Goal: Task Accomplishment & Management: Manage account settings

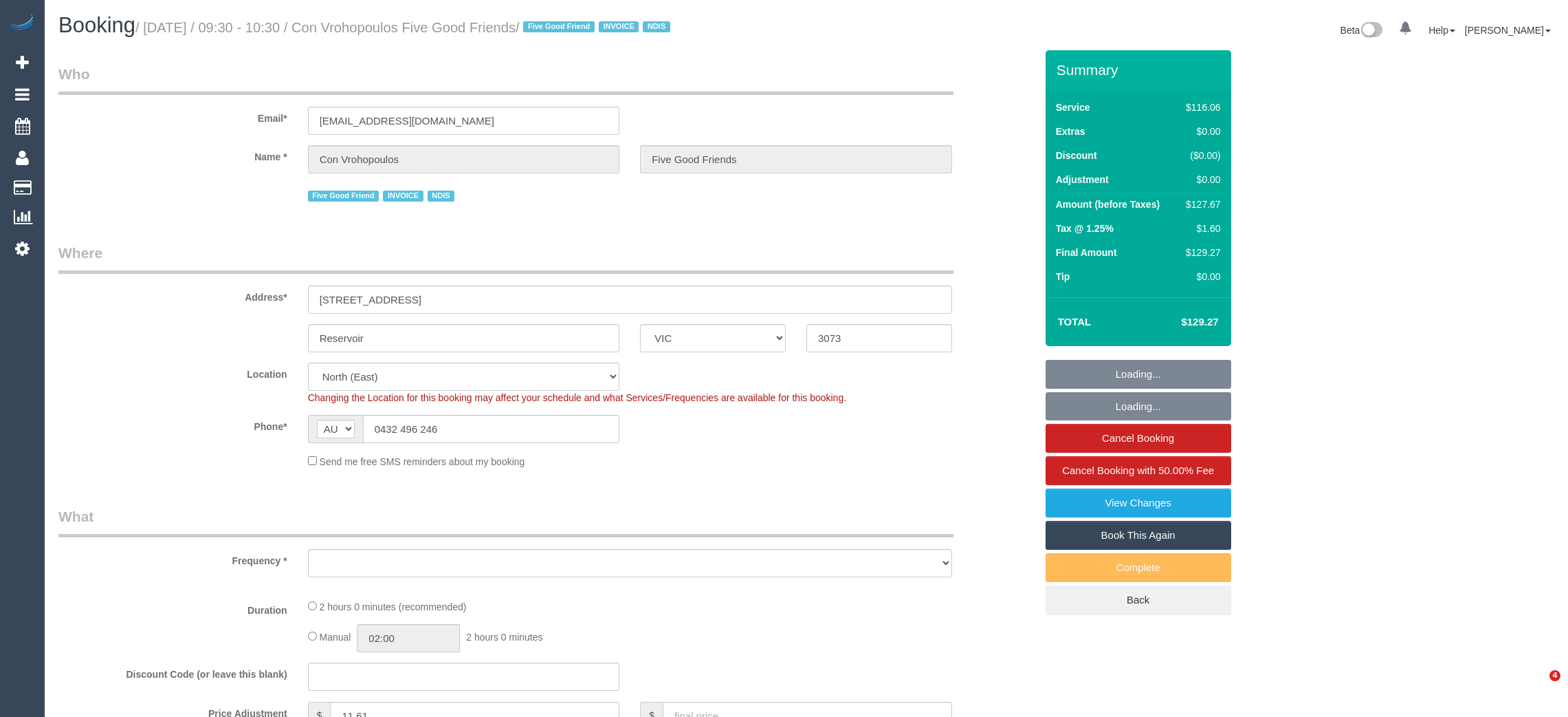
select select "VIC"
select select "object:535"
click at [469, 412] on sui-booking-location "Location [GEOGRAPHIC_DATA] (North) East (South) [GEOGRAPHIC_DATA] (East) [GEOGR…" at bounding box center [546, 415] width 977 height 106
select select "number:28"
select select "number:14"
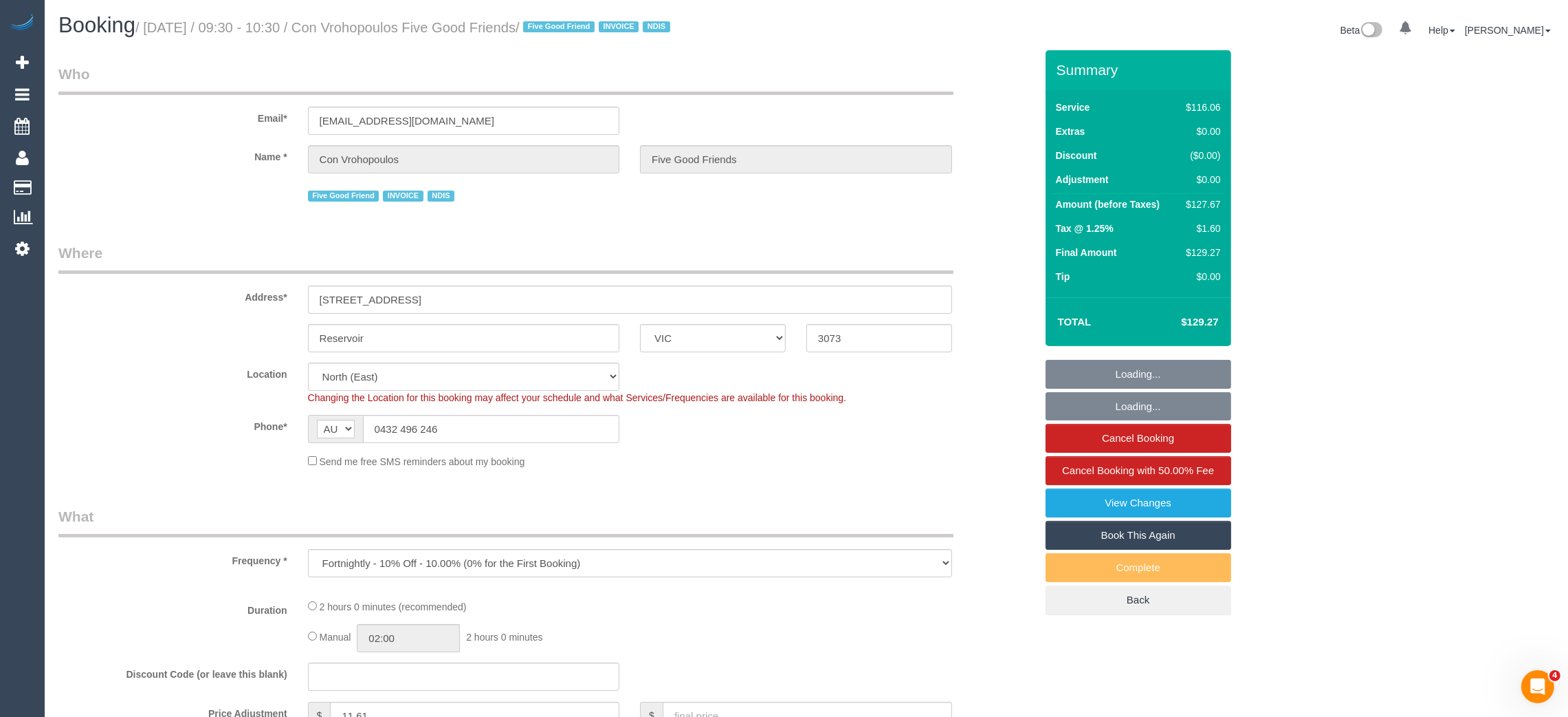
select select "number:19"
select select "number:23"
select select "number:35"
select select "number:12"
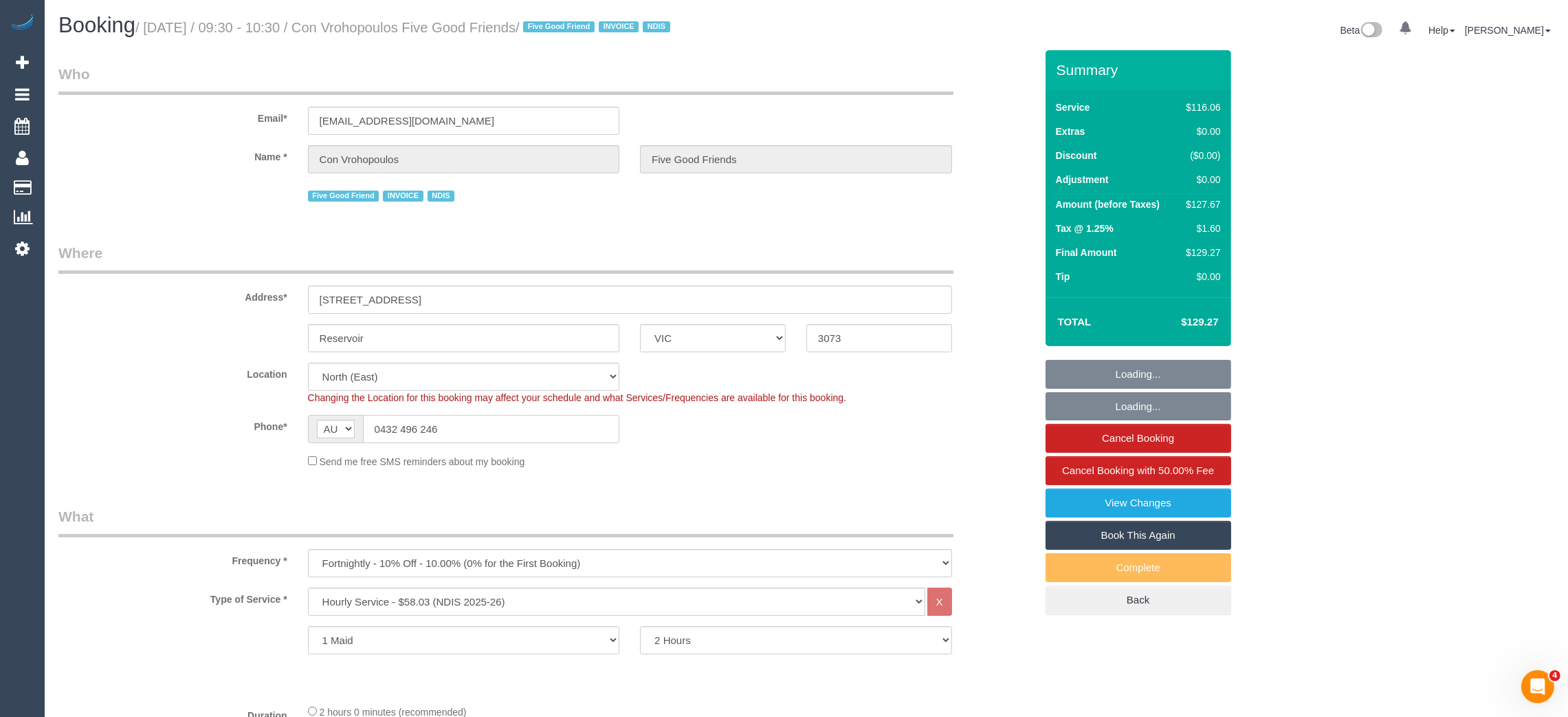
click at [469, 427] on input "0432 496 246" at bounding box center [491, 429] width 257 height 28
select select "object:1387"
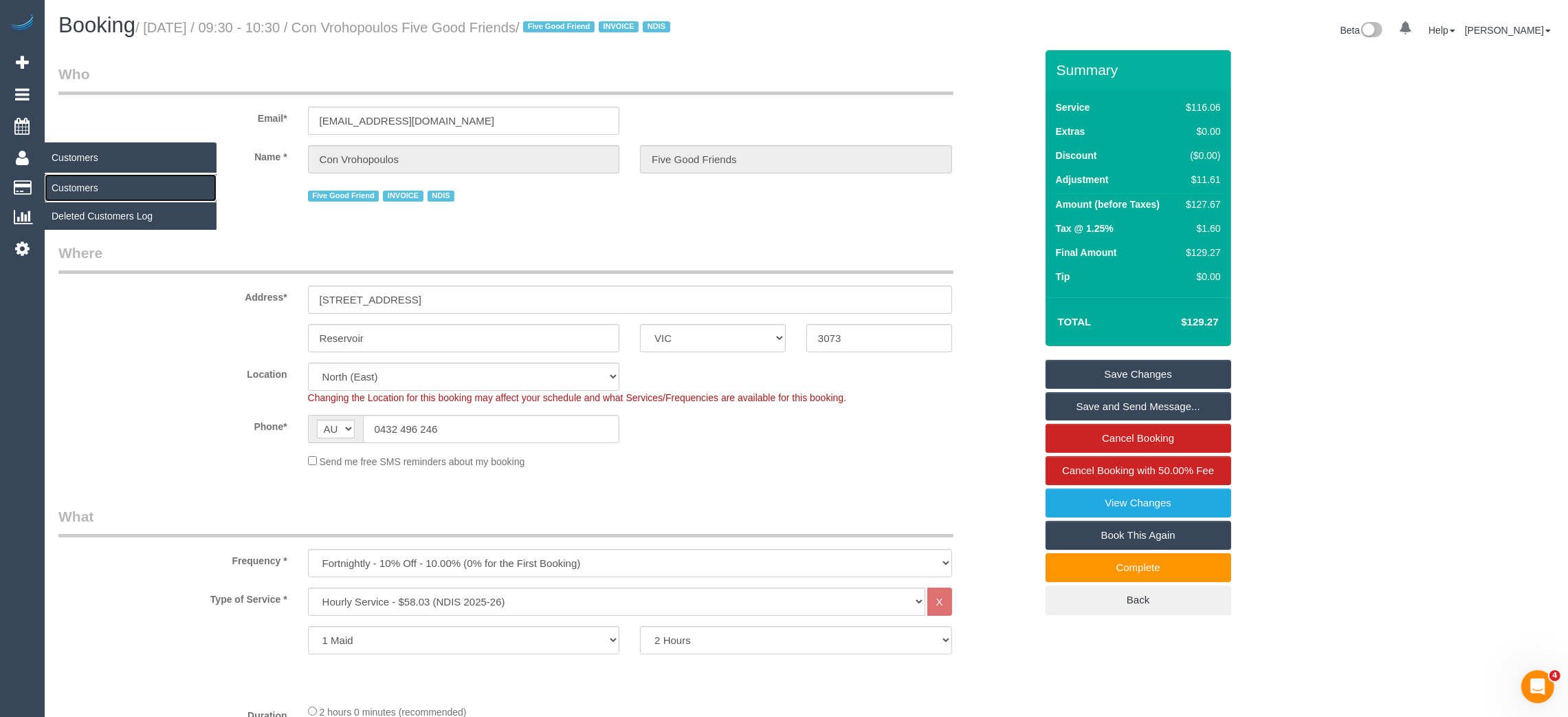
click at [66, 183] on link "Customers" at bounding box center [130, 187] width 172 height 27
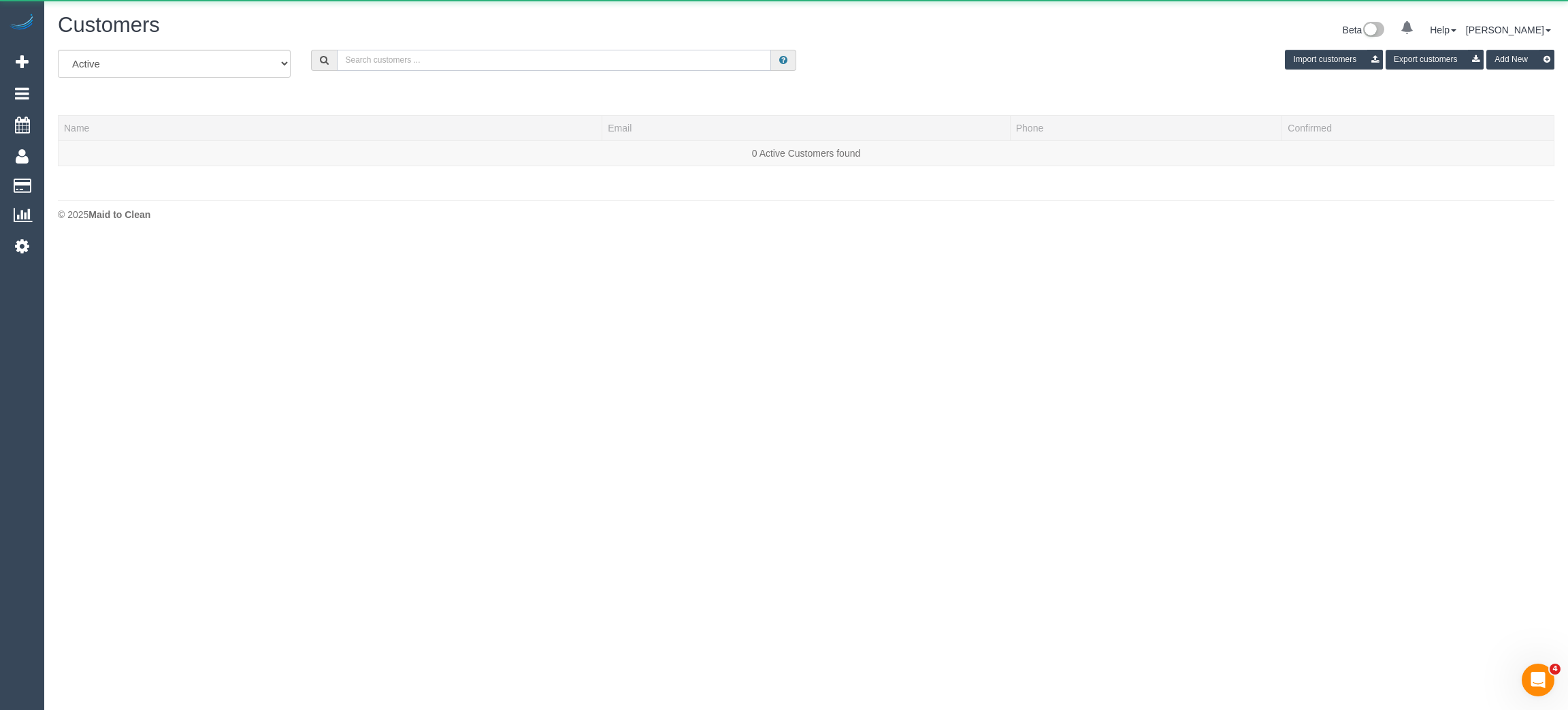
click at [365, 69] on input "text" at bounding box center [554, 60] width 434 height 21
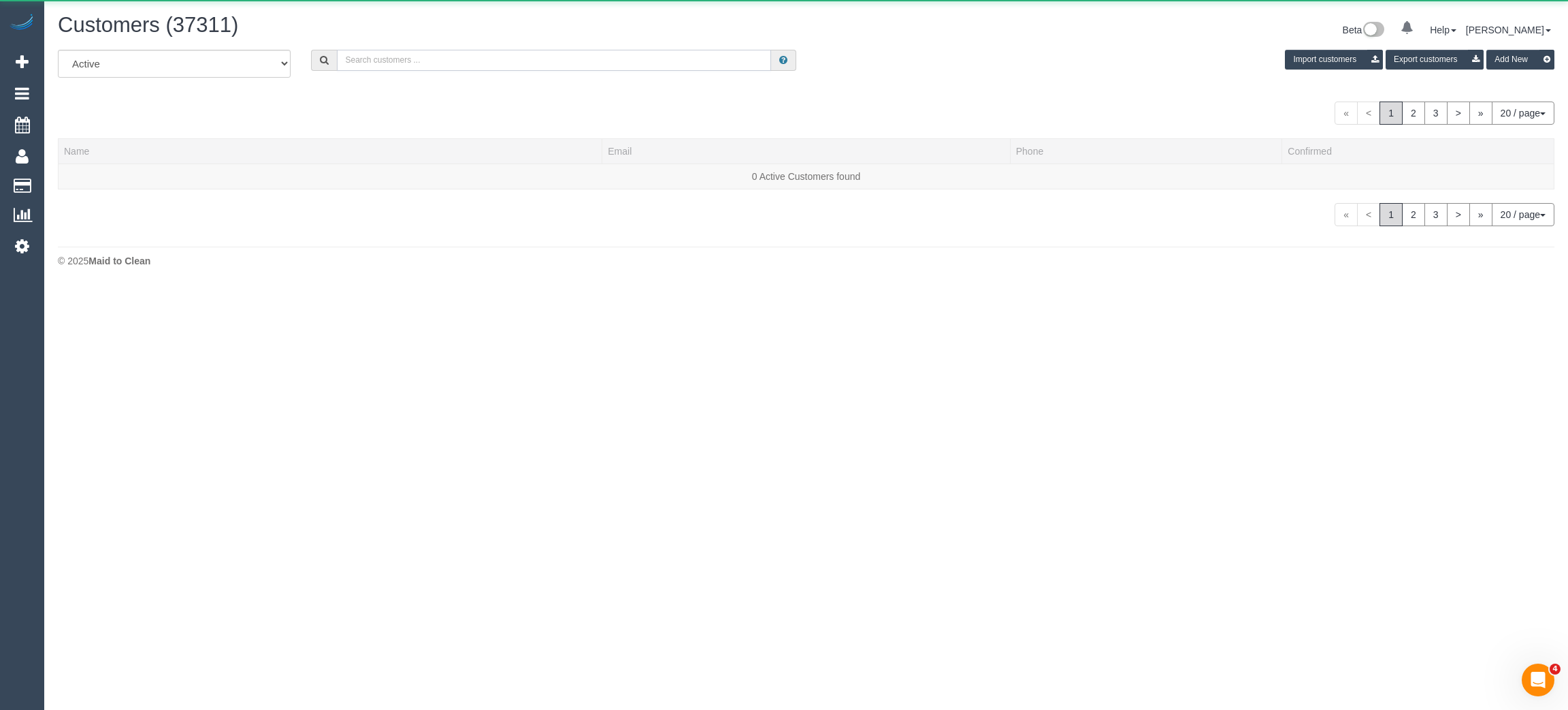
paste input "Kate Fazio"
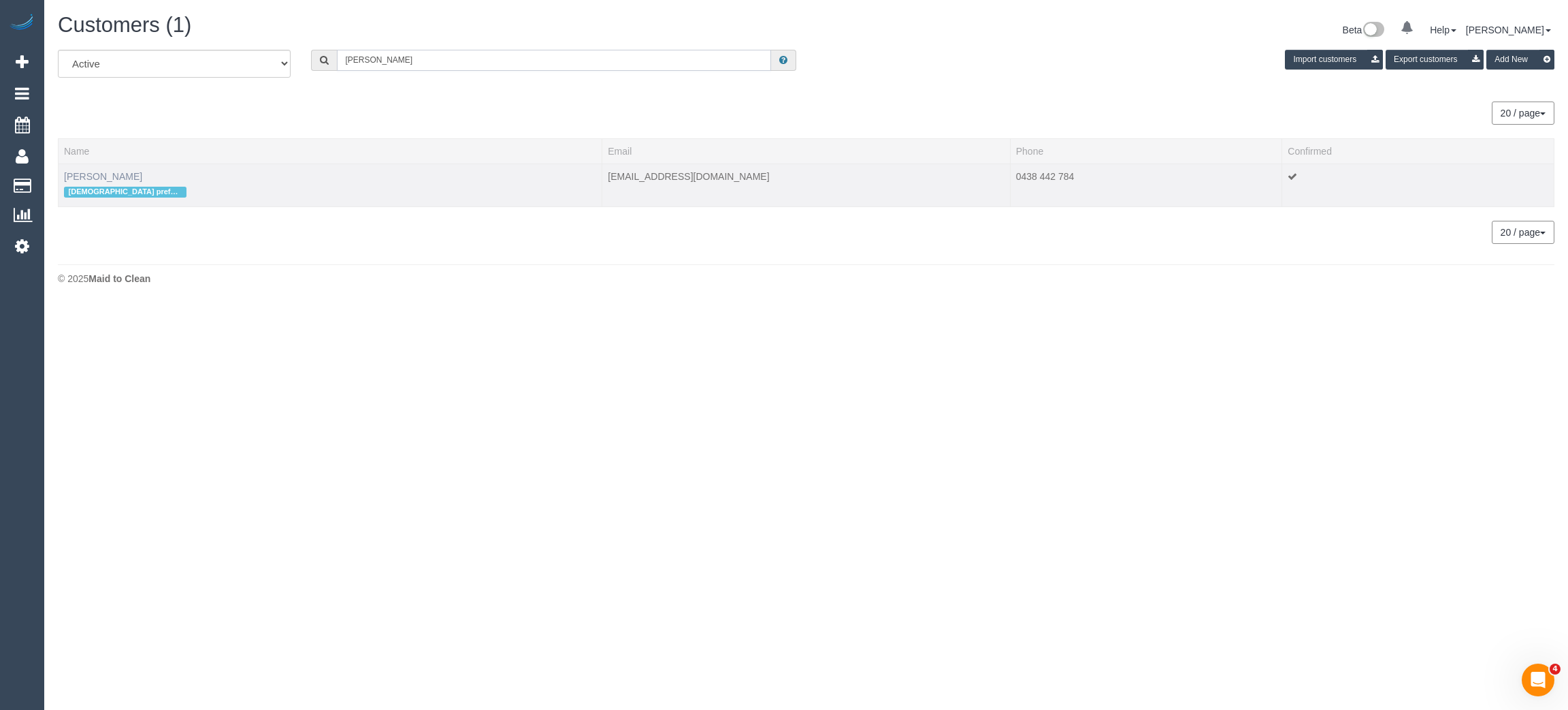
type input "Kate Fazio"
click at [92, 174] on link "Kate Fazio" at bounding box center [103, 176] width 78 height 11
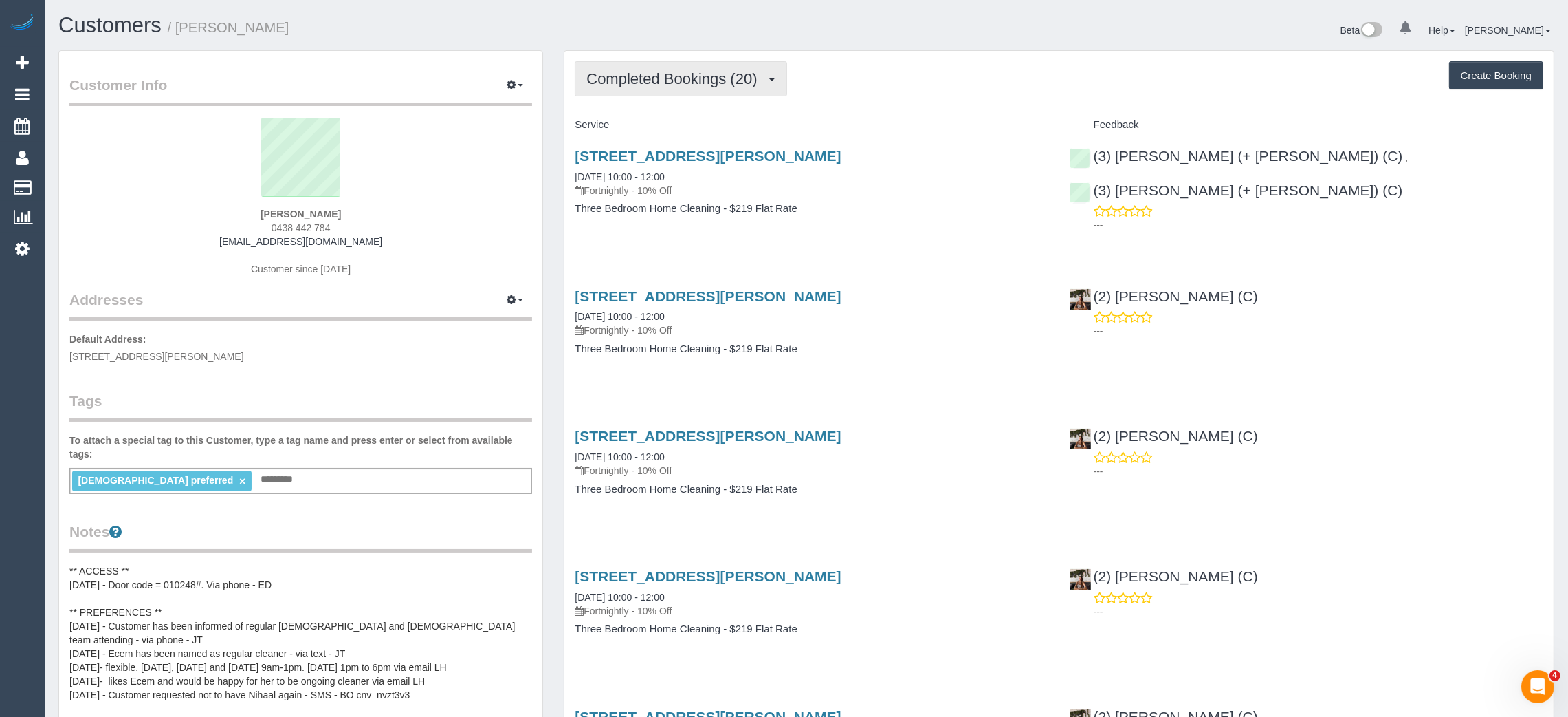
click at [687, 77] on span "Completed Bookings (20)" at bounding box center [675, 78] width 178 height 17
click at [622, 122] on link "Upcoming Bookings (11)" at bounding box center [649, 128] width 148 height 18
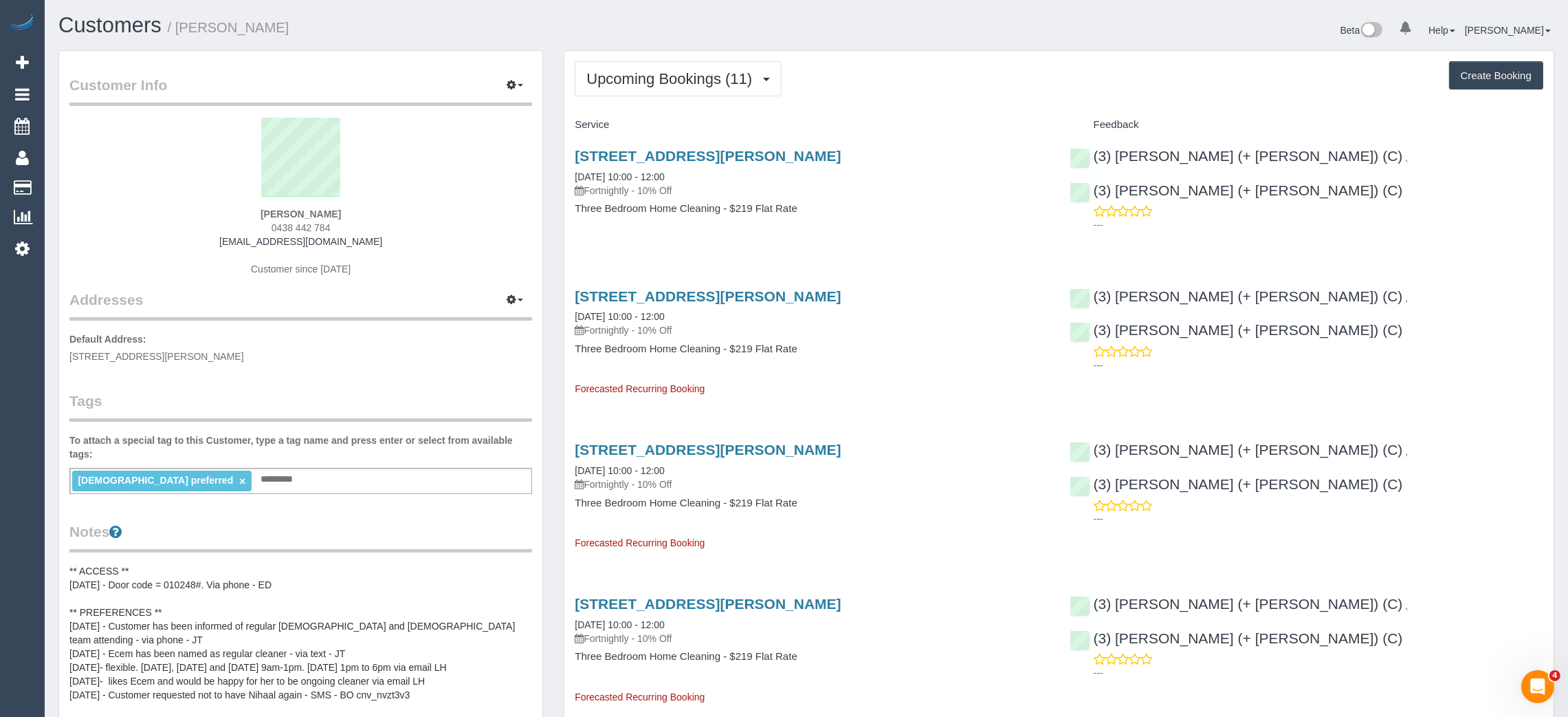
drag, startPoint x: 718, startPoint y: 168, endPoint x: 567, endPoint y: 167, distance: 151.0
click at [567, 167] on div "4 Gordon Grove, Northcote, VIC 3070 02/09/2025 10:00 - 12:00 Fortnightly - 10% …" at bounding box center [812, 190] width 494 height 106
copy link "02/09/2025 10:00 - 12:00"
click at [923, 279] on div "4 Gordon Grove, Northcote, VIC 3070 16/09/2025 10:00 - 12:00 Fortnightly - 10% …" at bounding box center [812, 336] width 494 height 119
drag, startPoint x: 1430, startPoint y: 155, endPoint x: 1297, endPoint y: 142, distance: 133.6
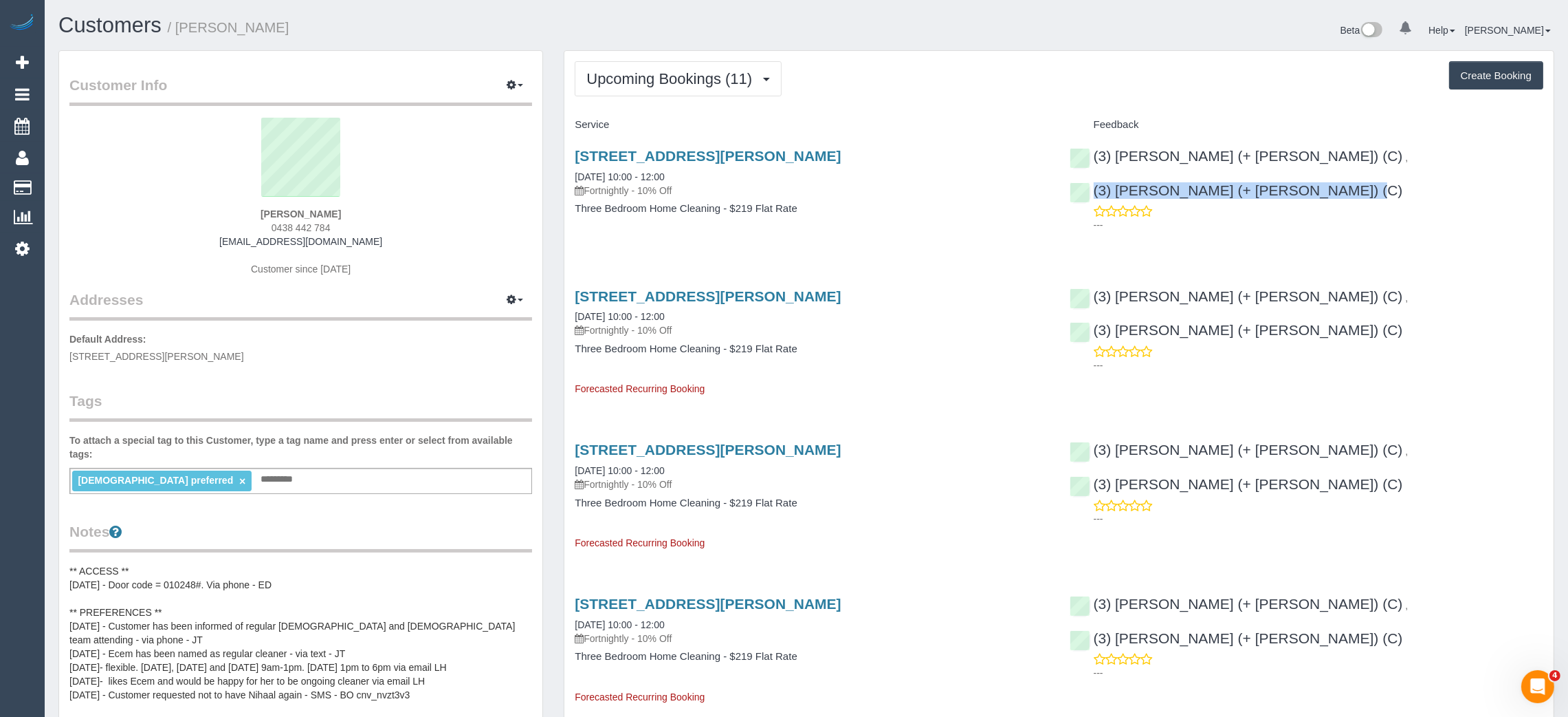
click at [1297, 142] on div "(3) Felipe (+ Tatiana) (C) , (3) Tatiana (+ Felipe) (C) ---" at bounding box center [1306, 187] width 494 height 102
copy div "(3) Tatiana (+ Felipe) (C)"
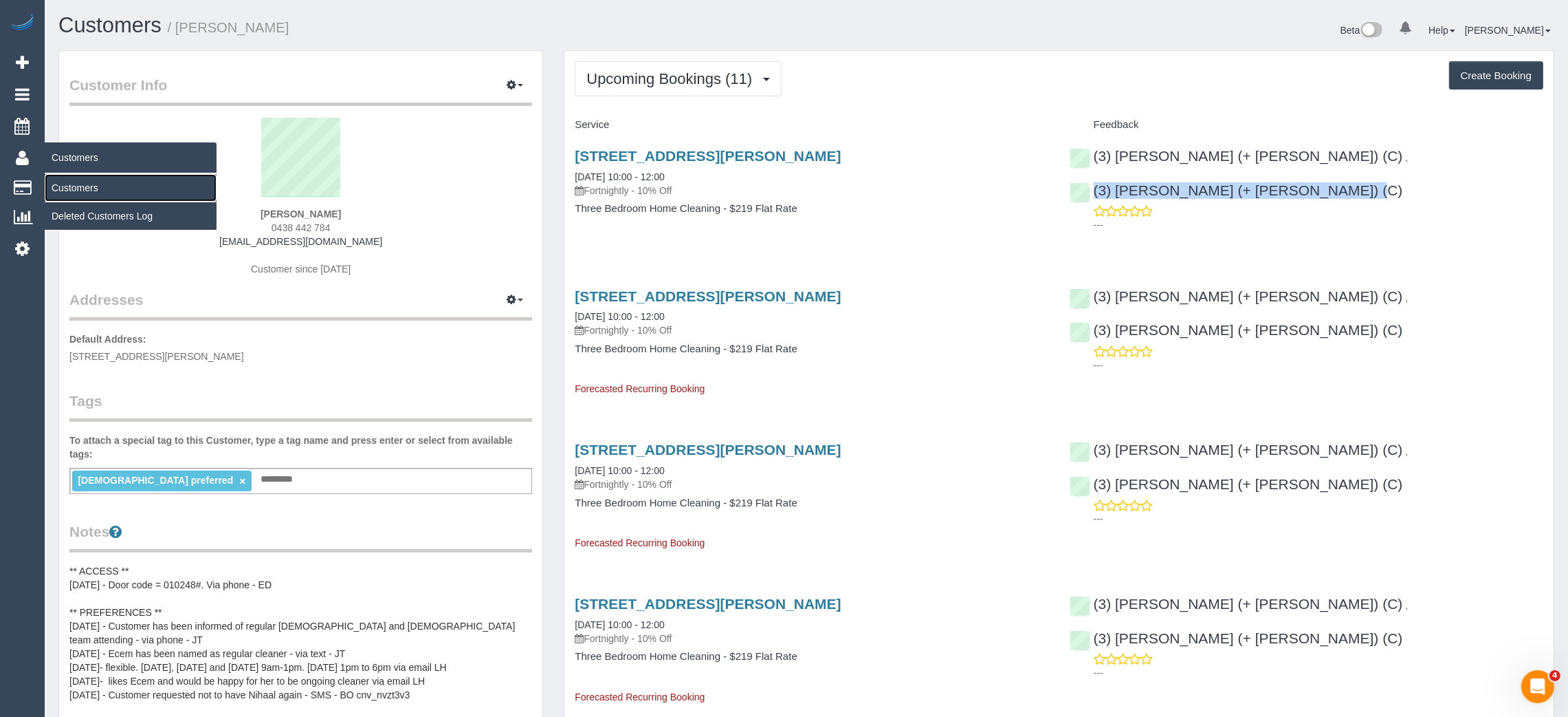
drag, startPoint x: 74, startPoint y: 185, endPoint x: 96, endPoint y: 153, distance: 38.8
click at [75, 185] on link "Customers" at bounding box center [130, 187] width 172 height 27
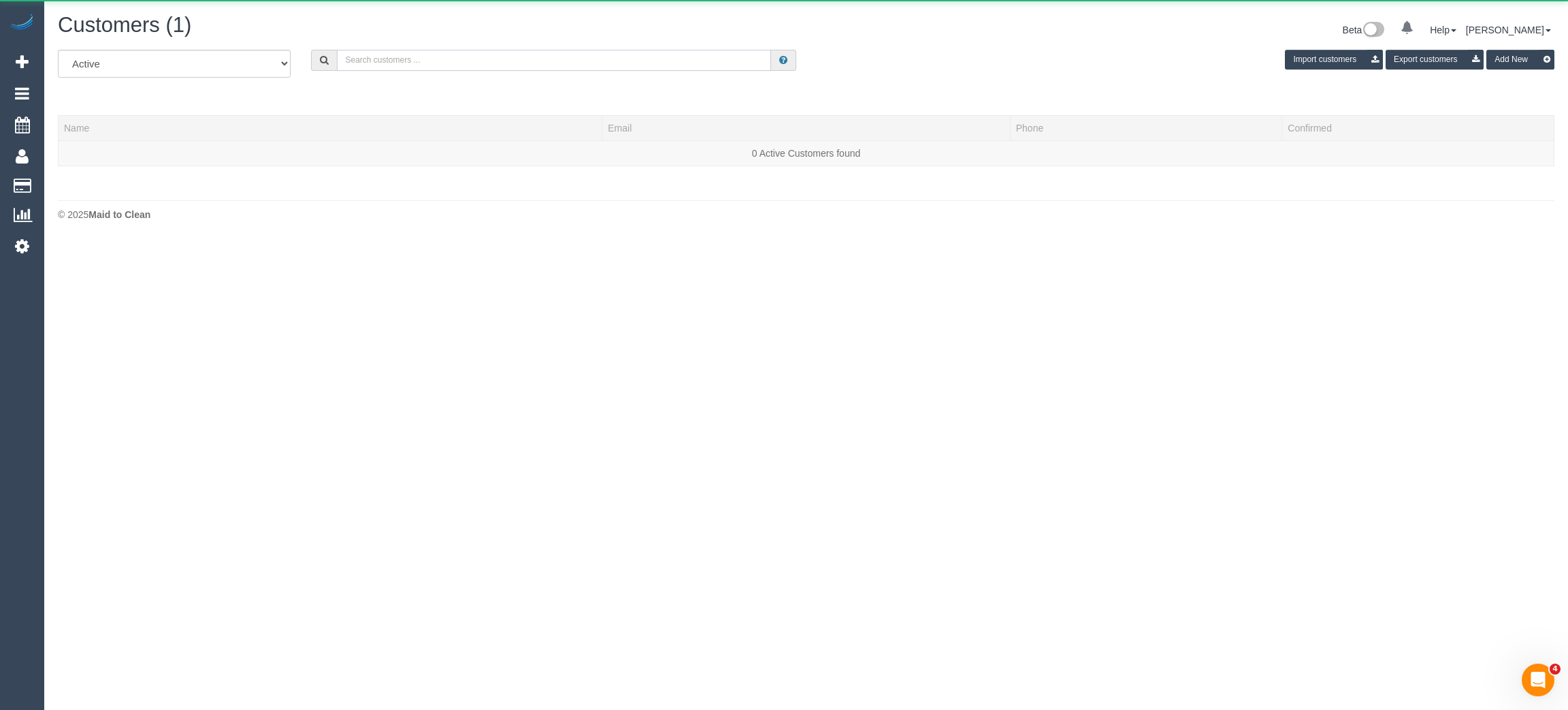
click at [454, 66] on input "text" at bounding box center [554, 60] width 434 height 21
type input "v"
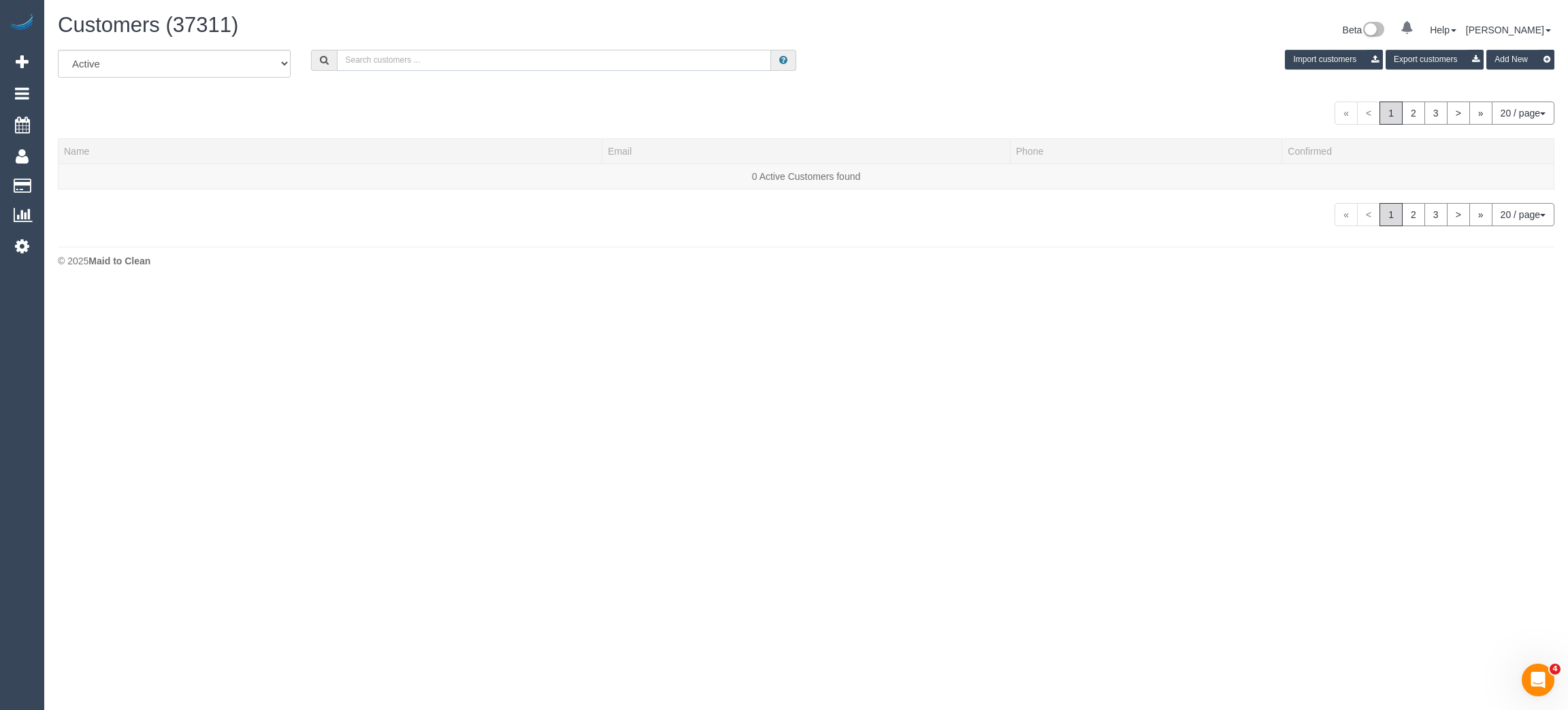
paste input "Sep 2nd / 14:00 - 16:00 / Tue George Metson"
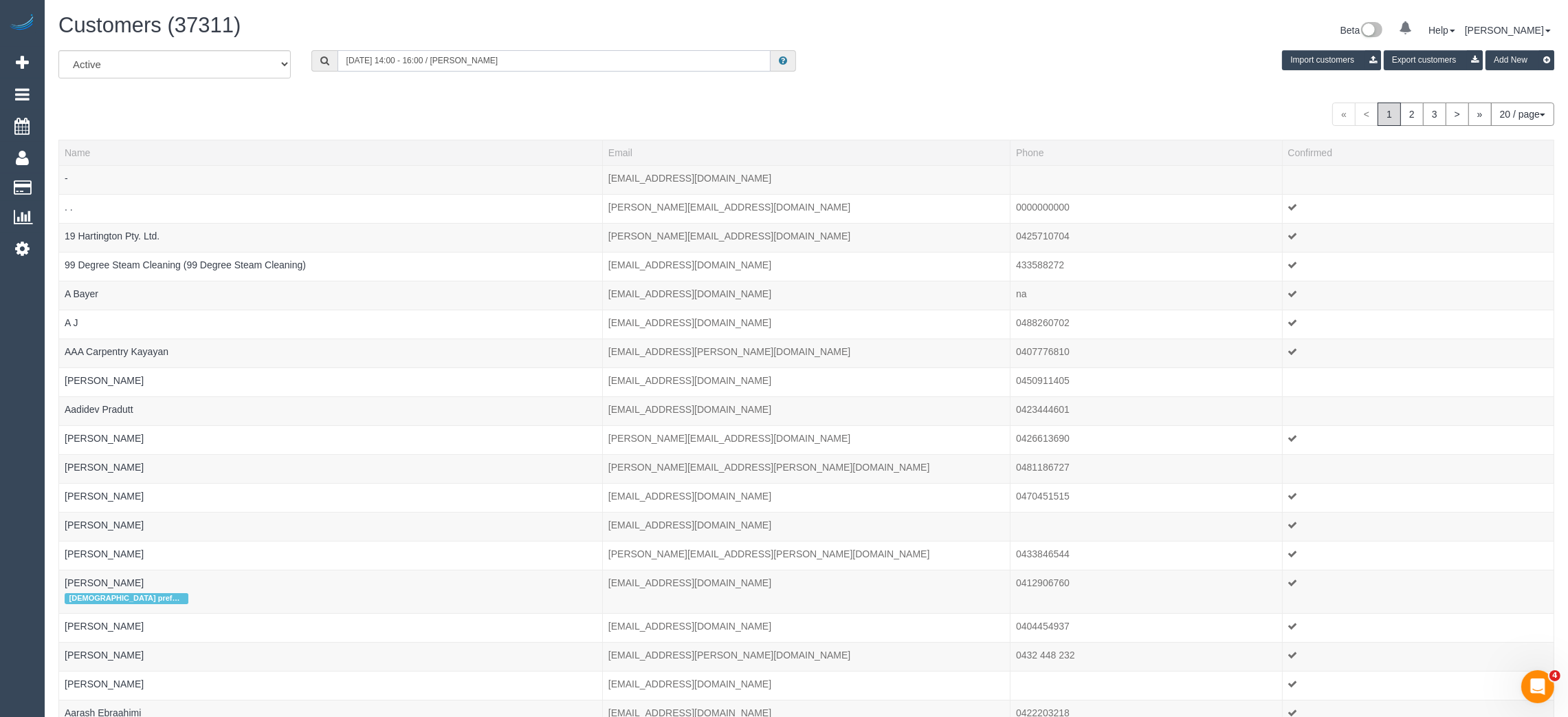
drag, startPoint x: 456, startPoint y: 53, endPoint x: 245, endPoint y: 80, distance: 212.7
click at [245, 80] on div "All Active Archived Sep 2nd / 14:00 - 16:00 / Tue George Metson Import customer…" at bounding box center [806, 69] width 1516 height 38
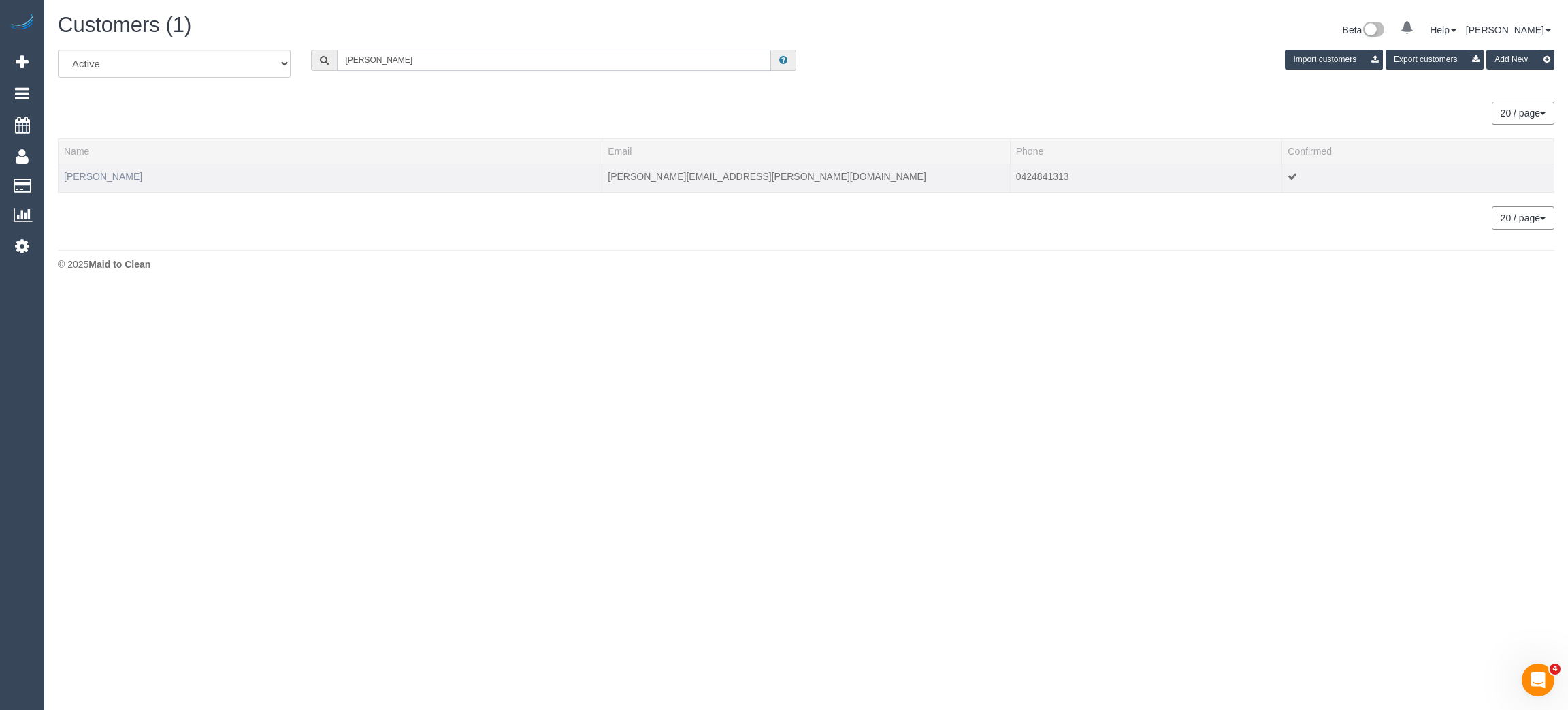
type input "George Metson"
click at [89, 176] on link "George Metson" at bounding box center [103, 176] width 78 height 11
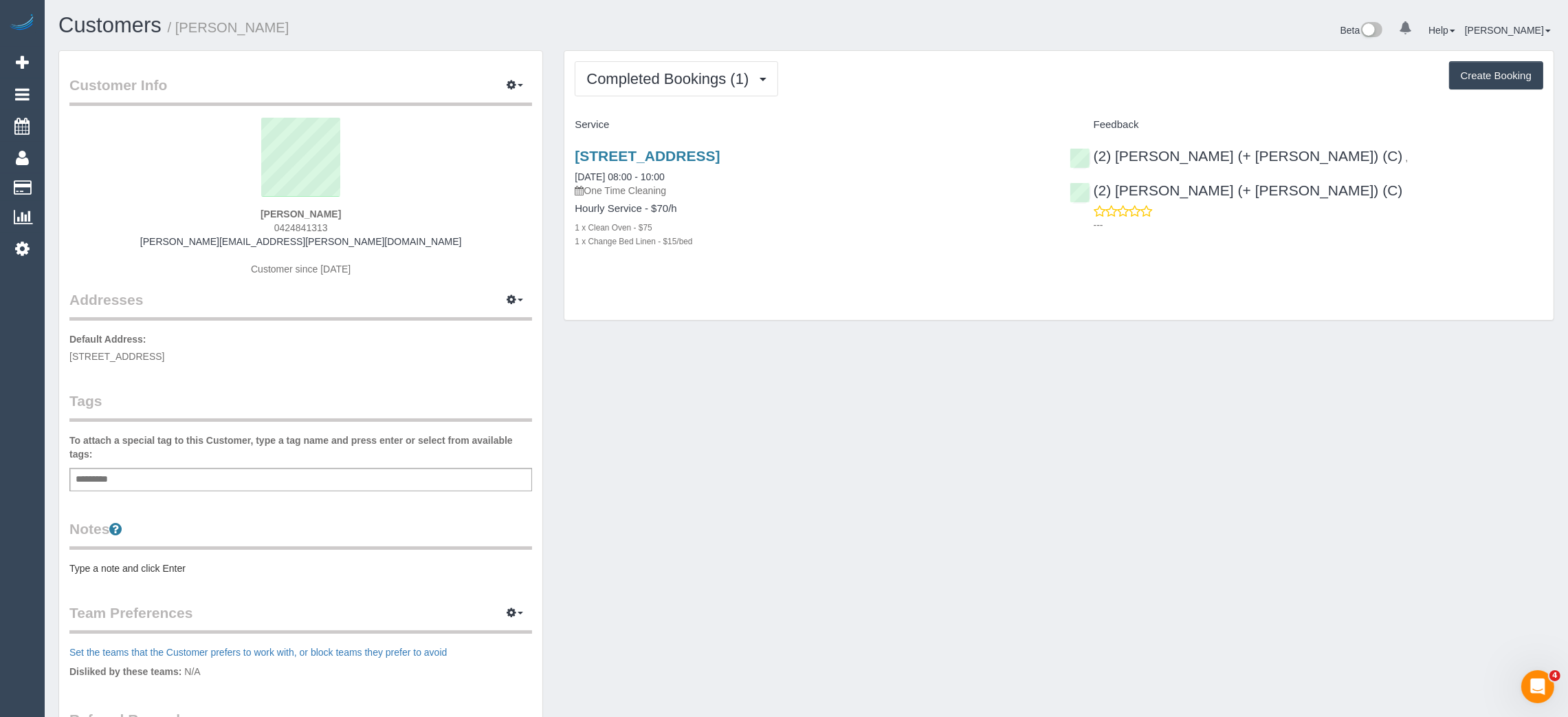
drag, startPoint x: 714, startPoint y: 476, endPoint x: 686, endPoint y: 419, distance: 63.5
click at [714, 476] on div "Customer Info Edit Contact Info Send Message Email Preferences Special Sales Ta…" at bounding box center [806, 497] width 1516 height 894
click at [635, 77] on span "Completed Bookings (1)" at bounding box center [670, 78] width 169 height 17
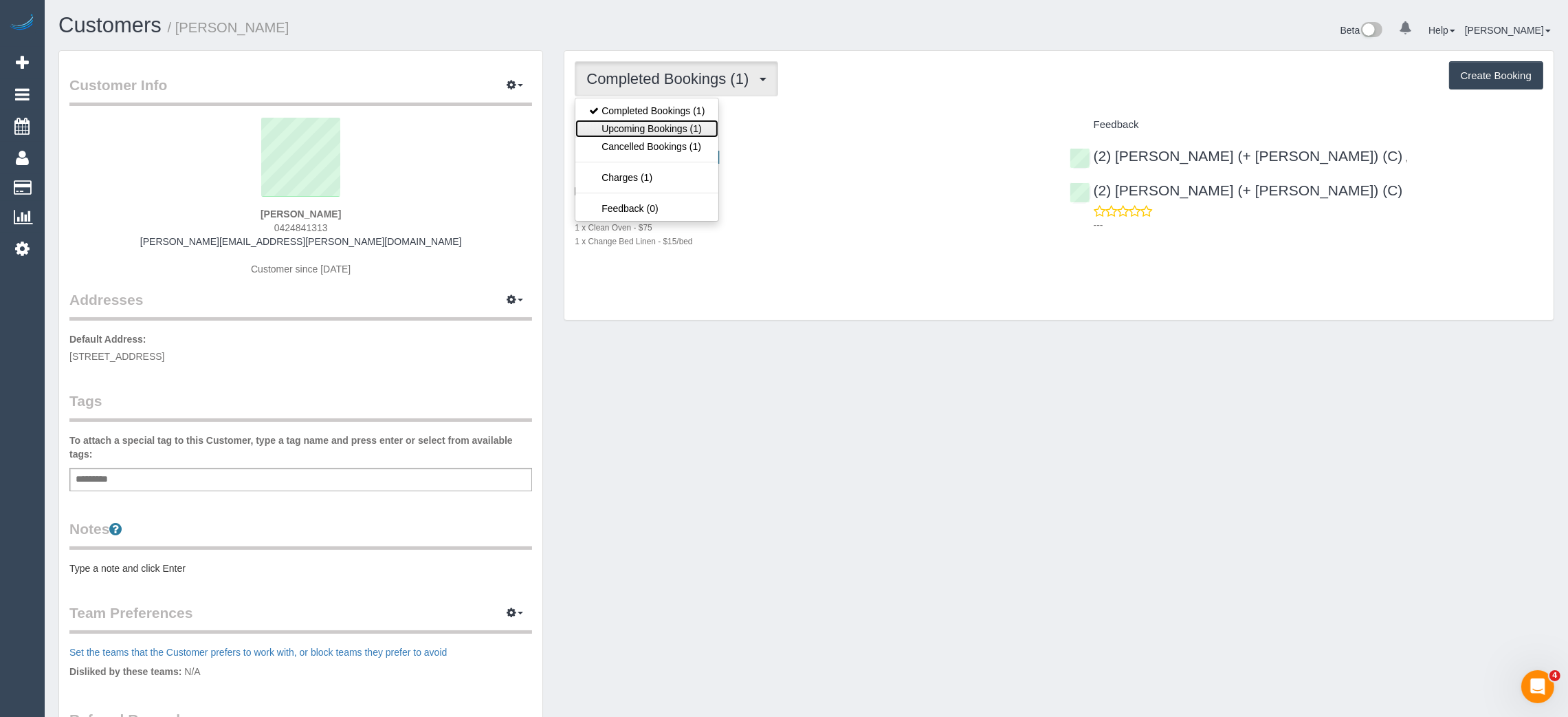
click at [624, 121] on link "Upcoming Bookings (1)" at bounding box center [647, 128] width 143 height 18
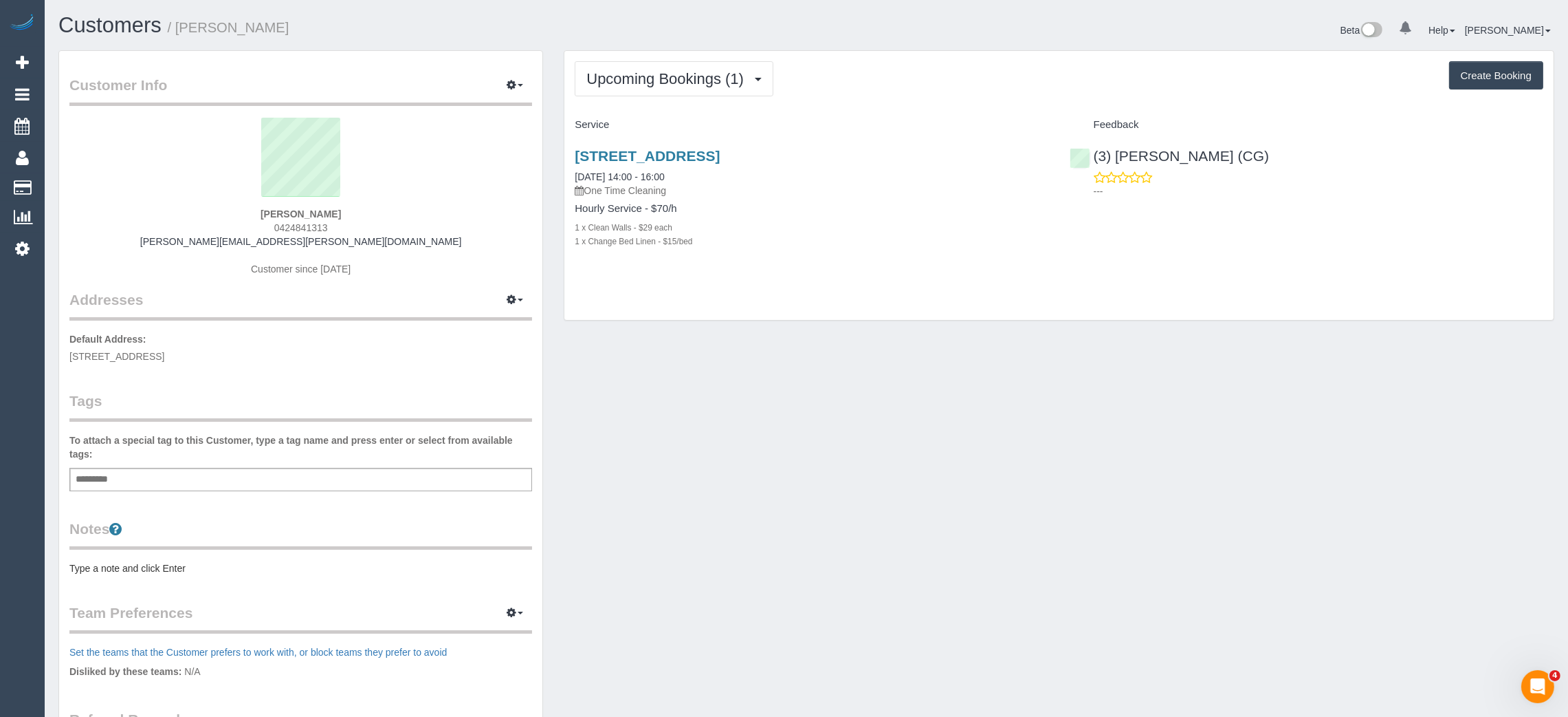
drag, startPoint x: 711, startPoint y: 169, endPoint x: 573, endPoint y: 176, distance: 138.2
click at [573, 176] on div "35 Darling St, Unit 14, South Yarra, VIC 3141 02/09/2025 14:00 - 16:00 One Time…" at bounding box center [812, 206] width 494 height 139
click at [303, 225] on span "0424841313" at bounding box center [301, 227] width 54 height 11
copy span "0424841313"
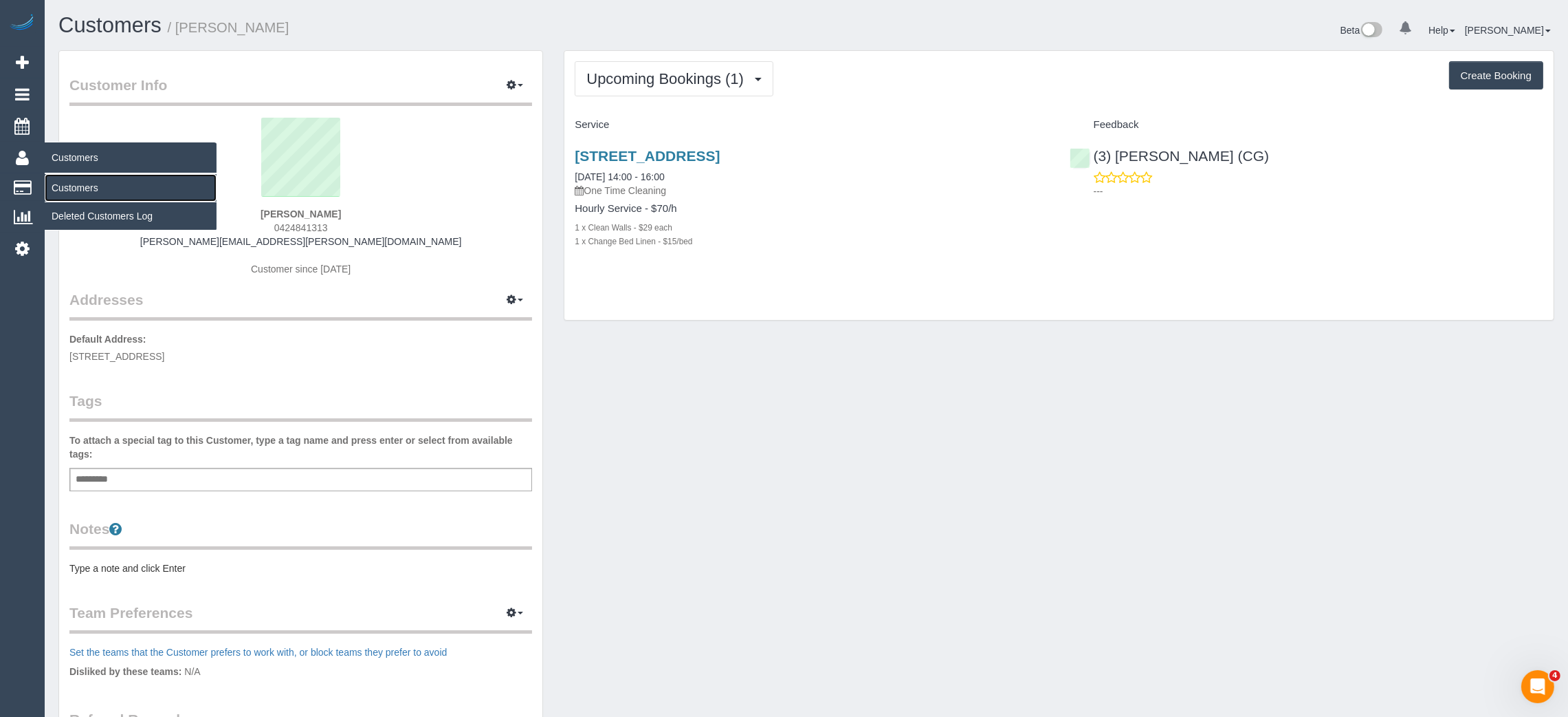
click at [63, 178] on link "Customers" at bounding box center [130, 187] width 172 height 27
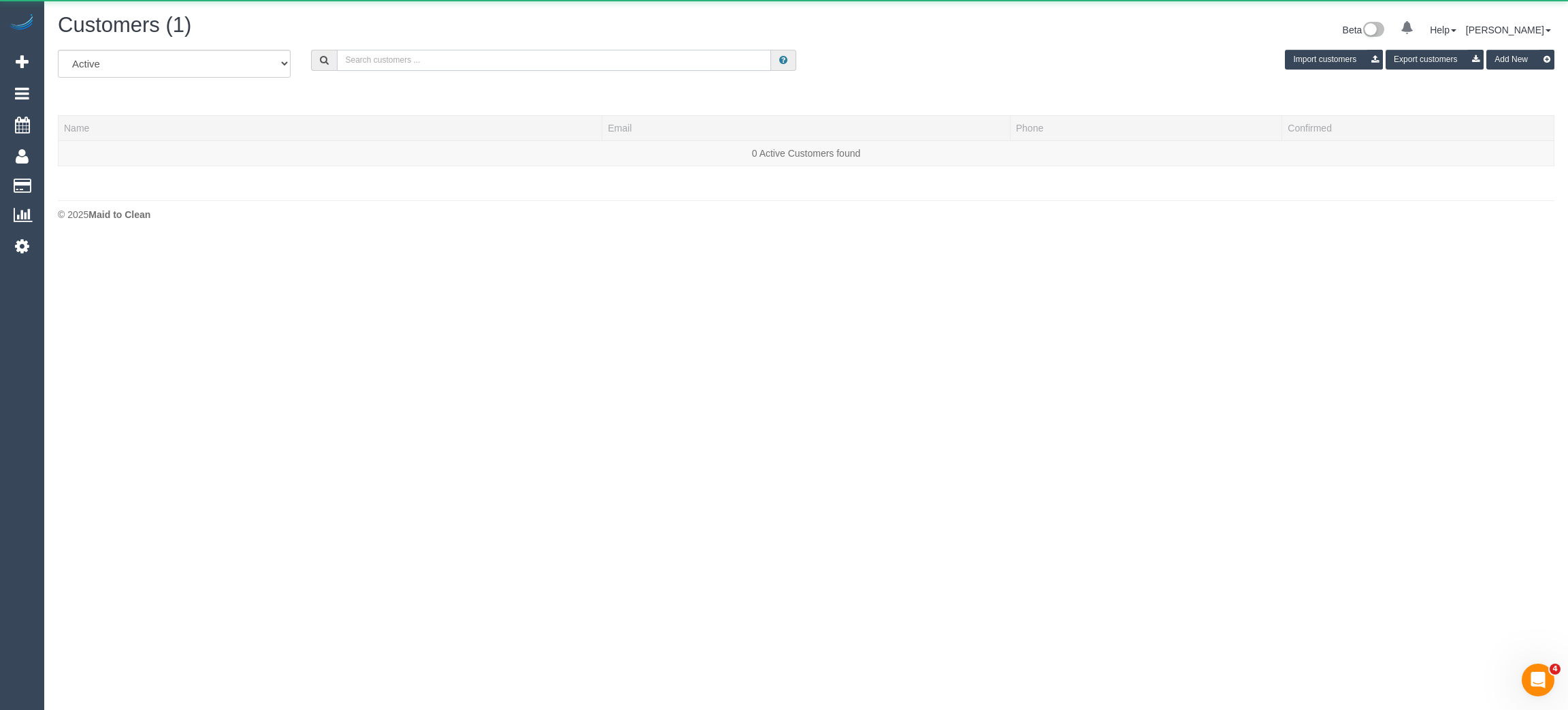
click at [507, 67] on input "text" at bounding box center [554, 60] width 434 height 21
paste input "Mrs Vasantha Ragunathan Better Living Home Care"
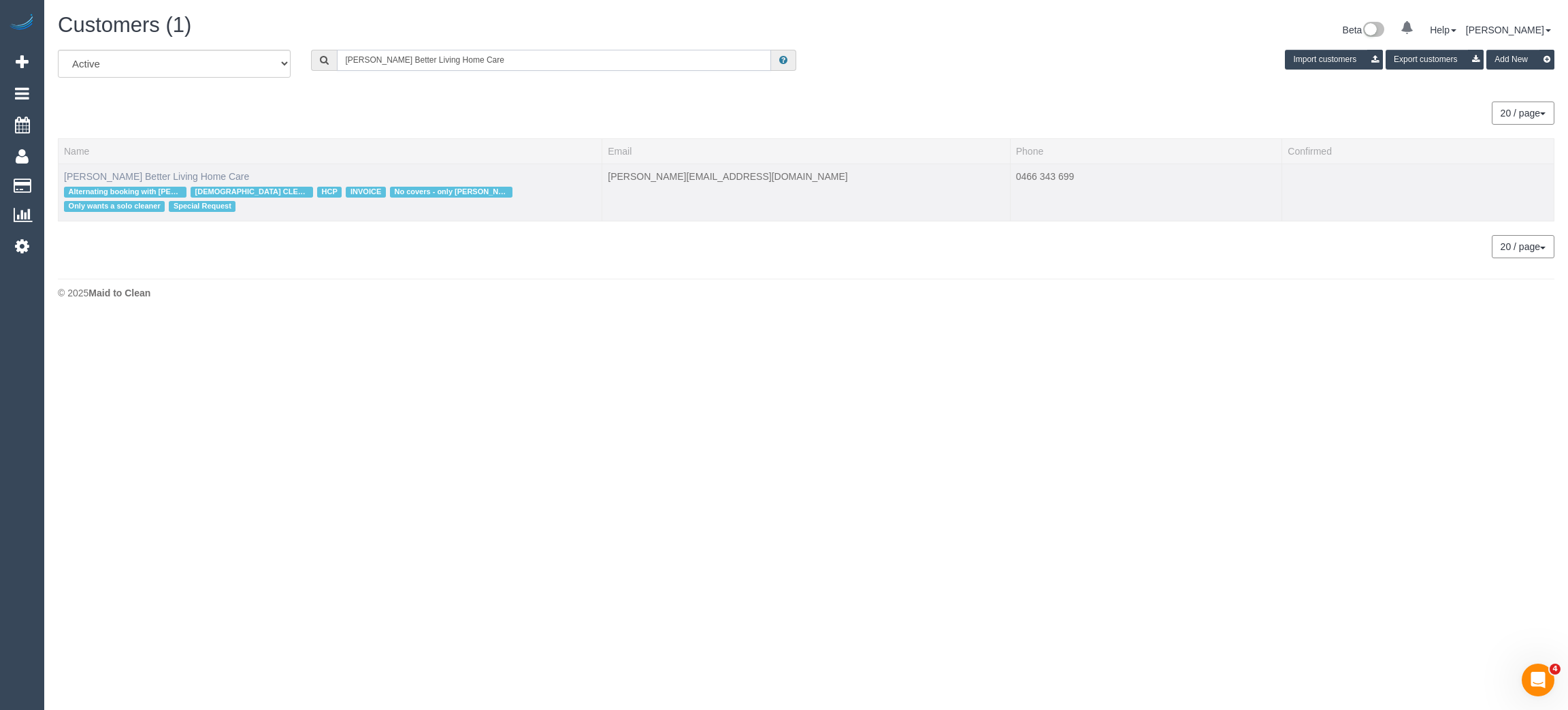
type input "Mrs Vasantha Ragunathan Better Living Home Care"
click at [193, 178] on link "Mrs Vasantha Ragunathan Better Living Home Care" at bounding box center [157, 176] width 185 height 11
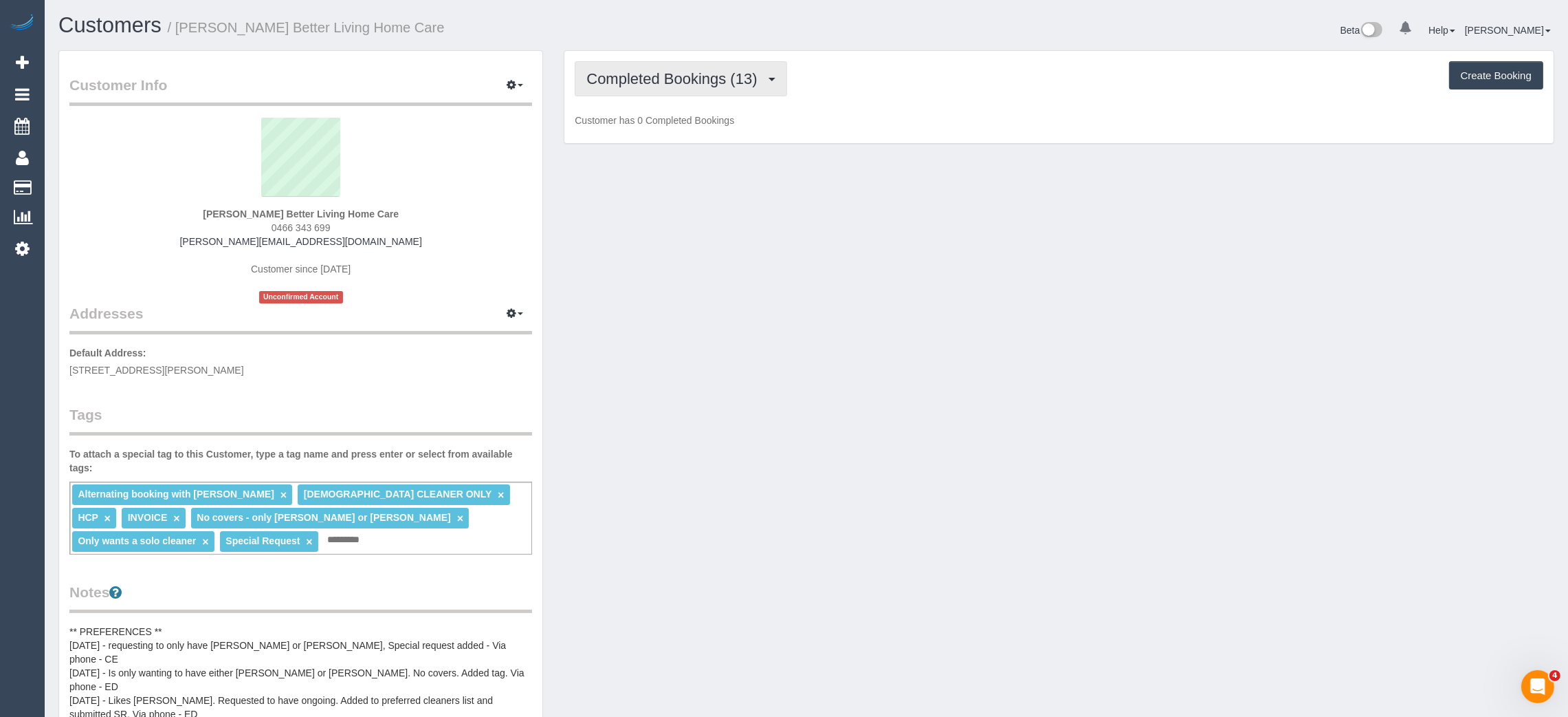
click at [708, 78] on span "Completed Bookings (13)" at bounding box center [675, 78] width 178 height 17
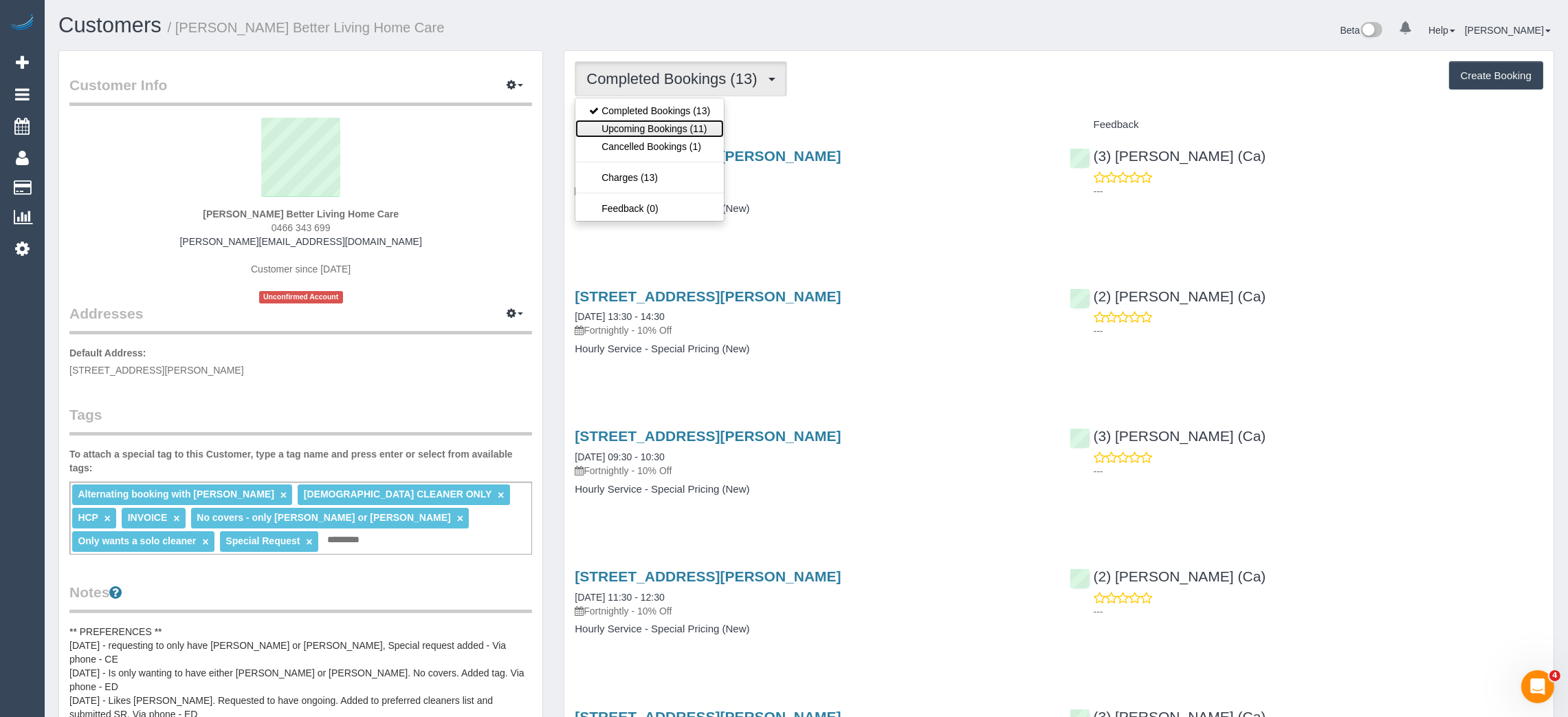
click at [665, 127] on link "Upcoming Bookings (11)" at bounding box center [649, 128] width 148 height 18
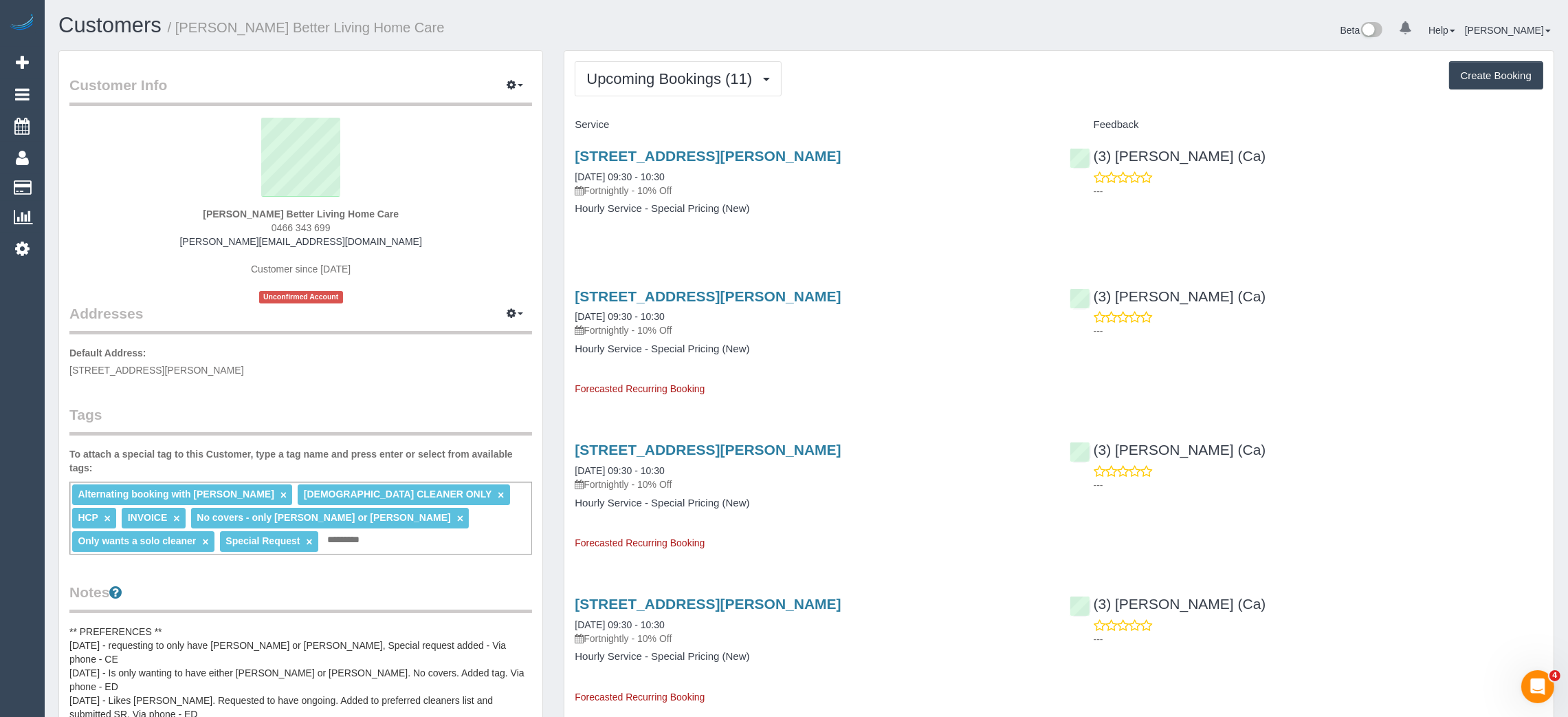
click at [299, 229] on span "0466 343 699" at bounding box center [301, 227] width 59 height 11
copy div "0466 343 699"
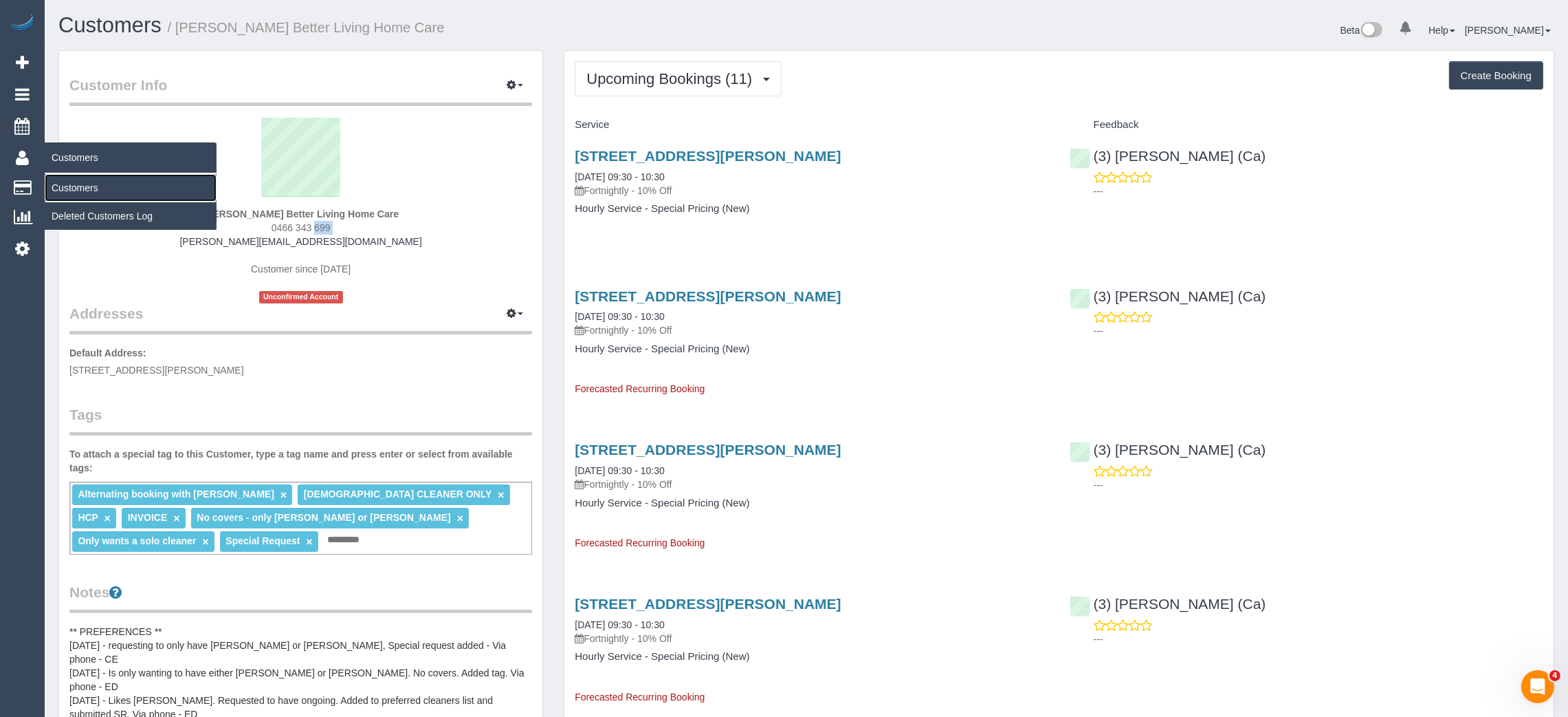
click at [67, 186] on link "Customers" at bounding box center [130, 187] width 172 height 27
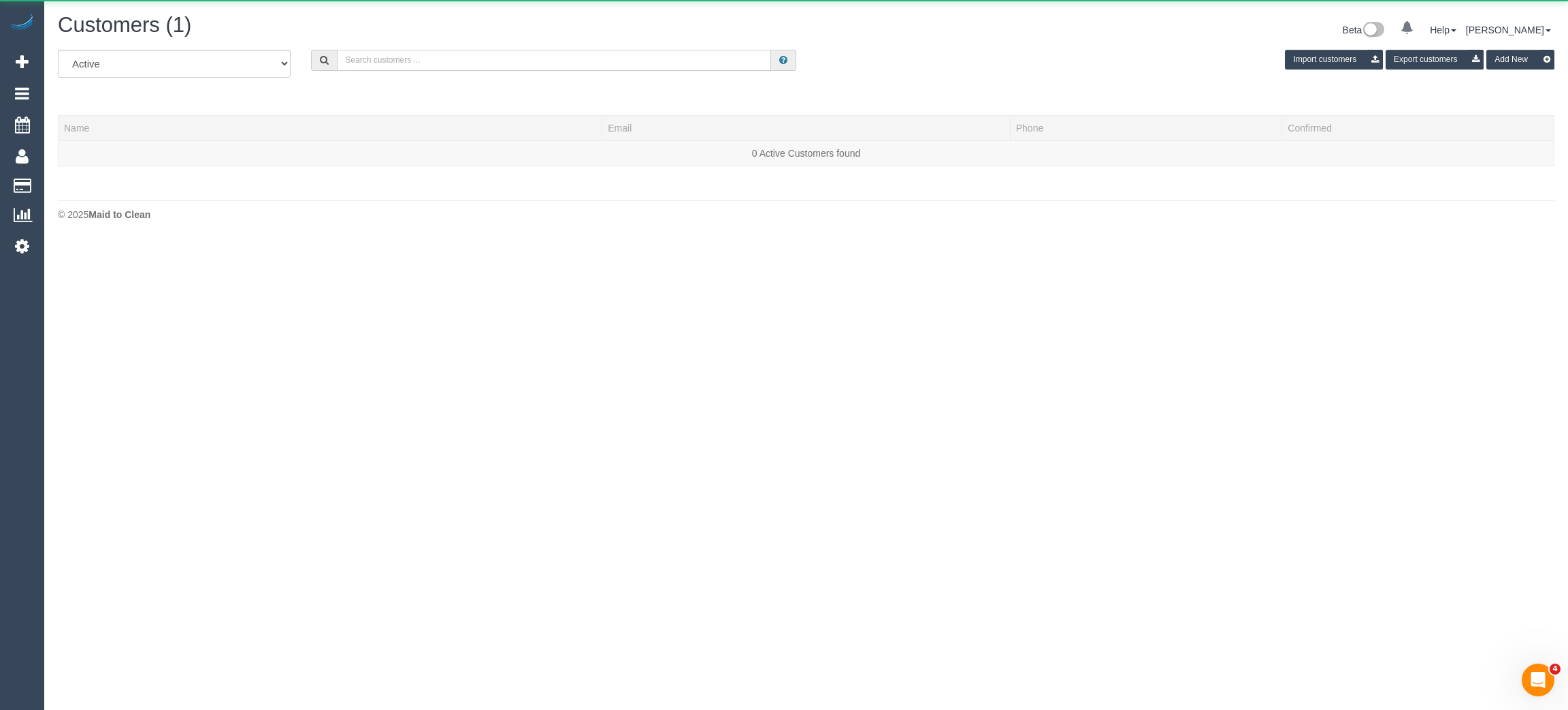
click at [529, 65] on input "text" at bounding box center [554, 60] width 434 height 21
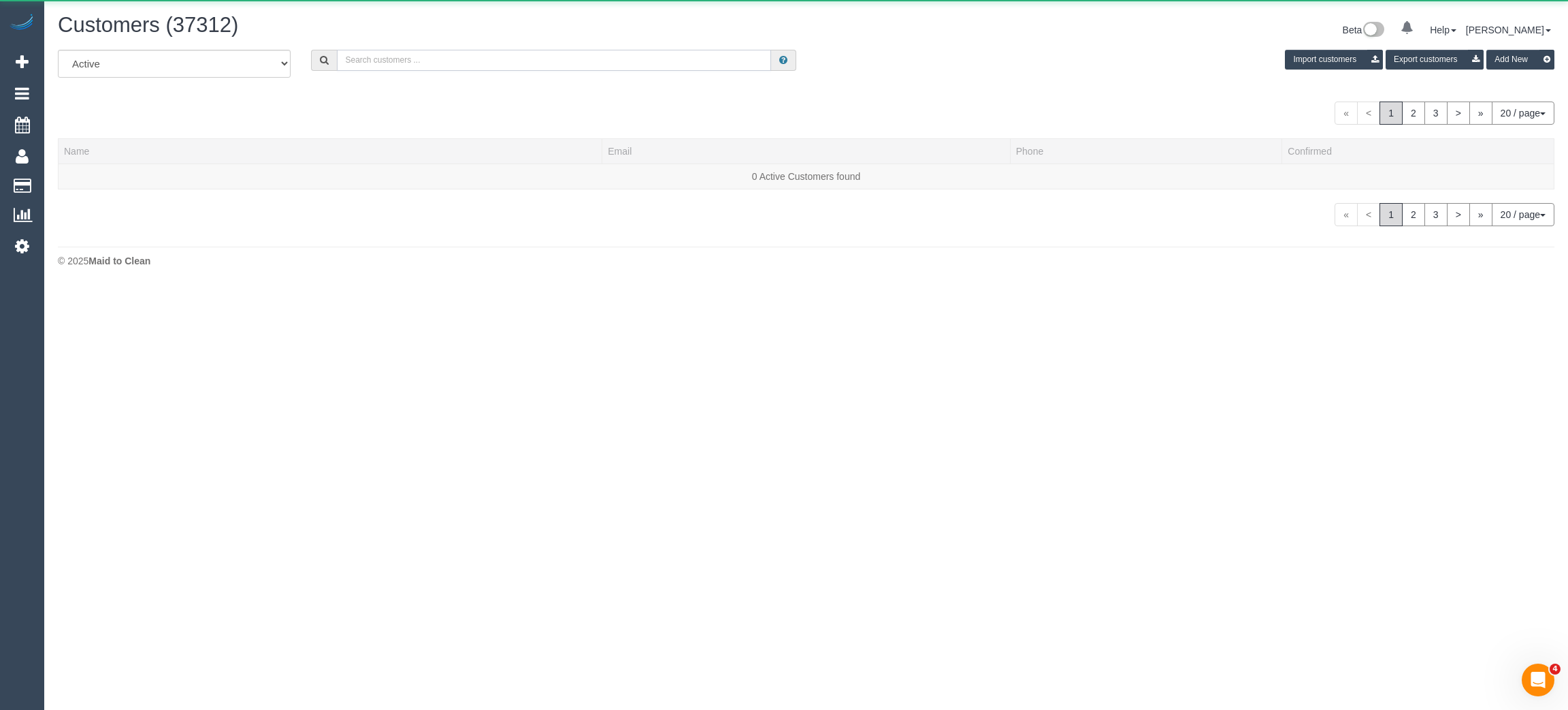
paste input "0466 343 699"
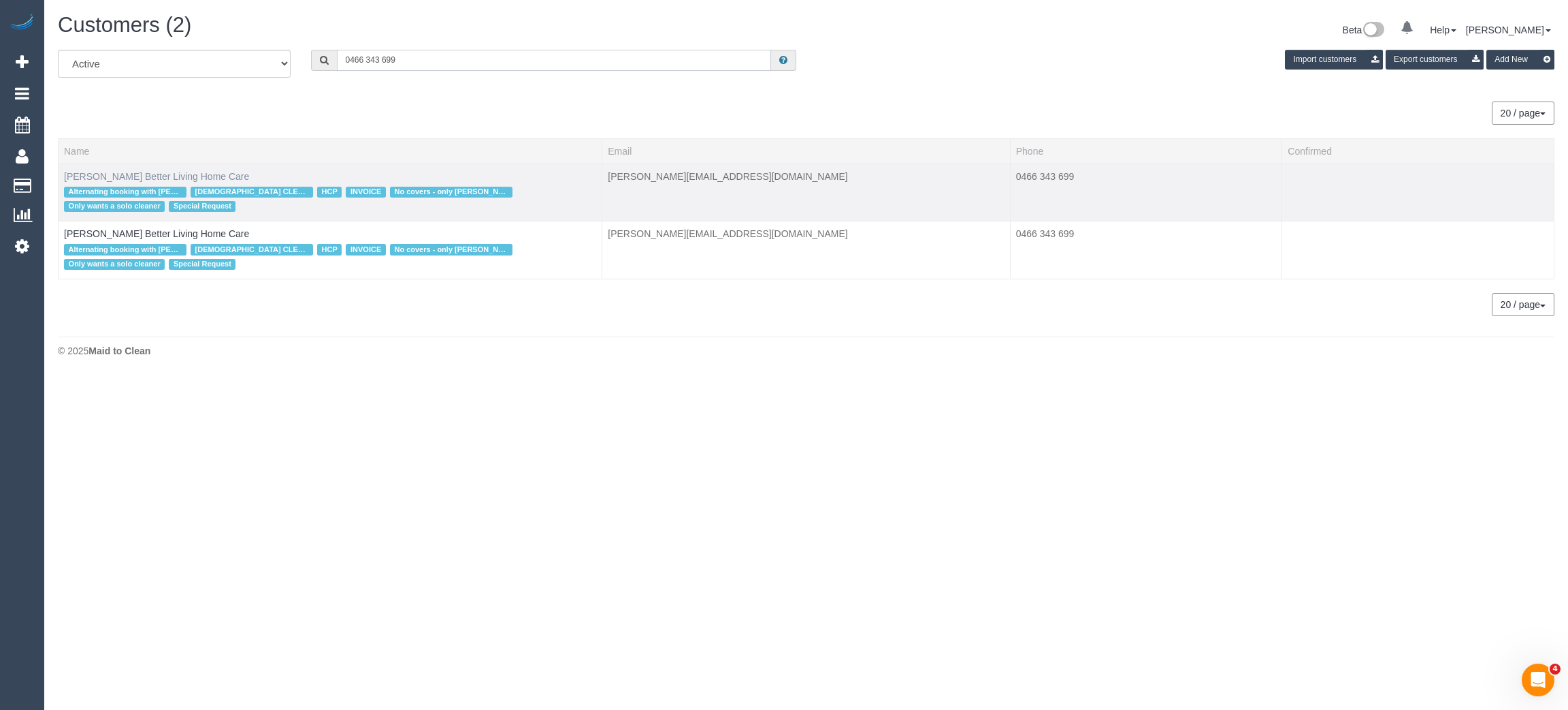
type input "0466 343 699"
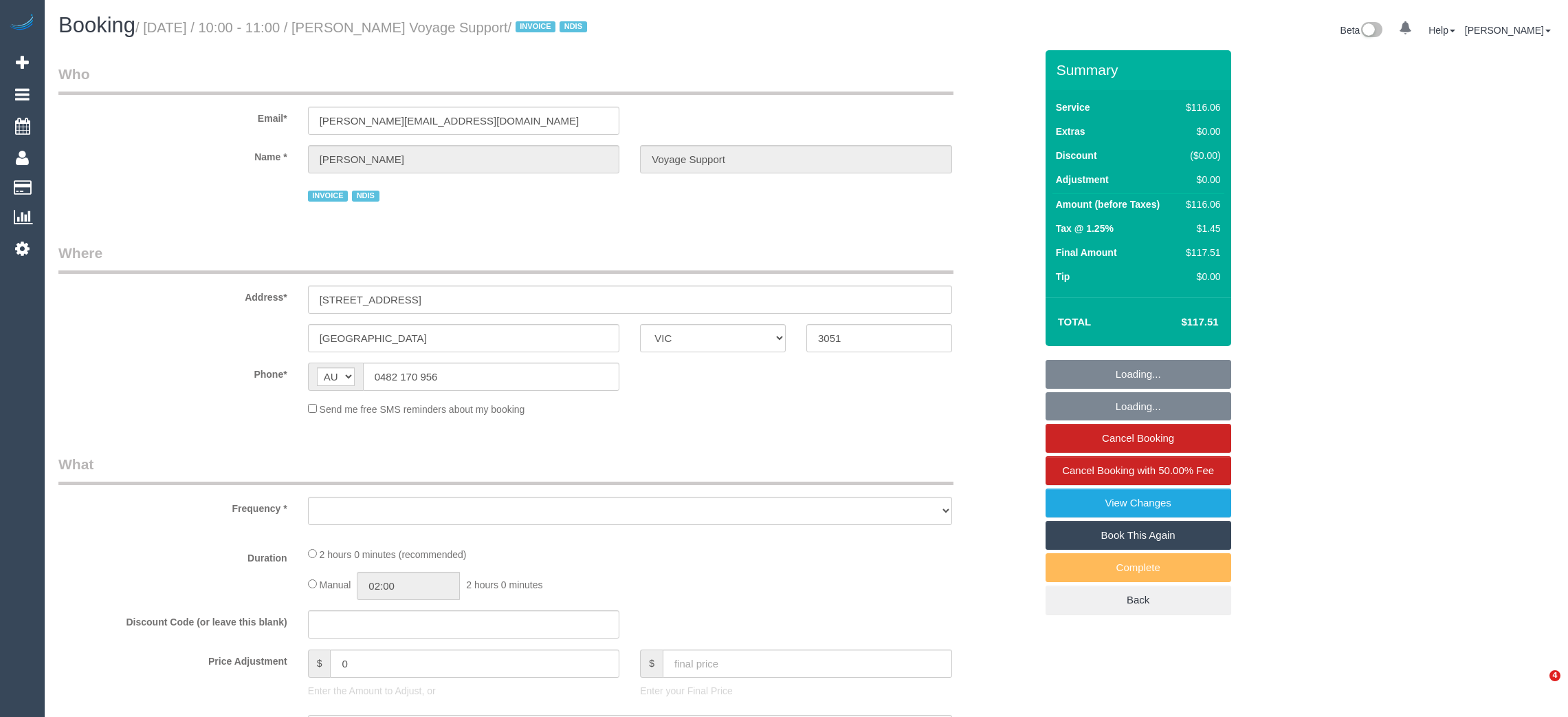
select select "VIC"
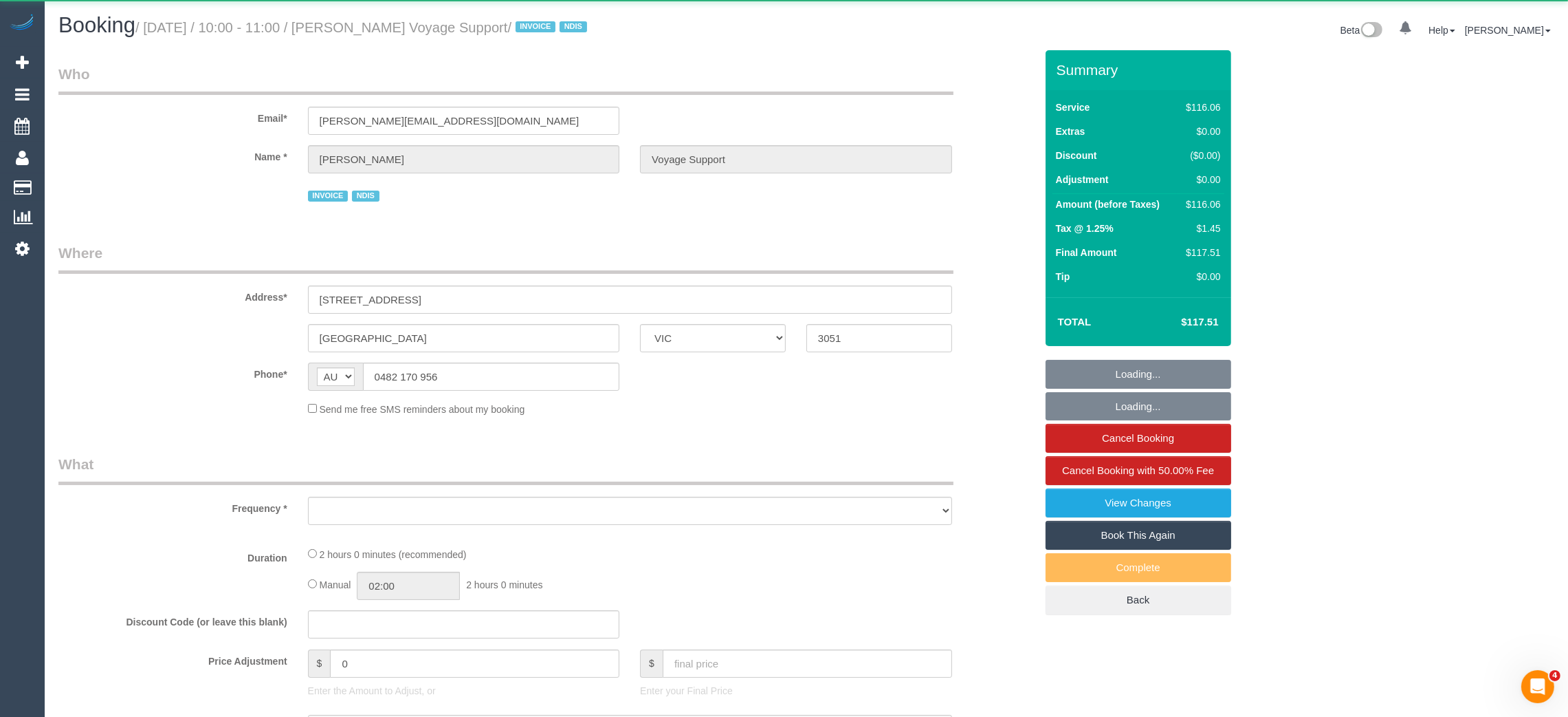
select select "object:701"
select select "number:28"
select select "number:14"
select select "number:19"
select select "number:36"
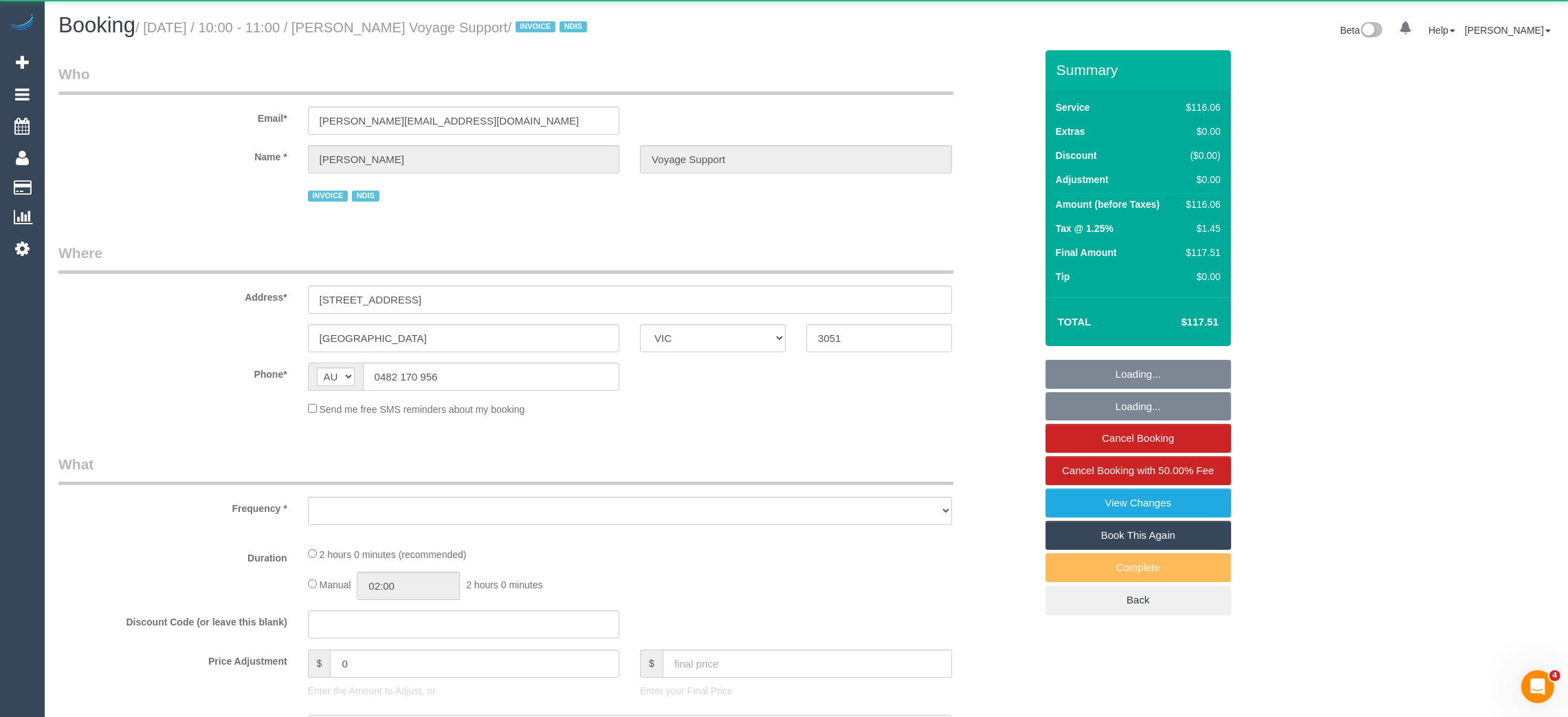
select select "number:33"
select select "number:12"
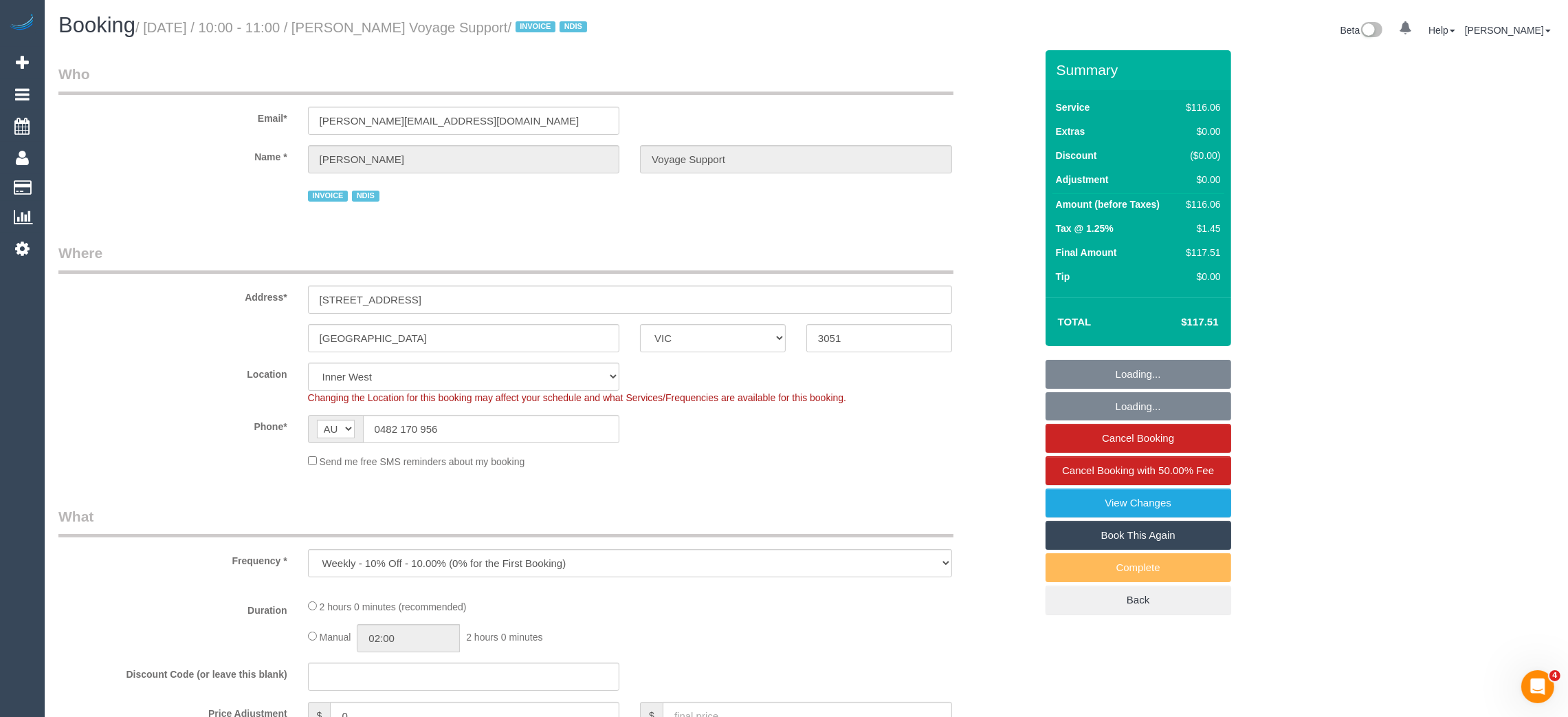
select select "object:765"
click at [482, 428] on input "0482 170 956" at bounding box center [491, 429] width 257 height 28
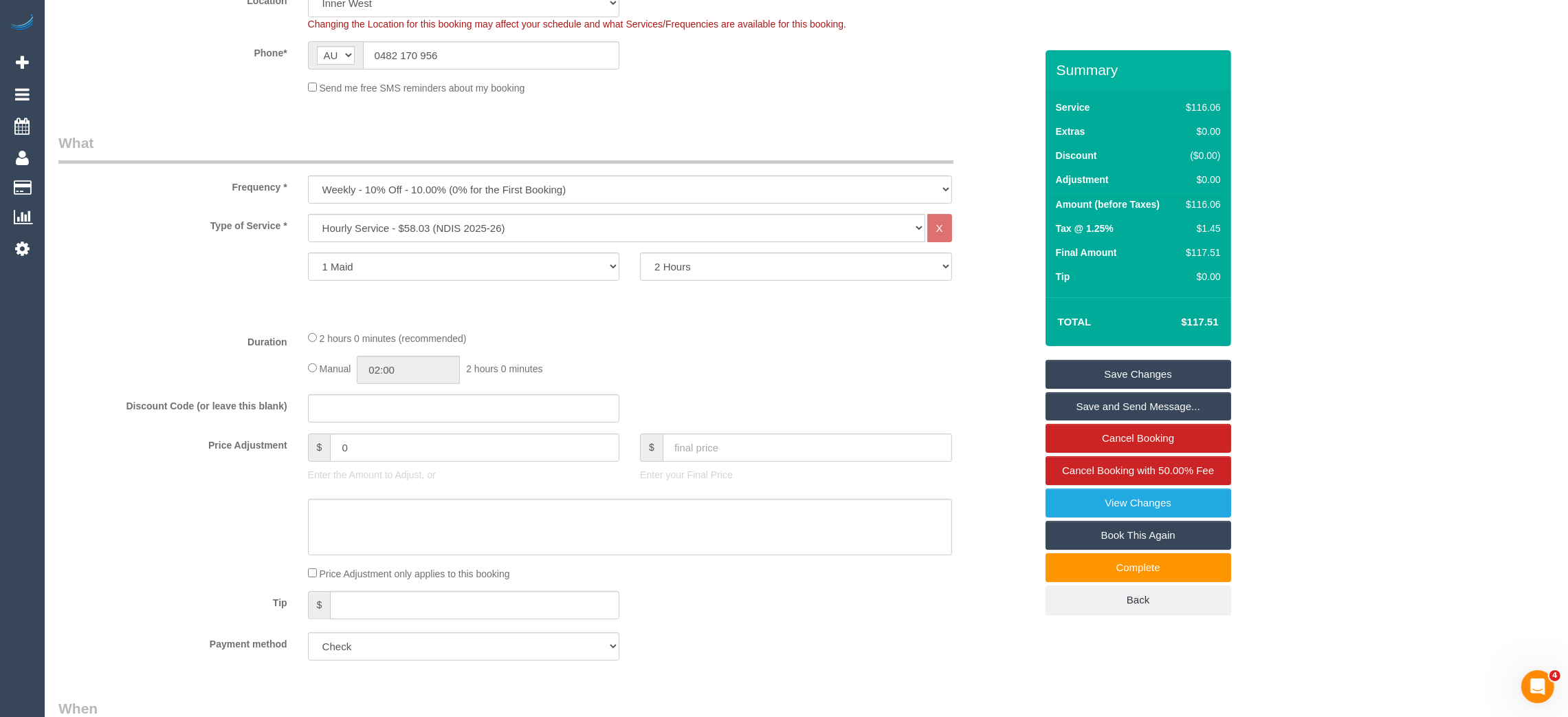
scroll to position [103, 0]
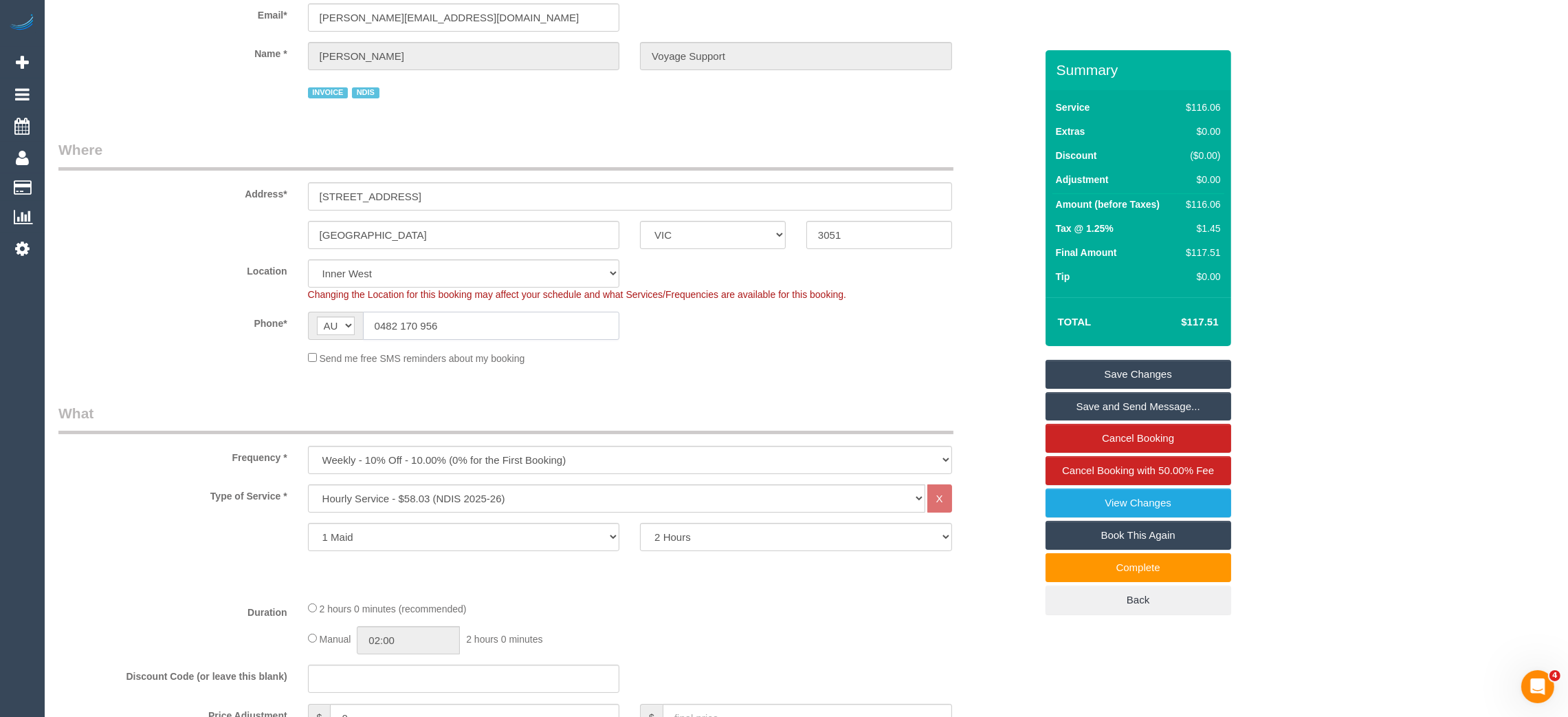
click at [523, 332] on input "0482 170 956" at bounding box center [491, 325] width 257 height 28
click at [795, 364] on div "Send me free SMS reminders about my booking" at bounding box center [630, 358] width 665 height 15
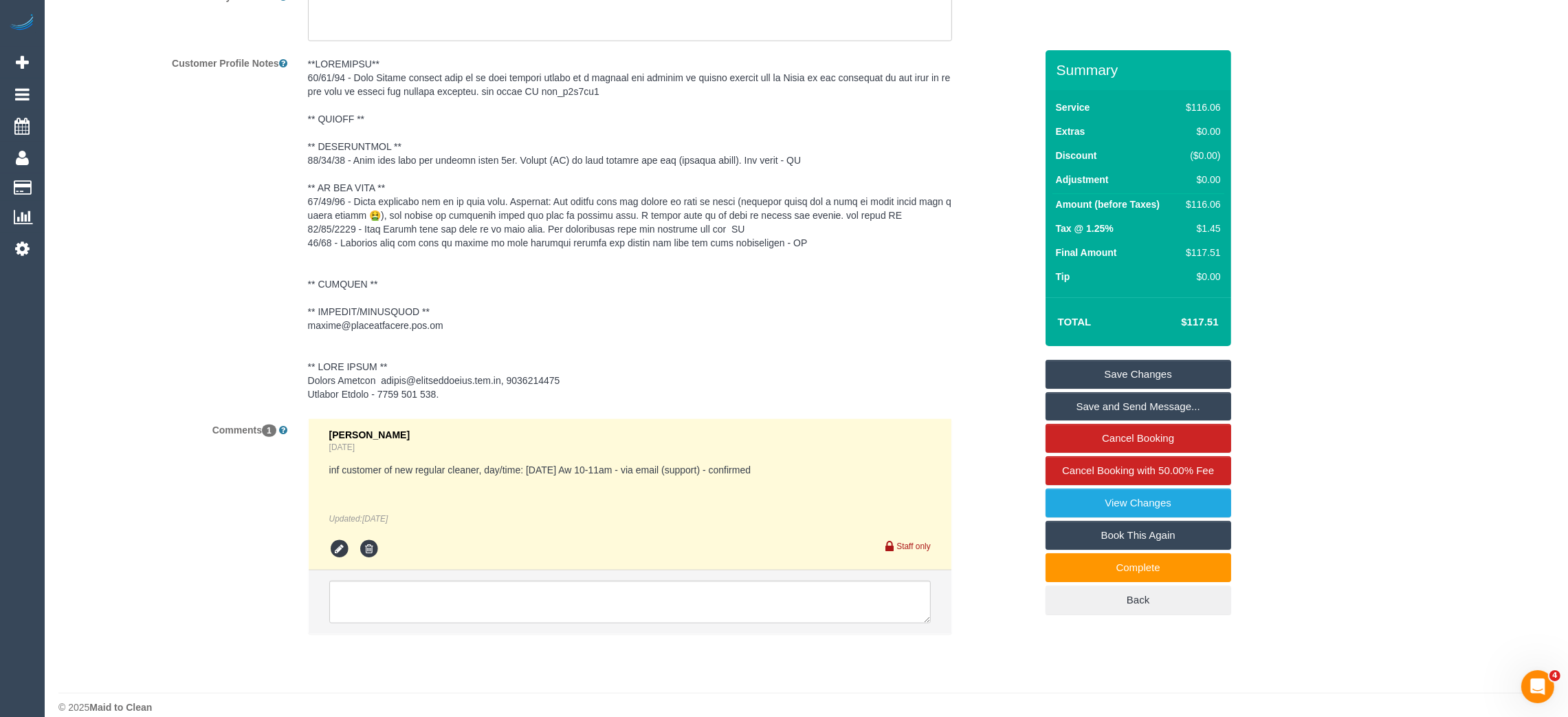
scroll to position [2038, 0]
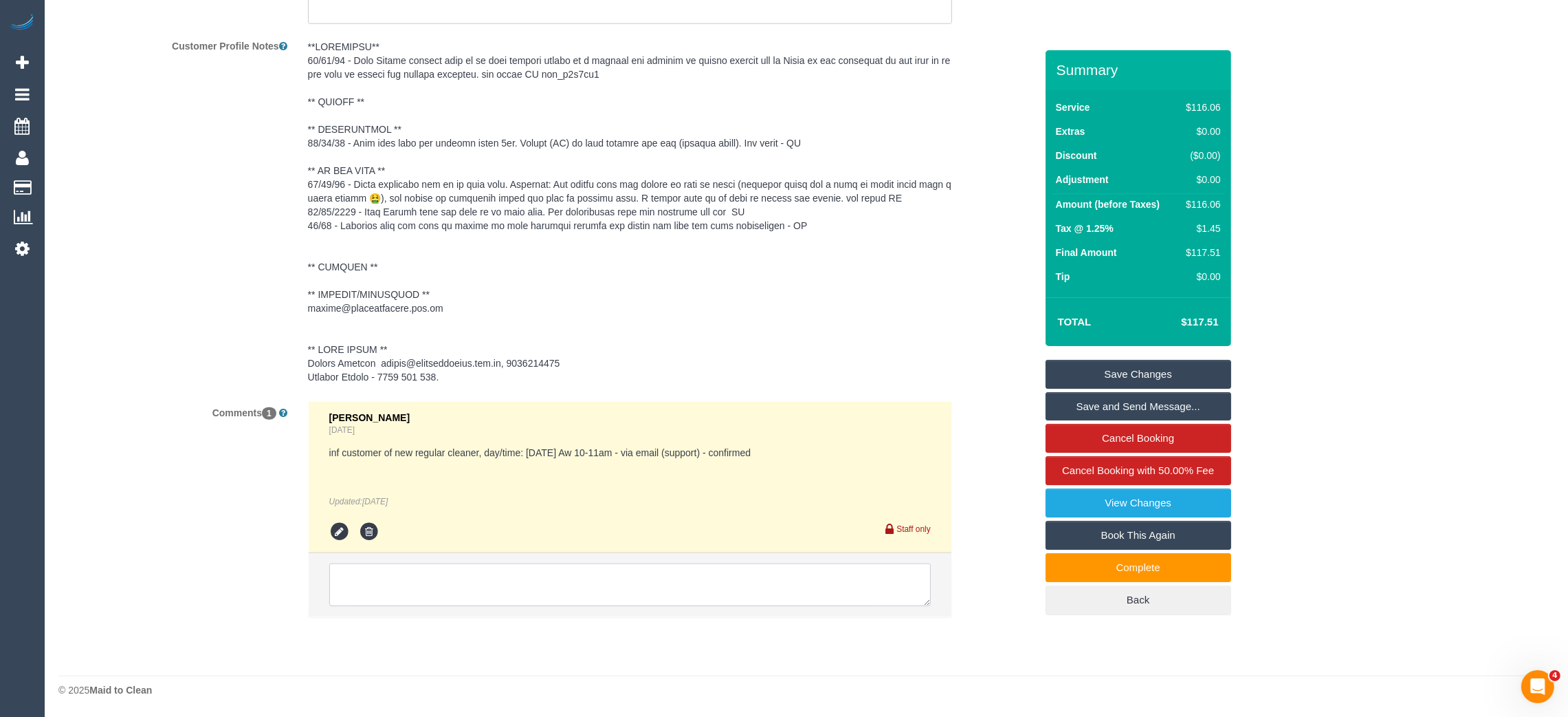
click at [533, 577] on textarea at bounding box center [630, 585] width 602 height 43
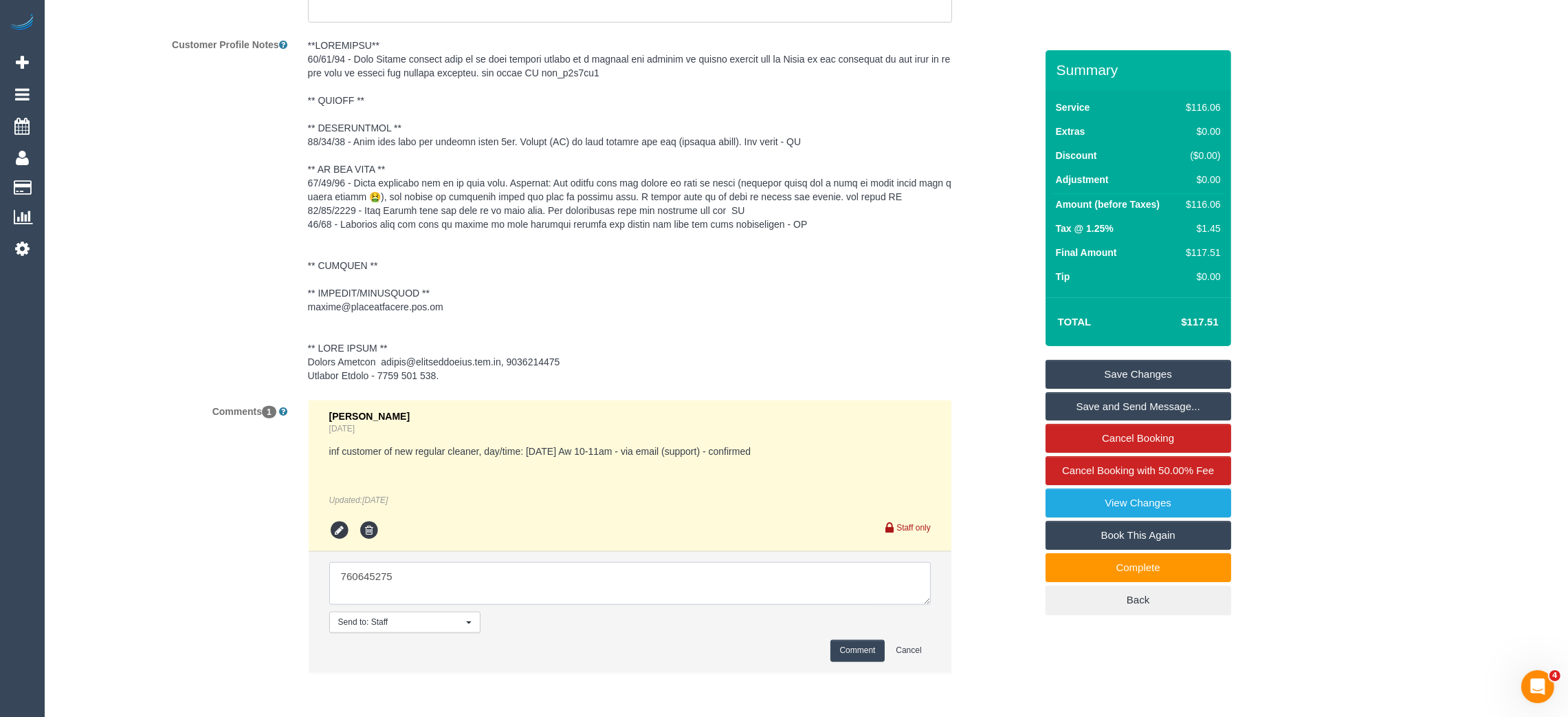
type textarea "760645275"
drag, startPoint x: 436, startPoint y: 379, endPoint x: 381, endPoint y: 380, distance: 55.0
click at [381, 380] on pre at bounding box center [630, 210] width 644 height 344
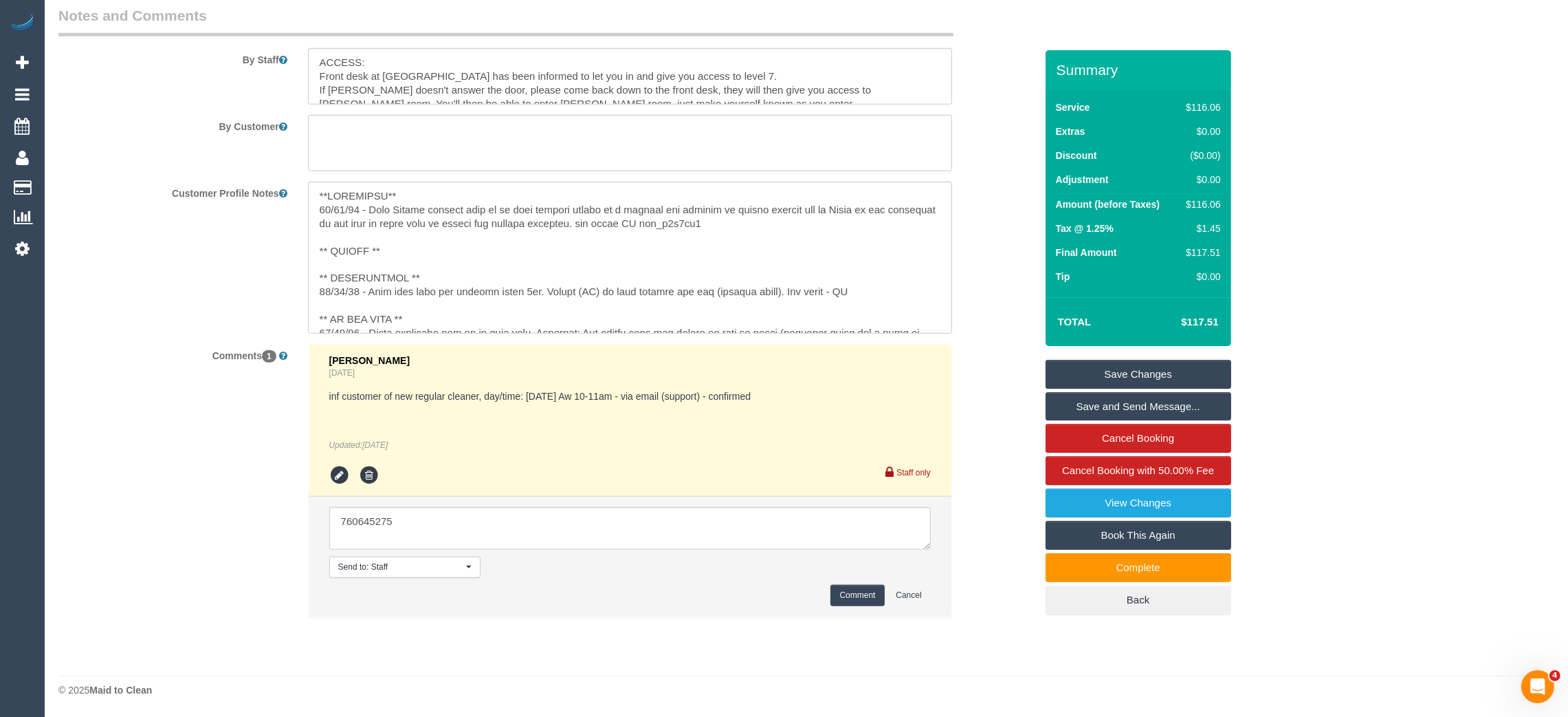
scroll to position [1892, 0]
copy pre "476 652 590."
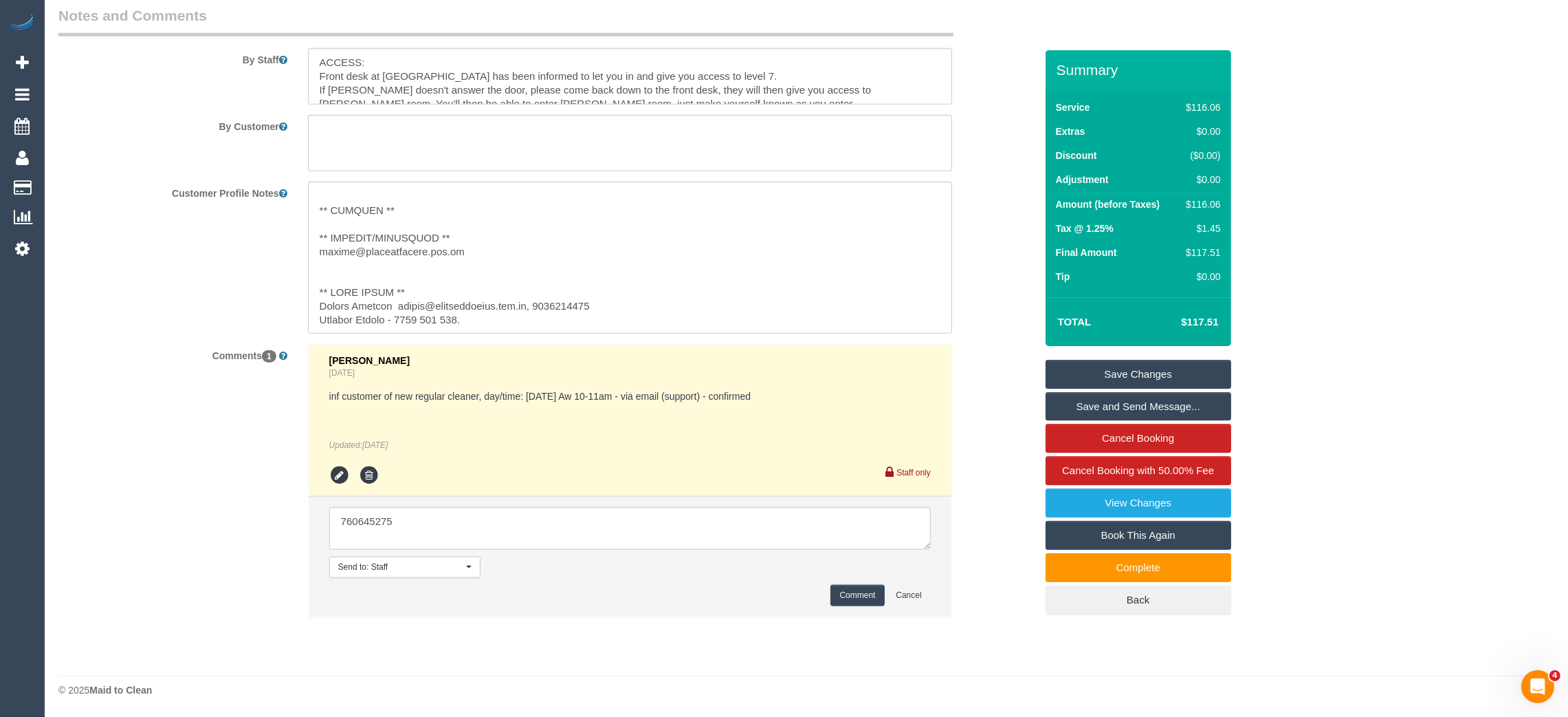
scroll to position [219, 0]
drag, startPoint x: 397, startPoint y: 318, endPoint x: 457, endPoint y: 311, distance: 60.4
click at [457, 311] on textarea at bounding box center [630, 257] width 644 height 152
click at [229, 465] on sui-booking-comments "By Staff By Customer Customer Profile Notes Comments 1 Jessica Trentin 6 days a…" at bounding box center [546, 318] width 977 height 626
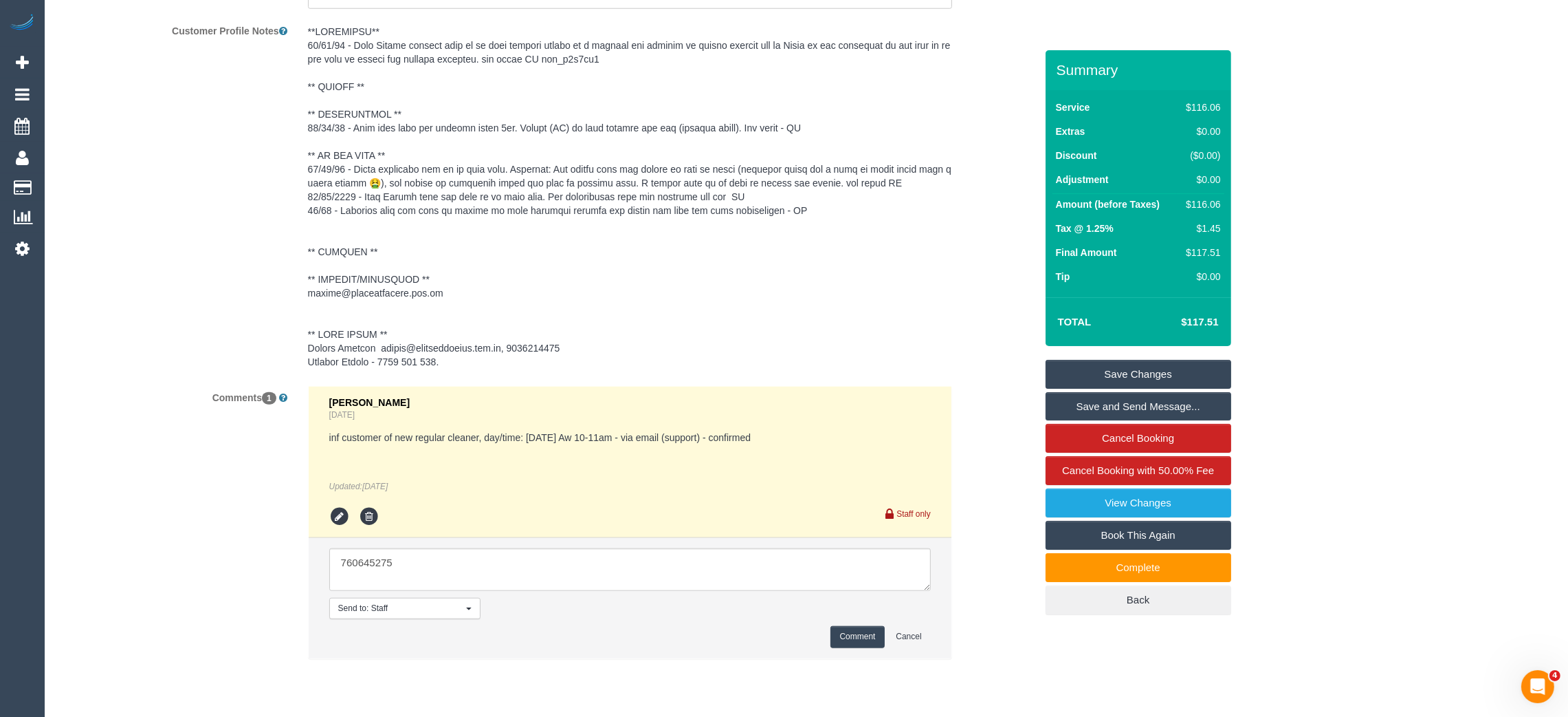
scroll to position [2096, 0]
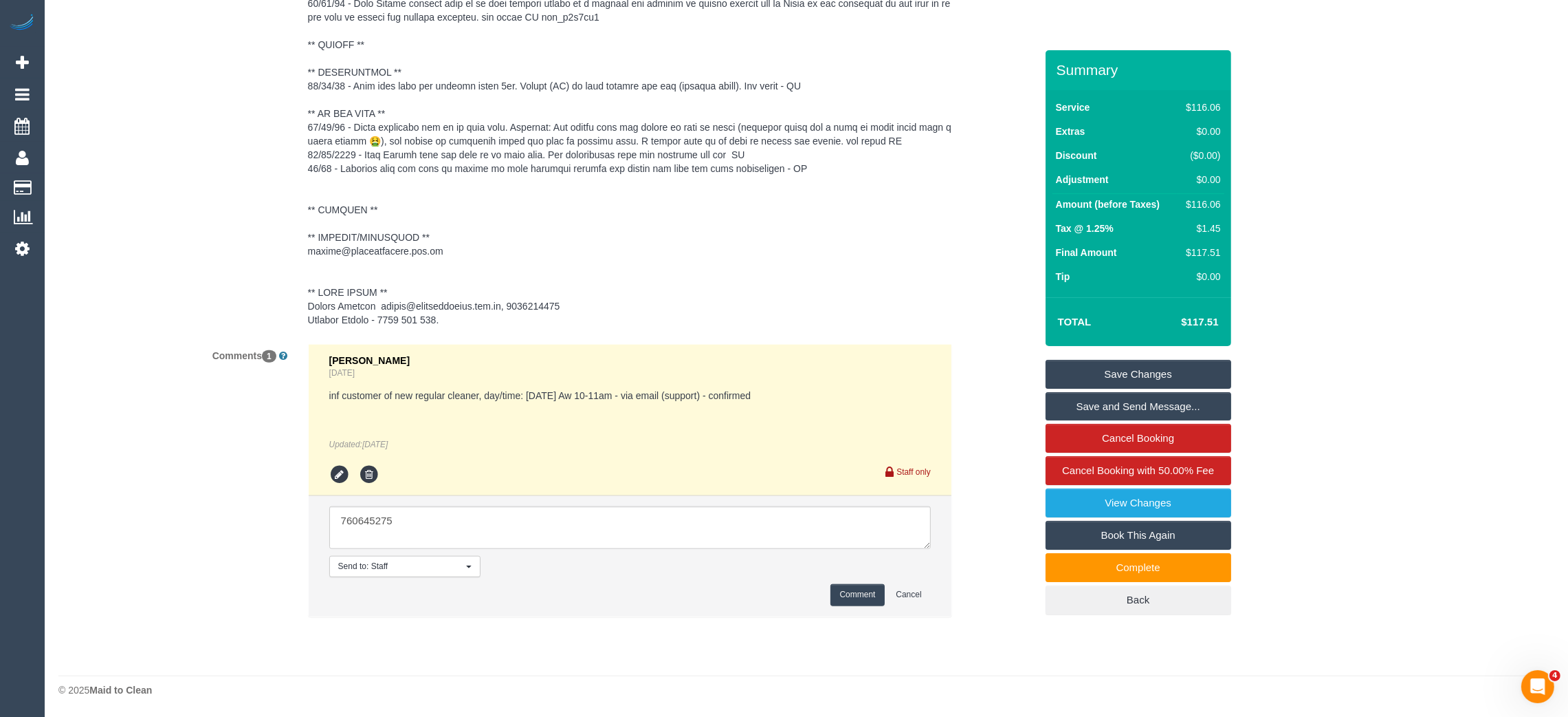
click at [692, 270] on pre at bounding box center [630, 155] width 644 height 344
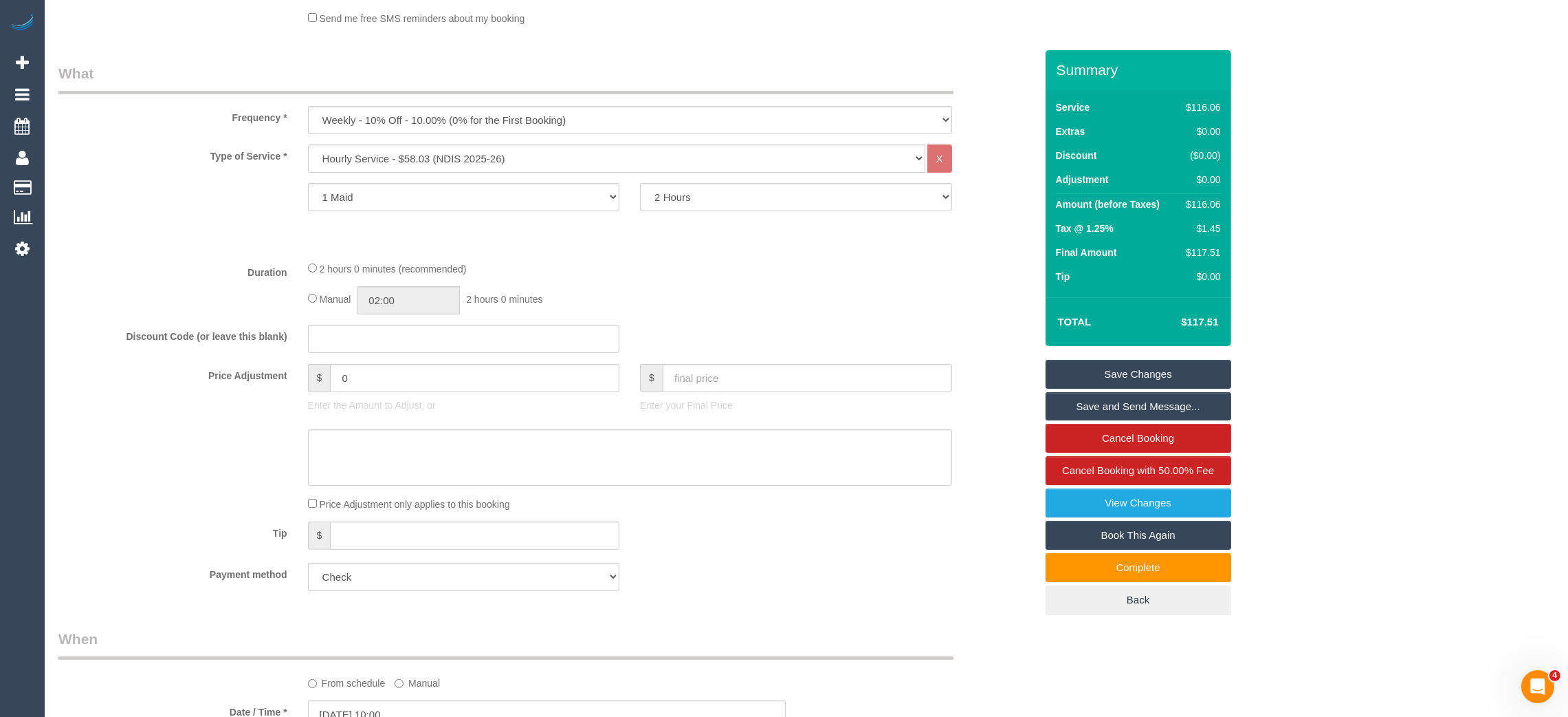
scroll to position [103, 0]
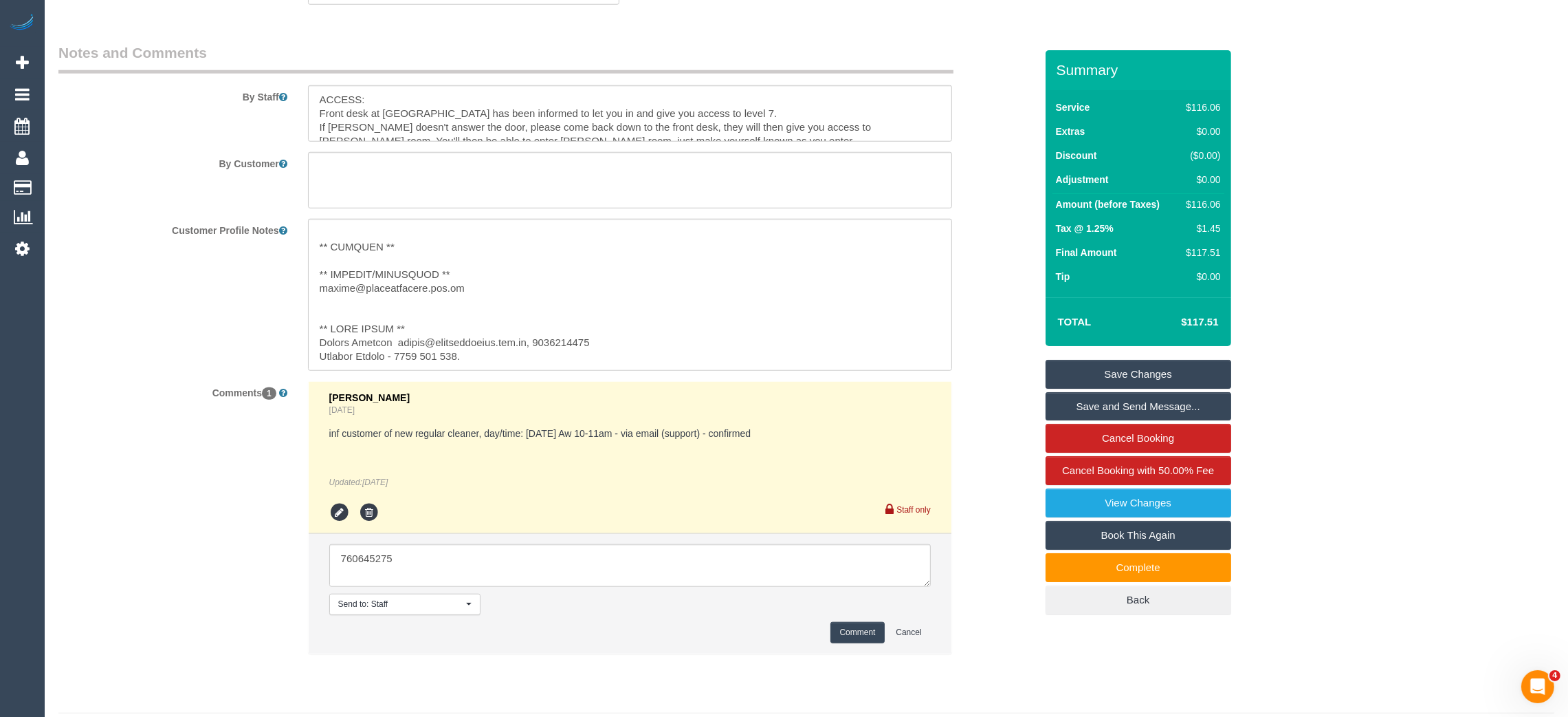
scroll to position [1857, 0]
click at [964, 347] on div "Customer Profile Notes" at bounding box center [546, 291] width 997 height 152
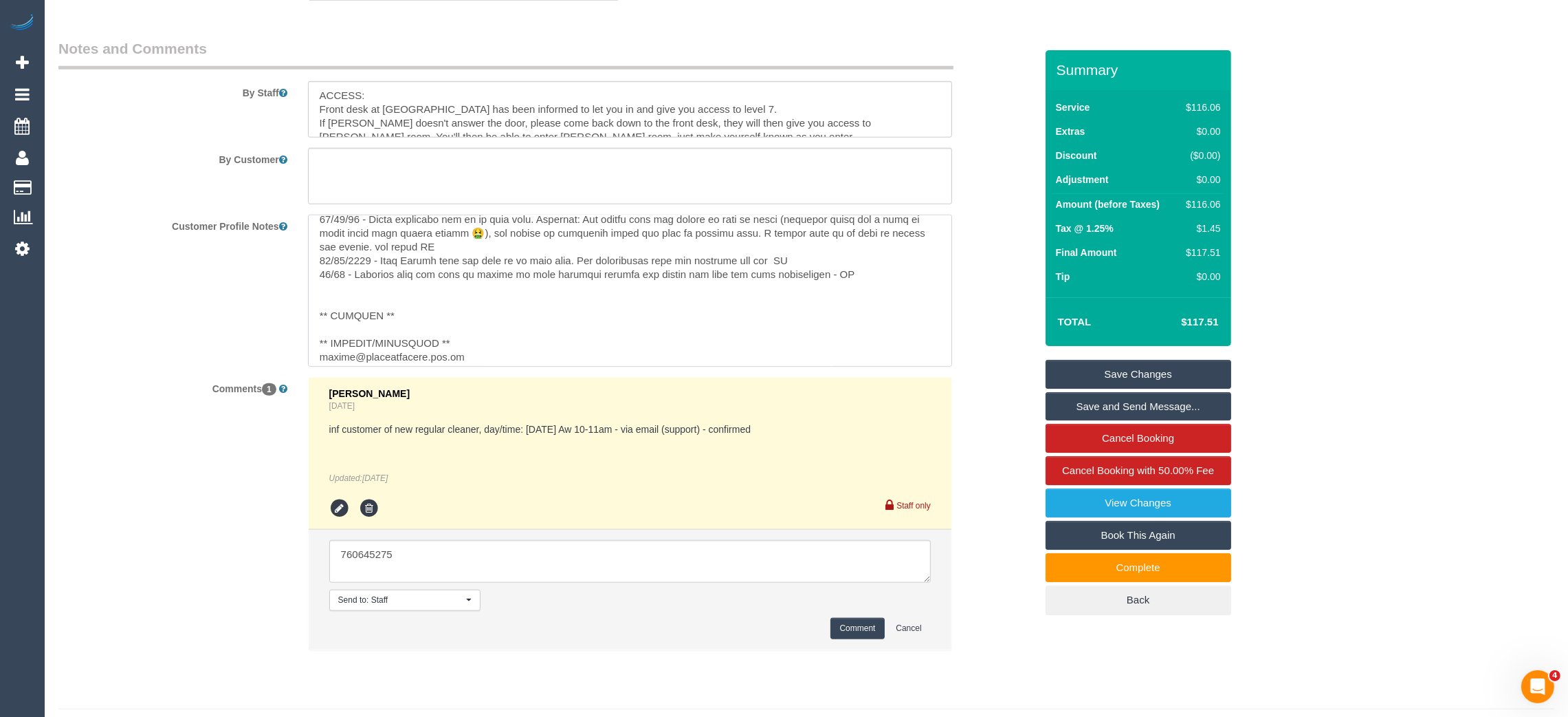
scroll to position [219, 0]
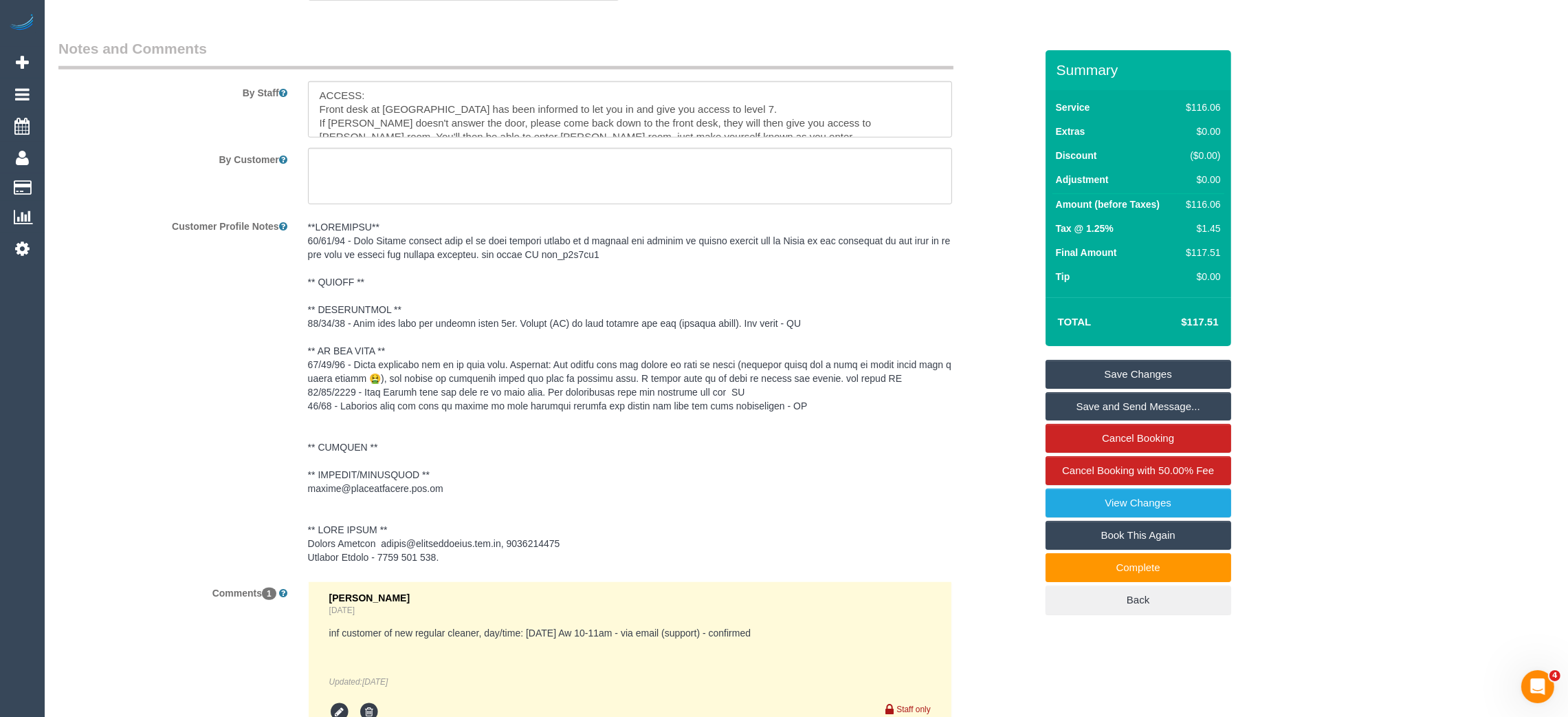
click at [976, 342] on div "Customer Profile Notes" at bounding box center [546, 392] width 997 height 356
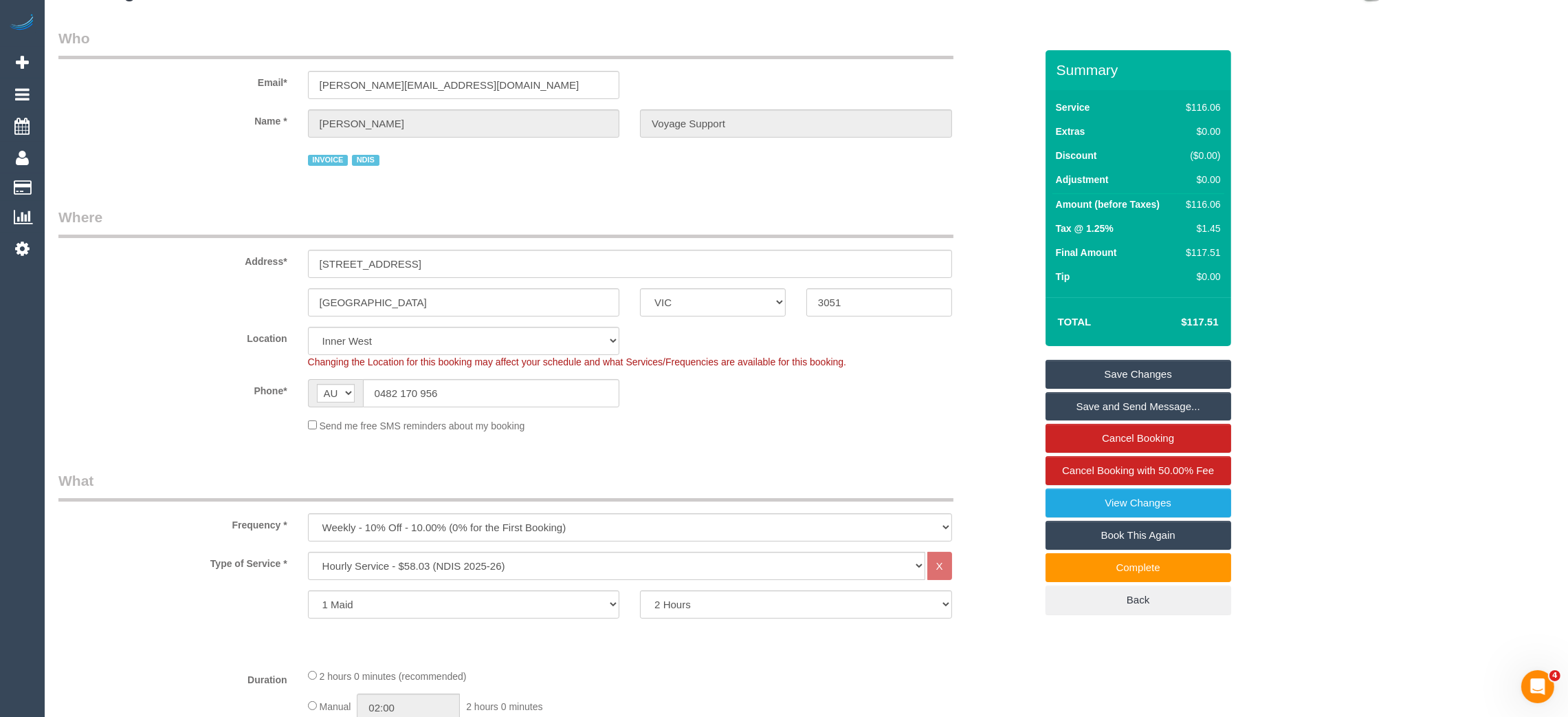
scroll to position [0, 0]
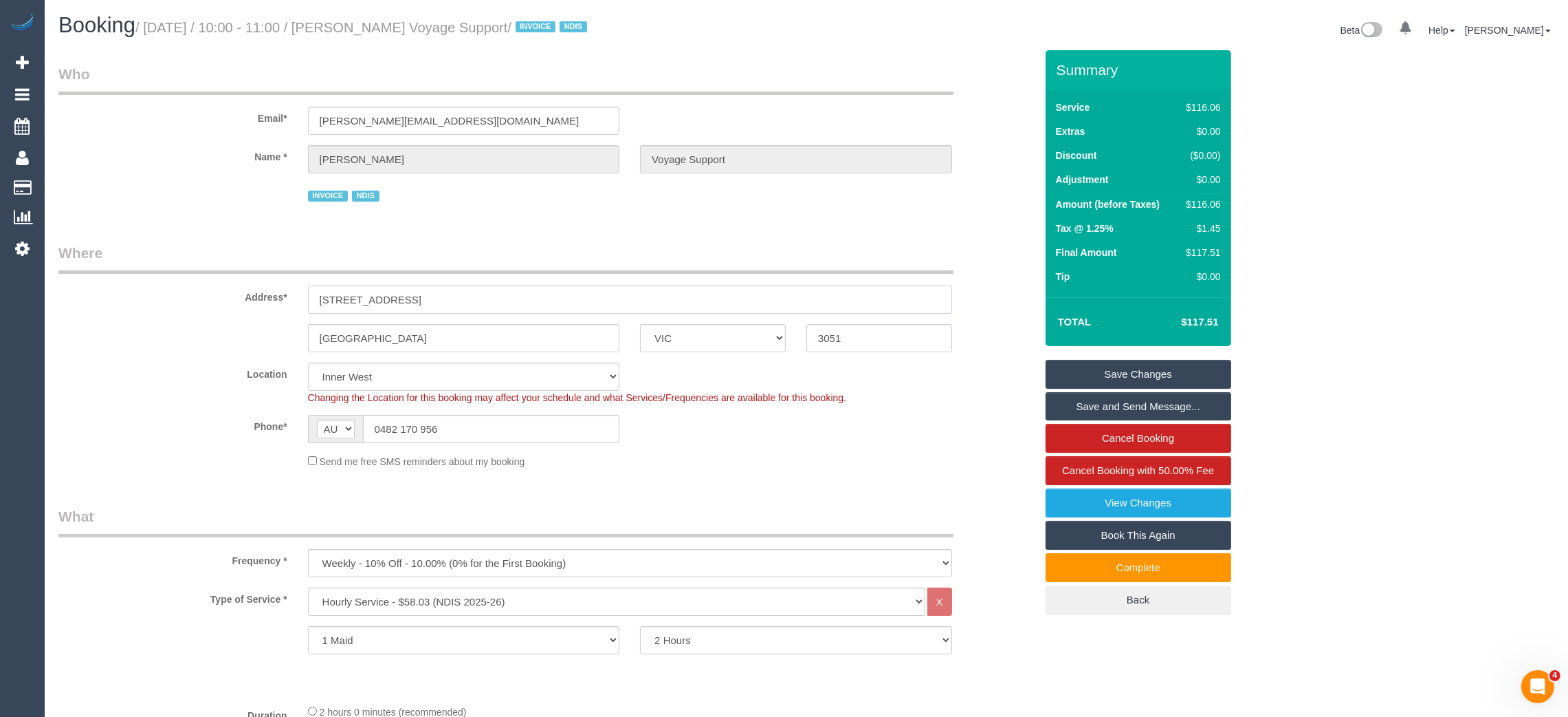
click at [555, 297] on input "179-191 Flemington Road" at bounding box center [630, 299] width 644 height 28
click at [521, 340] on input "North Melbourne" at bounding box center [464, 338] width 312 height 28
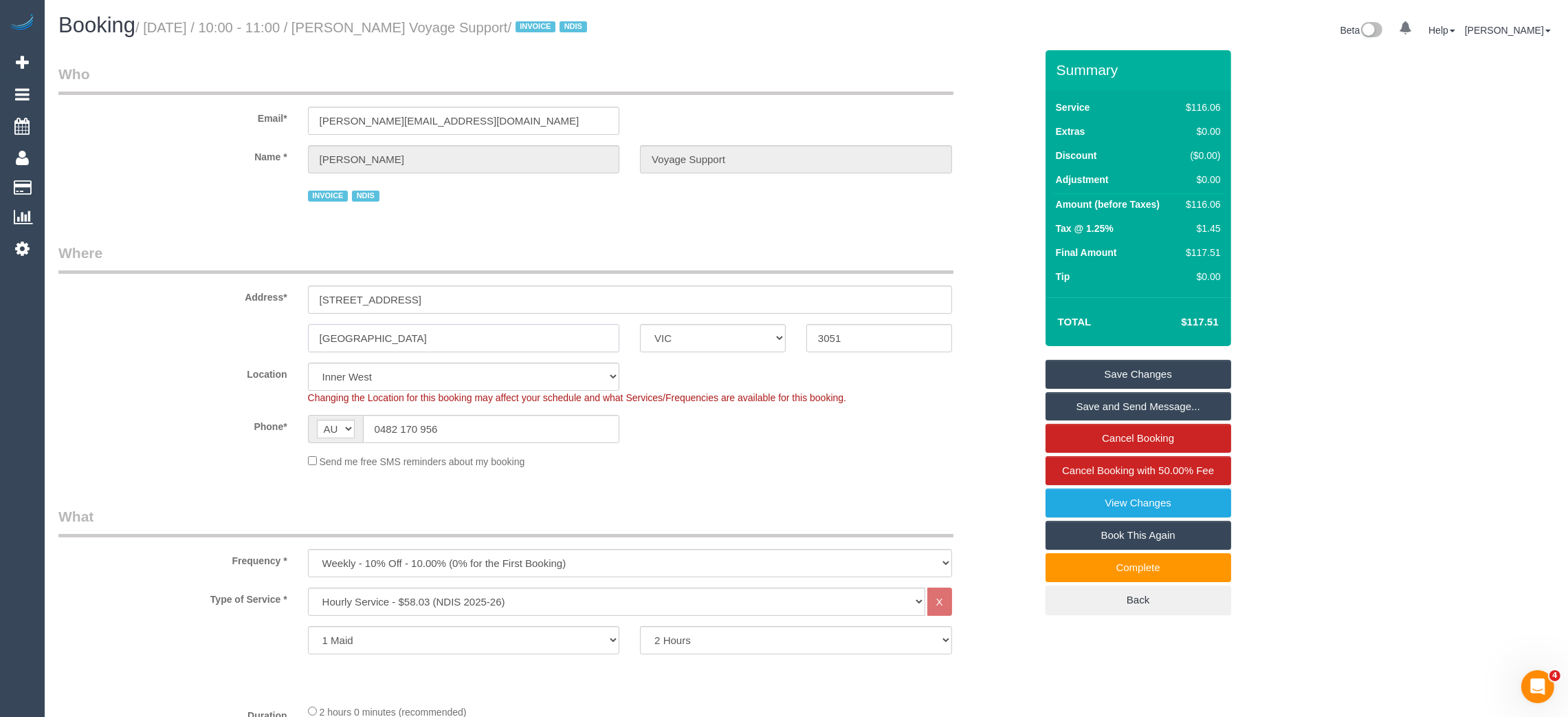
click at [521, 341] on input "North Melbourne" at bounding box center [464, 338] width 312 height 28
click at [555, 439] on input "0482 170 956" at bounding box center [491, 429] width 257 height 28
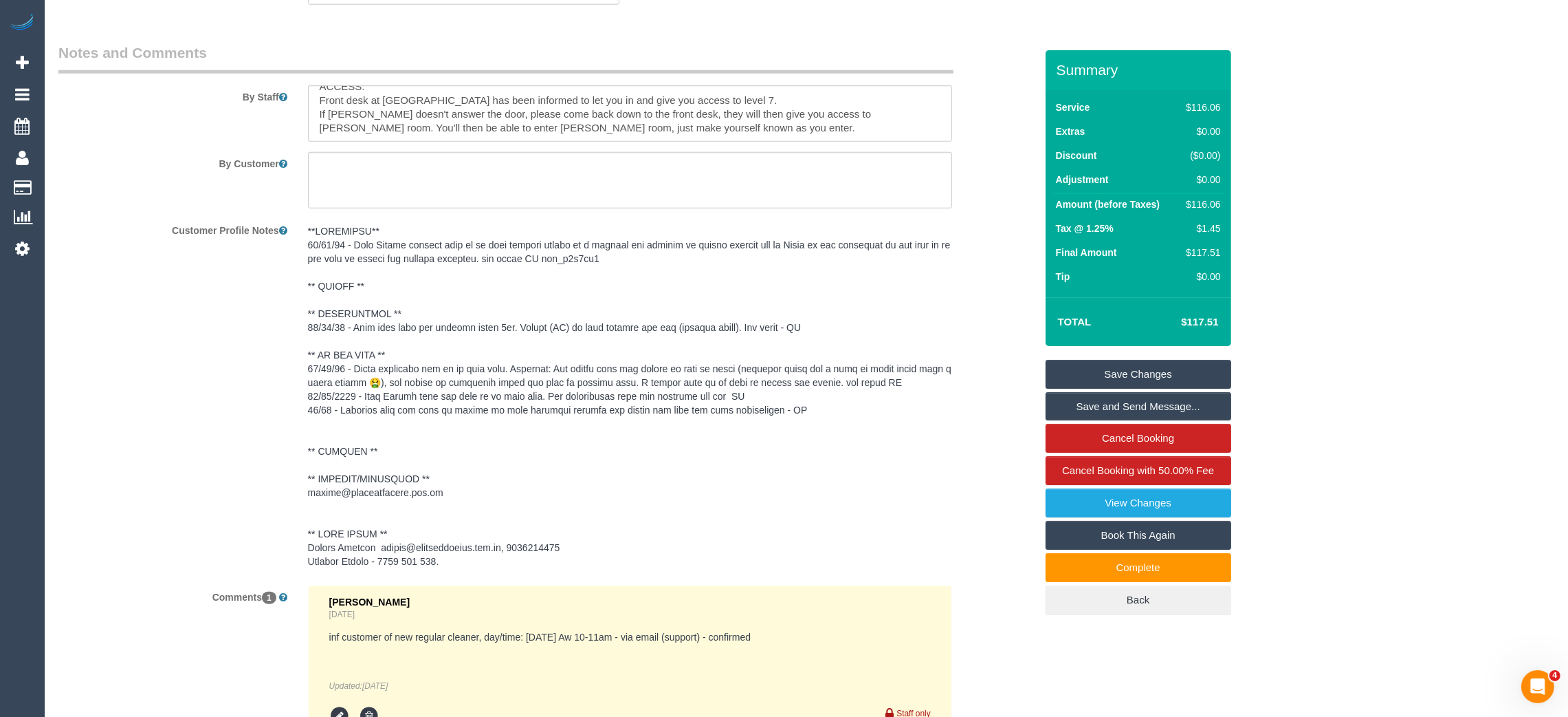
scroll to position [1857, 0]
drag, startPoint x: 443, startPoint y: 556, endPoint x: 304, endPoint y: 561, distance: 139.1
click at [304, 561] on div at bounding box center [630, 392] width 665 height 356
copy pre "atalie Cauchi - 0476 652 590."
click at [985, 369] on div "Customer Profile Notes" at bounding box center [546, 392] width 997 height 356
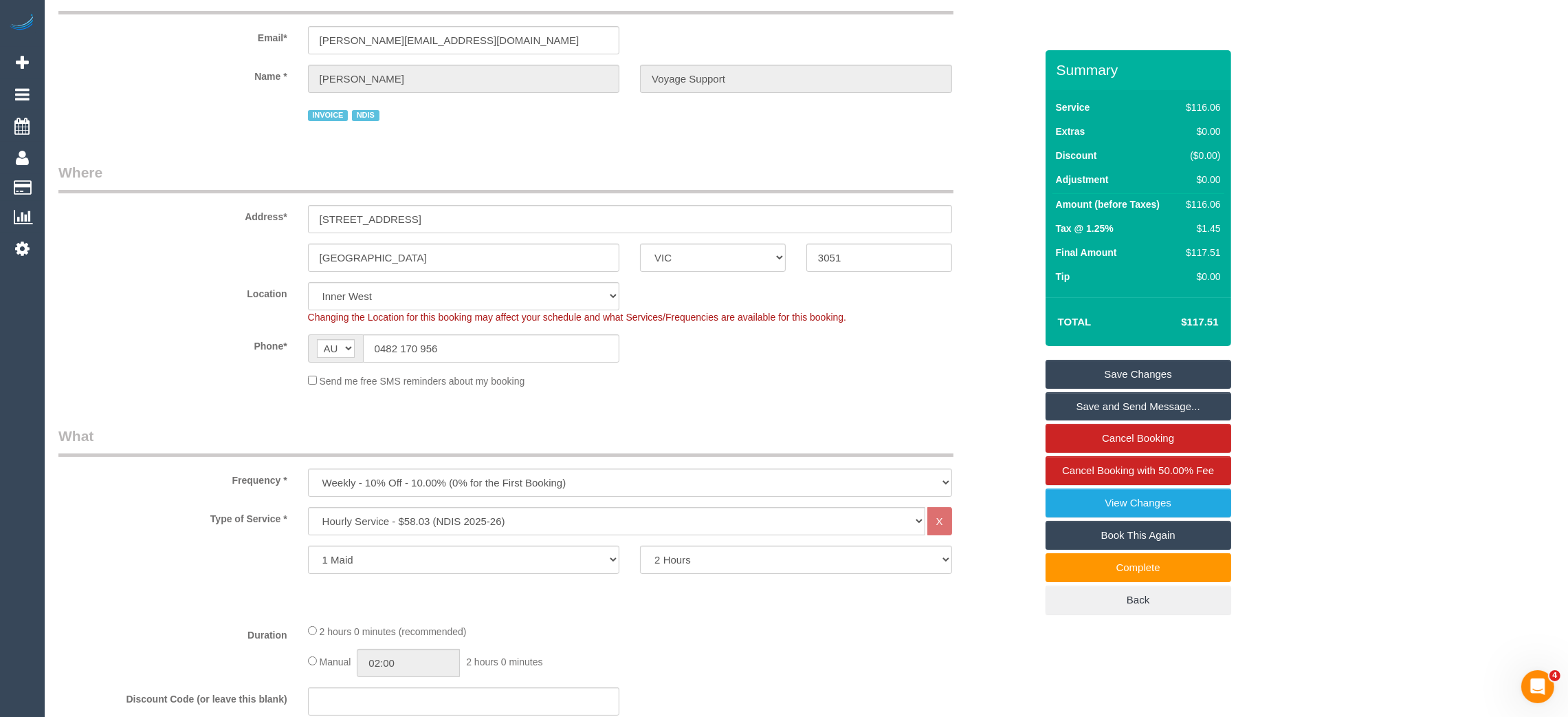
scroll to position [0, 0]
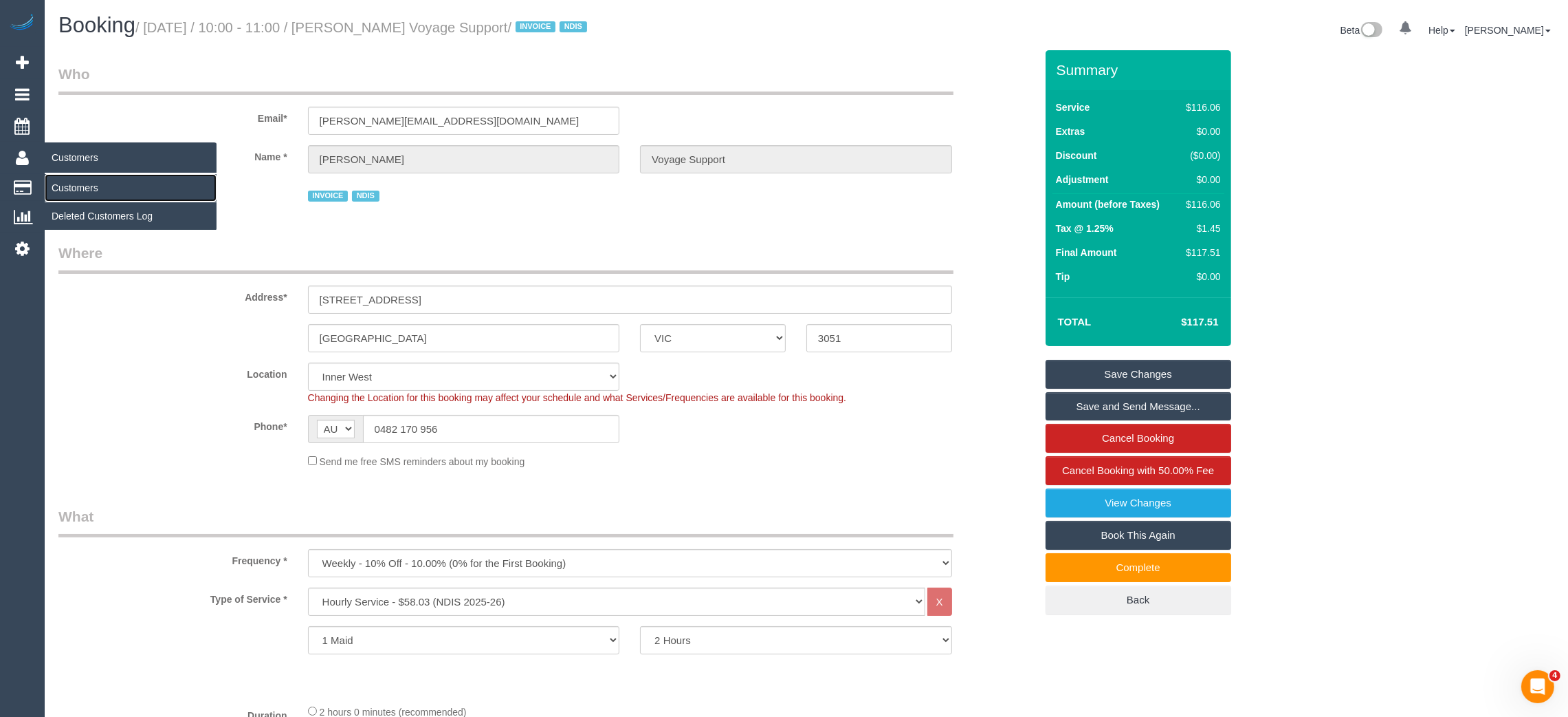
click at [67, 176] on link "Customers" at bounding box center [130, 187] width 172 height 27
click at [109, 181] on link "Customers" at bounding box center [130, 187] width 172 height 27
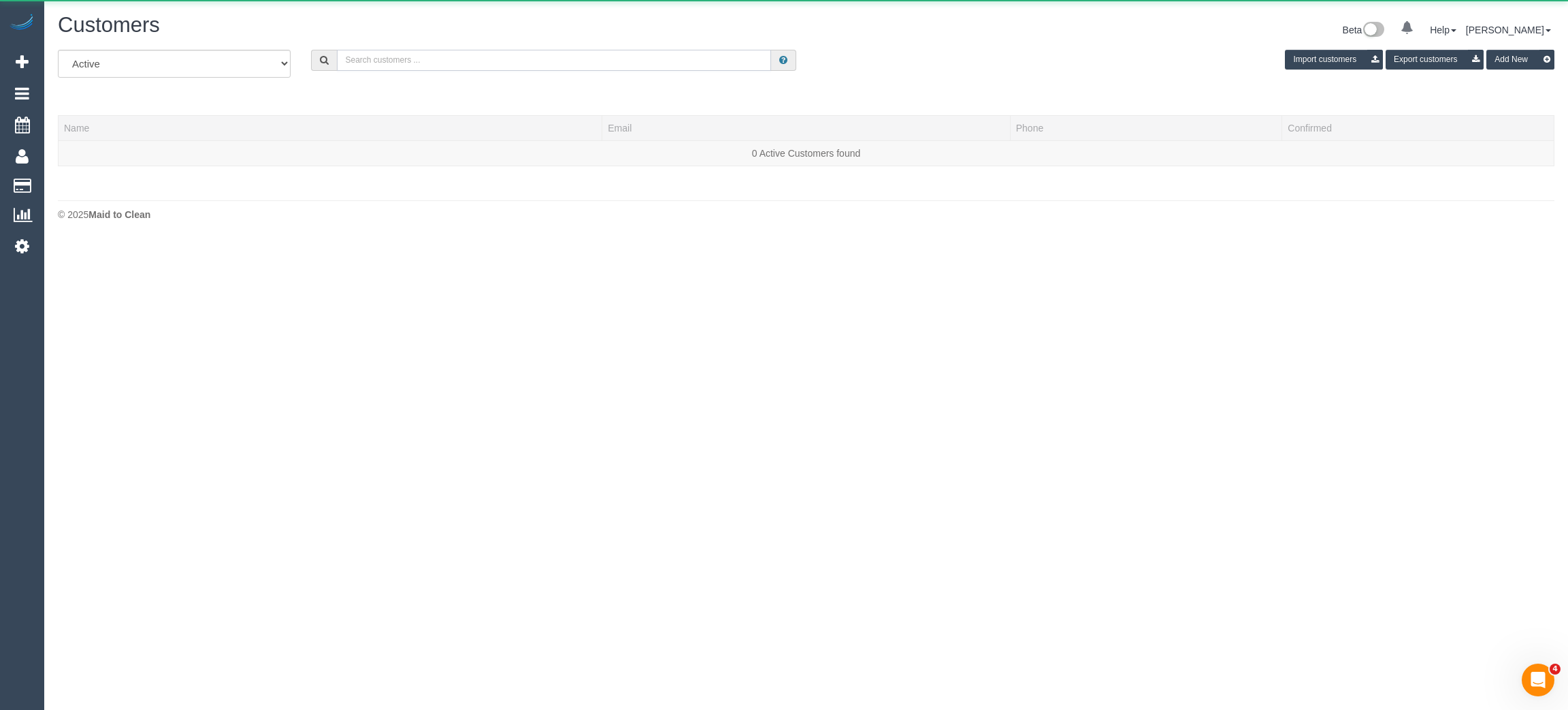
click at [388, 65] on input "text" at bounding box center [554, 60] width 434 height 21
paste input "George Metson"
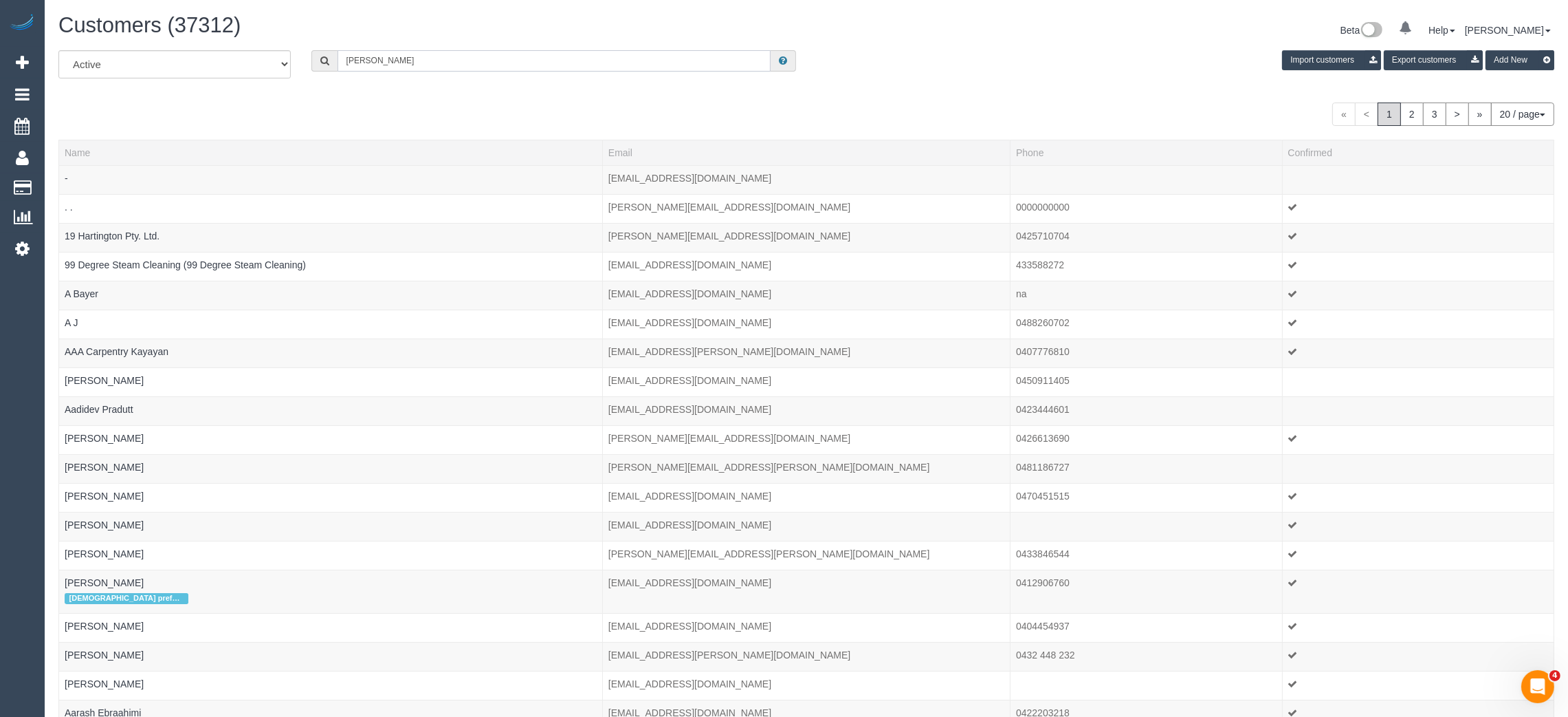
type input "George Metson"
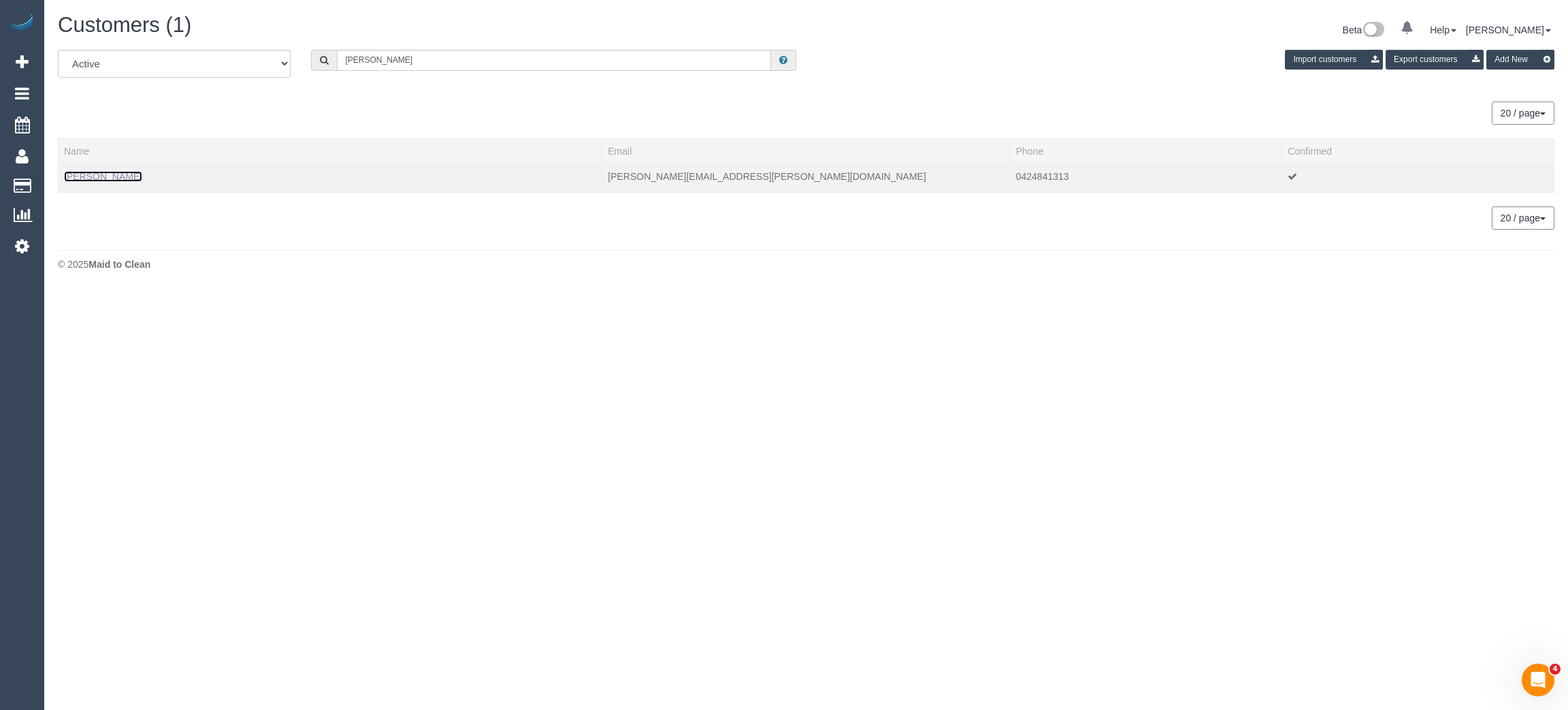
click at [93, 175] on link "George Metson" at bounding box center [103, 176] width 78 height 11
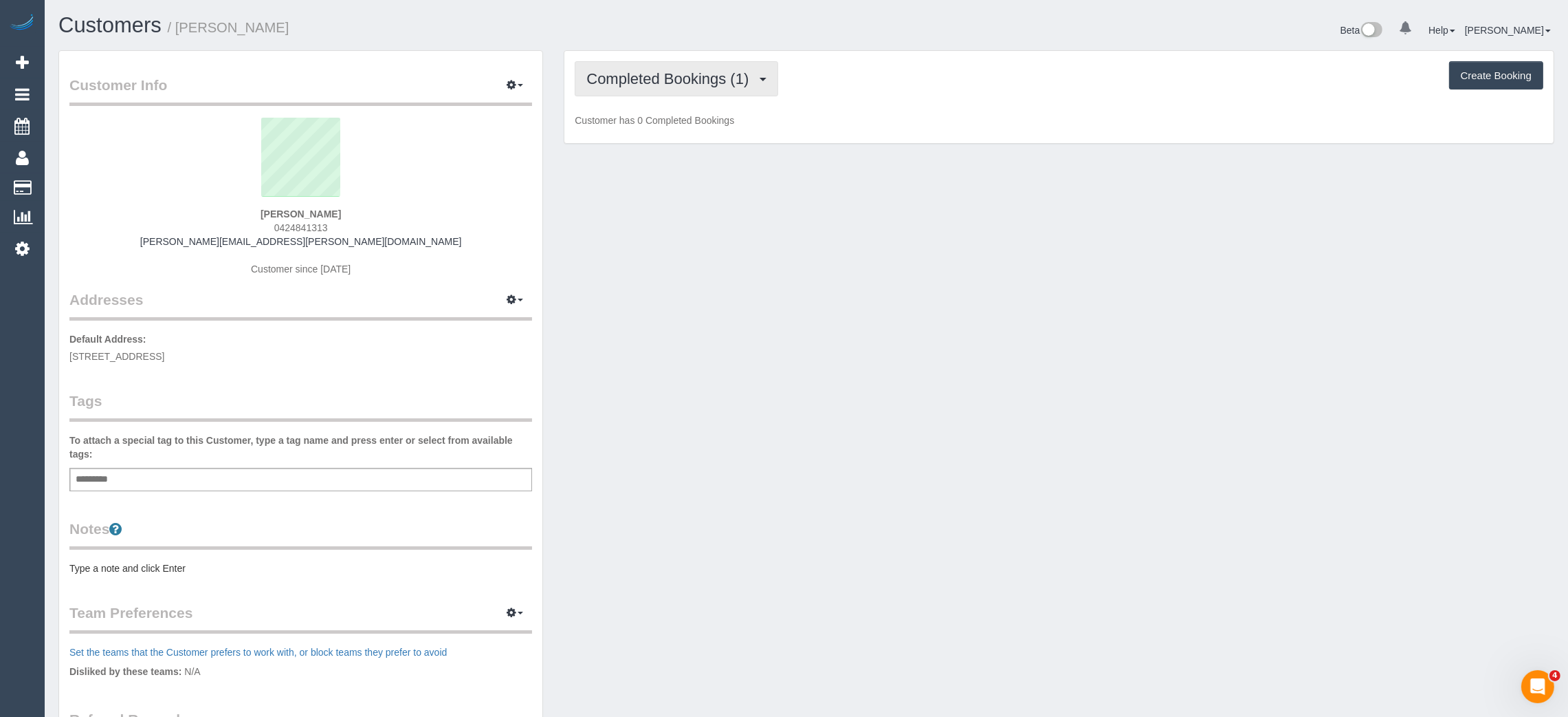
click at [694, 75] on span "Completed Bookings (1)" at bounding box center [670, 78] width 169 height 17
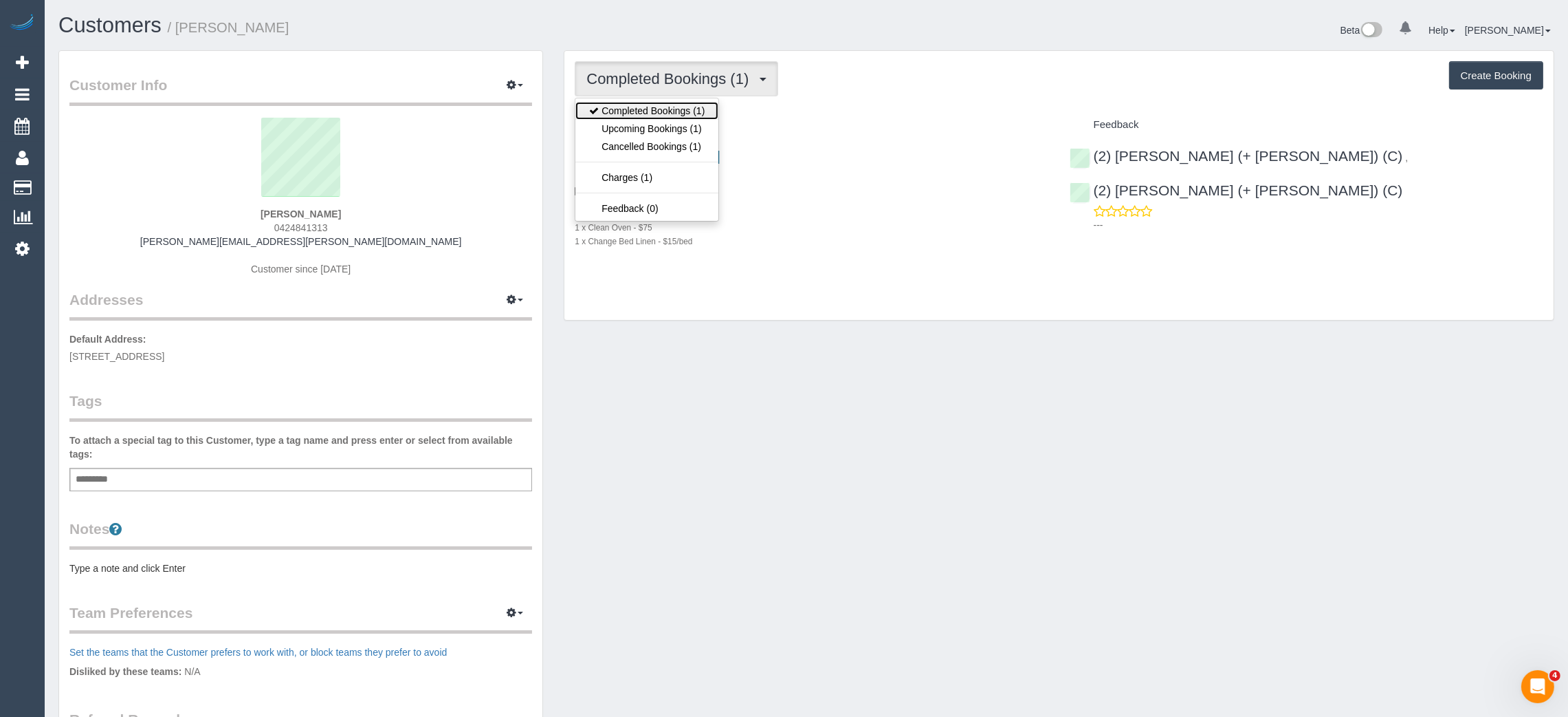
click at [662, 117] on link "Completed Bookings (1)" at bounding box center [647, 111] width 143 height 18
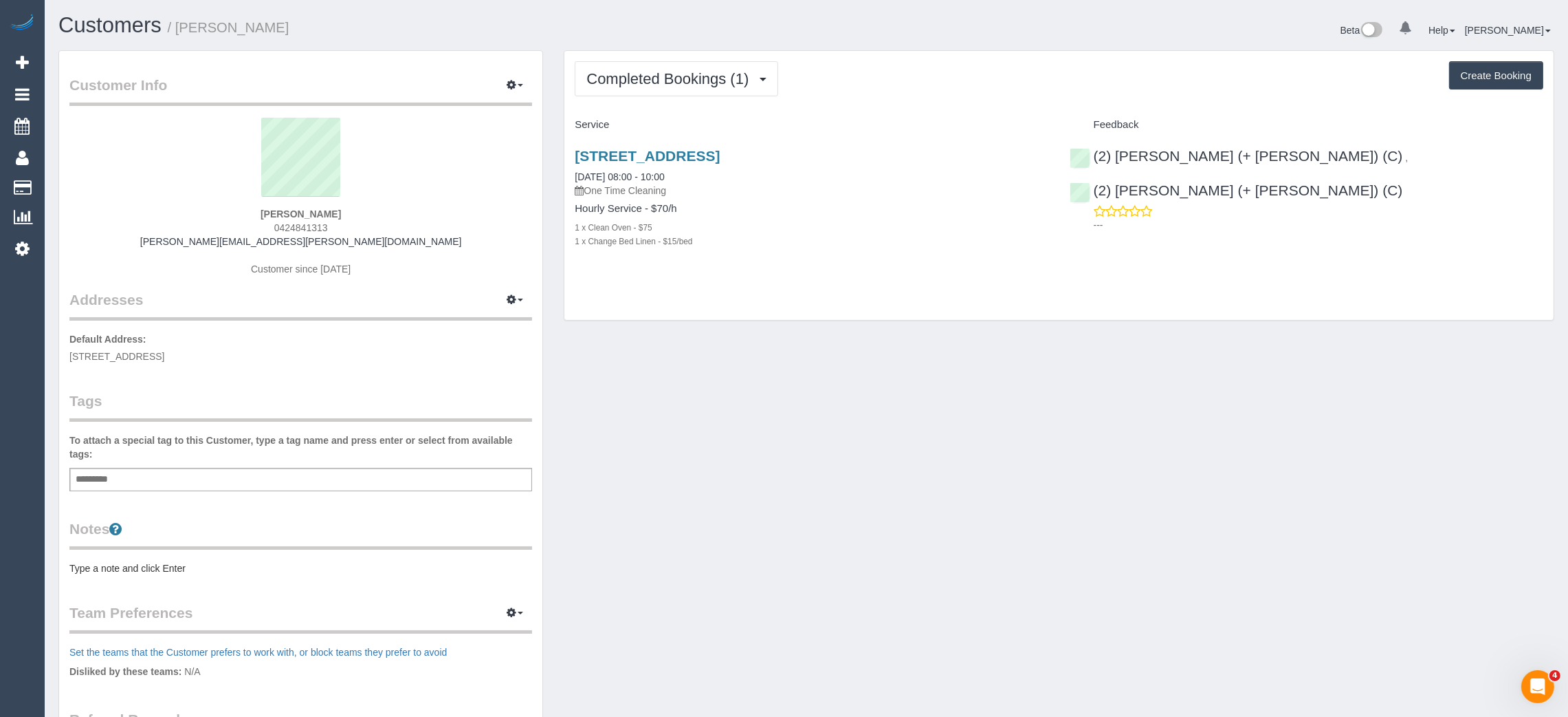
click at [787, 184] on p "One Time Cleaning" at bounding box center [812, 190] width 473 height 14
click at [621, 171] on link "14/08/2025 08:00 - 10:00" at bounding box center [619, 176] width 89 height 11
click at [700, 72] on span "Completed Bookings (1)" at bounding box center [670, 78] width 169 height 17
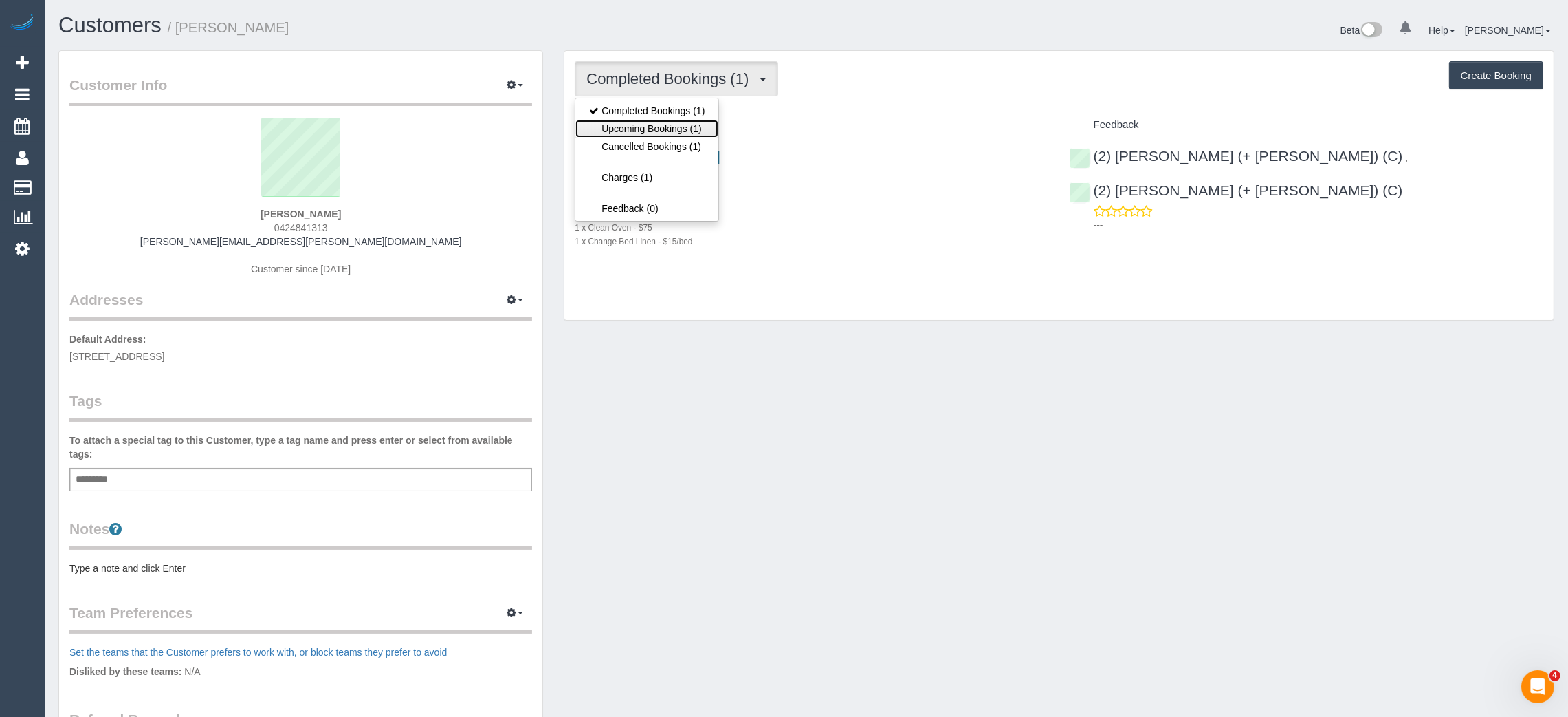
click at [697, 128] on link "Upcoming Bookings (1)" at bounding box center [647, 128] width 143 height 18
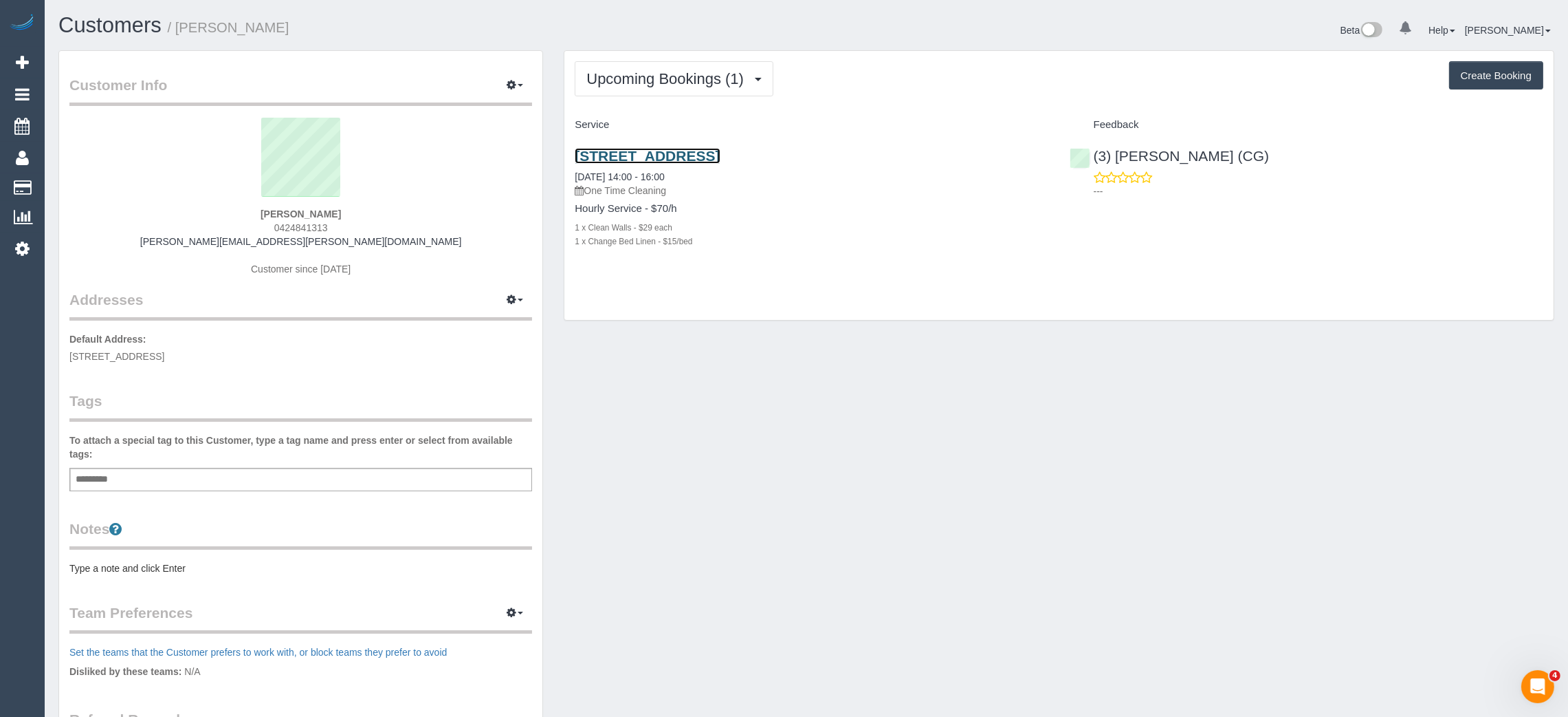
click at [719, 154] on link "35 Darling St, Unit 14, South Yarra, VIC 3141" at bounding box center [647, 155] width 145 height 15
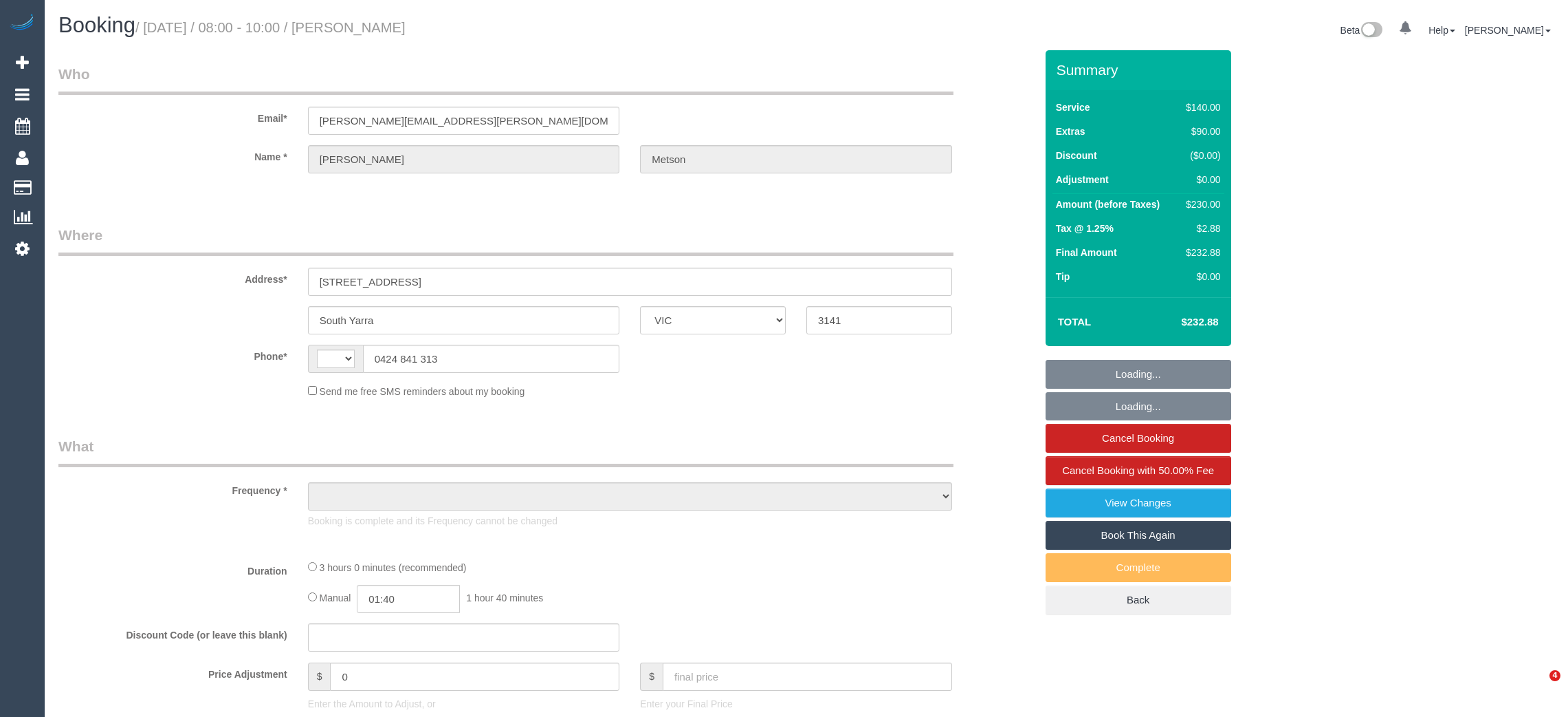
select select "VIC"
select select "string:AU"
select select "string:stripe-pm_1S2Bq22GScqysDRVVJtcVdwc"
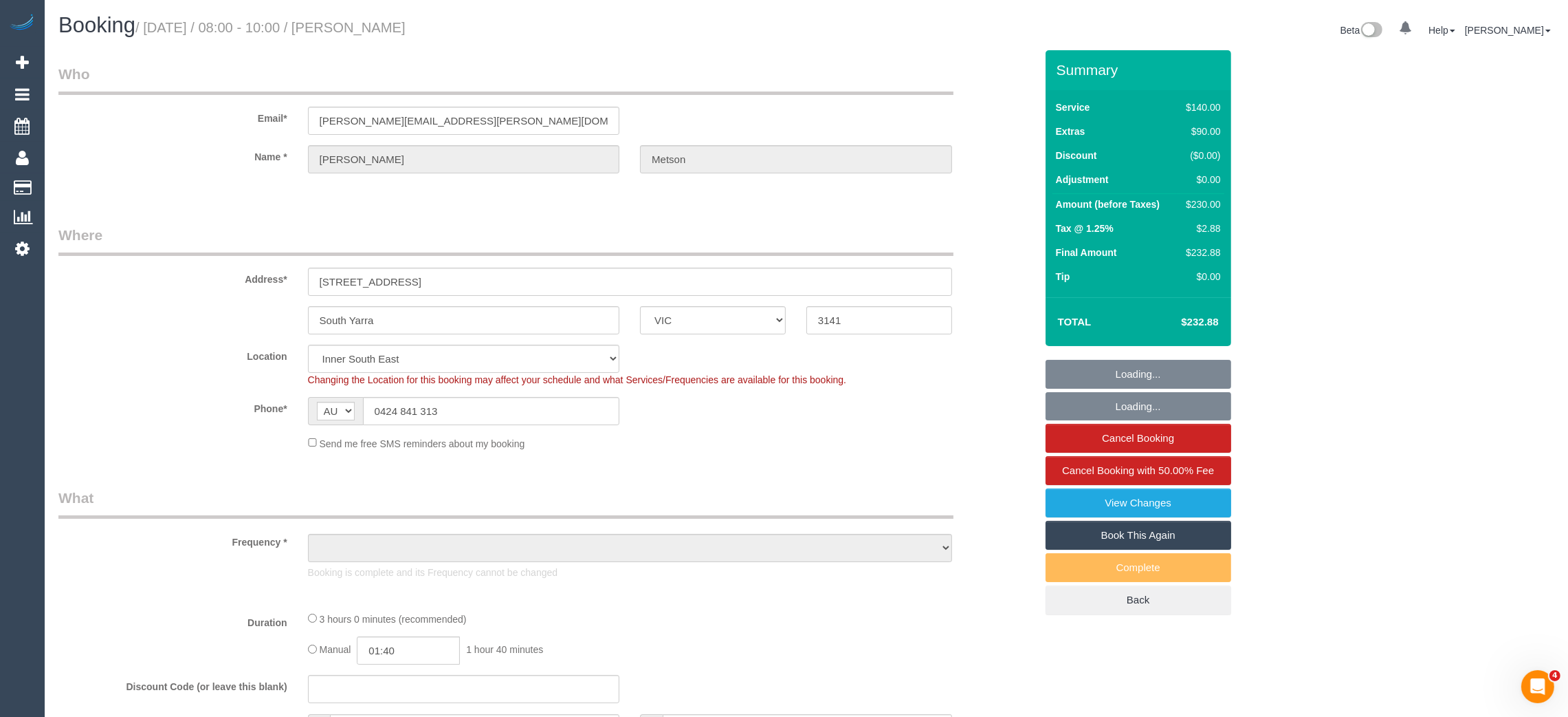
select select "object:890"
select select "number:28"
select select "number:15"
select select "number:19"
select select "number:23"
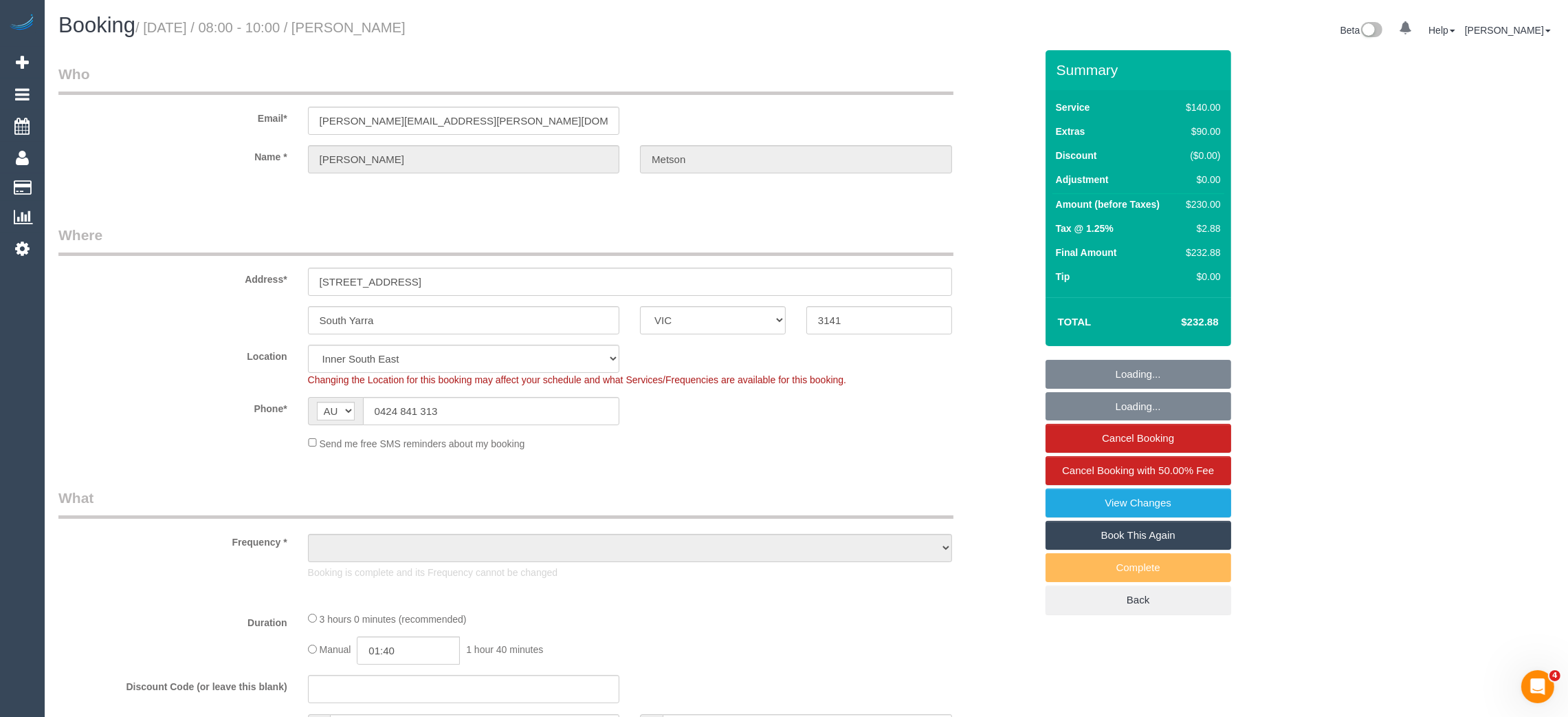
select select "number:33"
select select "number:26"
select select "object:1460"
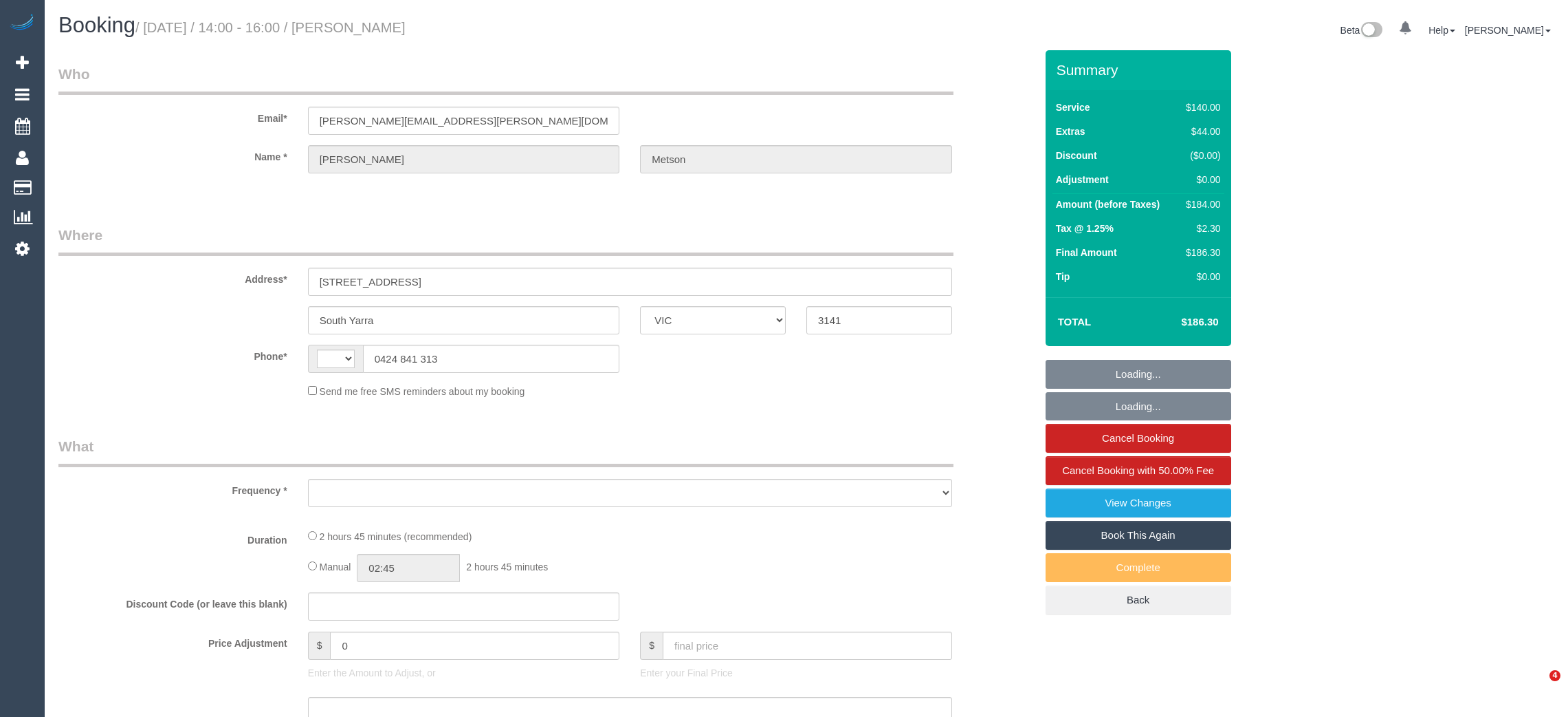
select select "VIC"
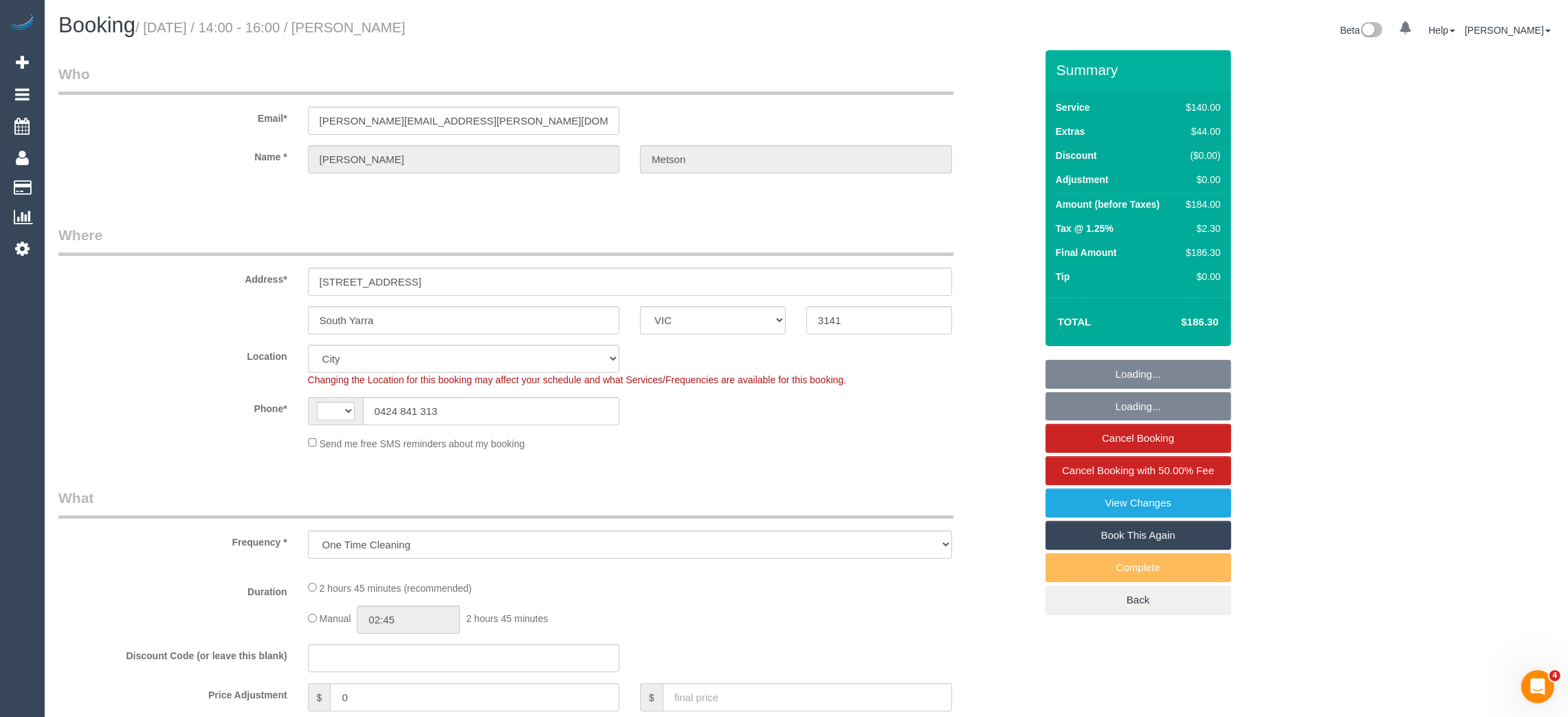
select select "object:685"
select select "string:AU"
select select "number:28"
select select "number:15"
select select "number:19"
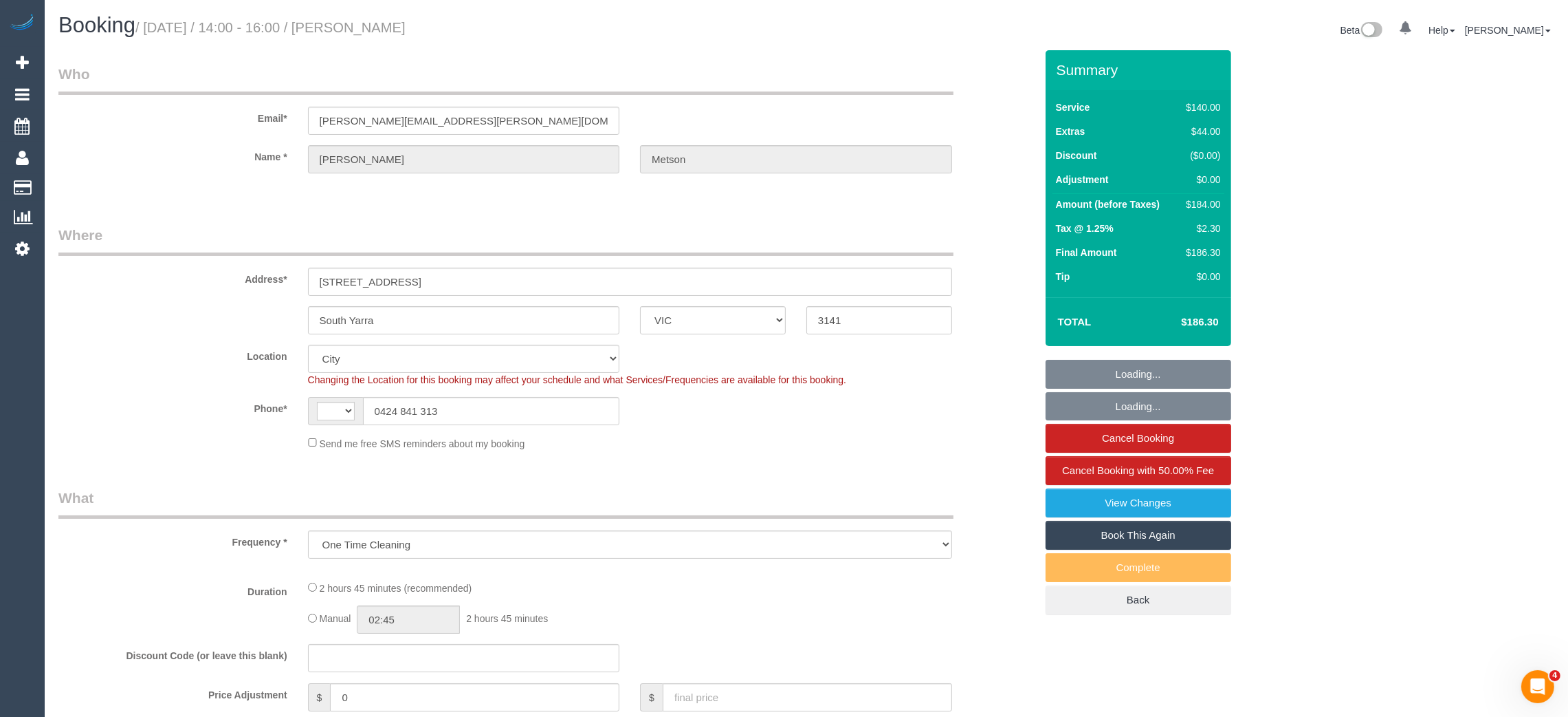
select select "number:23"
select select "number:33"
select select "number:13"
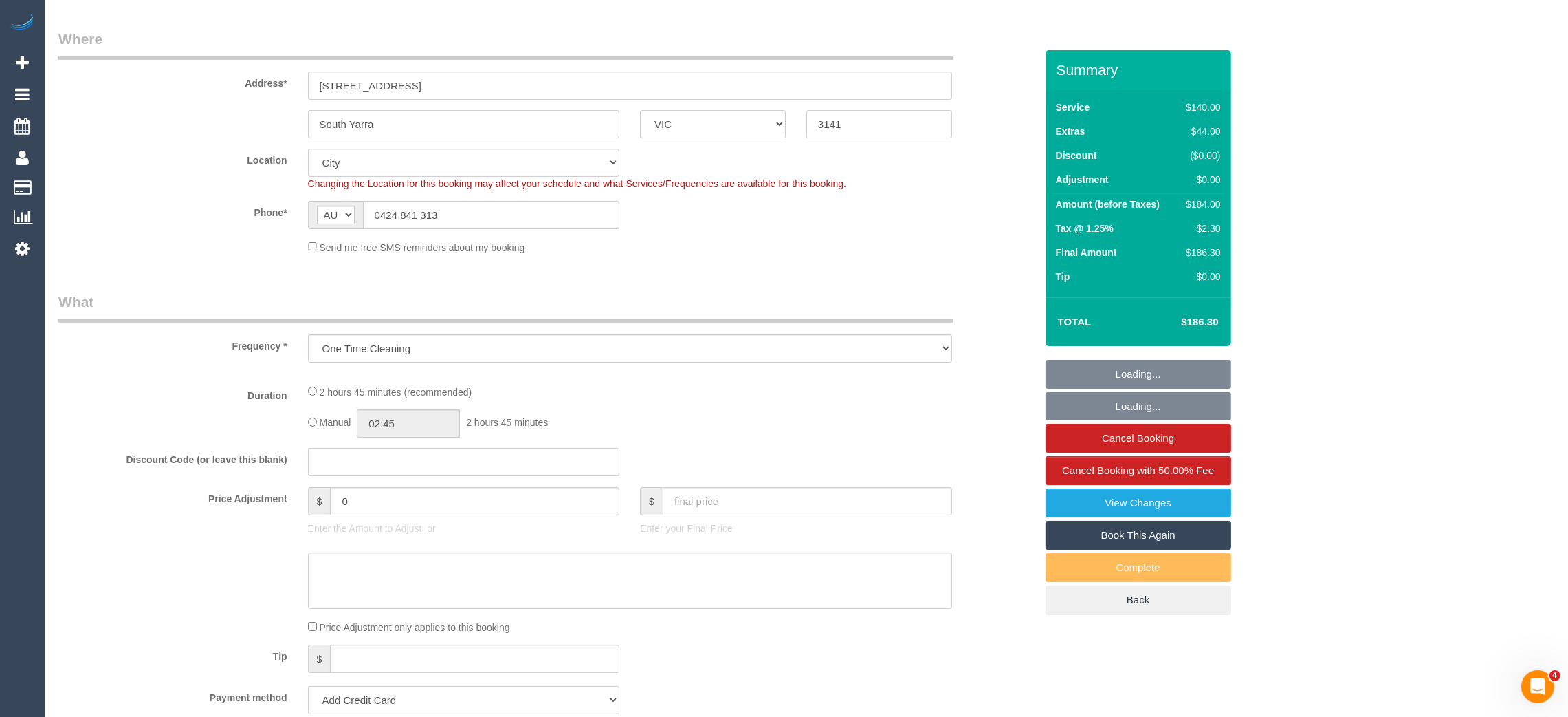
select select "string:stripe-pm_1S2Bq22GScqysDRVVJtcVdwc"
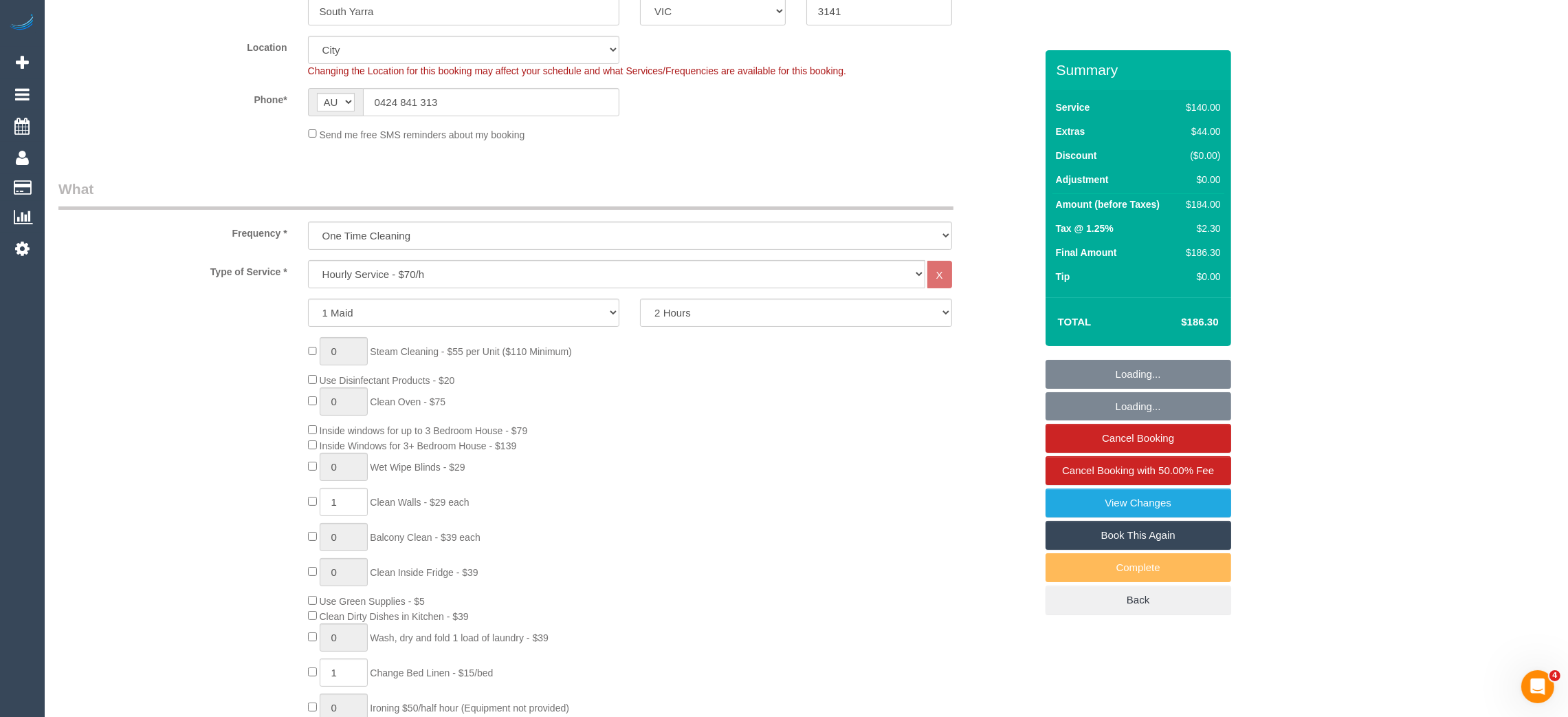
select select "spot1"
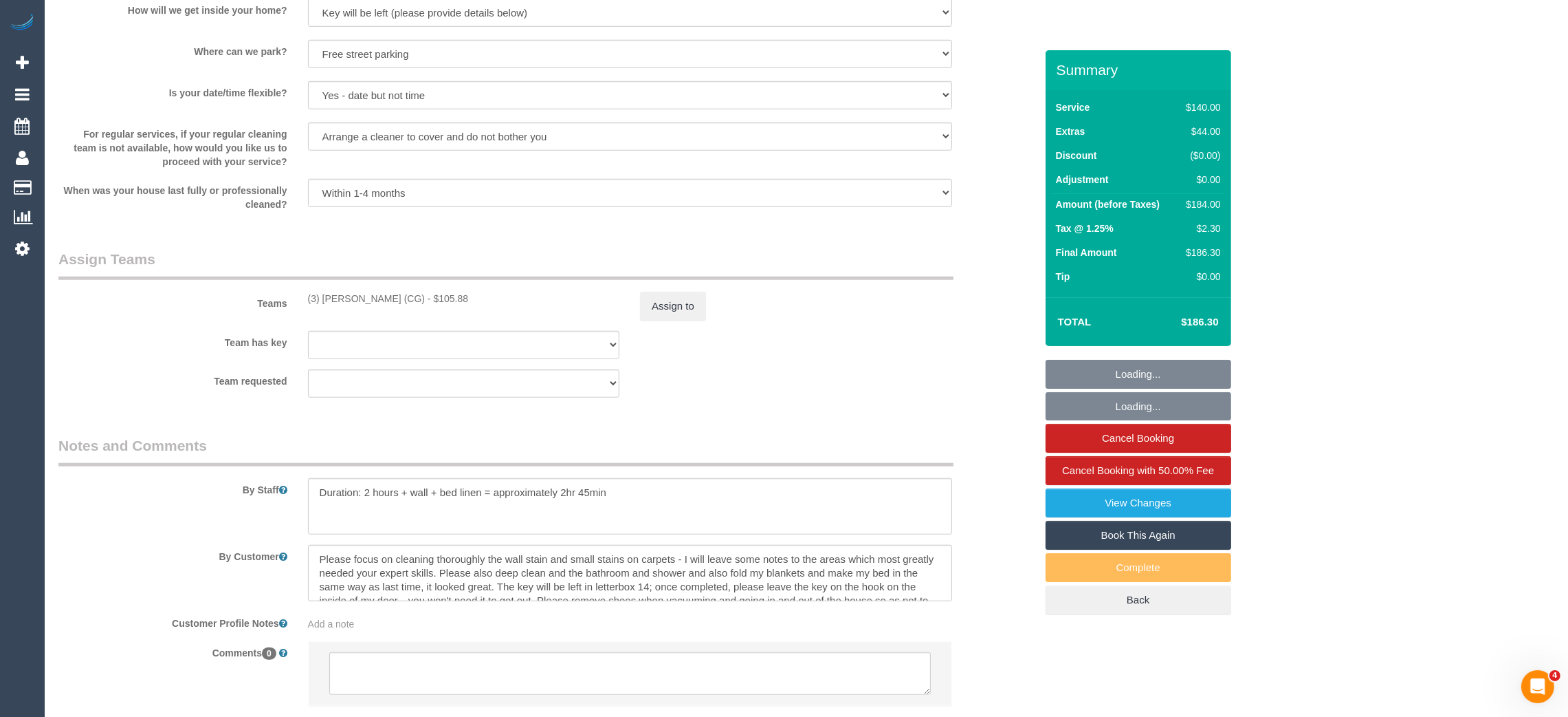
scroll to position [1863, 0]
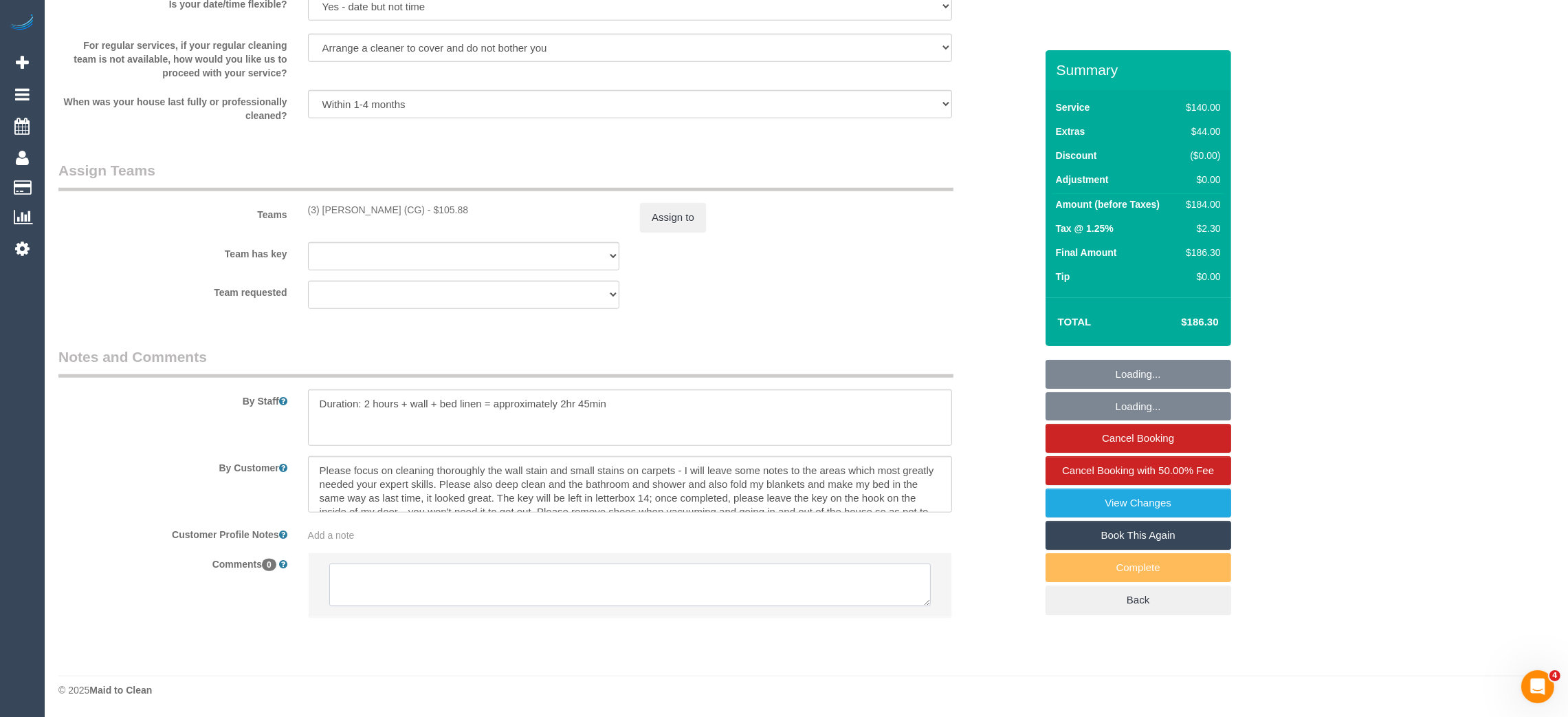
click at [756, 575] on textarea at bounding box center [630, 585] width 602 height 43
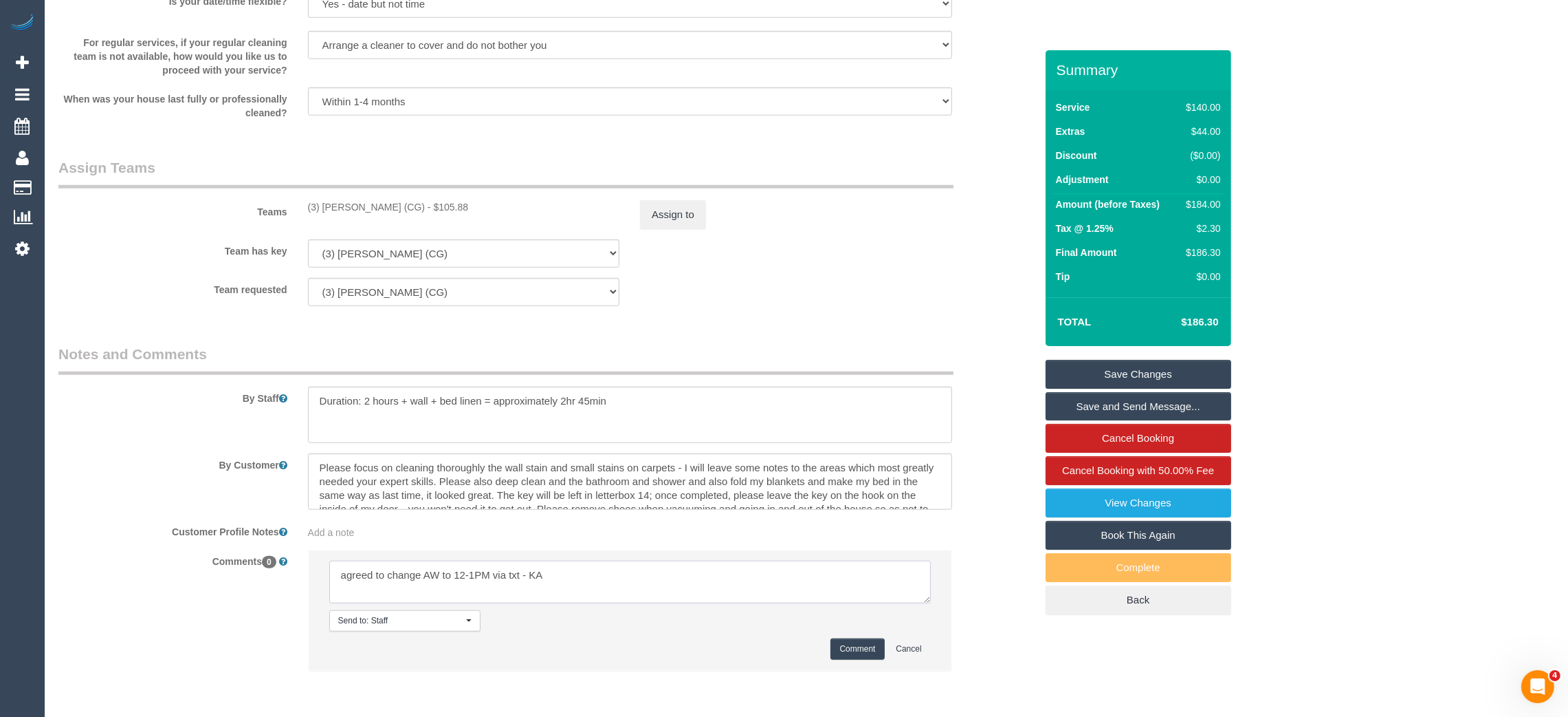
type textarea "agreed to change AW to 12-1PM via txt - KA"
drag, startPoint x: 867, startPoint y: 657, endPoint x: 855, endPoint y: 647, distance: 15.6
click at [868, 657] on button "Comment" at bounding box center [857, 648] width 54 height 21
click at [899, 297] on div "Team requested (3) Ashish Patel (CG) (0) Office (1) Debbie Brodjanac (FT) (1) K…" at bounding box center [546, 292] width 997 height 28
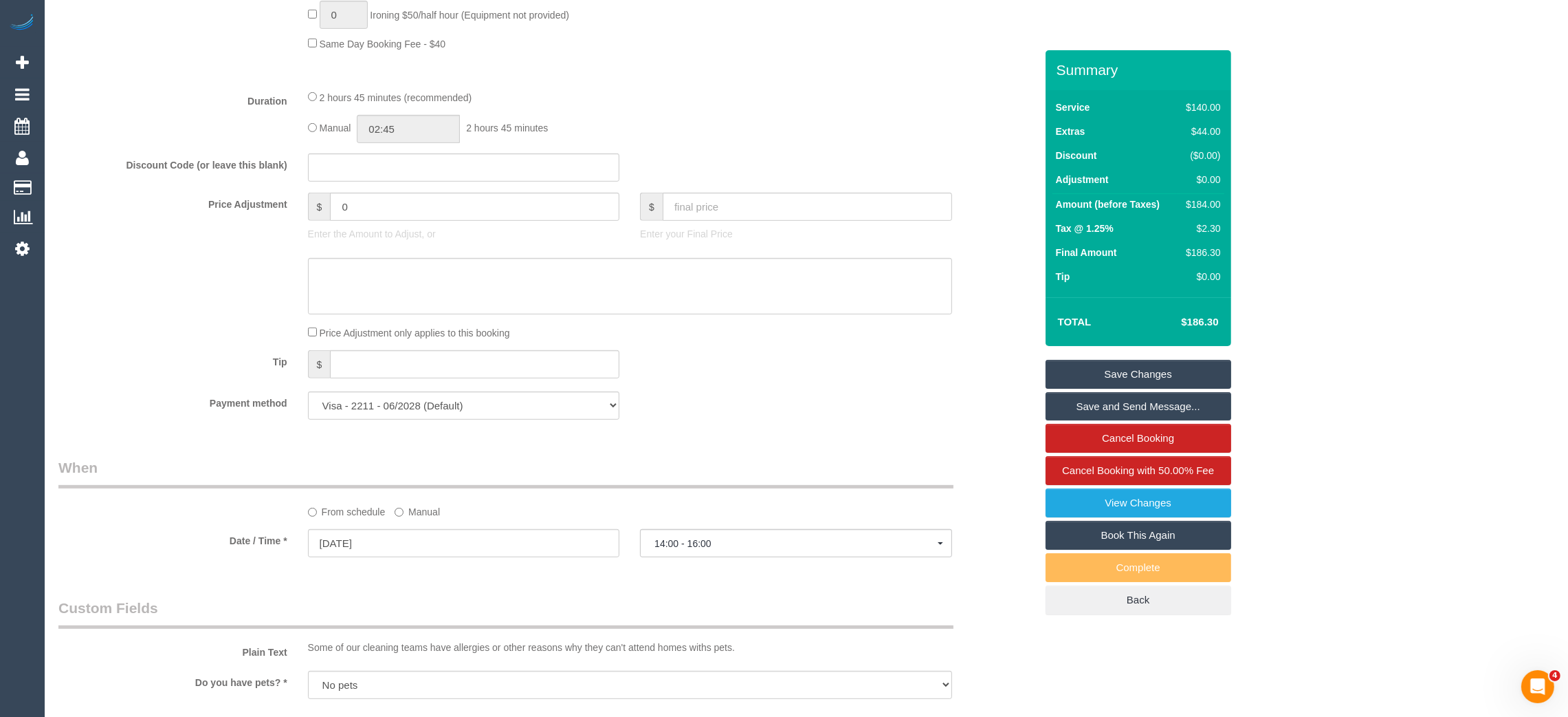
scroll to position [1038, 0]
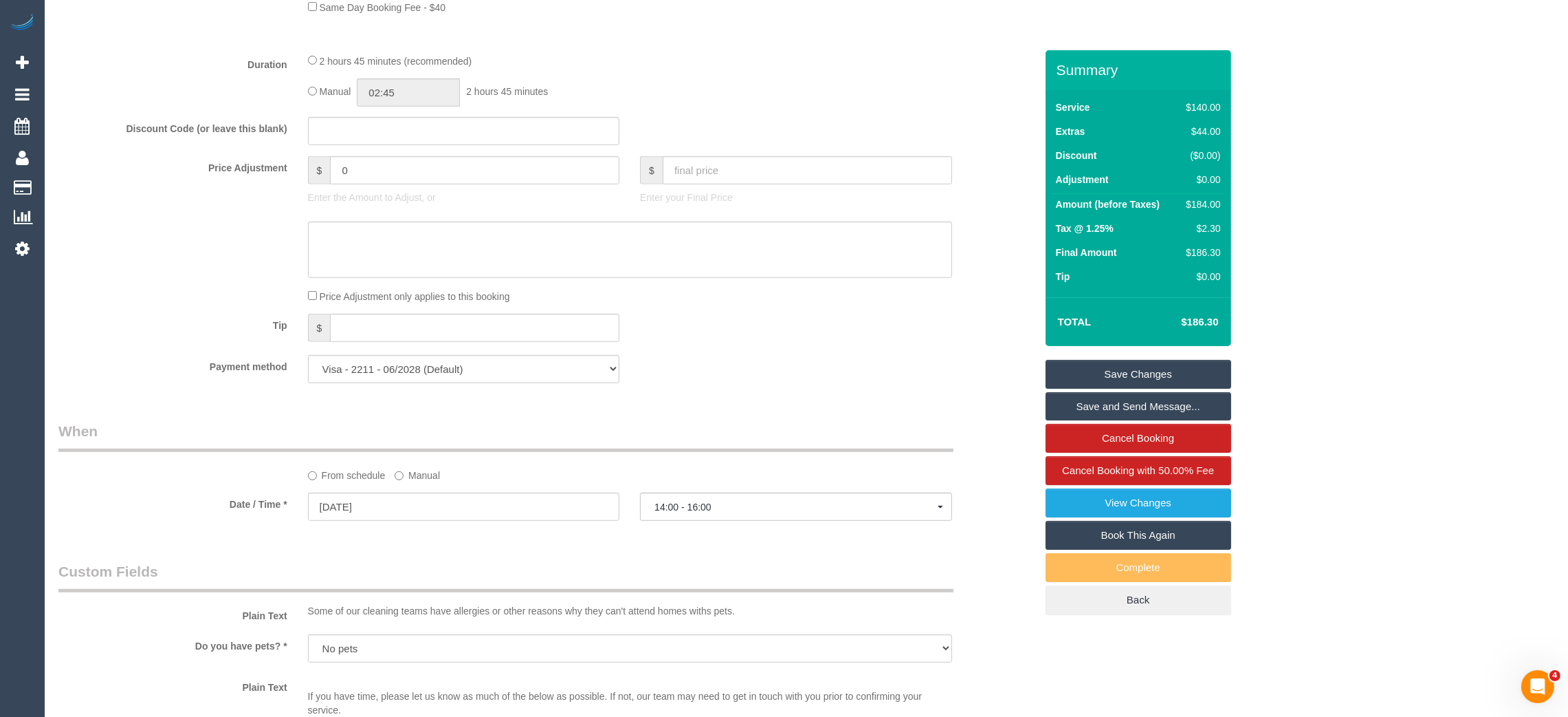
click at [418, 482] on label "Manual" at bounding box center [417, 472] width 46 height 18
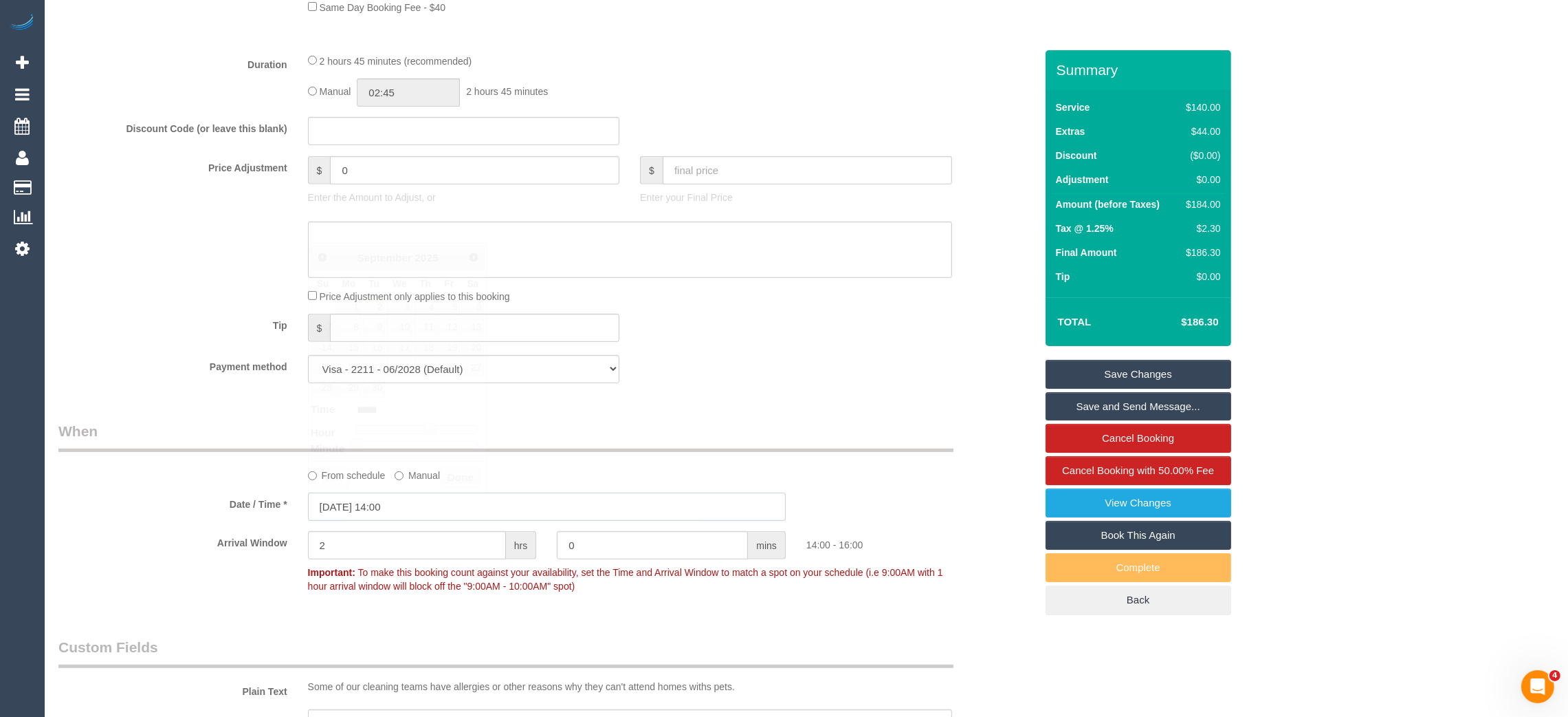
click at [428, 518] on input "02/09/2025 14:00" at bounding box center [547, 507] width 478 height 28
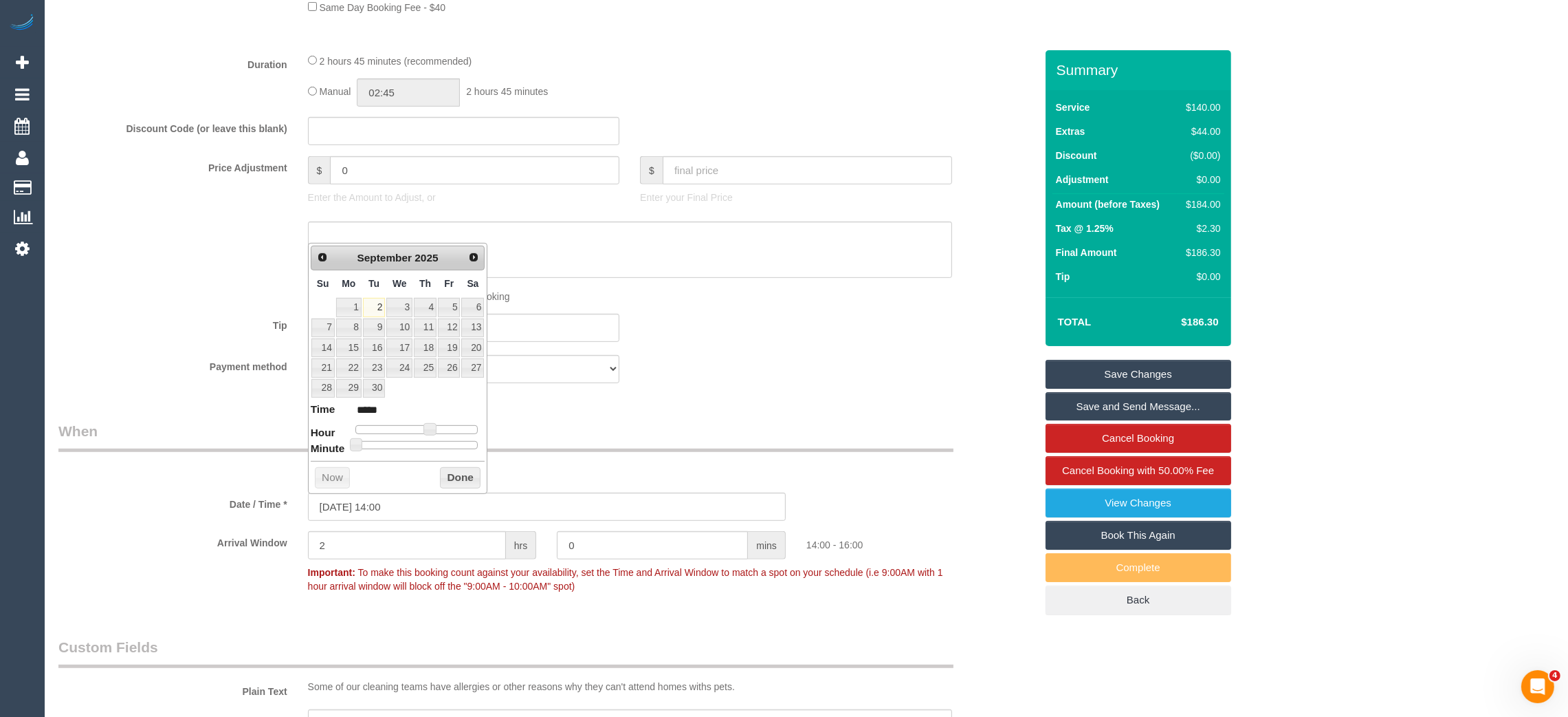
type input "02/09/2025 13:00"
type input "*****"
type input "02/09/2025 12:00"
type input "*****"
type input "02/09/2025 11:00"
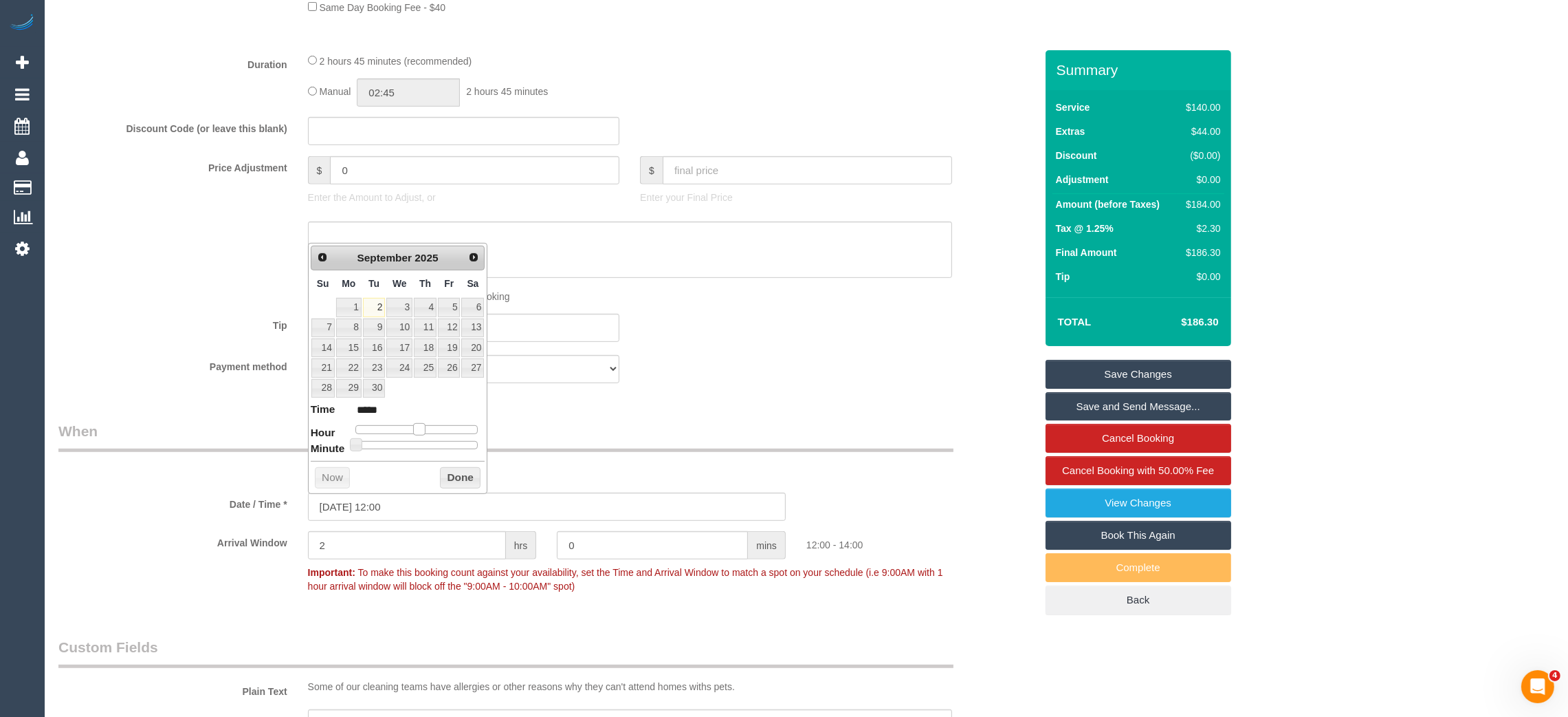
type input "*****"
type input "02/09/2025 12:00"
type input "*****"
click at [419, 429] on div at bounding box center [417, 429] width 123 height 8
click at [444, 482] on button "Done" at bounding box center [460, 478] width 41 height 22
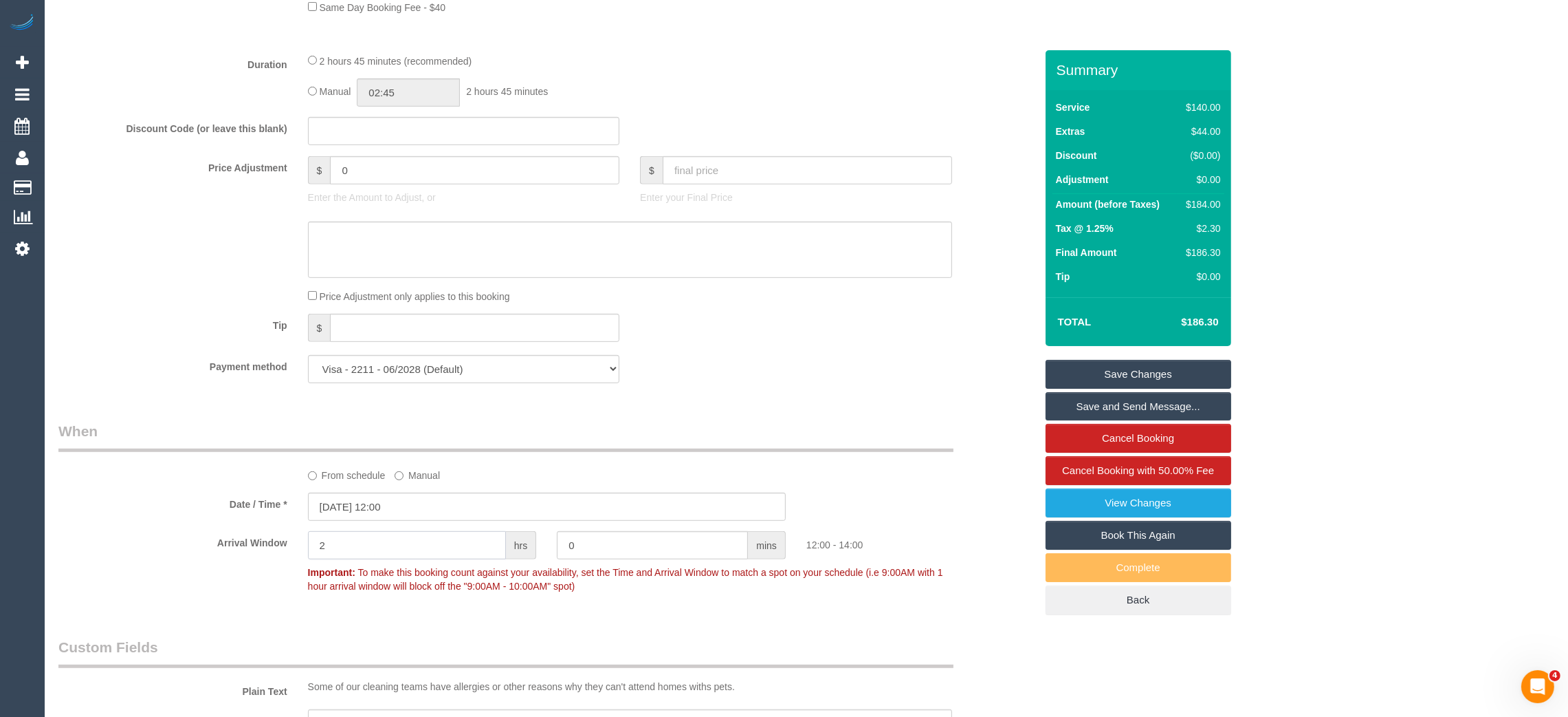
click at [399, 558] on input "2" at bounding box center [407, 545] width 198 height 28
type input "1"
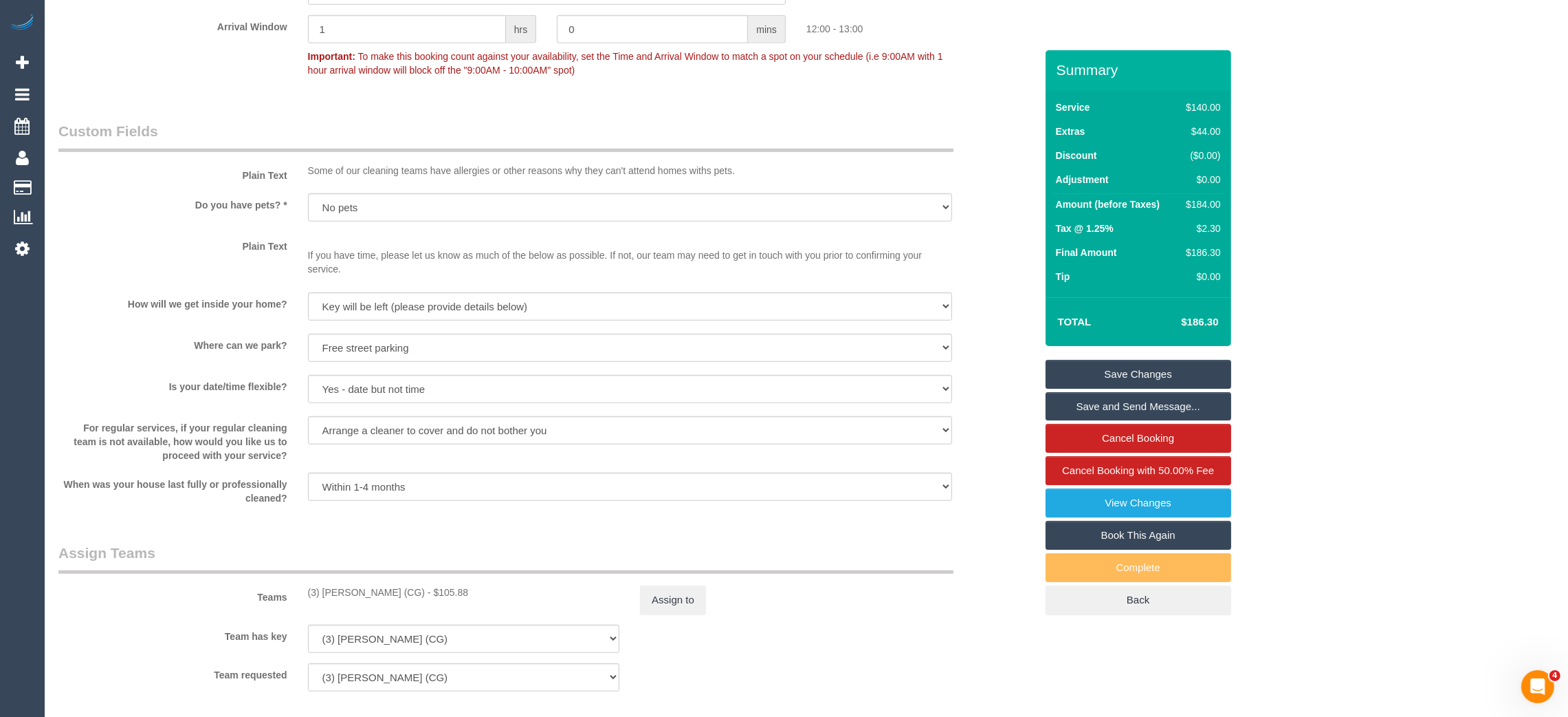
click at [1119, 372] on link "Save Changes" at bounding box center [1138, 374] width 186 height 29
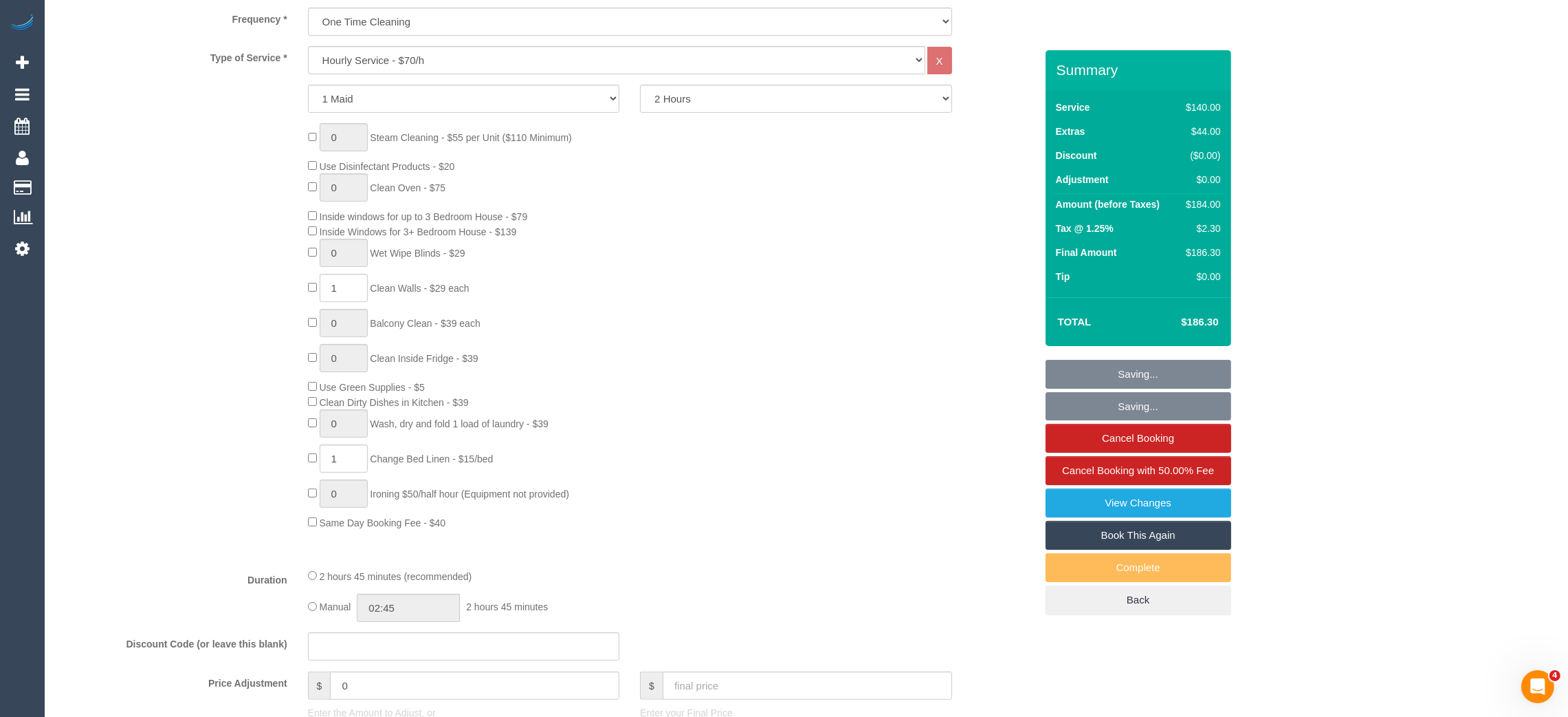
scroll to position [522, 0]
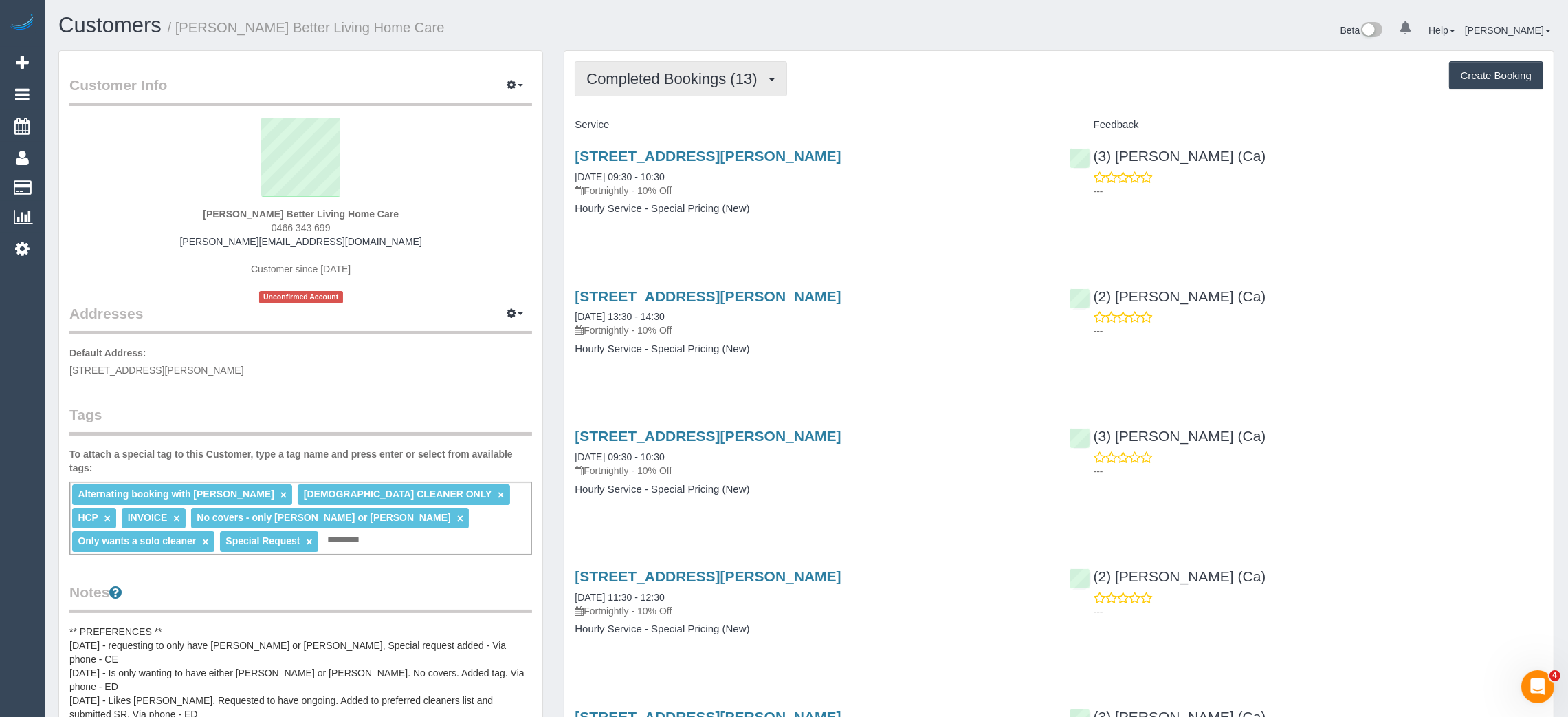
click at [703, 76] on span "Completed Bookings (13)" at bounding box center [675, 78] width 178 height 17
click at [669, 123] on link "Upcoming Bookings (11)" at bounding box center [649, 128] width 148 height 18
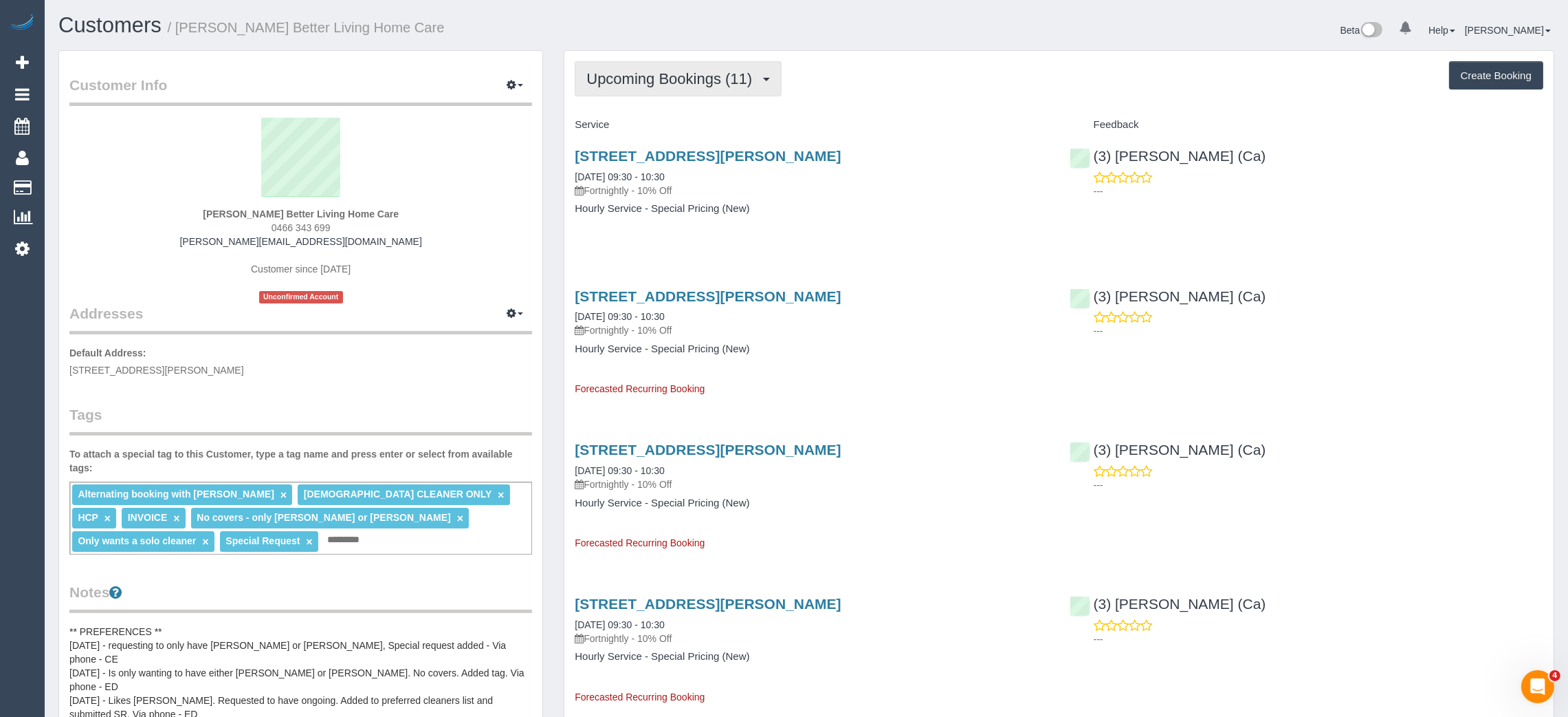
click at [675, 78] on span "Upcoming Bookings (11)" at bounding box center [672, 78] width 173 height 17
click at [638, 134] on link "Upcoming Bookings (11)" at bounding box center [649, 128] width 148 height 18
click at [933, 28] on div "Beta 0 Your Notifications You have 0 alerts Help Help Docs Take a Tour Contact …" at bounding box center [1185, 32] width 759 height 36
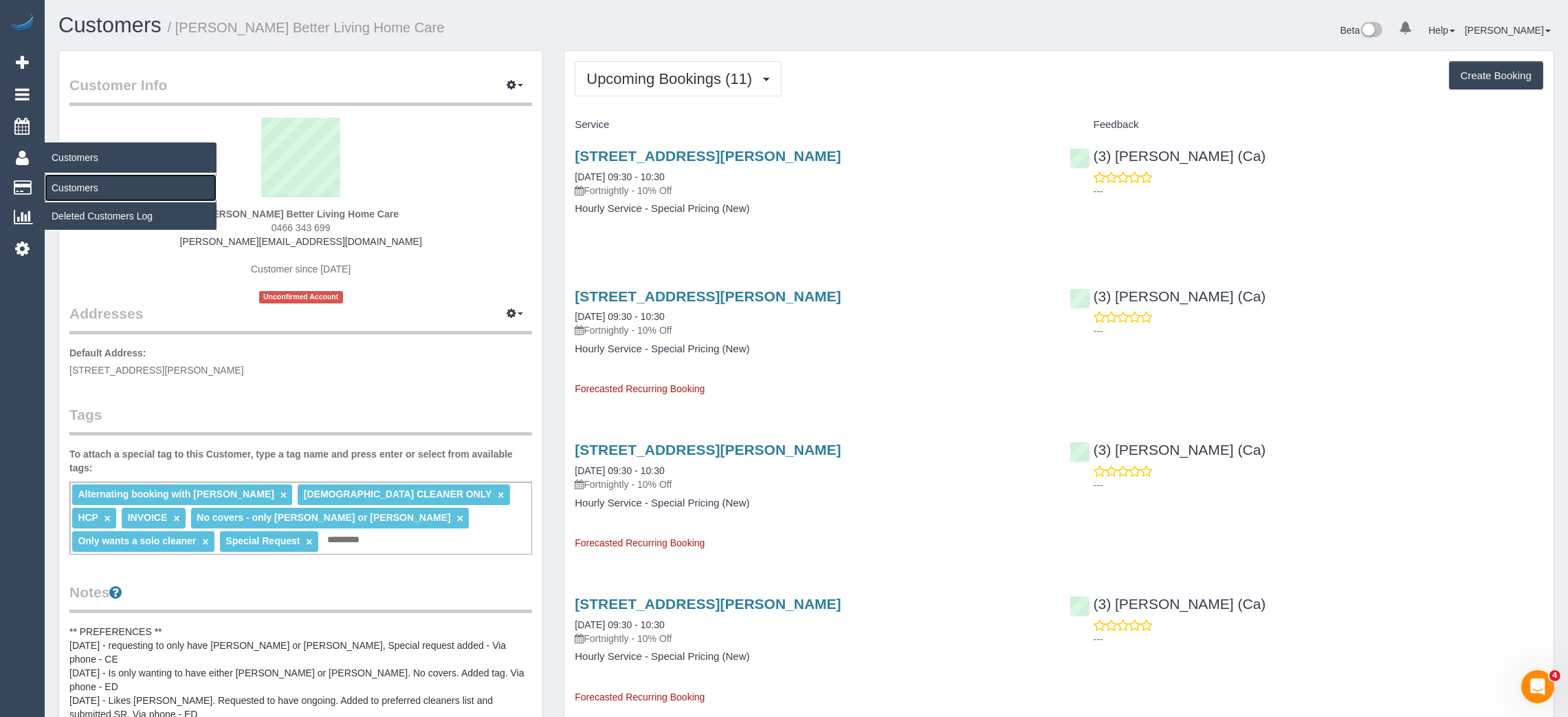
click at [72, 185] on link "Customers" at bounding box center [130, 187] width 172 height 27
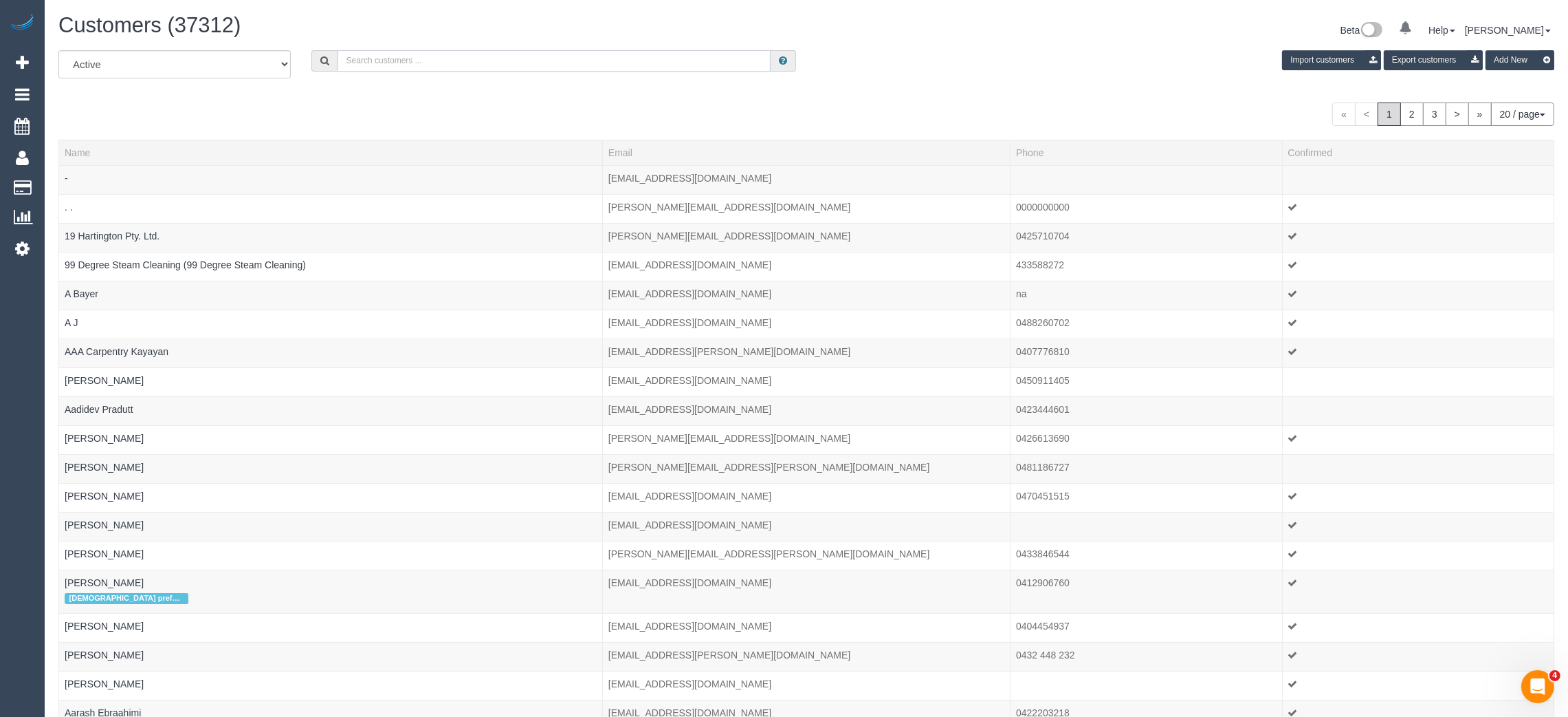
click at [382, 65] on input "text" at bounding box center [554, 60] width 433 height 21
paste input "[PHONE_NUMBER]"
drag, startPoint x: 356, startPoint y: 57, endPoint x: 329, endPoint y: 30, distance: 38.2
click at [290, 59] on div "All Active Archived [PHONE_NUMBER] Import customers Export customers Add New" at bounding box center [806, 69] width 1516 height 38
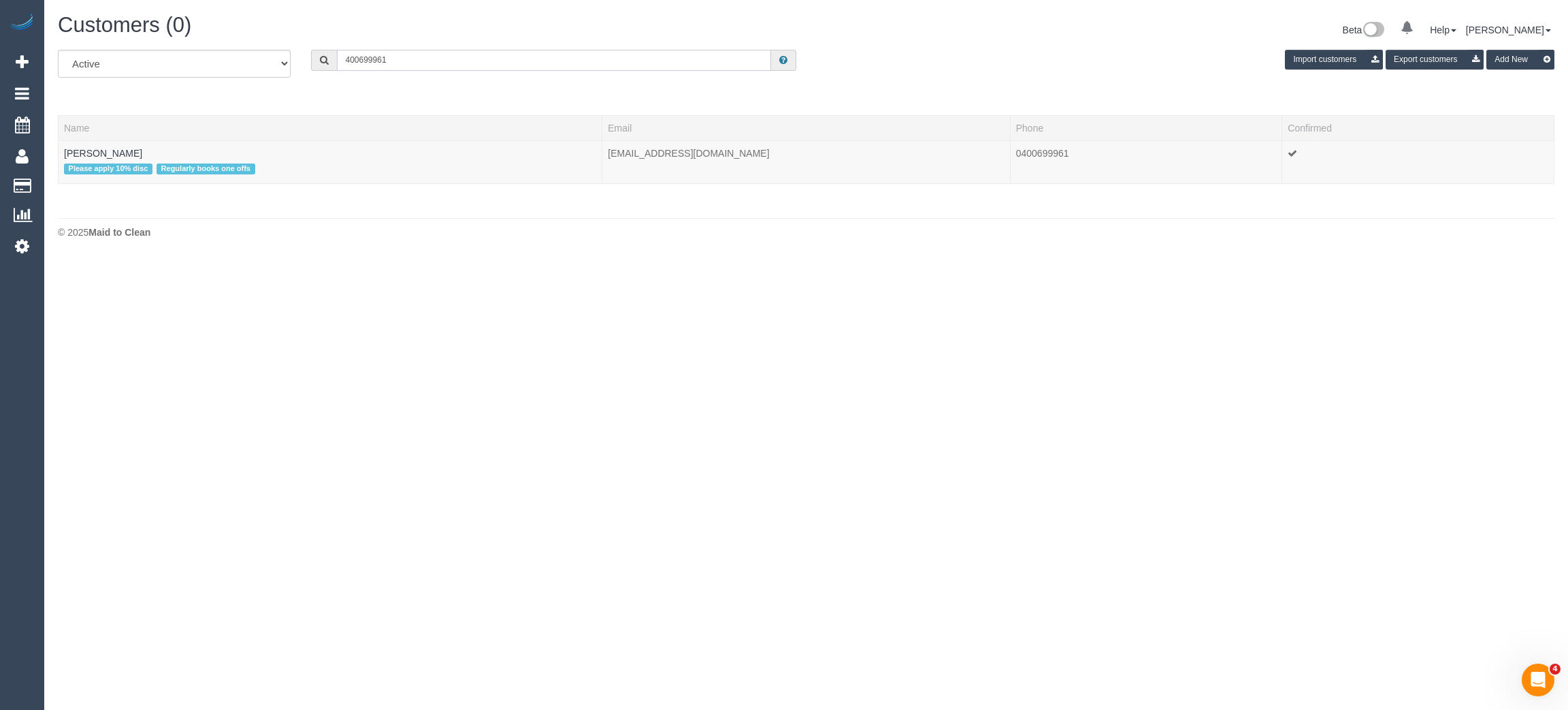
type input "400699961"
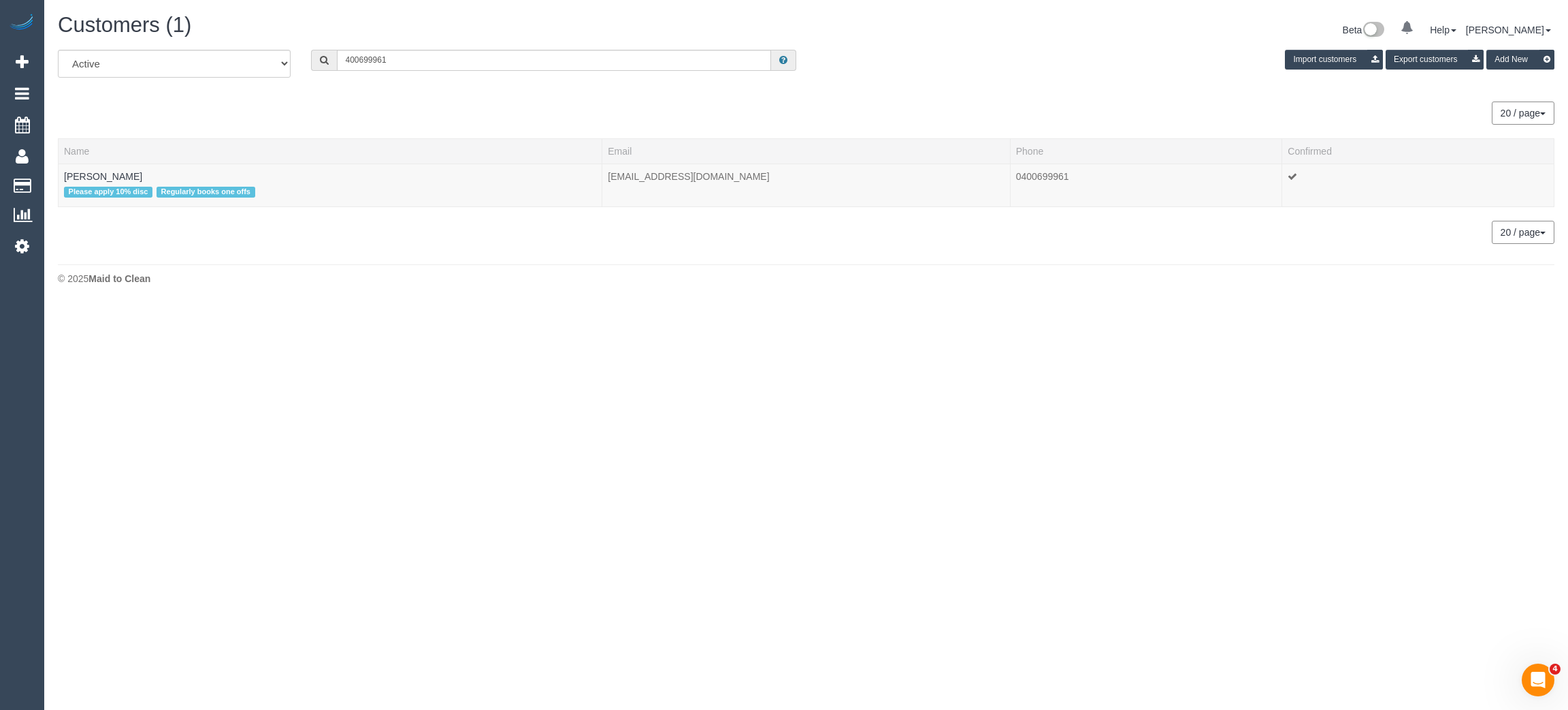
click at [109, 156] on th "Name" at bounding box center [330, 150] width 544 height 26
click at [101, 169] on td "[PERSON_NAME] Please apply 10% disc Regularly books one offs" at bounding box center [330, 185] width 544 height 43
click at [105, 175] on link "[PERSON_NAME]" at bounding box center [103, 176] width 78 height 11
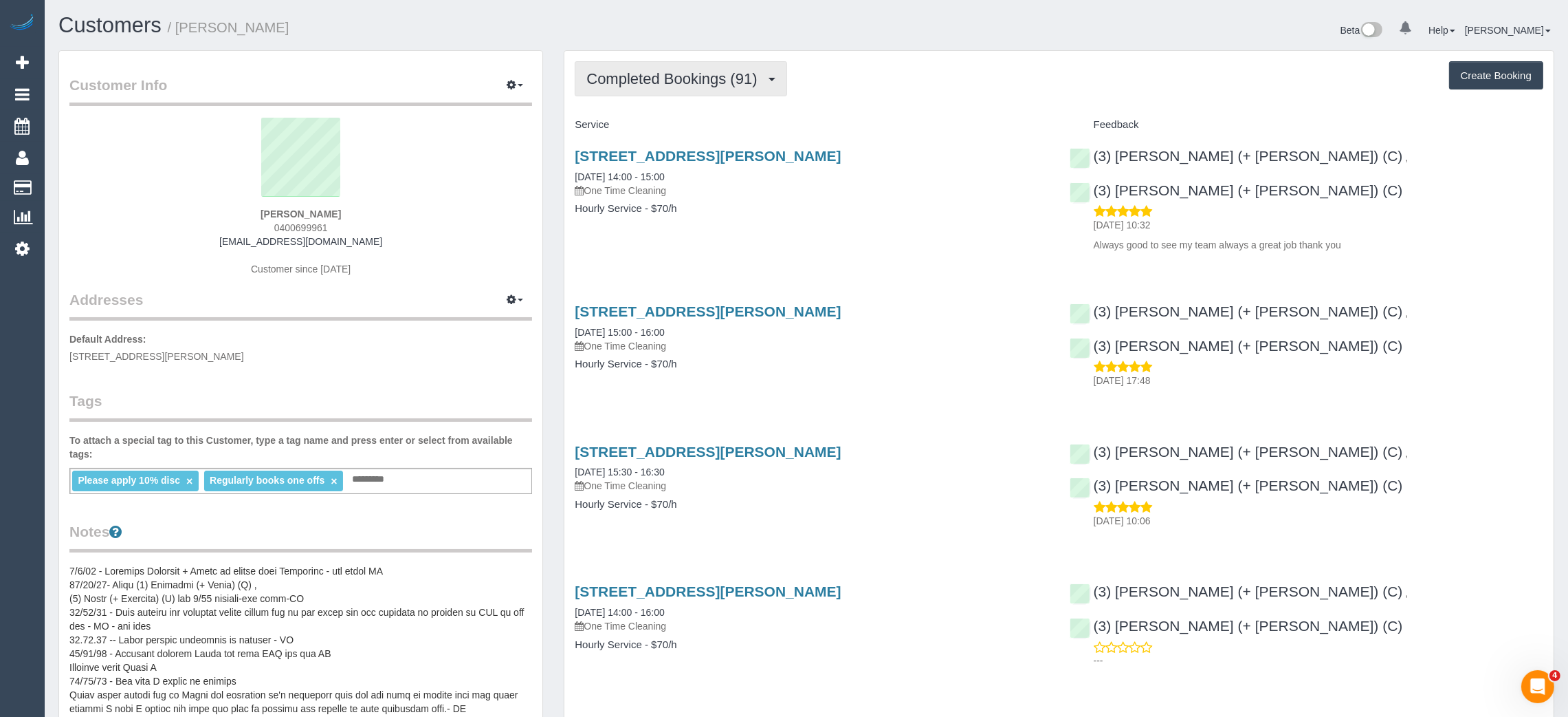
click at [684, 83] on span "Completed Bookings (91)" at bounding box center [675, 78] width 178 height 17
click at [678, 72] on span "Completed Bookings (91)" at bounding box center [675, 78] width 178 height 17
click at [633, 138] on link "Cancelled Bookings (5)" at bounding box center [649, 146] width 148 height 18
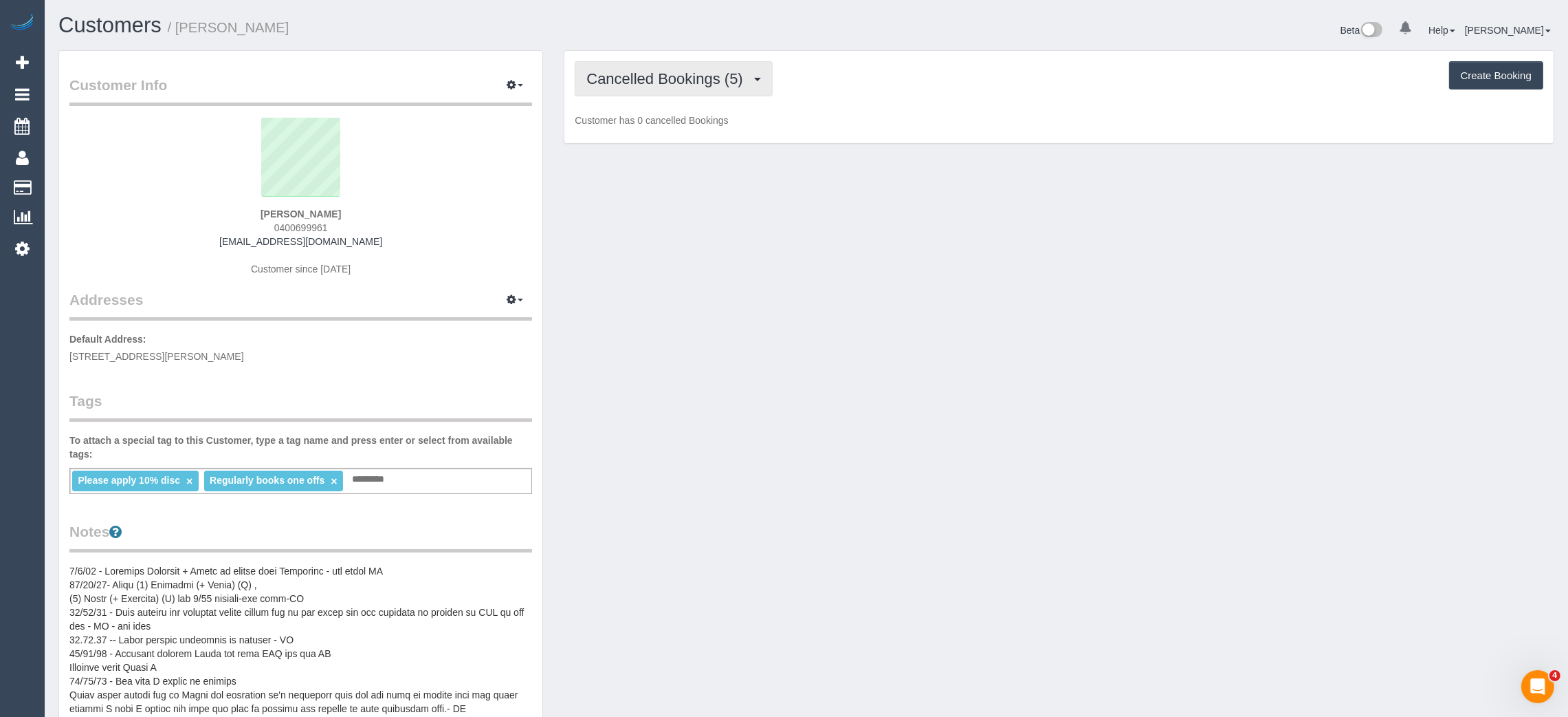
click at [658, 66] on button "Cancelled Bookings (5)" at bounding box center [674, 79] width 198 height 35
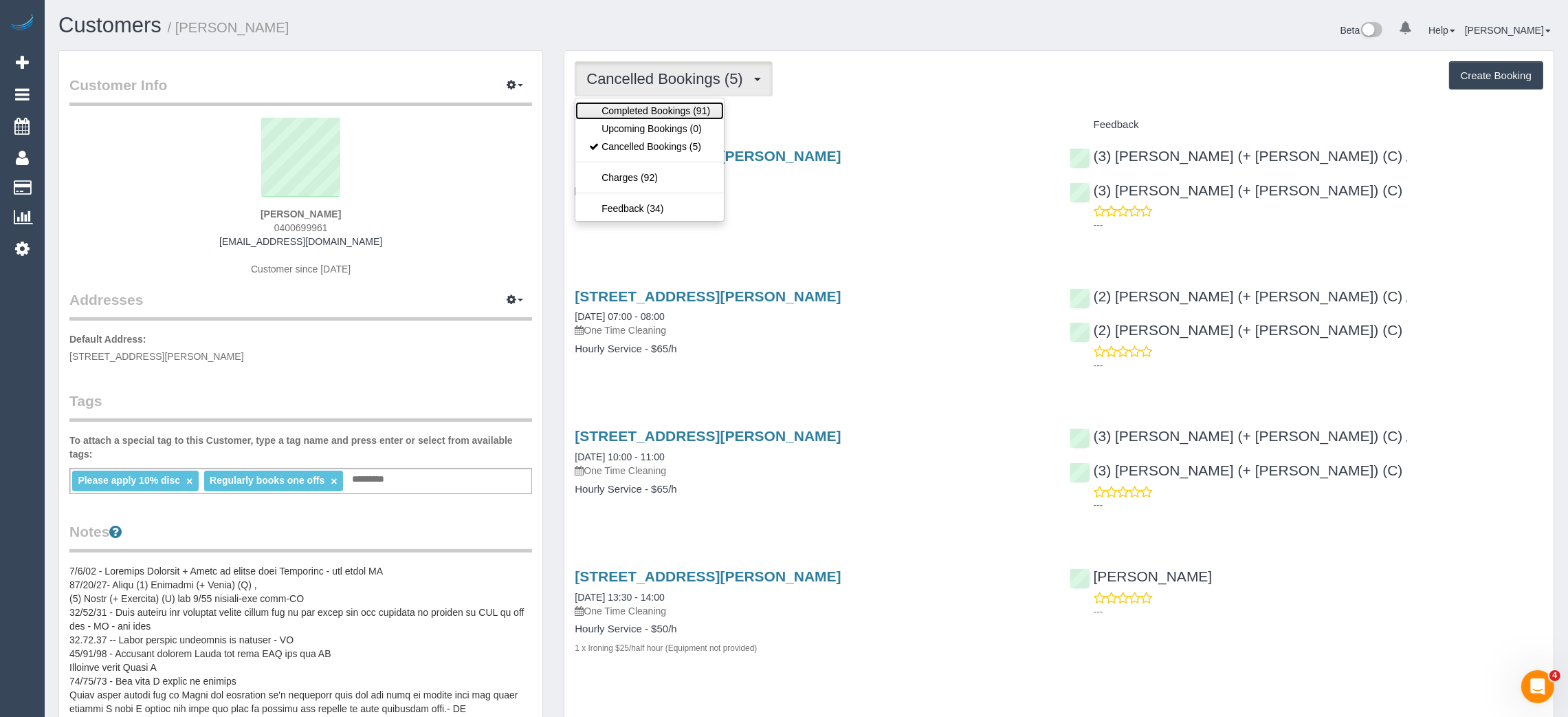
click at [627, 114] on link "Completed Bookings (91)" at bounding box center [649, 111] width 148 height 18
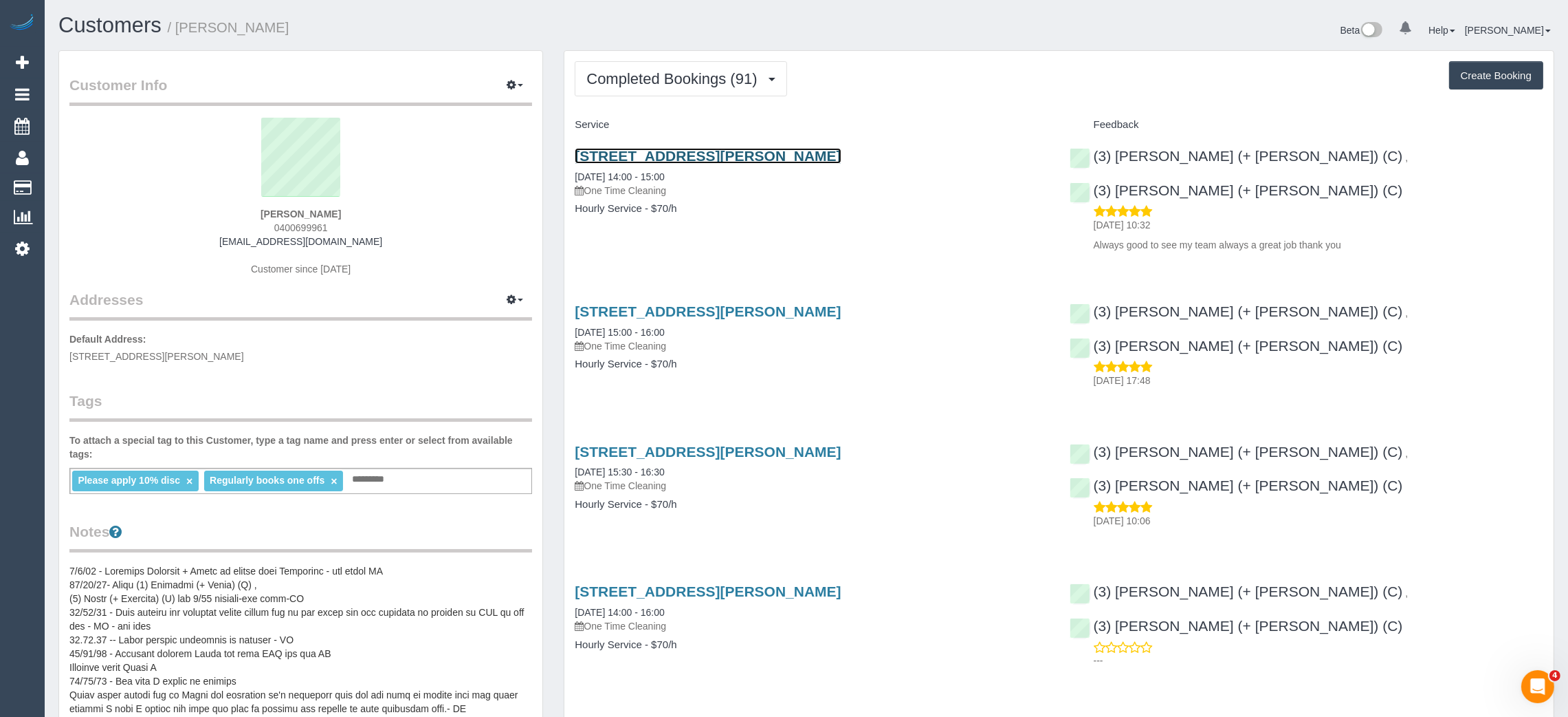
click at [634, 160] on link "[STREET_ADDRESS][PERSON_NAME]" at bounding box center [708, 155] width 266 height 15
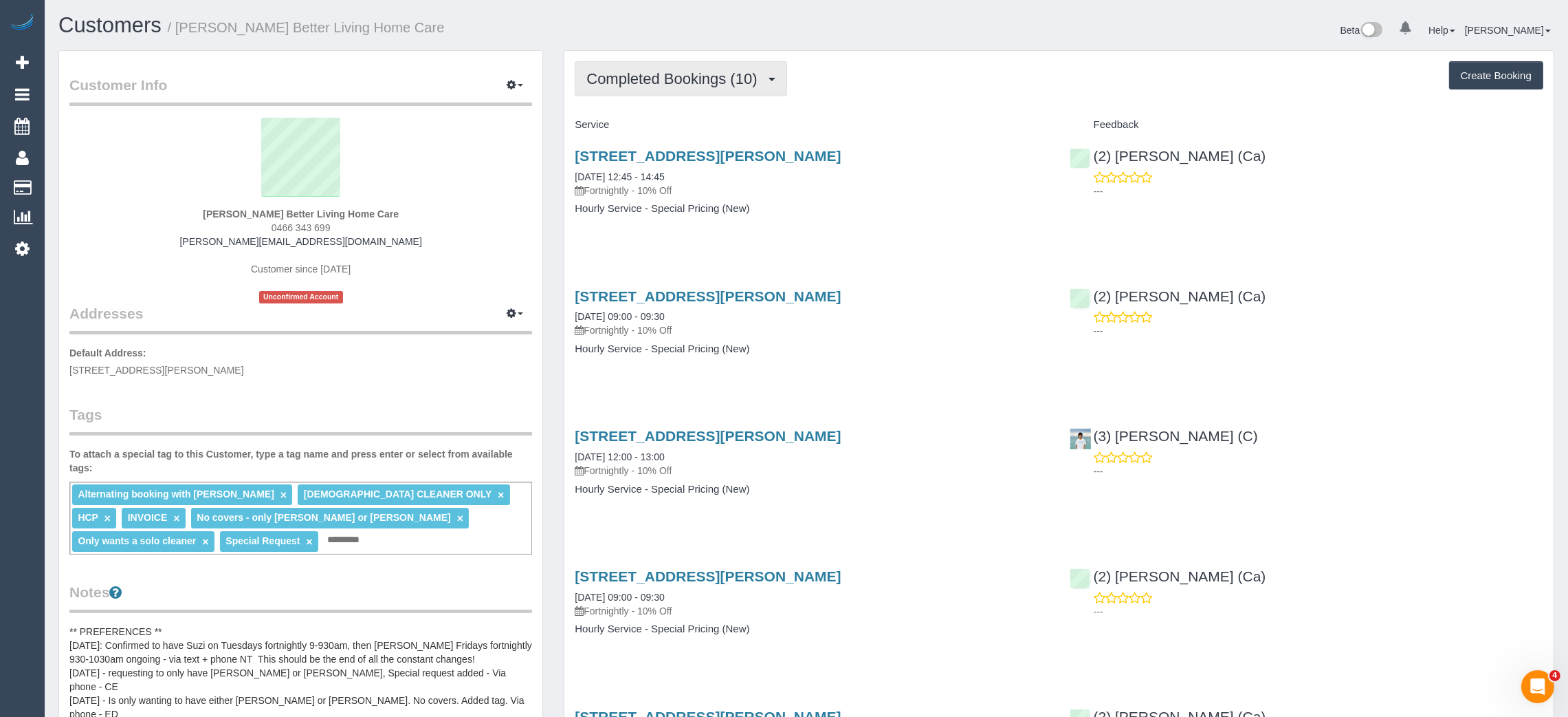
click at [653, 78] on span "Completed Bookings (10)" at bounding box center [675, 78] width 178 height 17
click at [657, 126] on link "Upcoming Bookings (11)" at bounding box center [649, 128] width 148 height 18
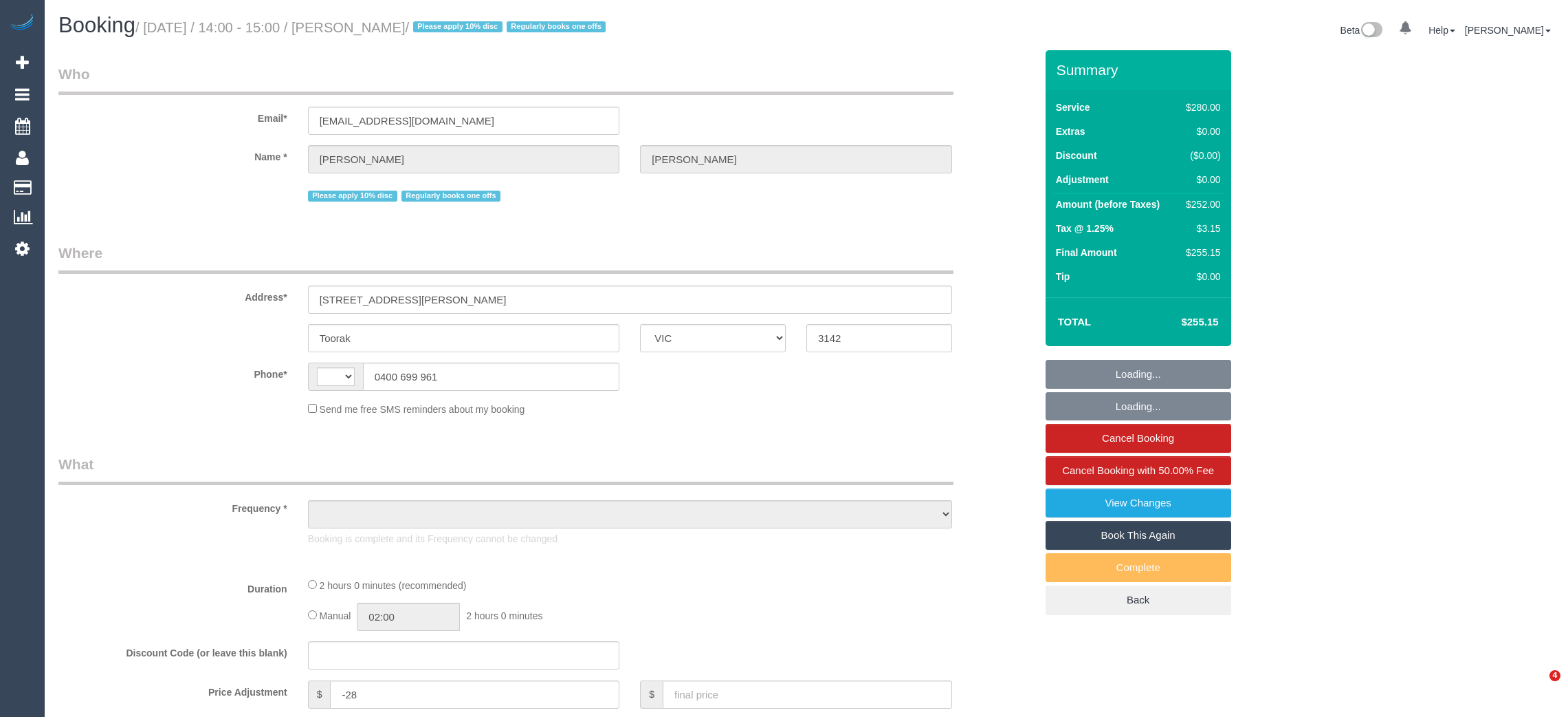
select select "VIC"
select select "string:stripe-pm_1RHbqm2GScqysDRV7qzlD5uH"
select select "string:AU"
select select "object:611"
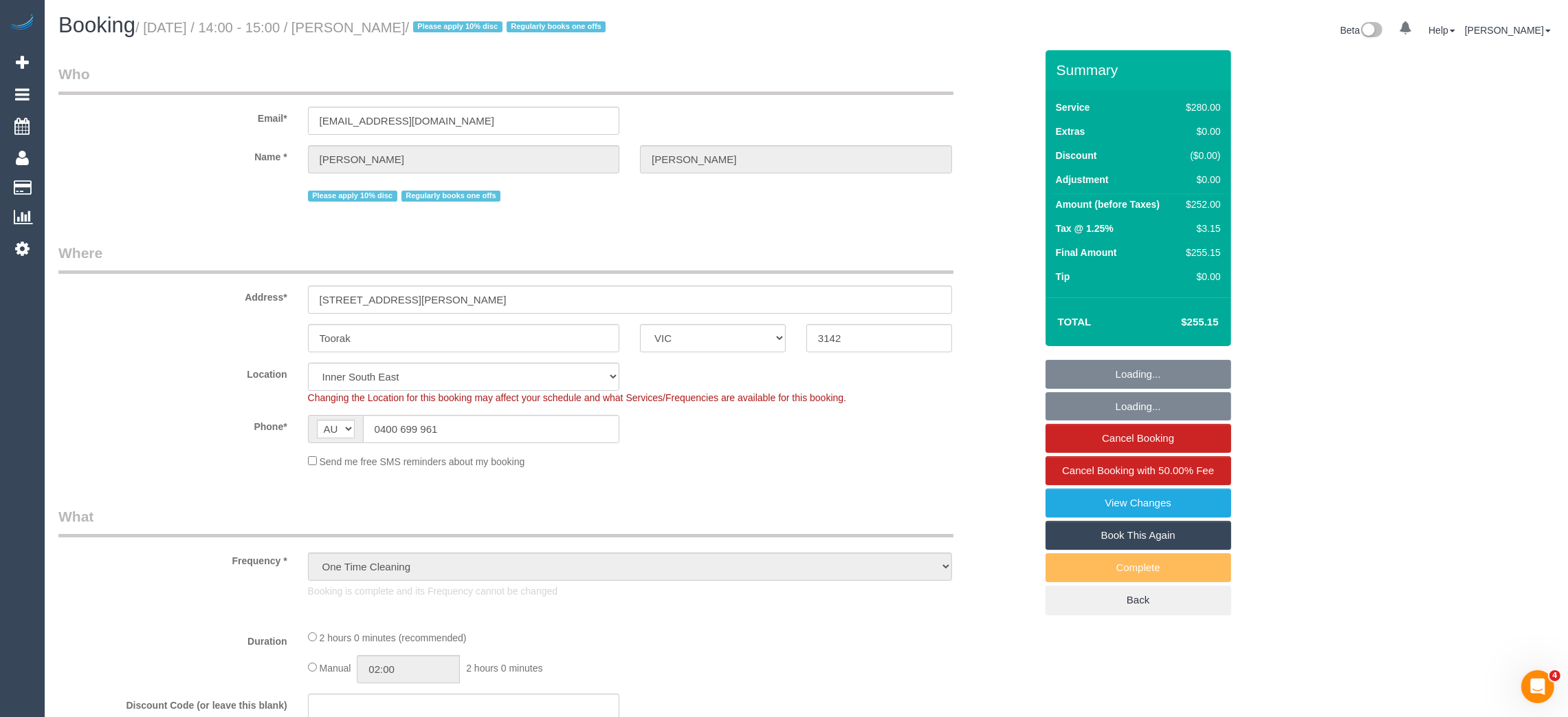
select select "2"
select select "number:28"
select select "object:1509"
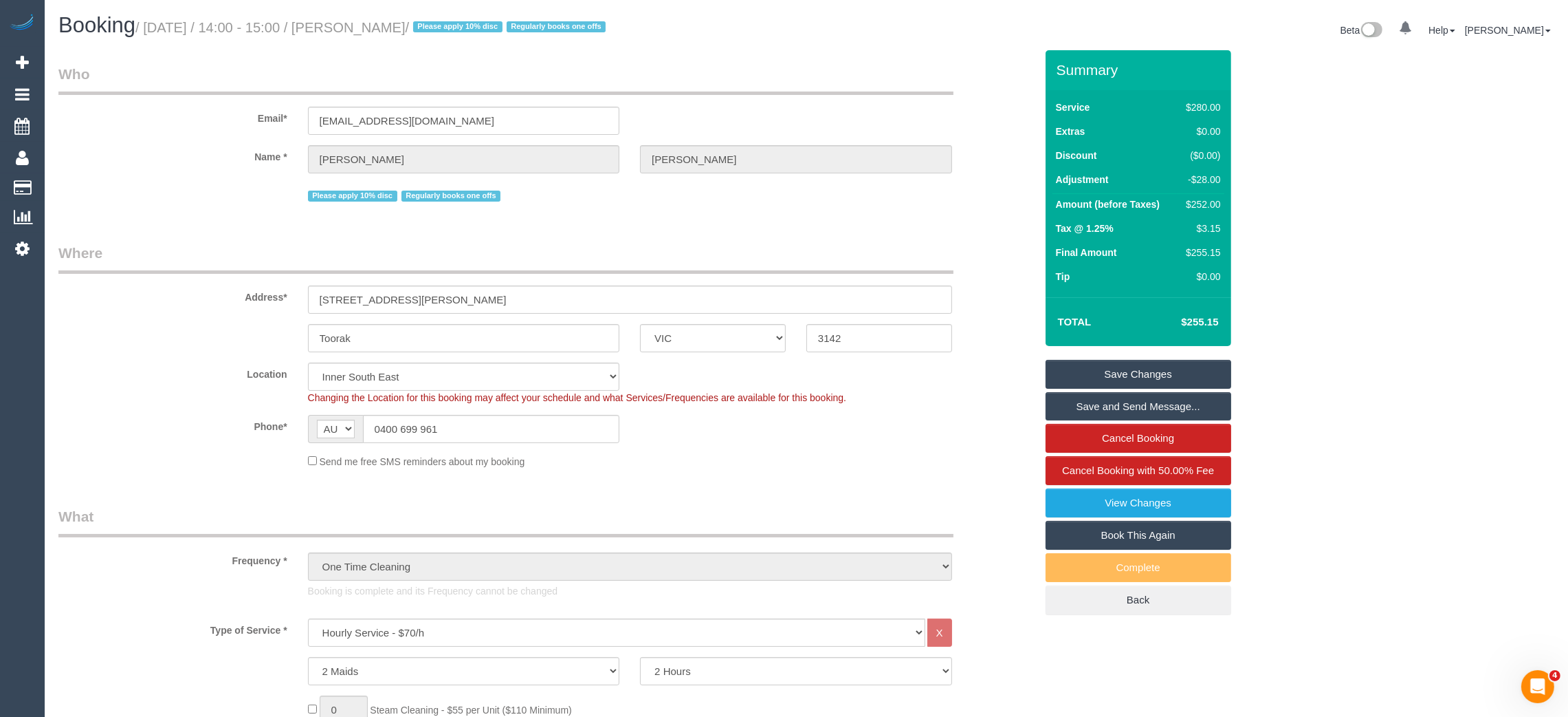
click at [1056, 526] on link "Book This Again" at bounding box center [1138, 535] width 186 height 29
select select "VIC"
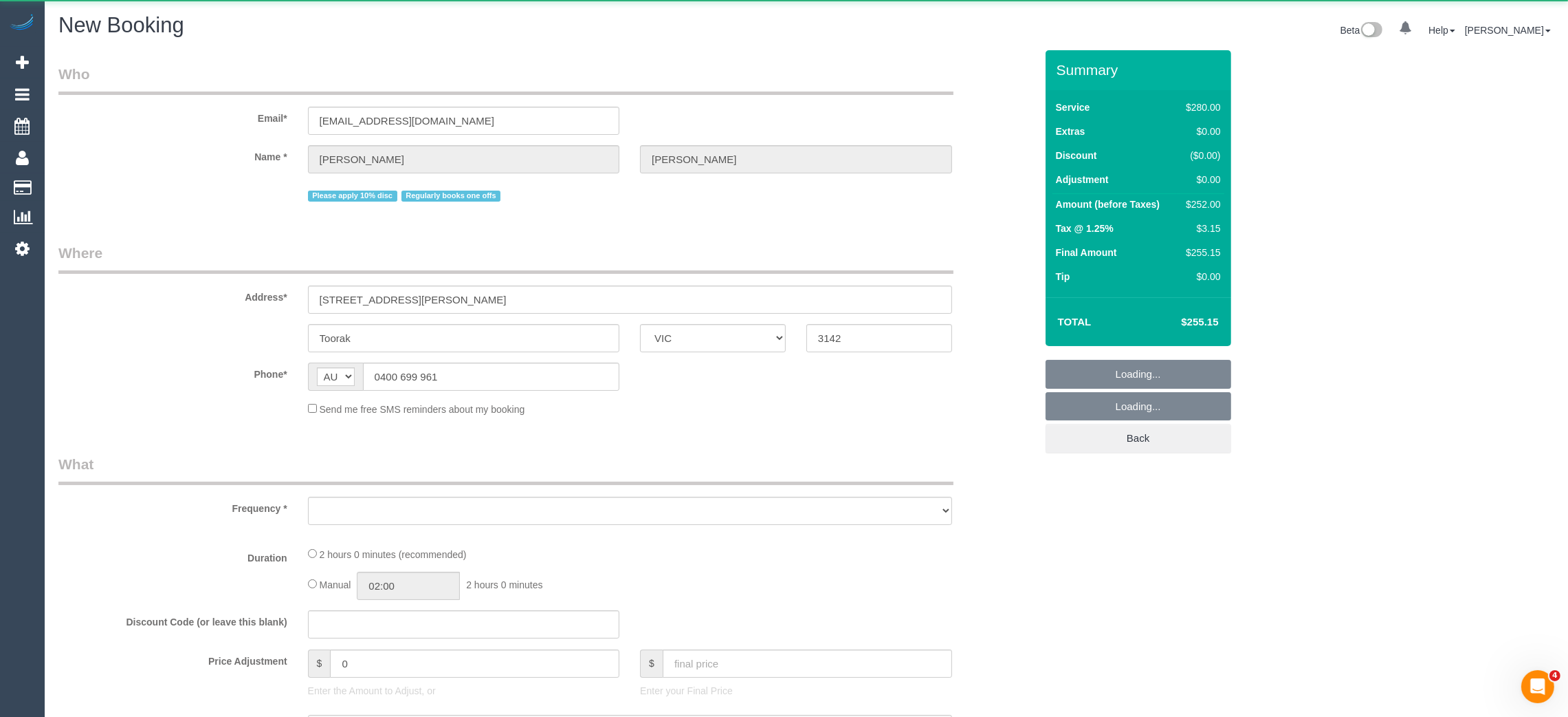
select select "number:28"
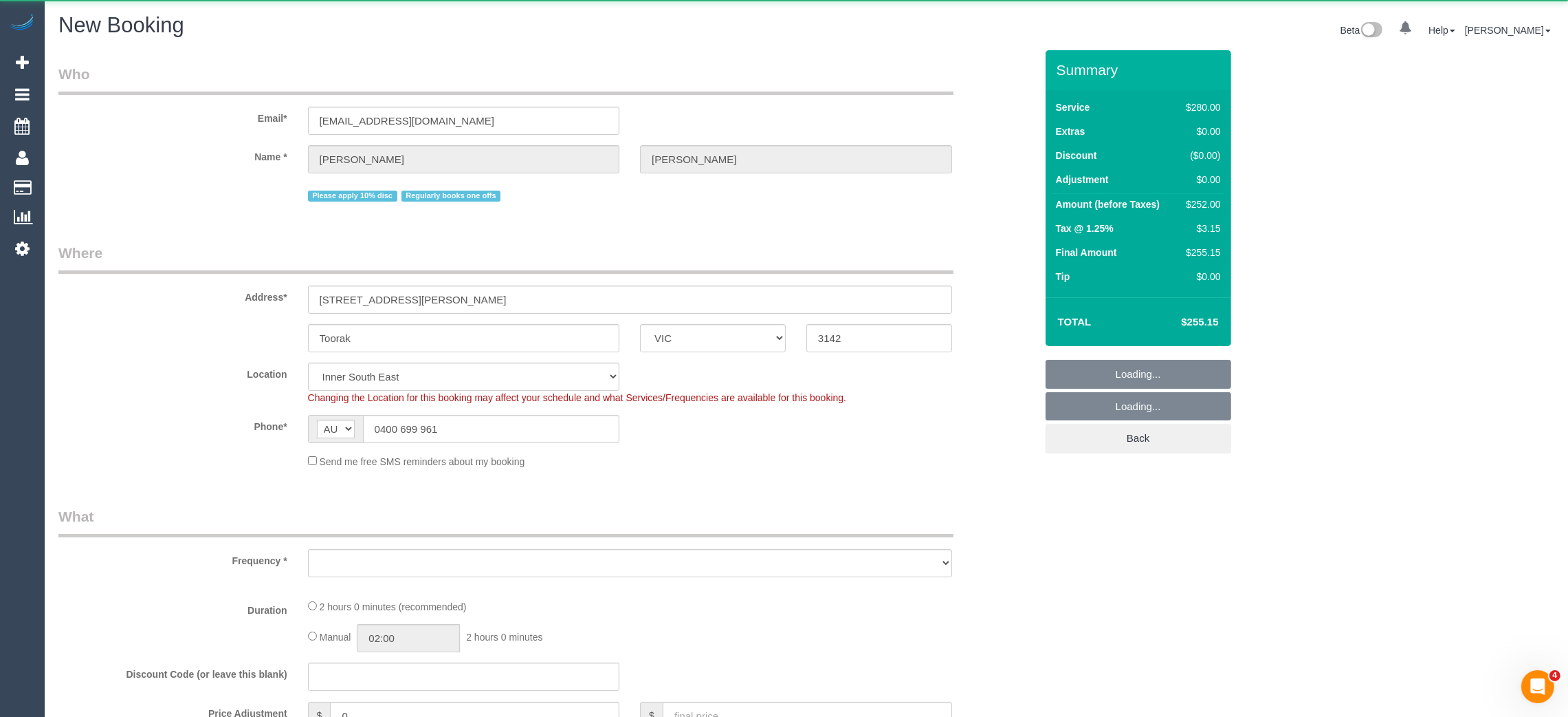
select select "string:stripe-pm_1RHbqm2GScqysDRV7qzlD5uH"
select select "2"
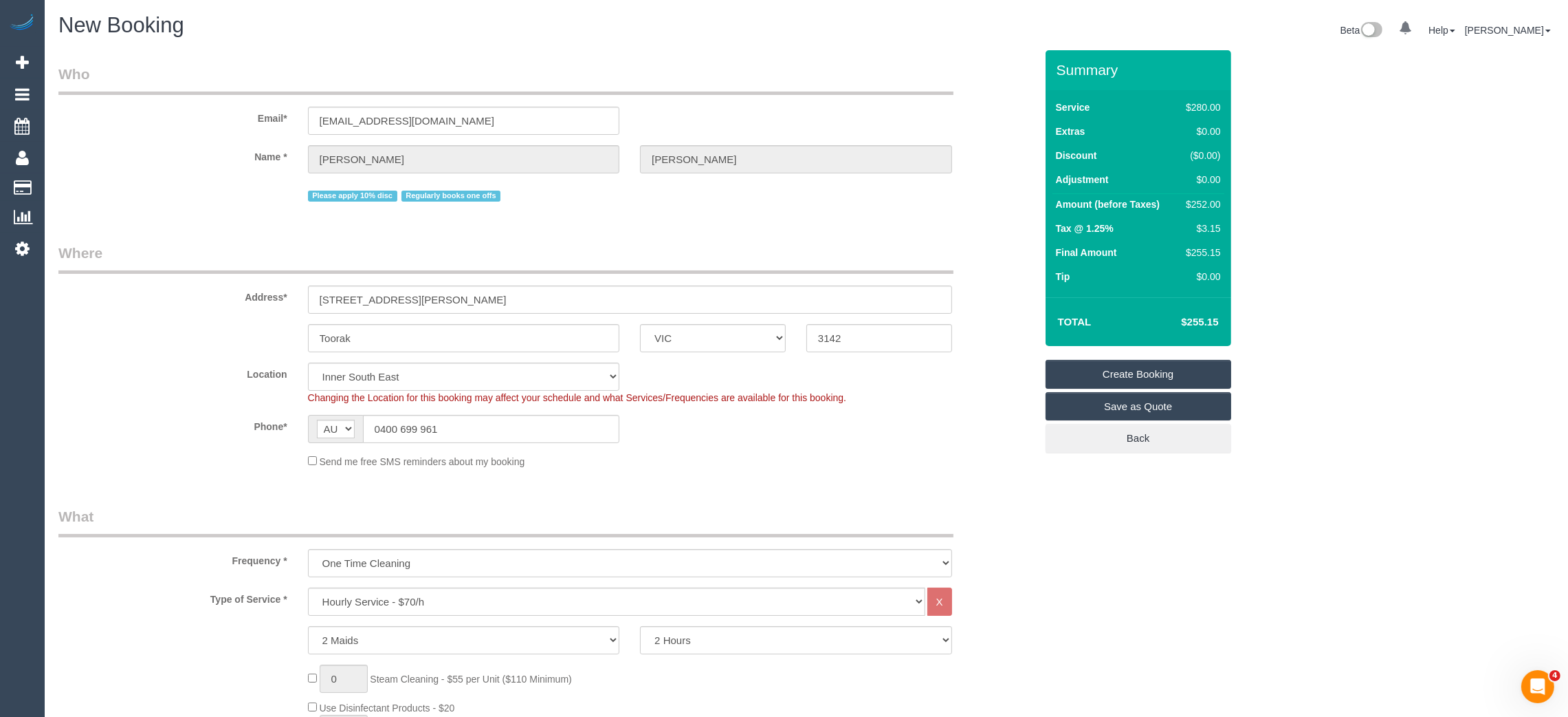
select select "object:3137"
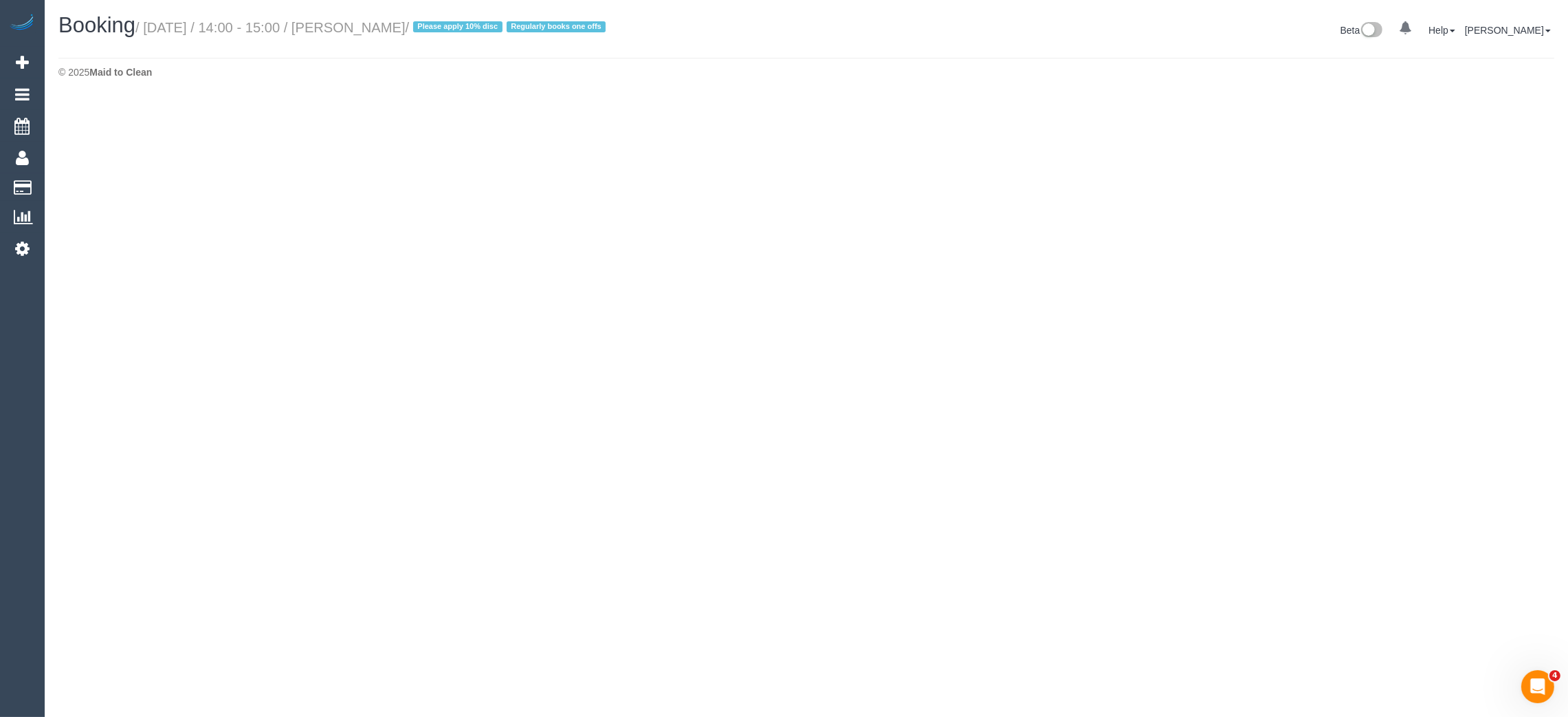
select select "VIC"
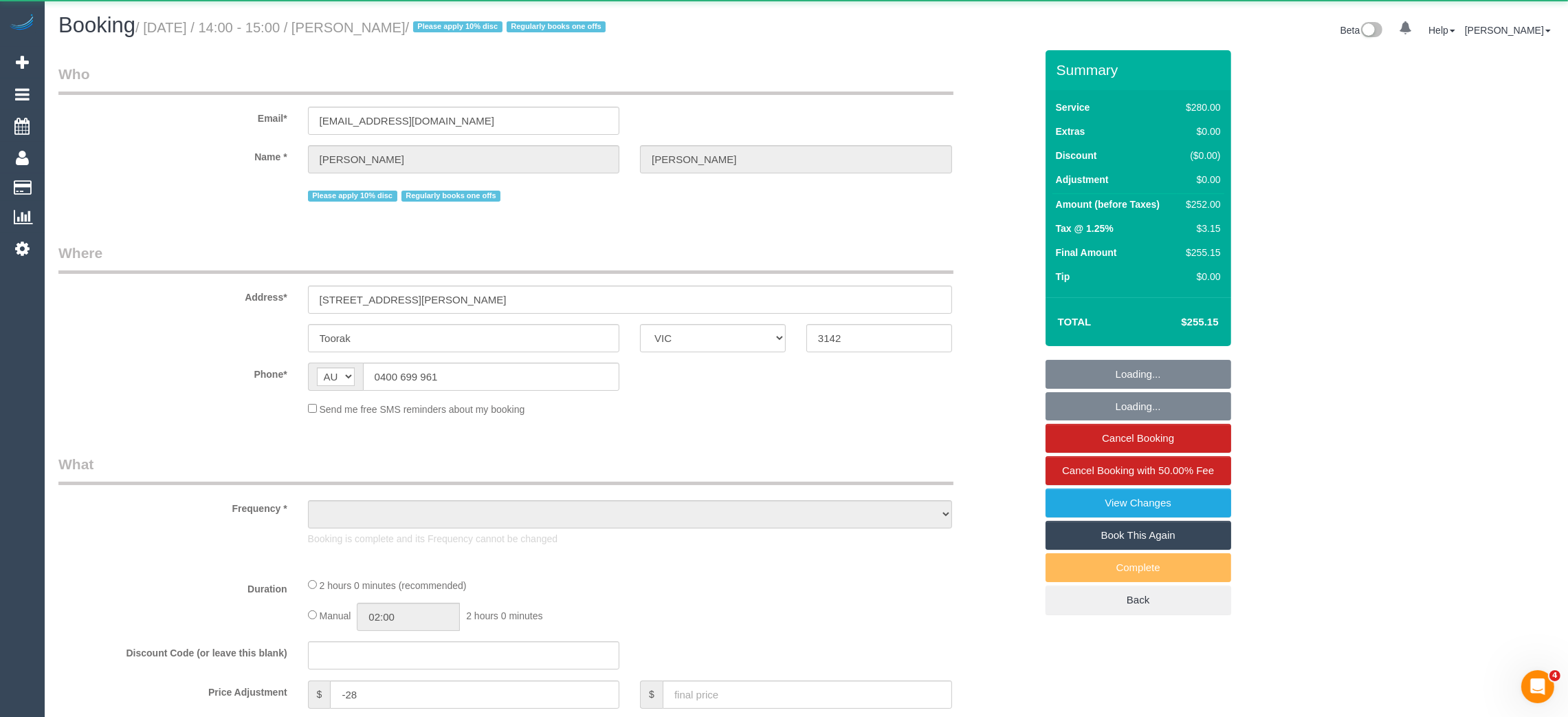
select select "object:3364"
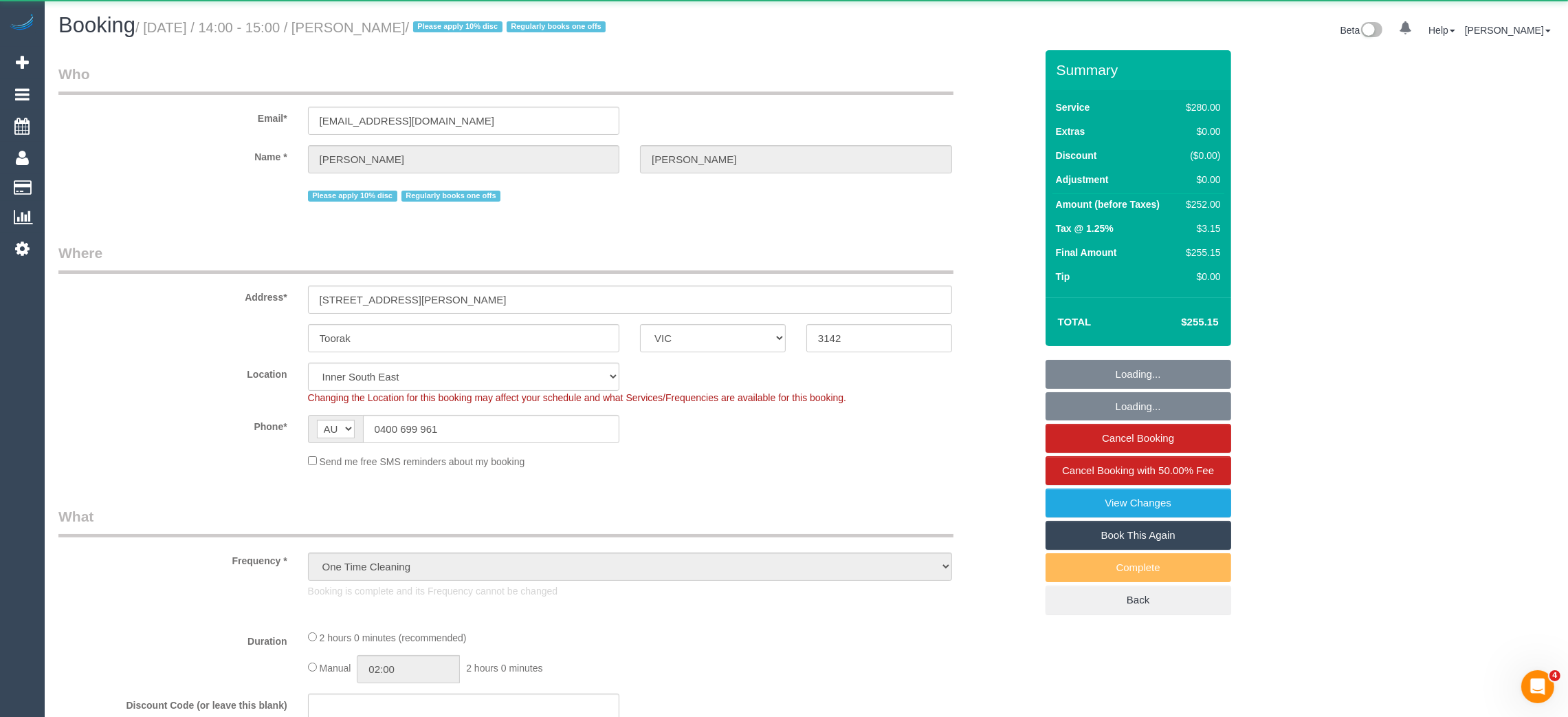
select select "string:stripe-pm_1RHbqm2GScqysDRV7qzlD5uH"
select select "number:28"
select select "object:3517"
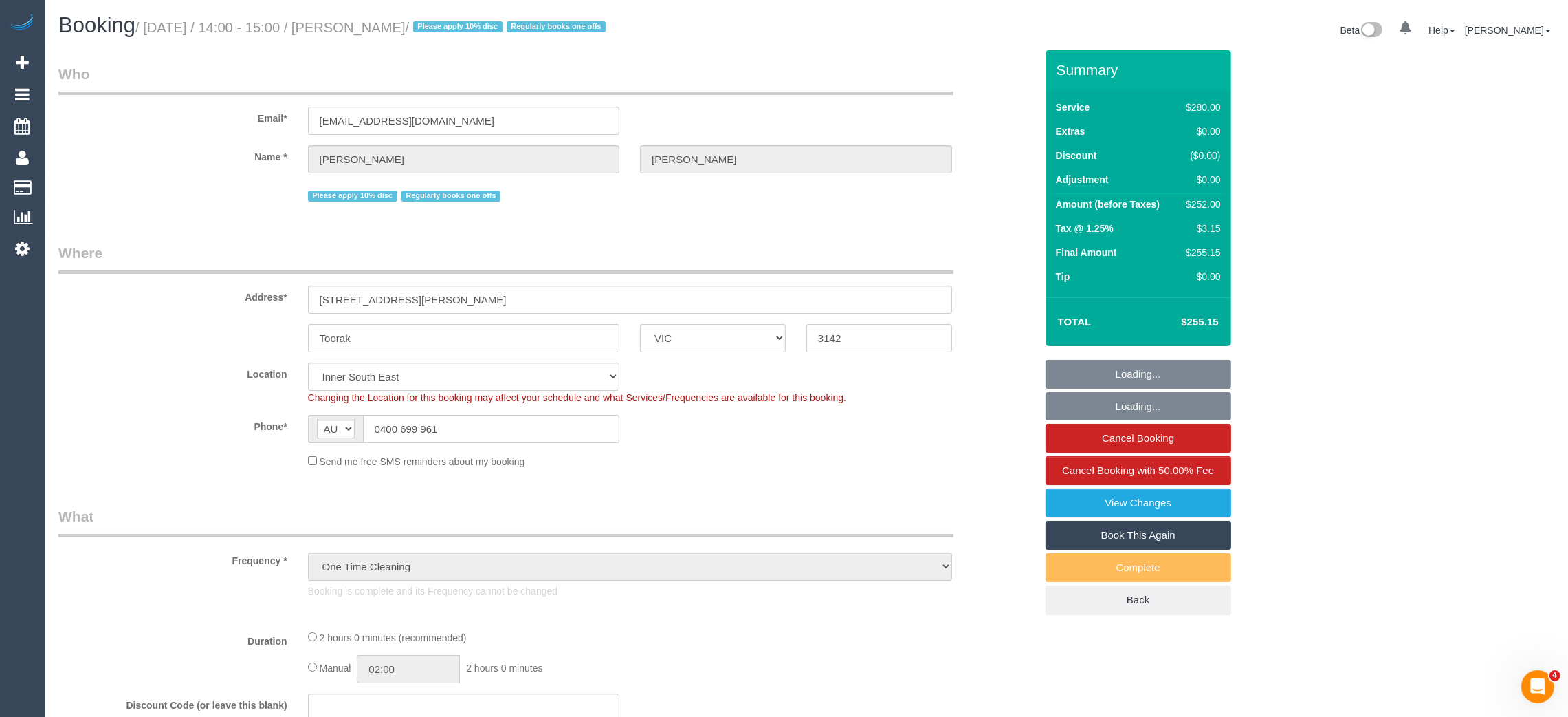
select select "2"
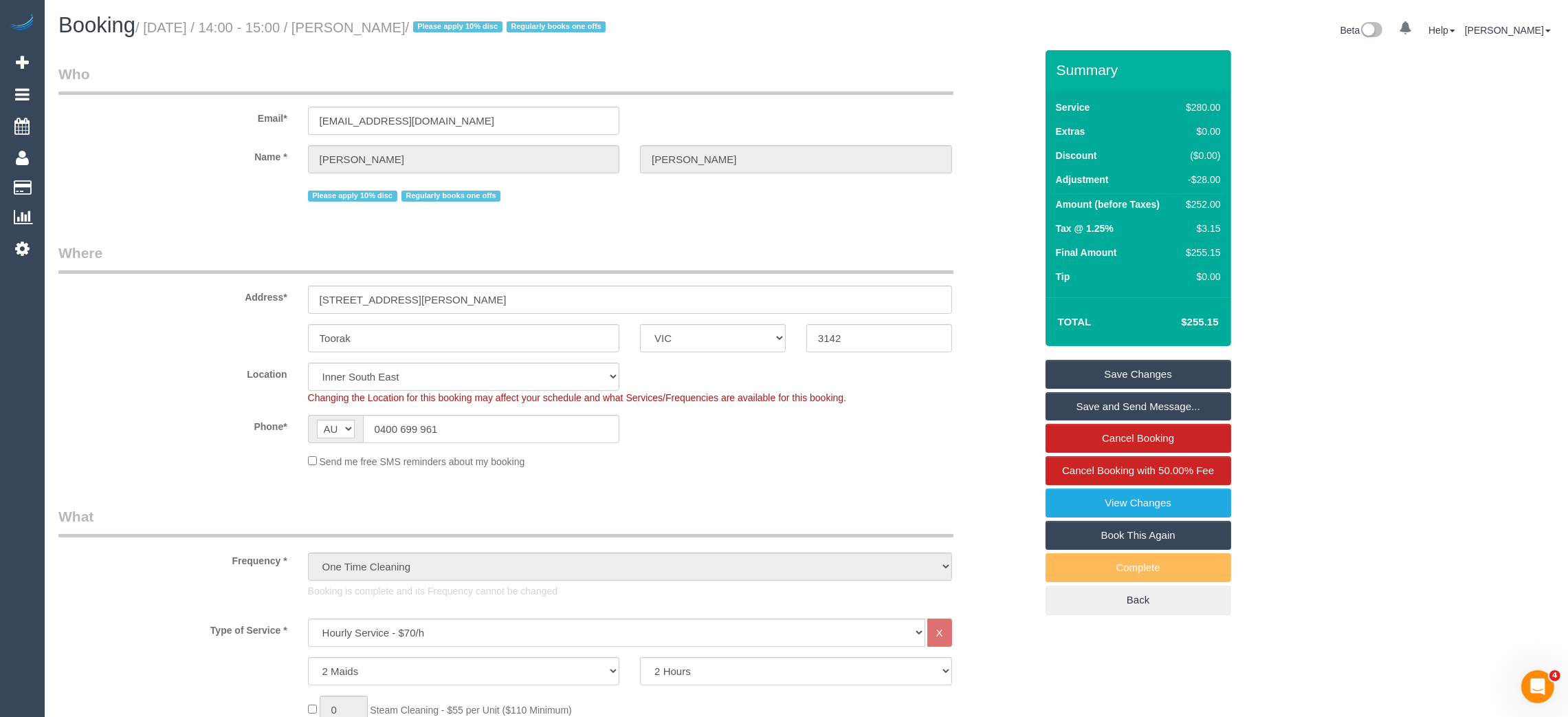
drag, startPoint x: 336, startPoint y: 26, endPoint x: 426, endPoint y: 24, distance: 90.0
click at [426, 24] on small "/ July 29, 2025 / 14:00 - 15:00 / Tatiana Turner / Please apply 10% disc Regula…" at bounding box center [372, 27] width 474 height 15
copy small "Tatiana Turner"
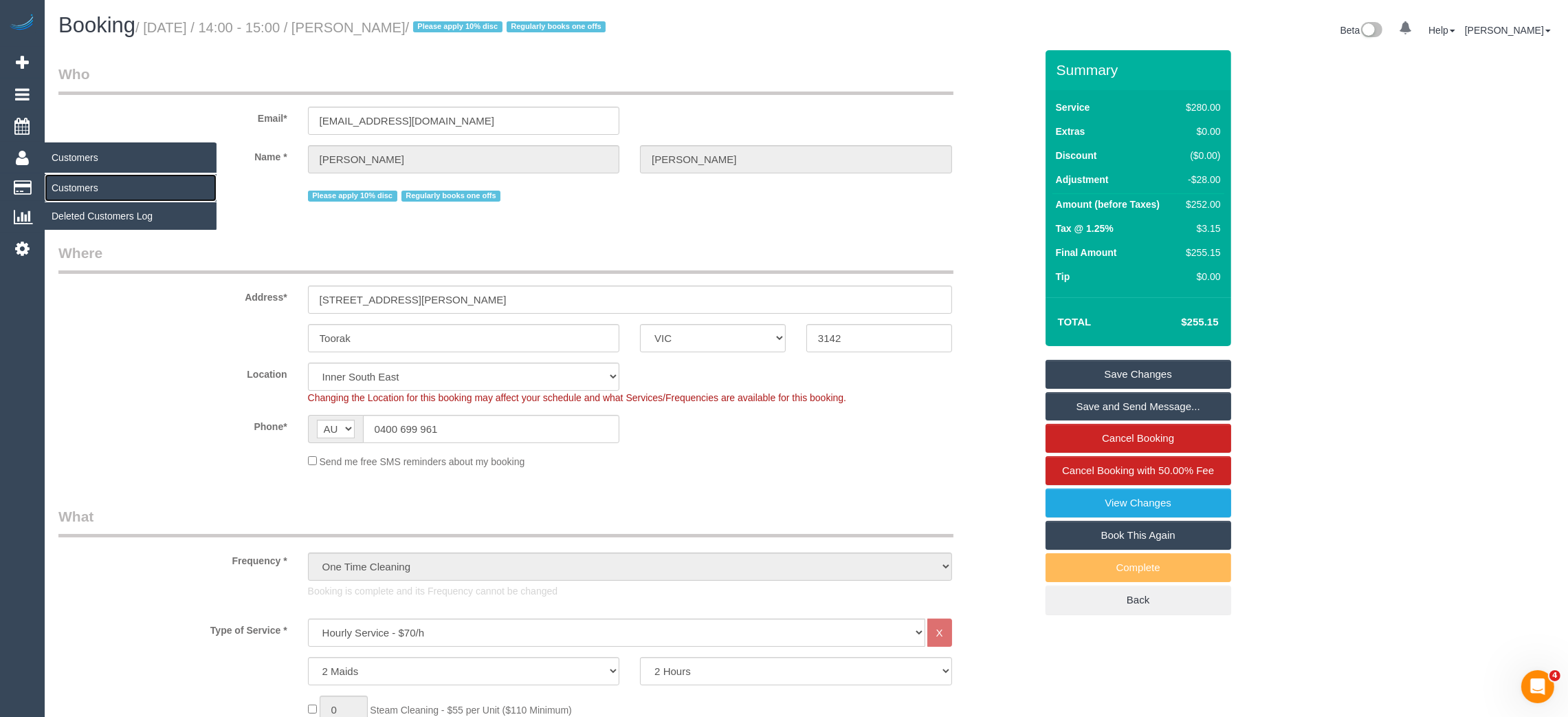
click at [60, 181] on link "Customers" at bounding box center [130, 187] width 172 height 27
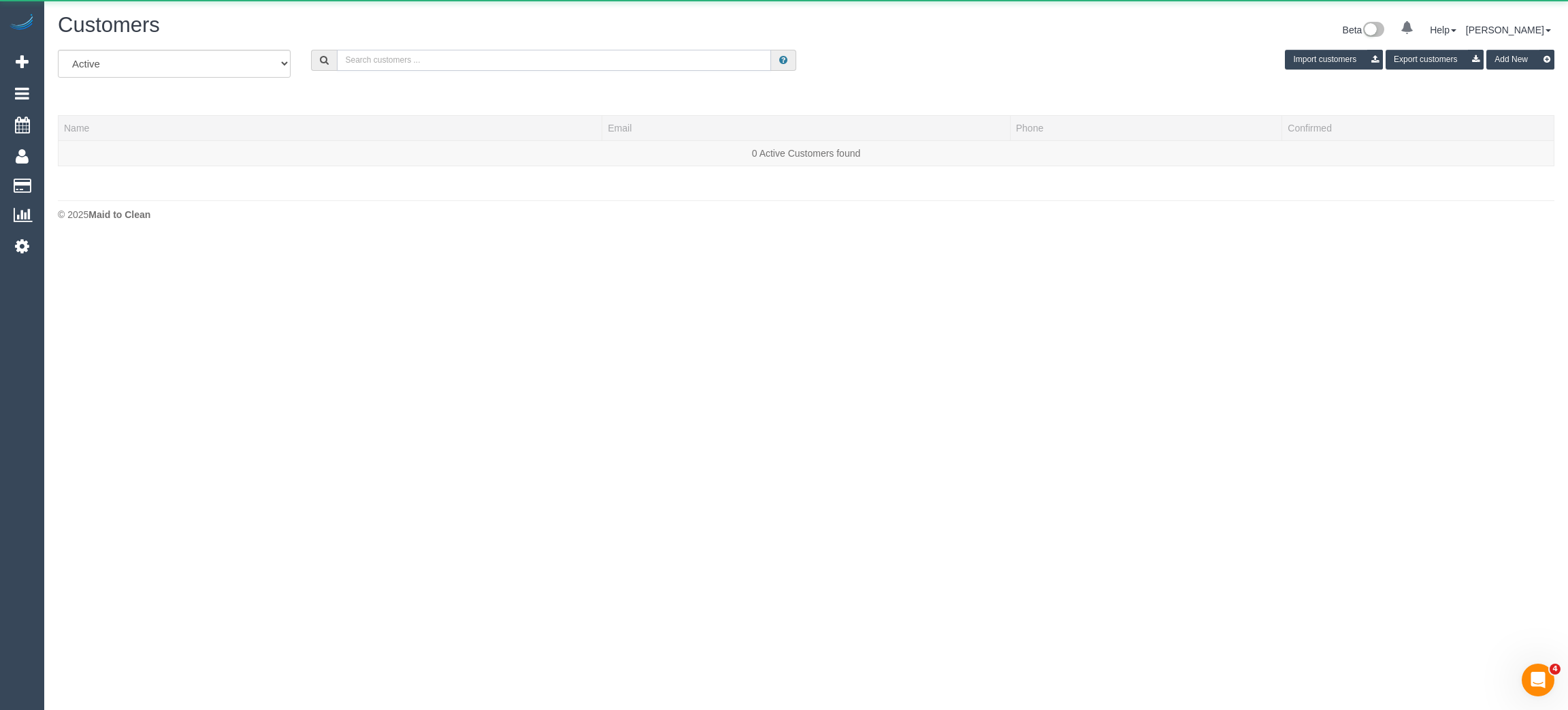
click at [357, 50] on input "text" at bounding box center [554, 60] width 434 height 21
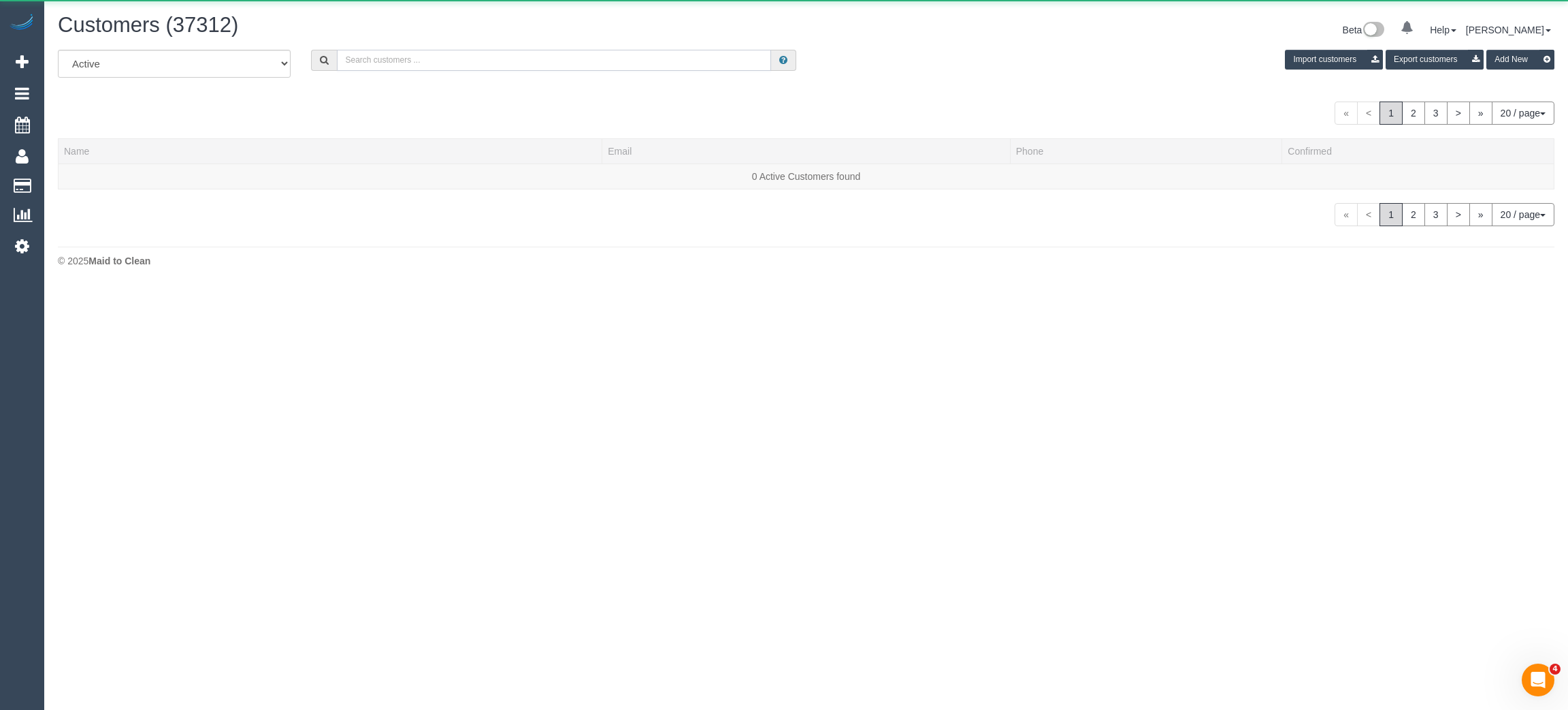
paste input "Tatiana Turner"
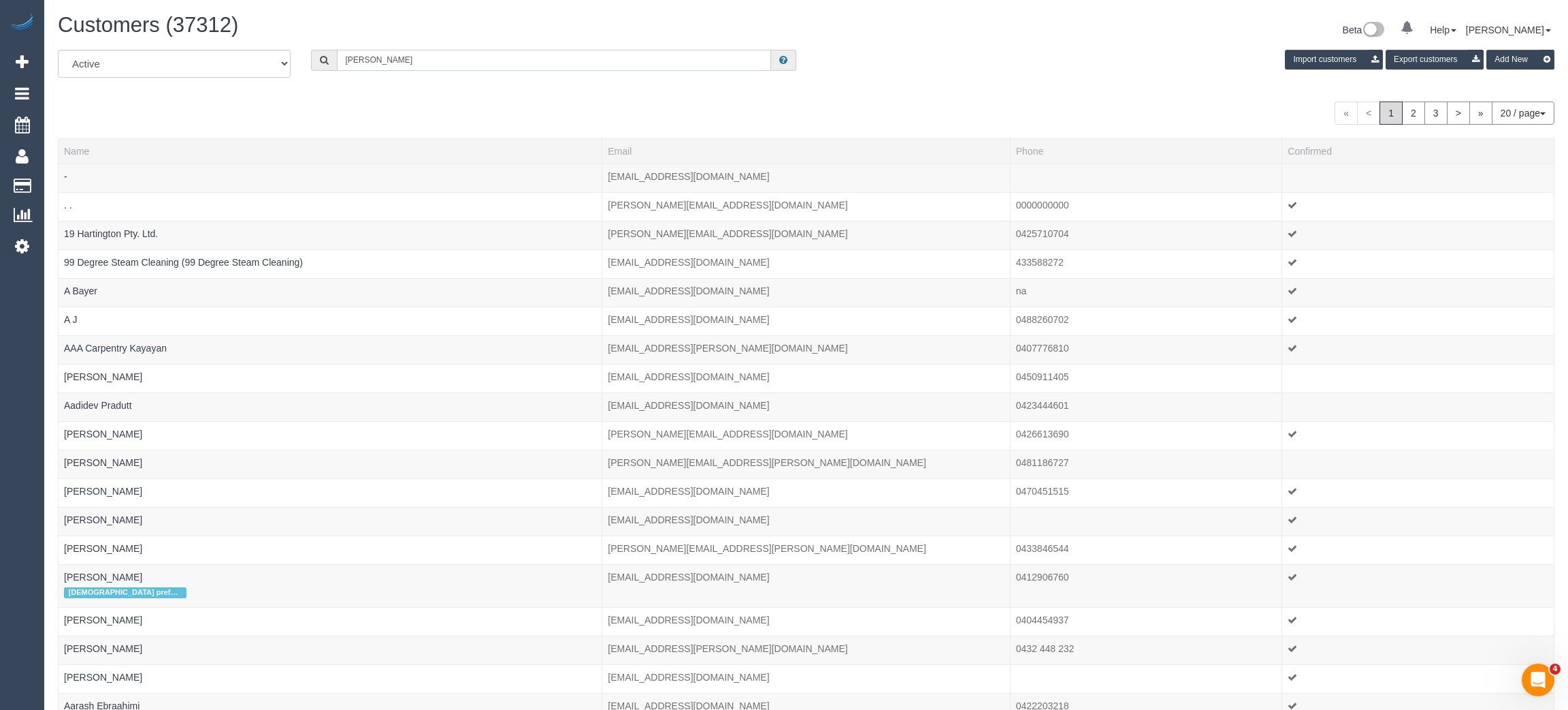
type input "Tatiana Turner"
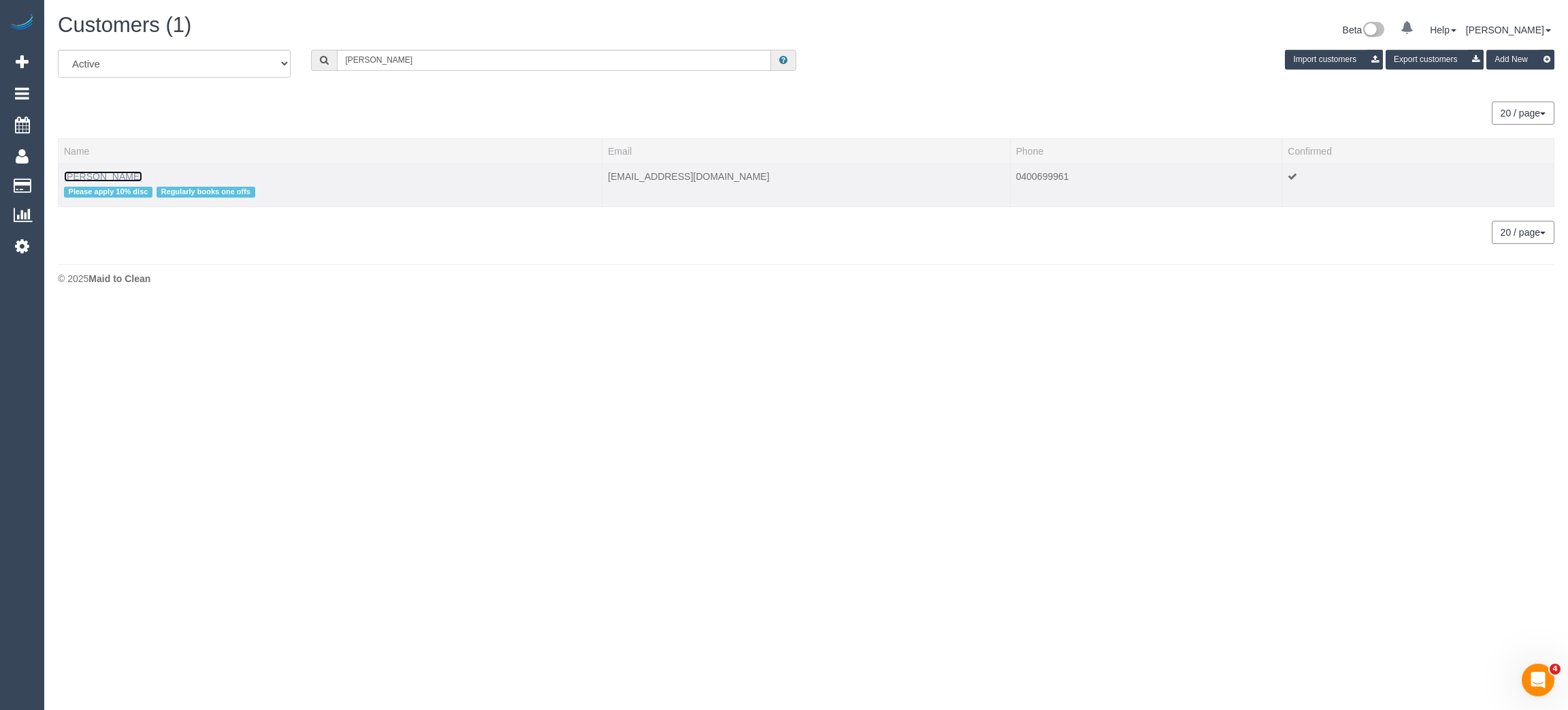
click at [80, 171] on link "Tatiana Turner" at bounding box center [103, 176] width 78 height 11
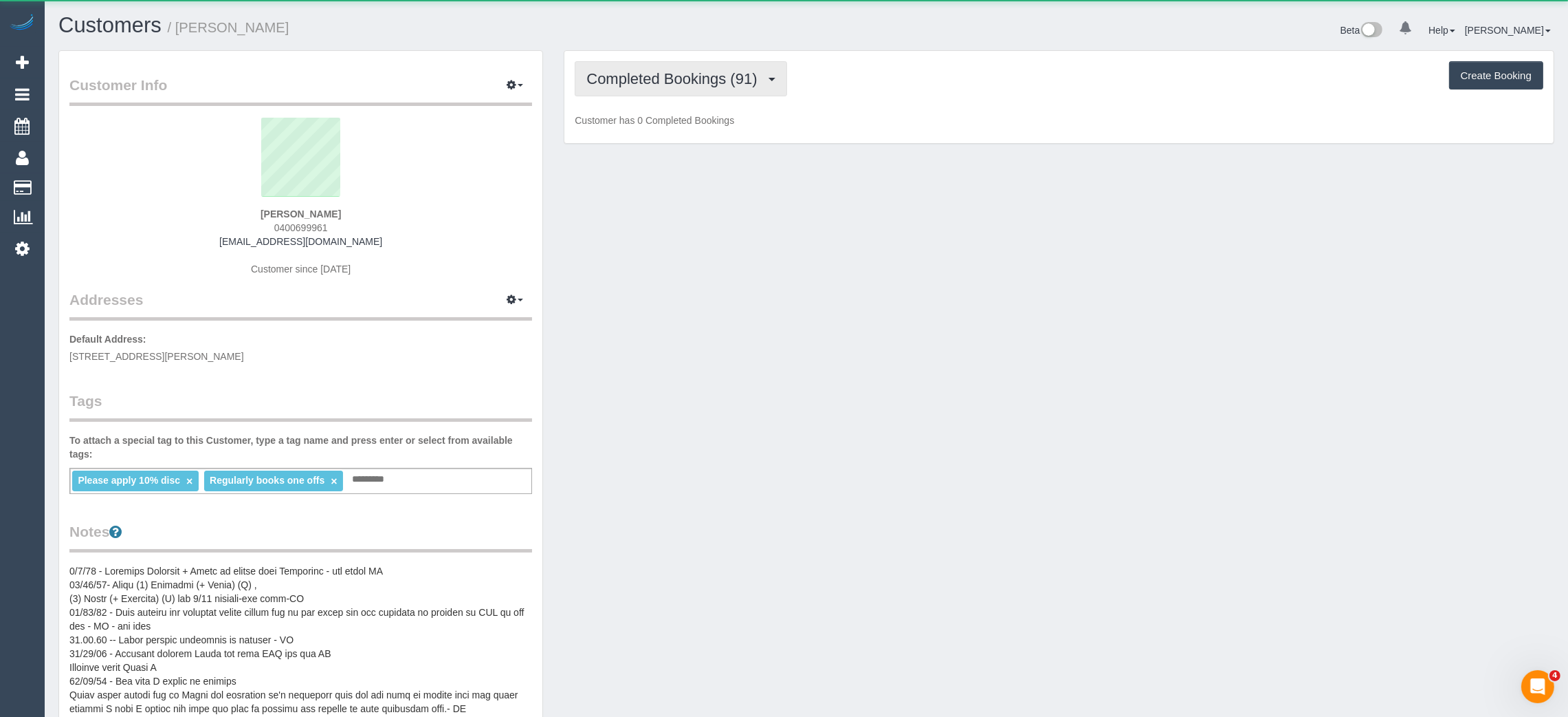
click at [611, 70] on span "Completed Bookings (91)" at bounding box center [675, 78] width 178 height 17
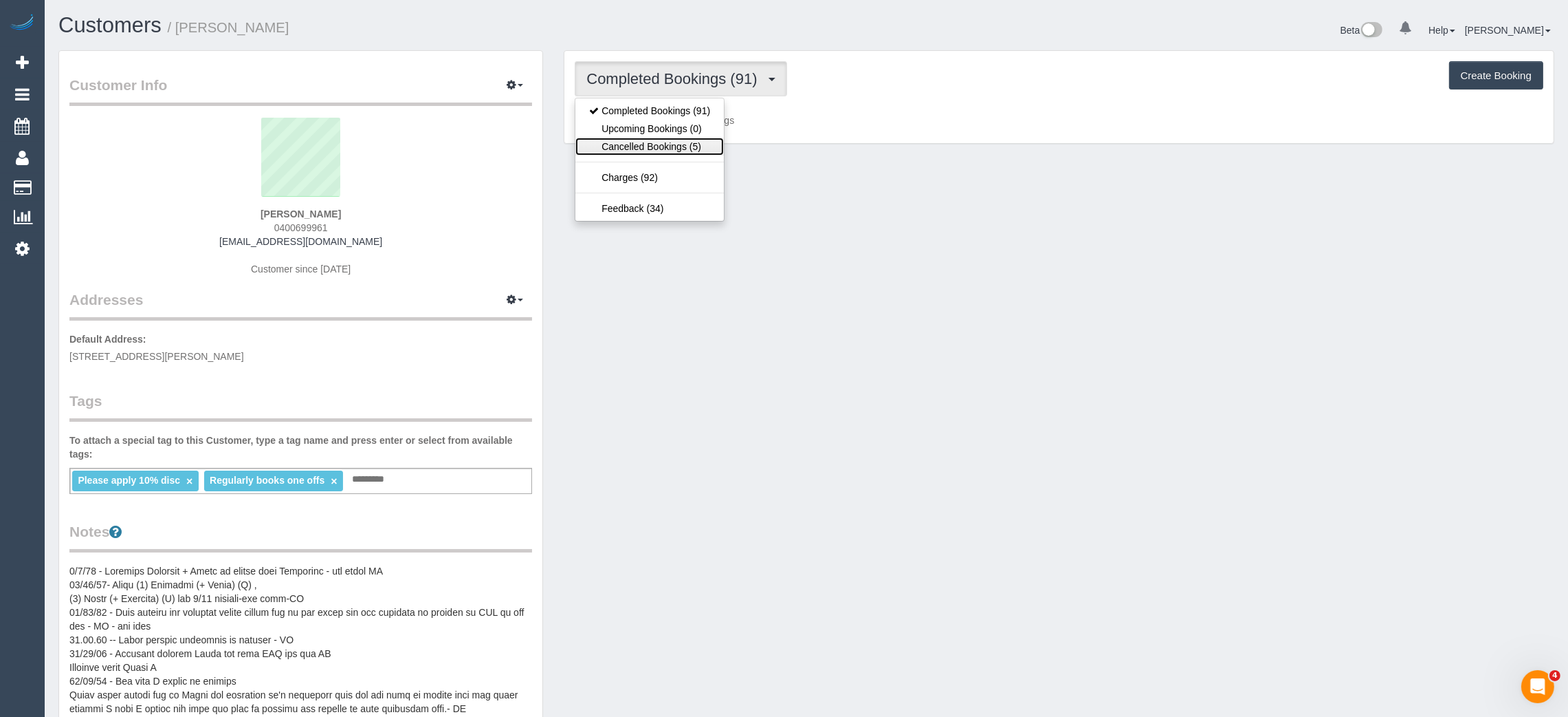
click at [608, 144] on link "Cancelled Bookings (5)" at bounding box center [649, 146] width 148 height 18
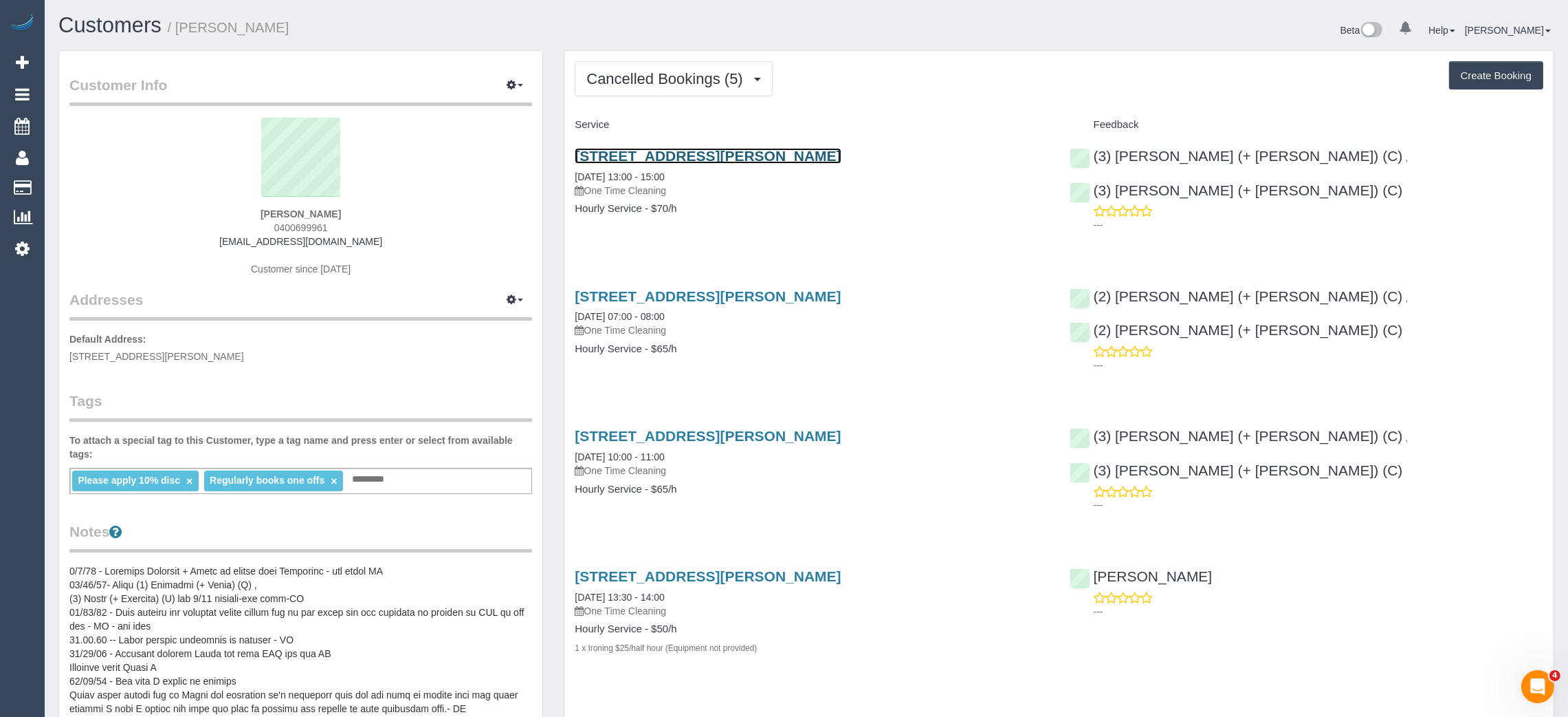
click at [686, 151] on link "7a Millicent Avenue, Toorak, VIC 3142" at bounding box center [708, 155] width 266 height 15
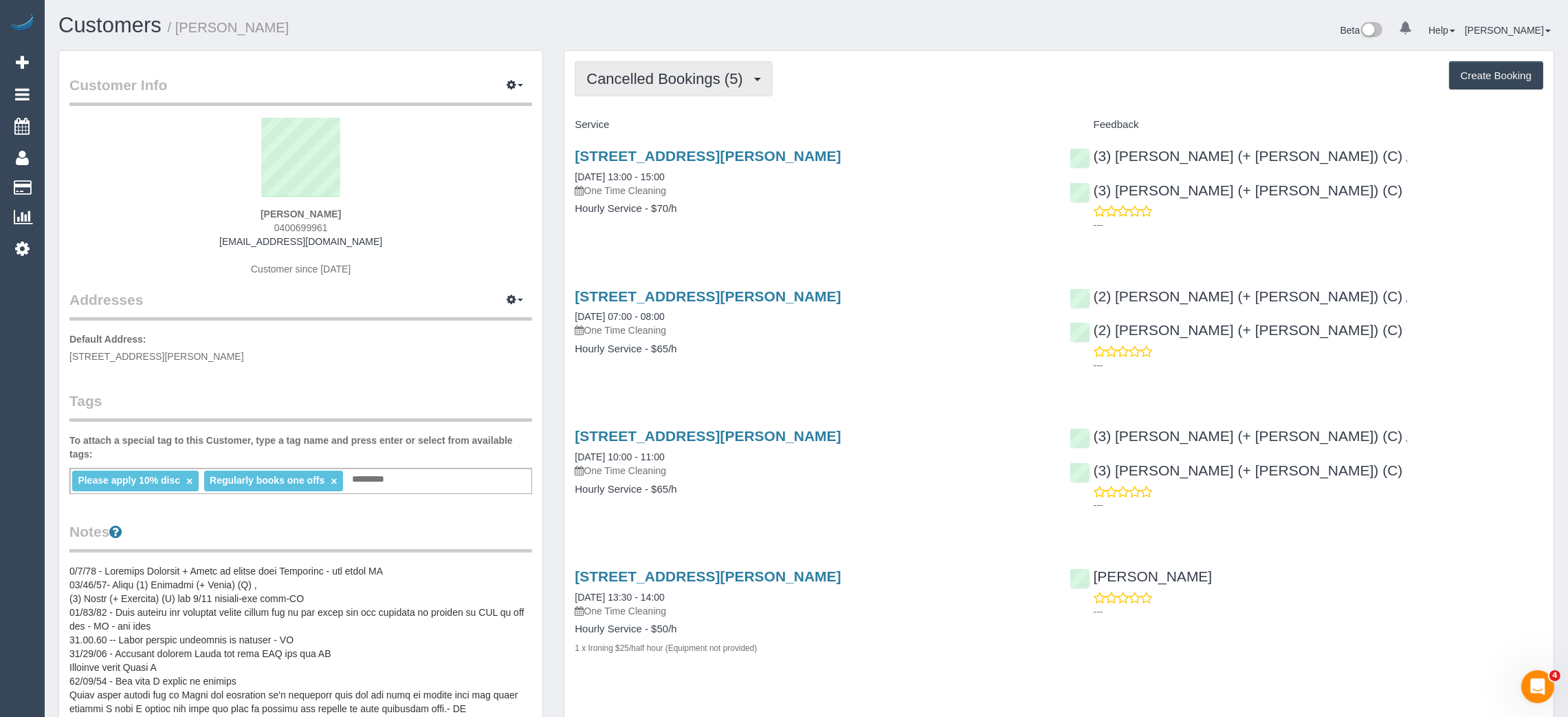
click at [637, 72] on span "Cancelled Bookings (5)" at bounding box center [667, 78] width 163 height 17
click at [621, 136] on link "Upcoming Bookings (0)" at bounding box center [649, 128] width 148 height 18
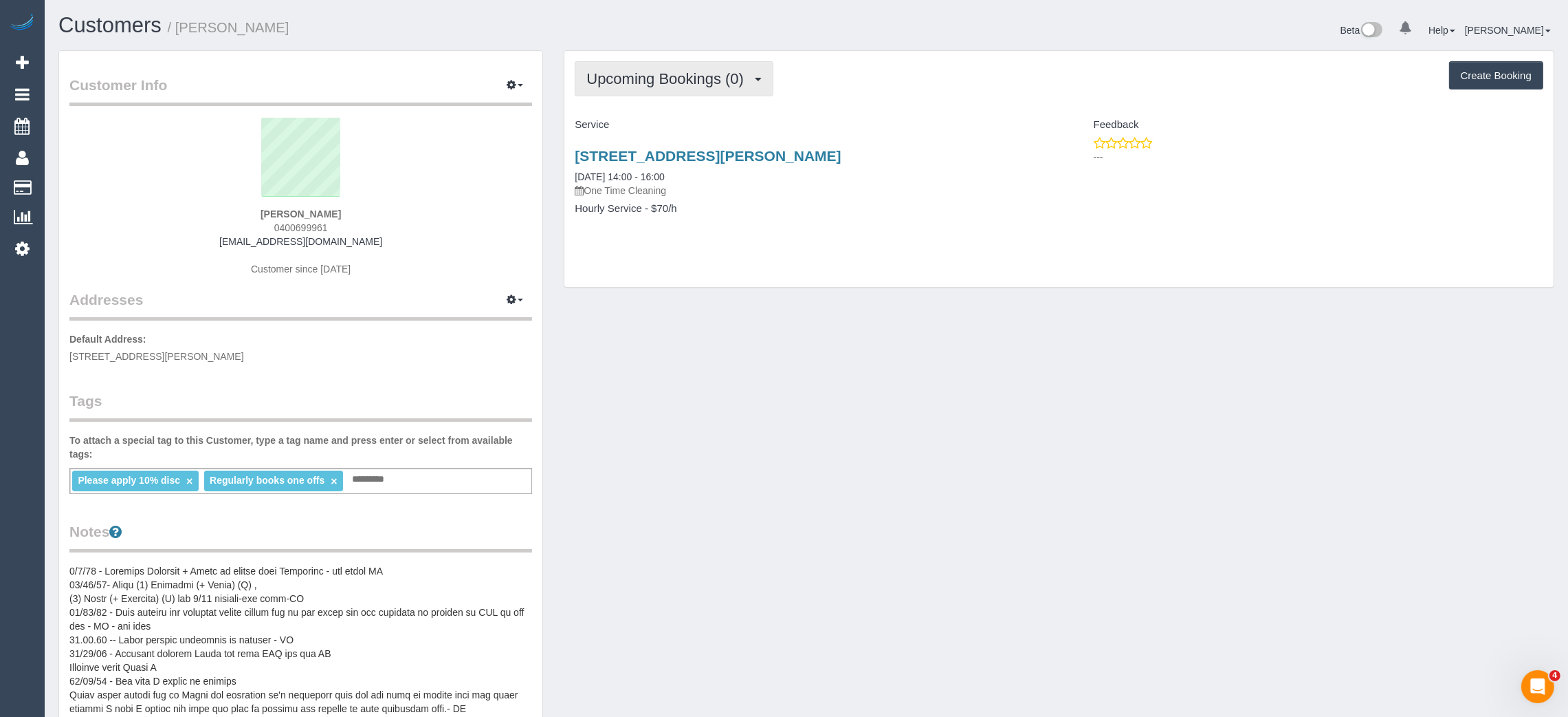
click at [686, 77] on span "Upcoming Bookings (0)" at bounding box center [668, 78] width 164 height 17
click at [927, 165] on div "7a Millicent Avenue, Toorak, VIC 3142 09/09/2025 14:00 - 16:00 One Time Cleaning" at bounding box center [812, 172] width 473 height 49
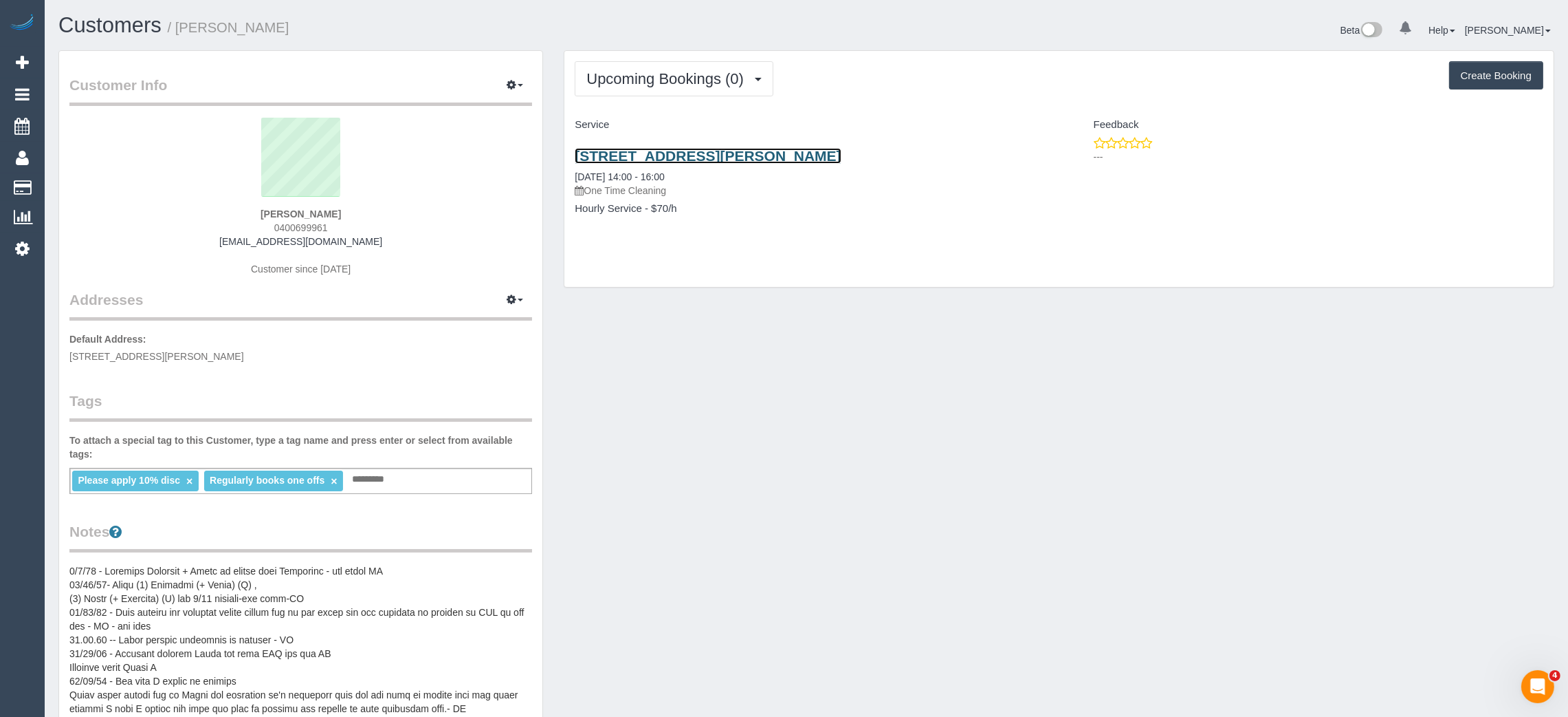
click at [690, 150] on link "7a Millicent Avenue, Toorak, VIC 3142" at bounding box center [708, 155] width 266 height 15
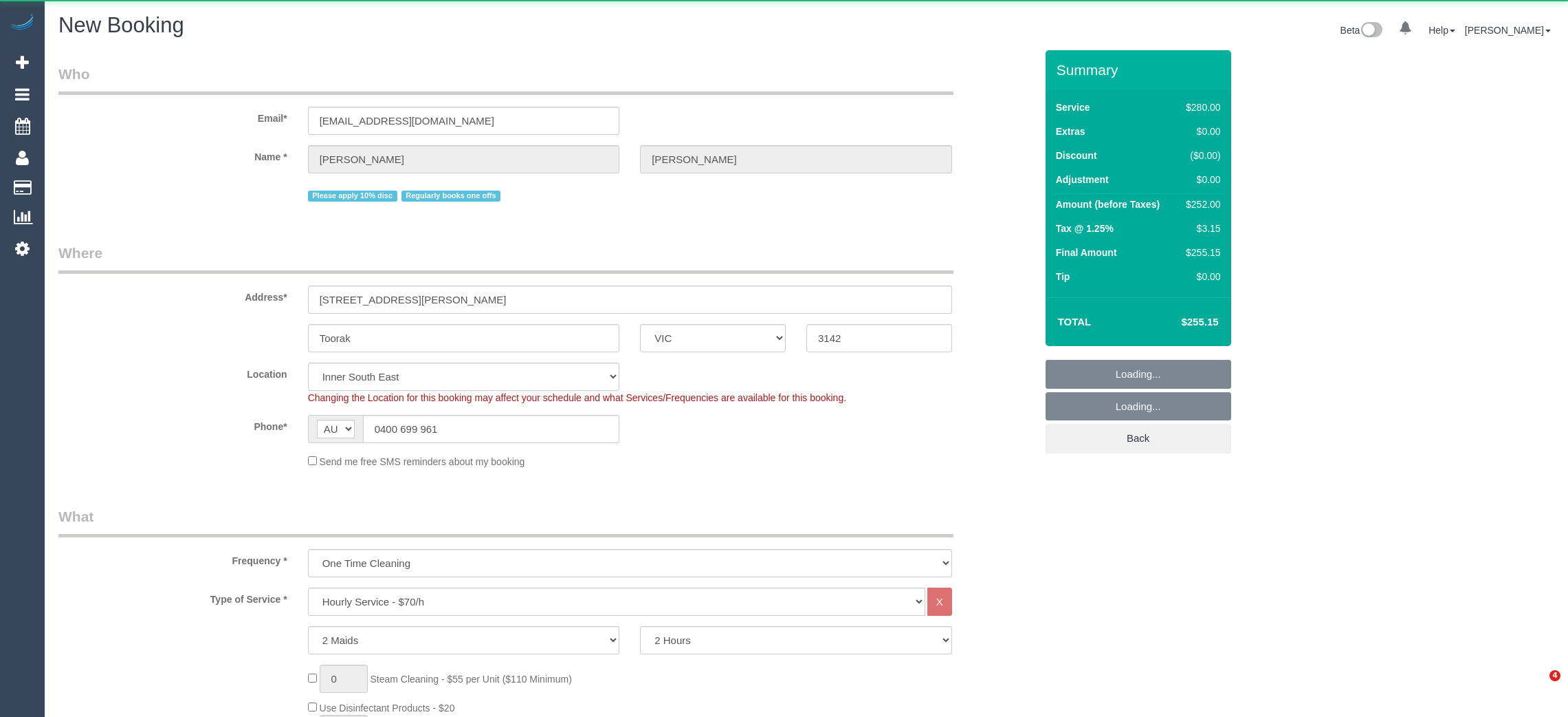
select select "VIC"
select select "2"
select select "number:28"
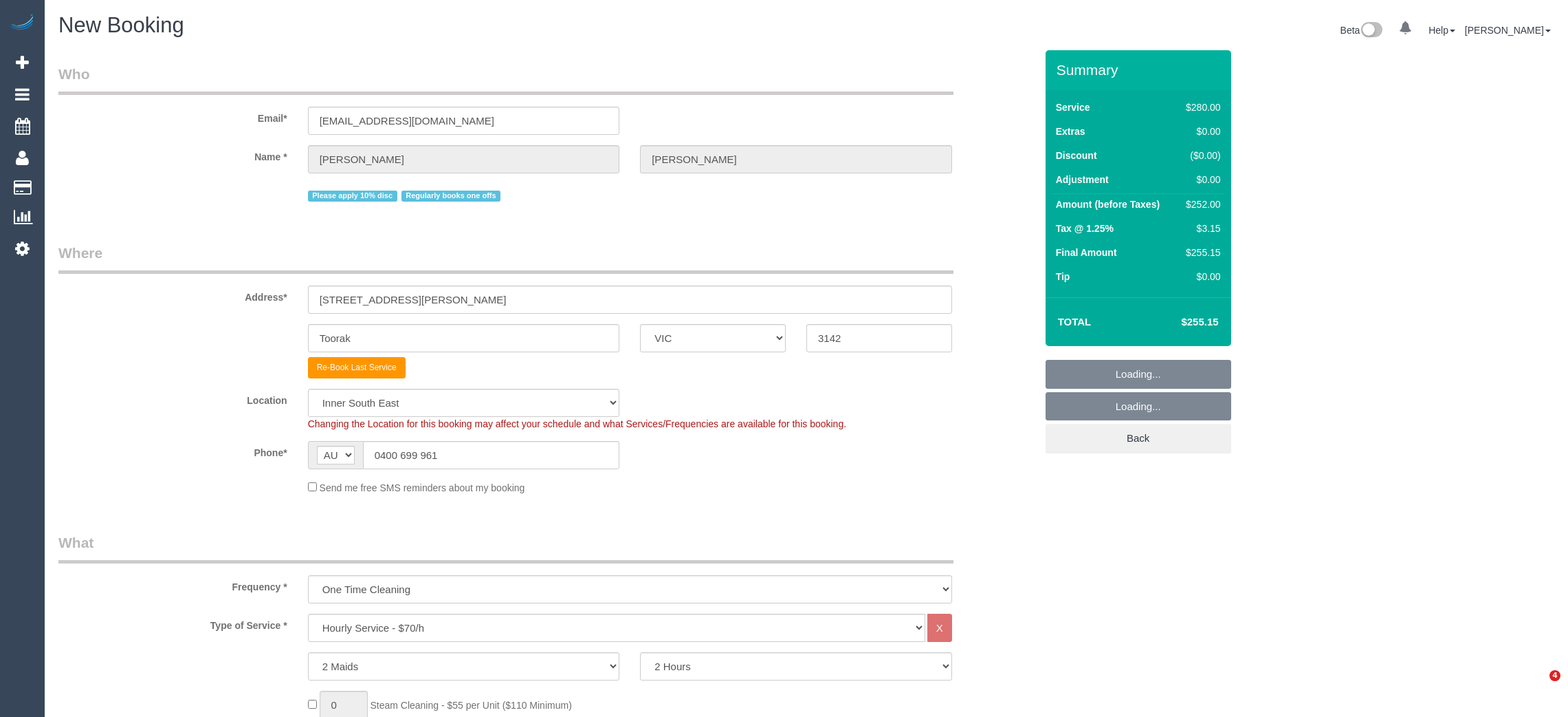
select select "object:1404"
click at [966, 175] on sui-booking-customer "Email* [EMAIL_ADDRESS][DOMAIN_NAME] Name * [PERSON_NAME] Please apply 10% disc …" at bounding box center [546, 134] width 977 height 141
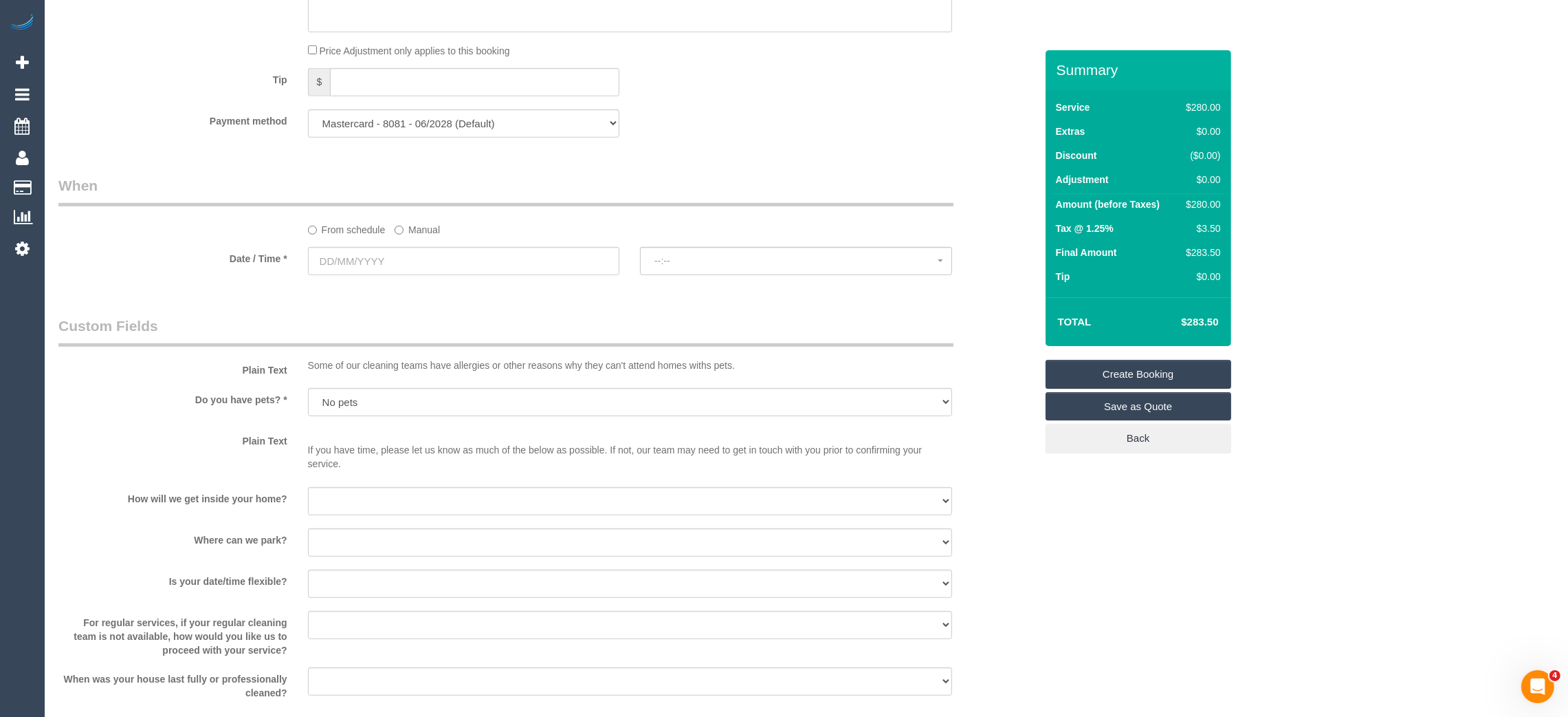
scroll to position [1340, 0]
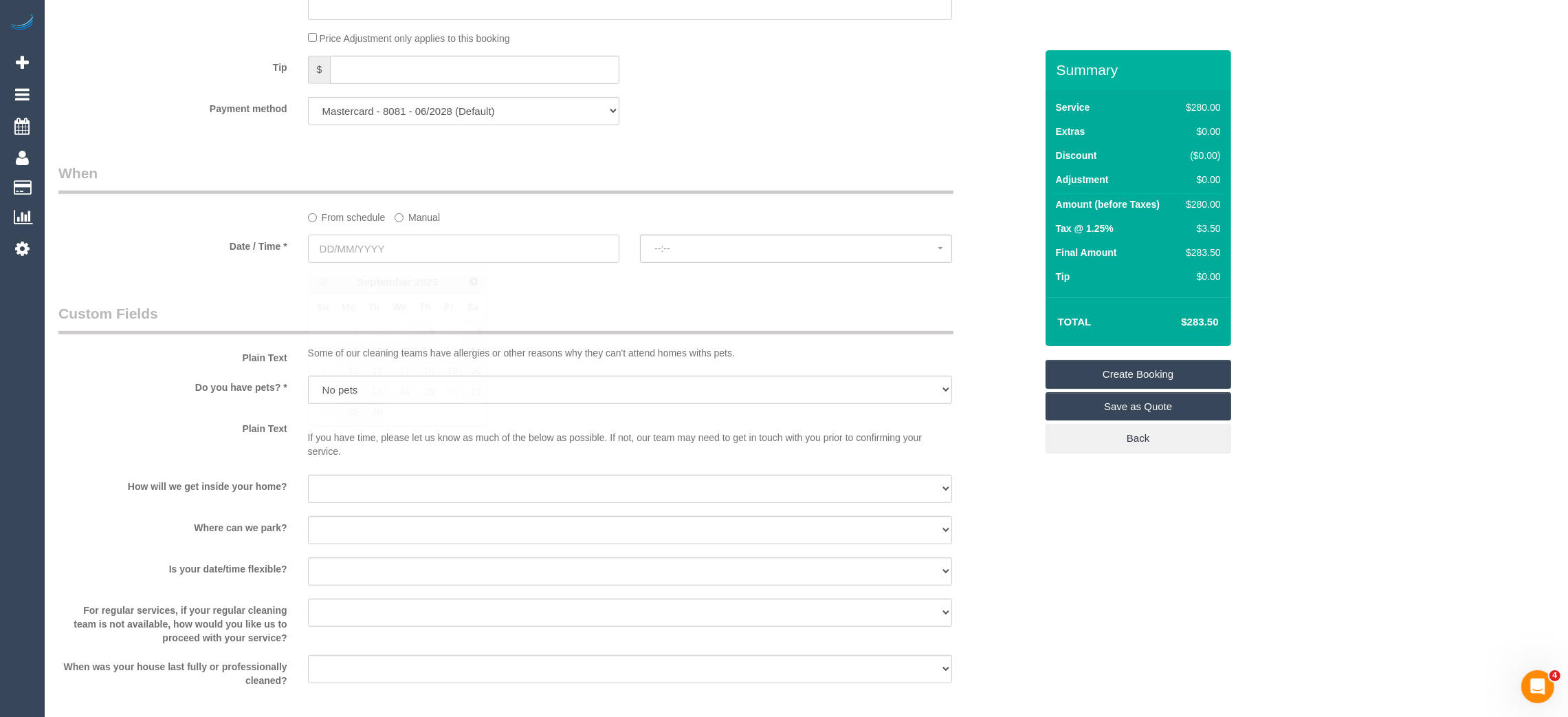
click at [468, 247] on input "text" at bounding box center [464, 249] width 312 height 28
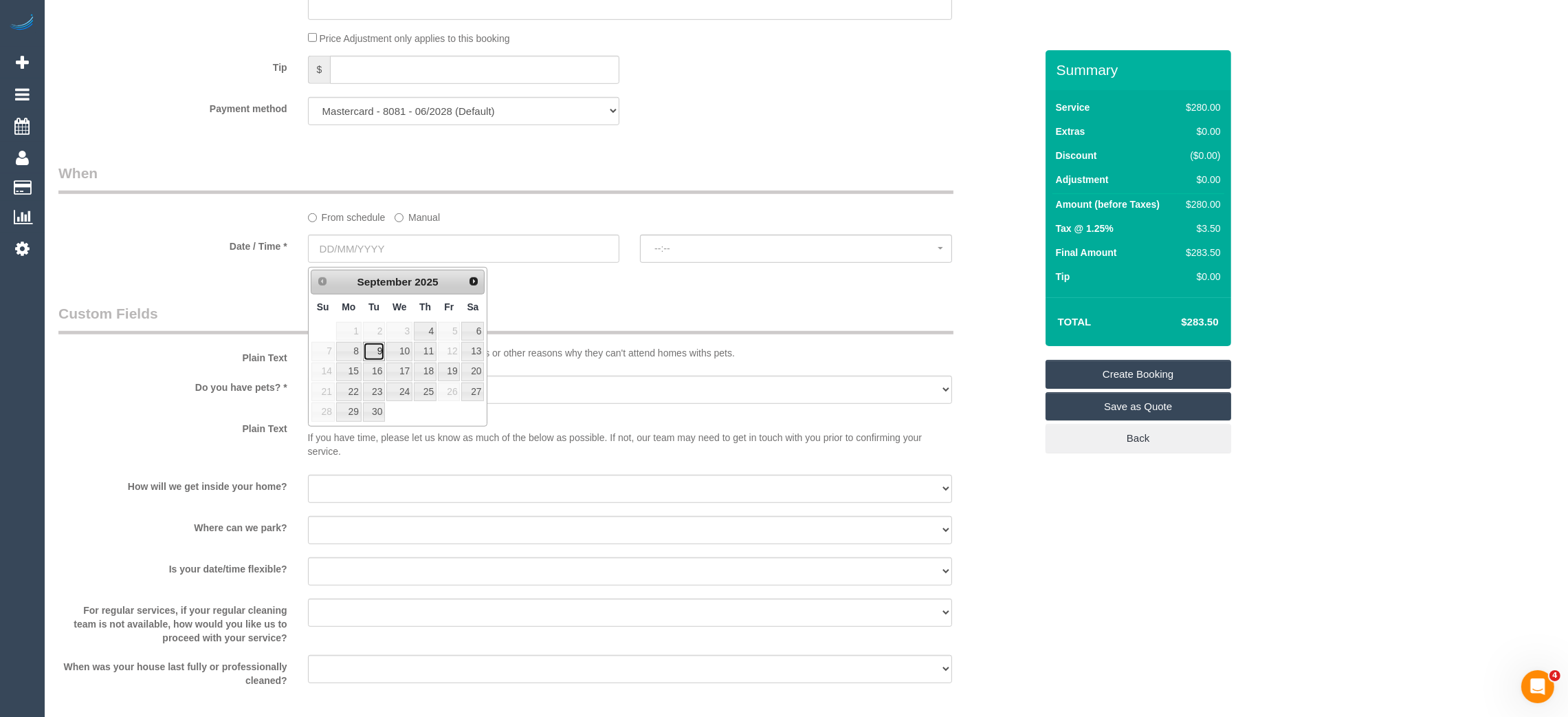
click at [378, 351] on link "9" at bounding box center [374, 350] width 22 height 18
type input "[DATE]"
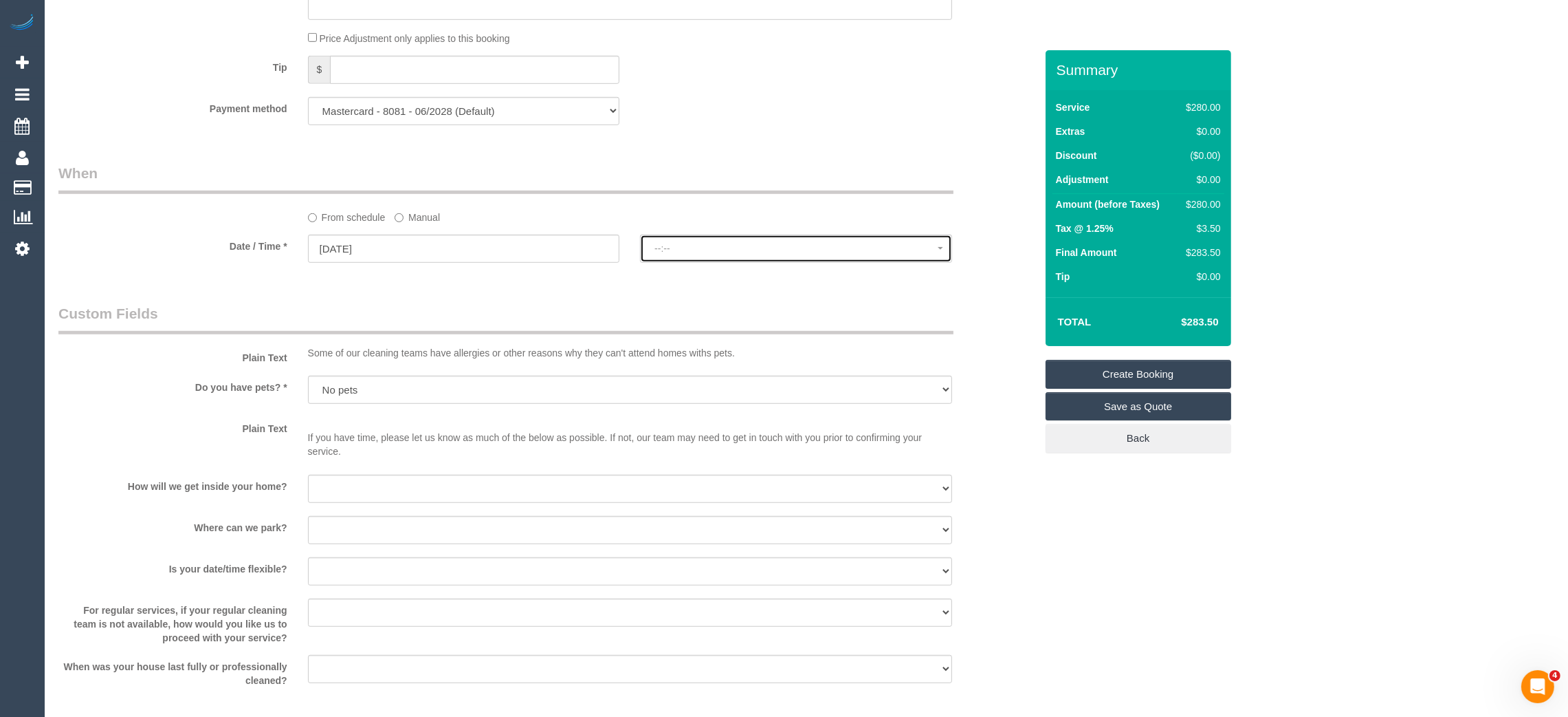
click at [687, 243] on button "--:--" at bounding box center [795, 249] width 312 height 28
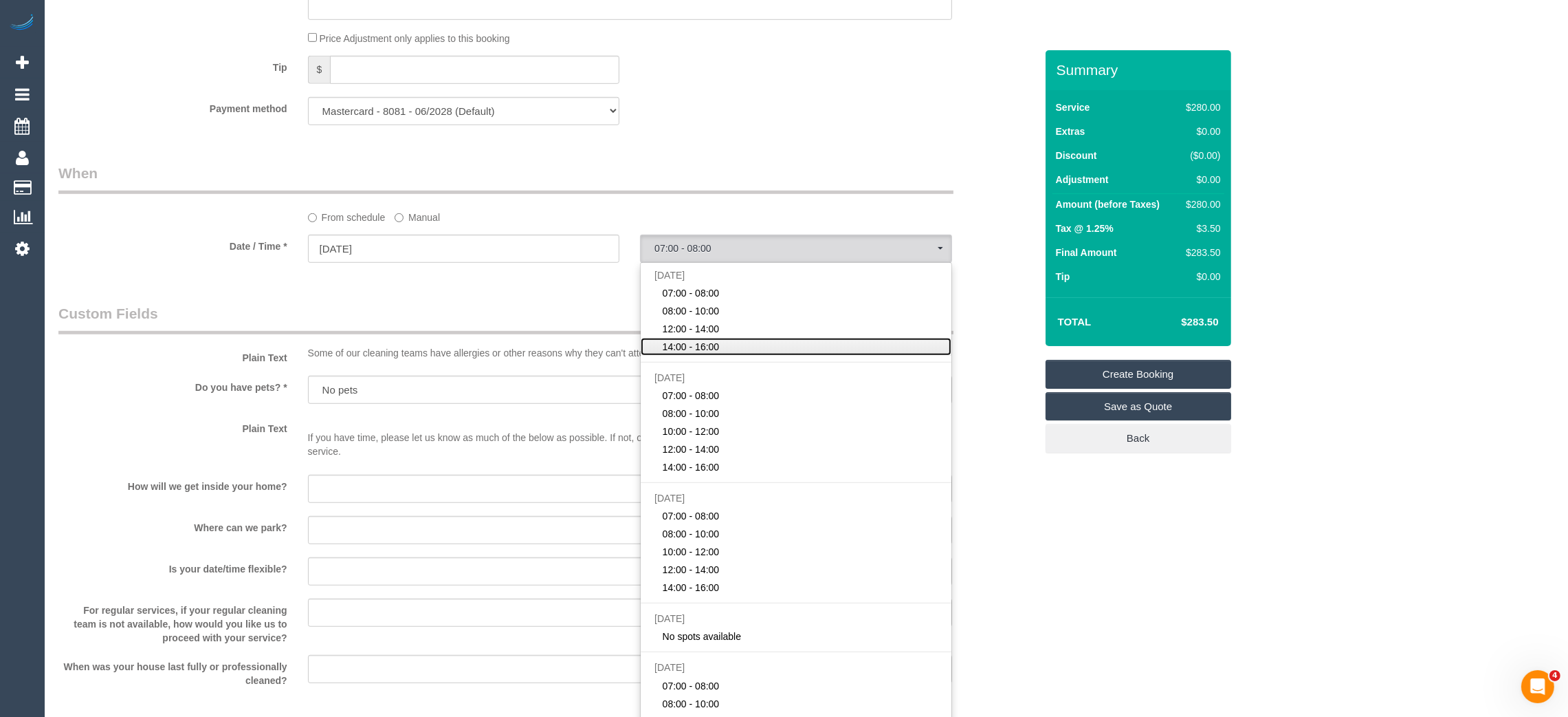
click at [699, 344] on span "14:00 - 16:00" at bounding box center [691, 347] width 57 height 14
select select "spot4"
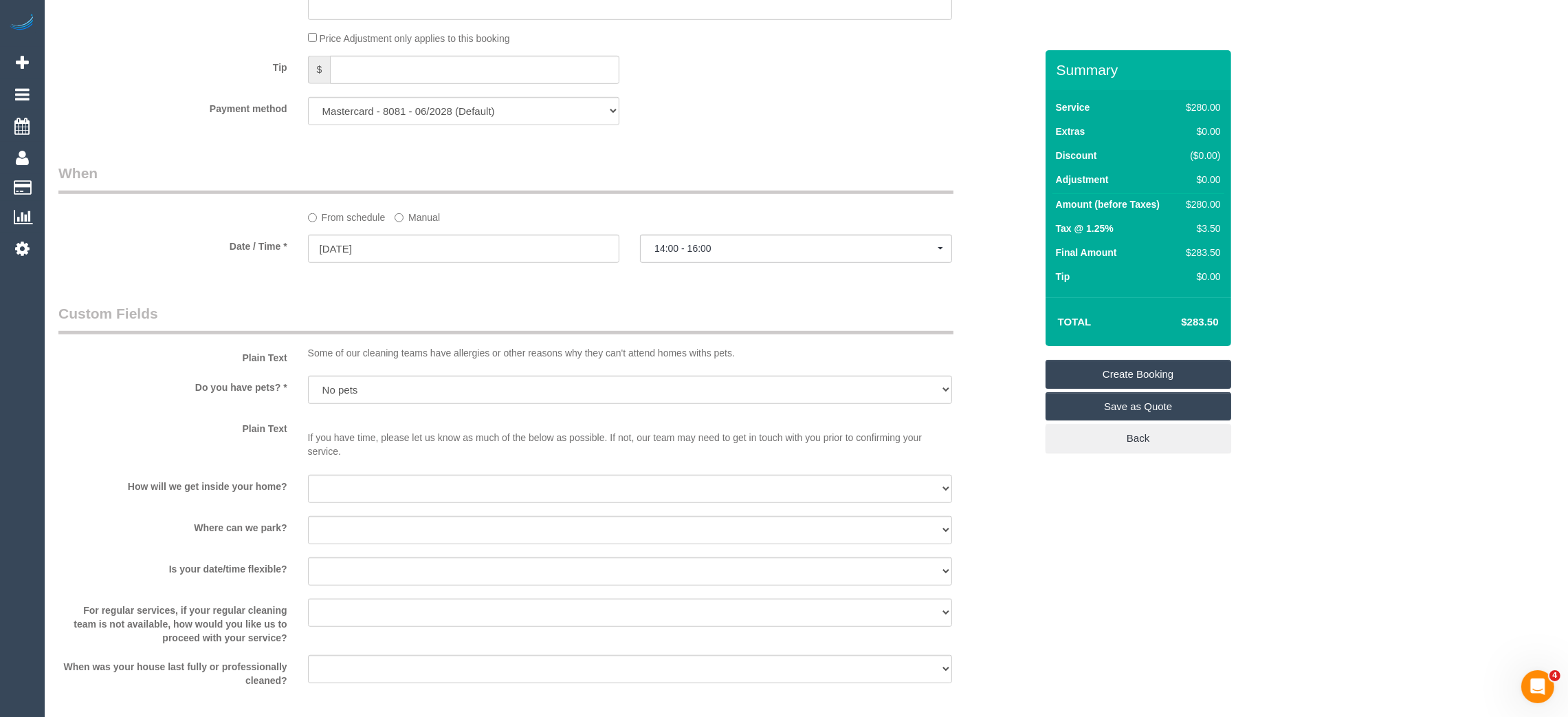
click at [783, 181] on legend "When" at bounding box center [506, 179] width 895 height 31
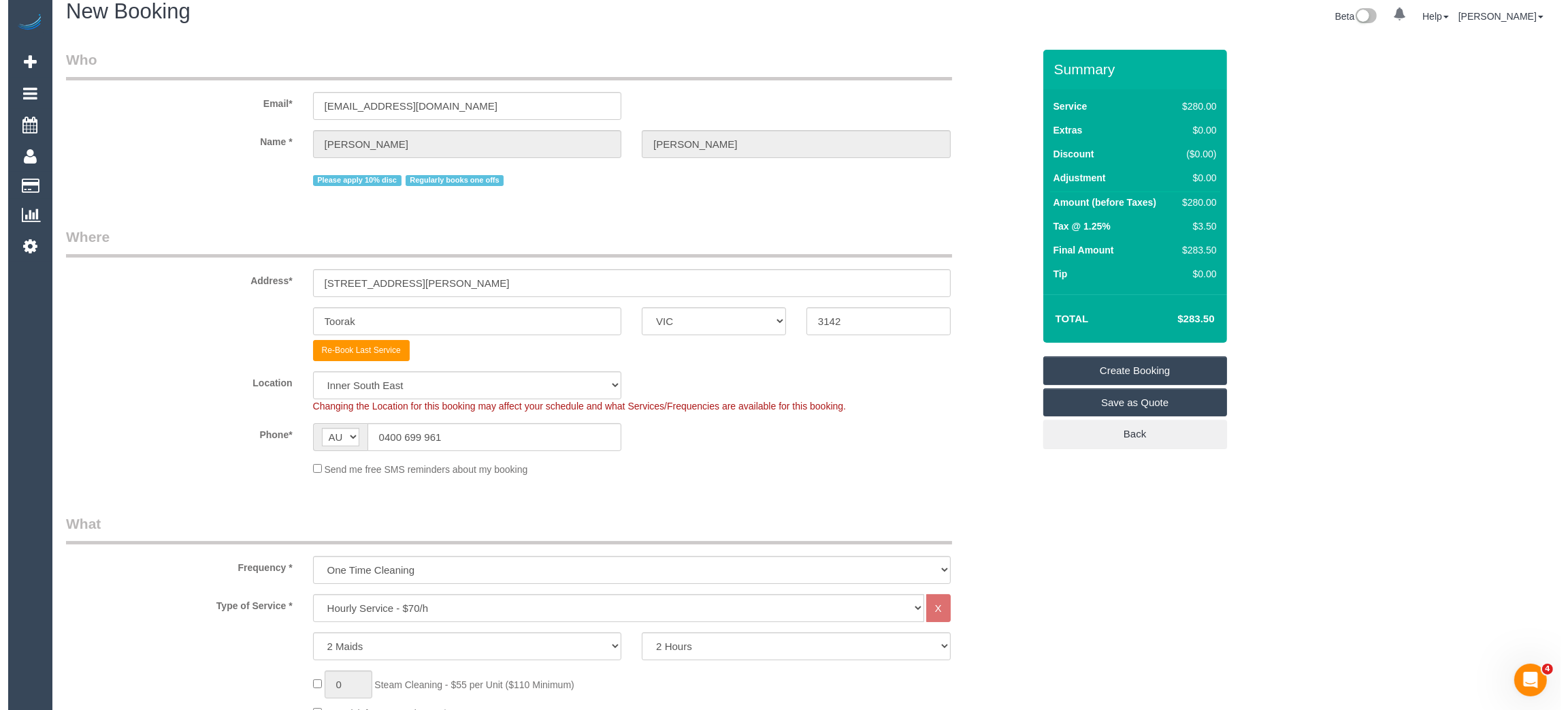
scroll to position [0, 0]
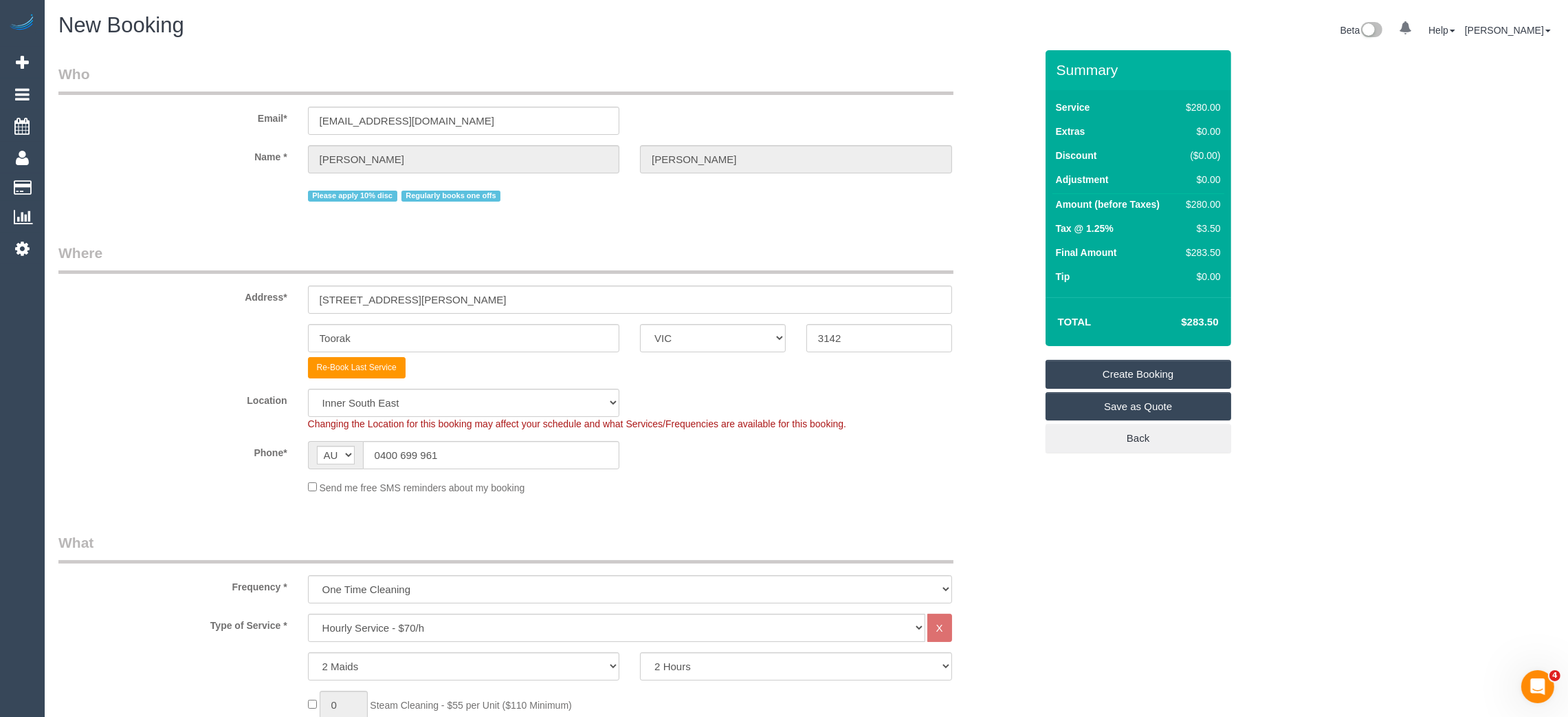
click at [1128, 369] on link "Create Booking" at bounding box center [1138, 374] width 186 height 29
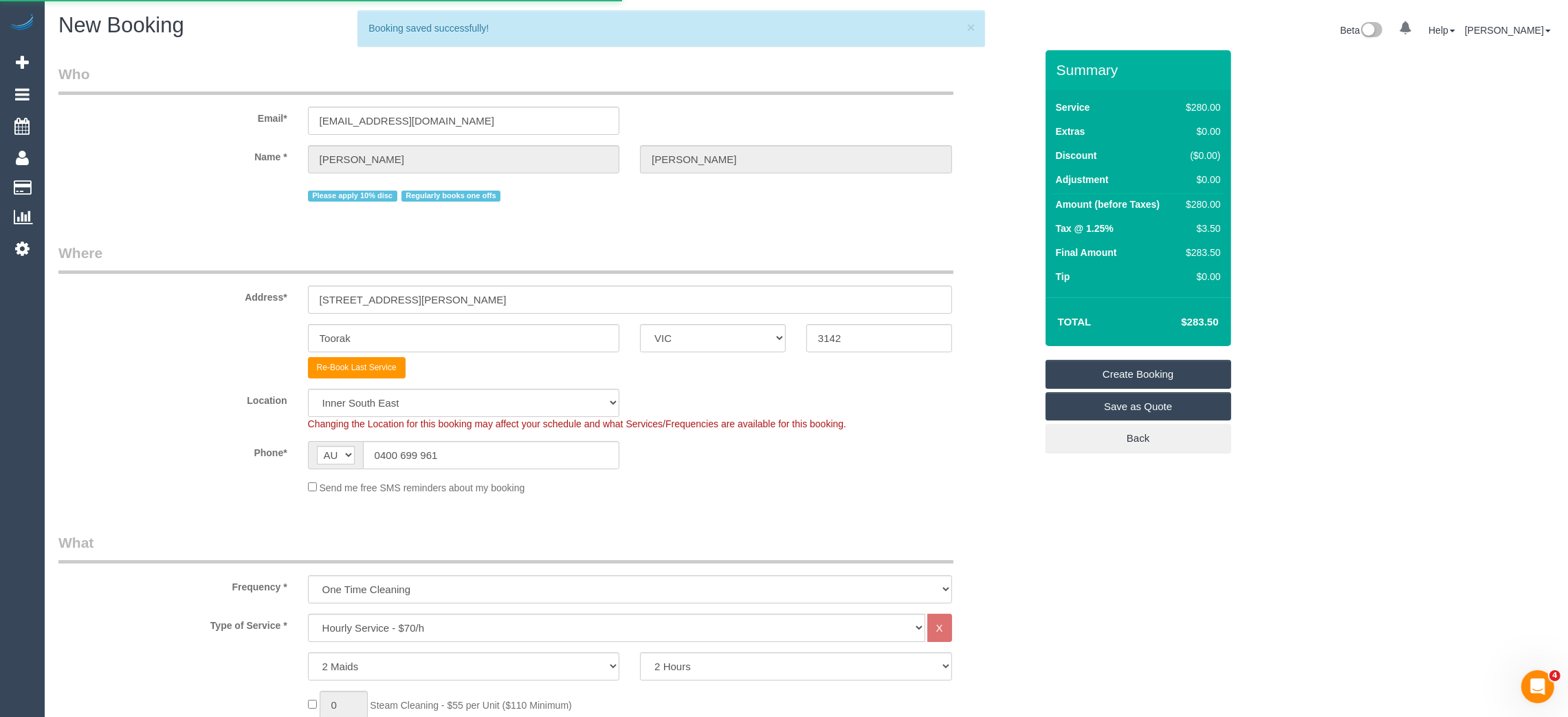
click at [765, 68] on legend "Who" at bounding box center [506, 80] width 895 height 31
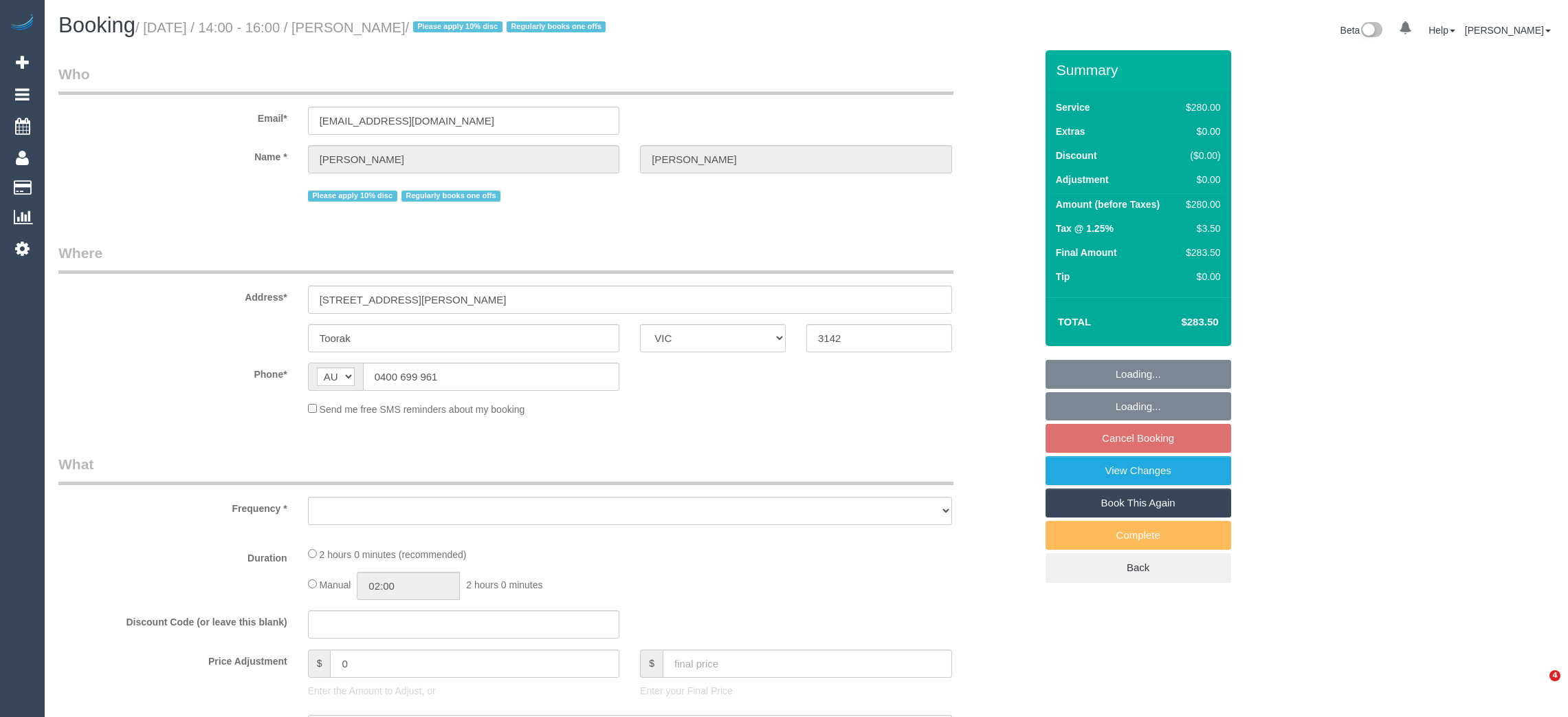
select select "VIC"
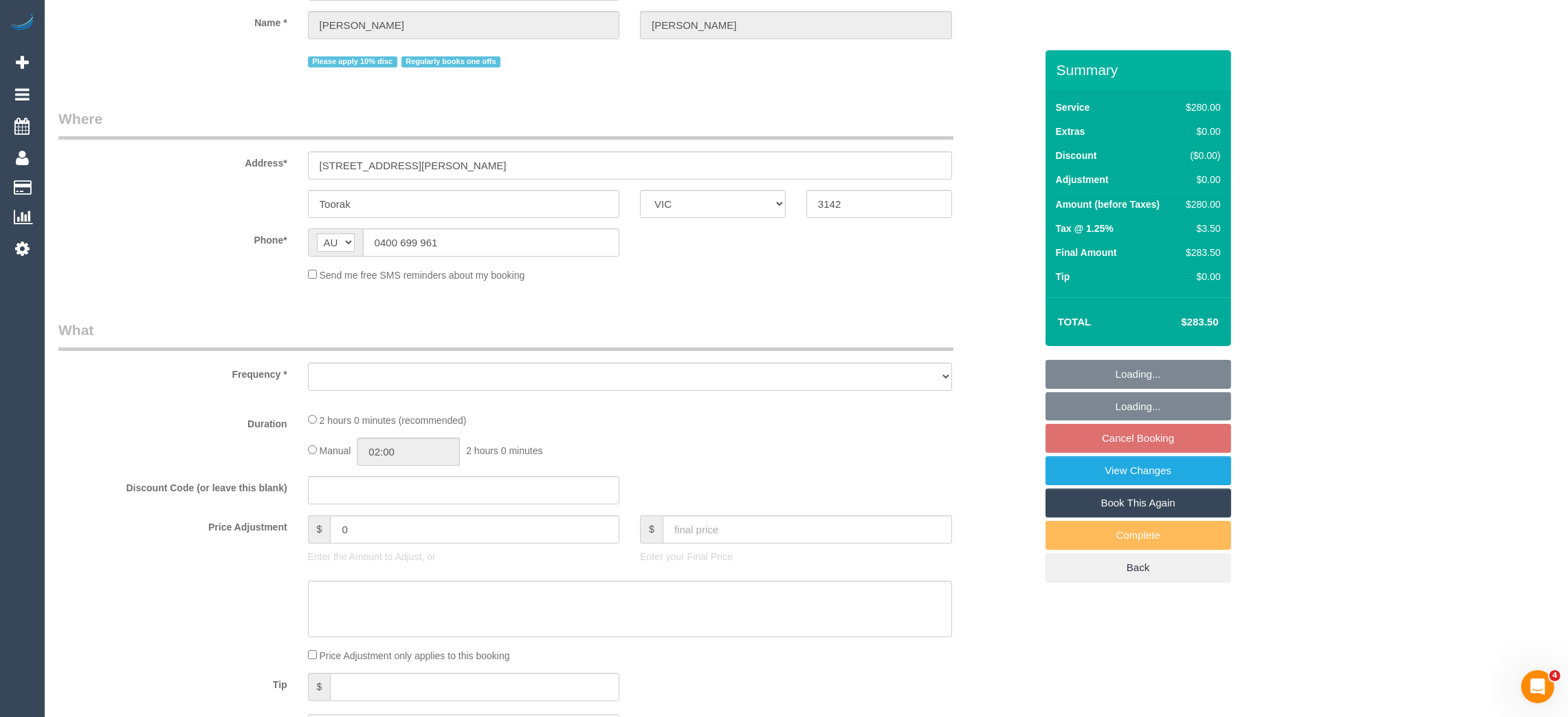
select select "object:535"
select select "string:stripe-pm_1RHbqm2GScqysDRV7qzlD5uH"
select select "number:28"
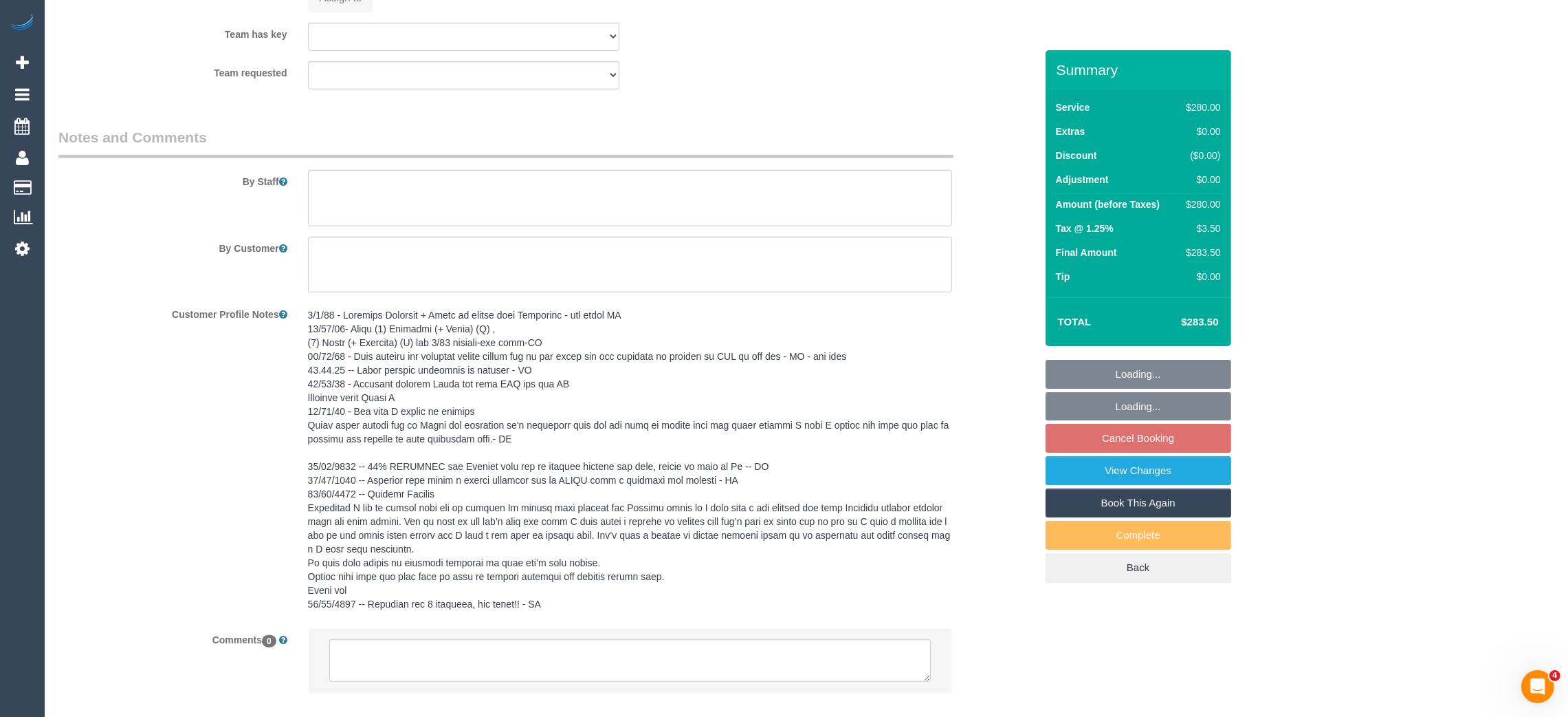
select select "2"
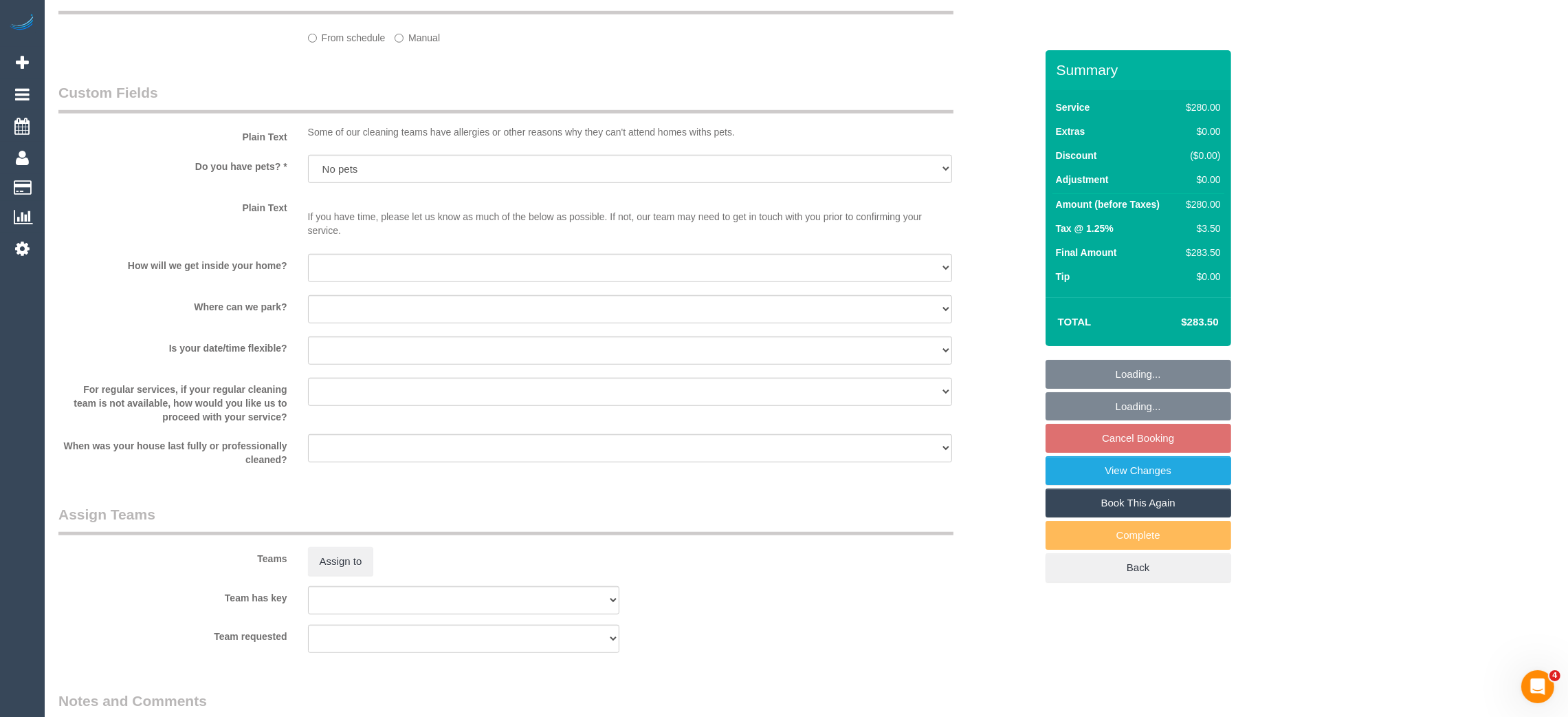
select select "object:1413"
select select "spot4"
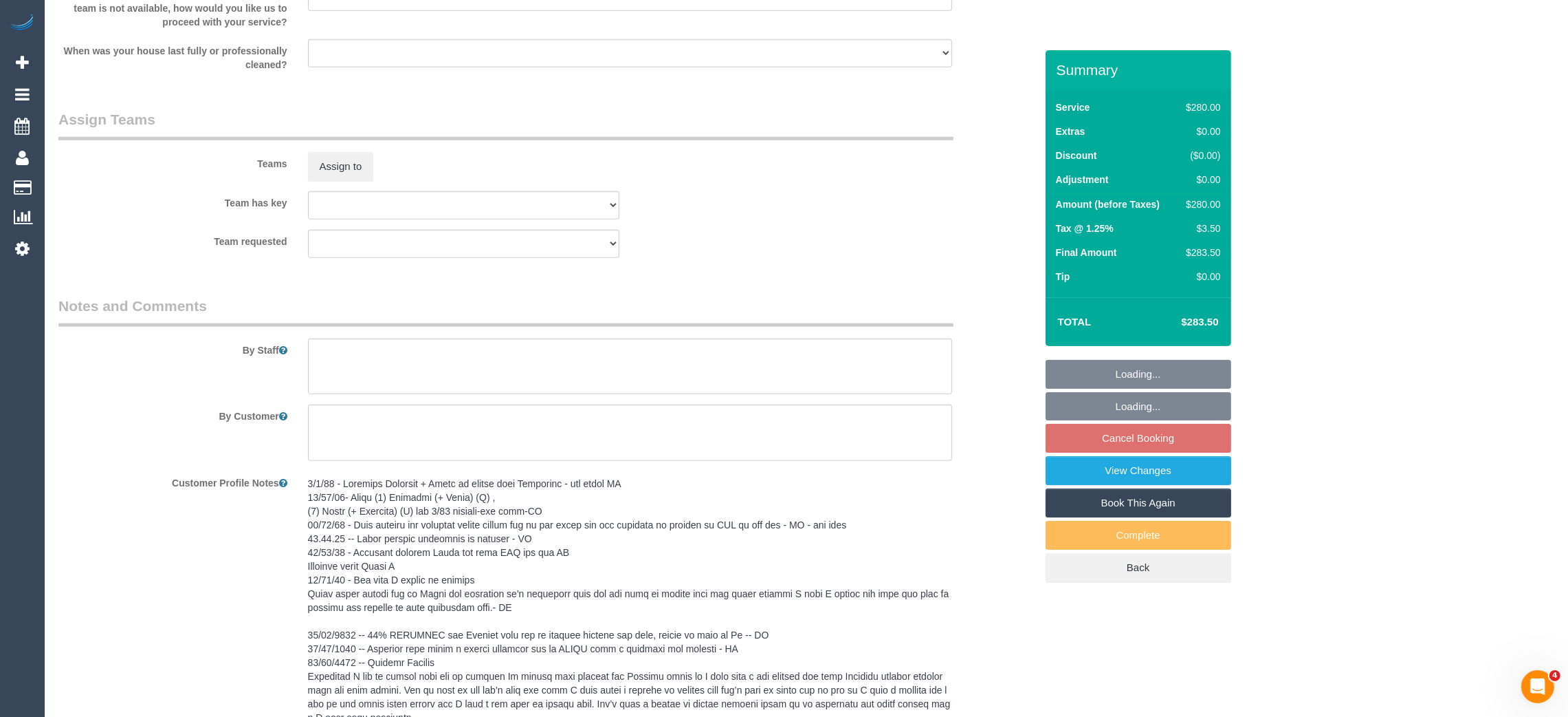
scroll to position [2178, 0]
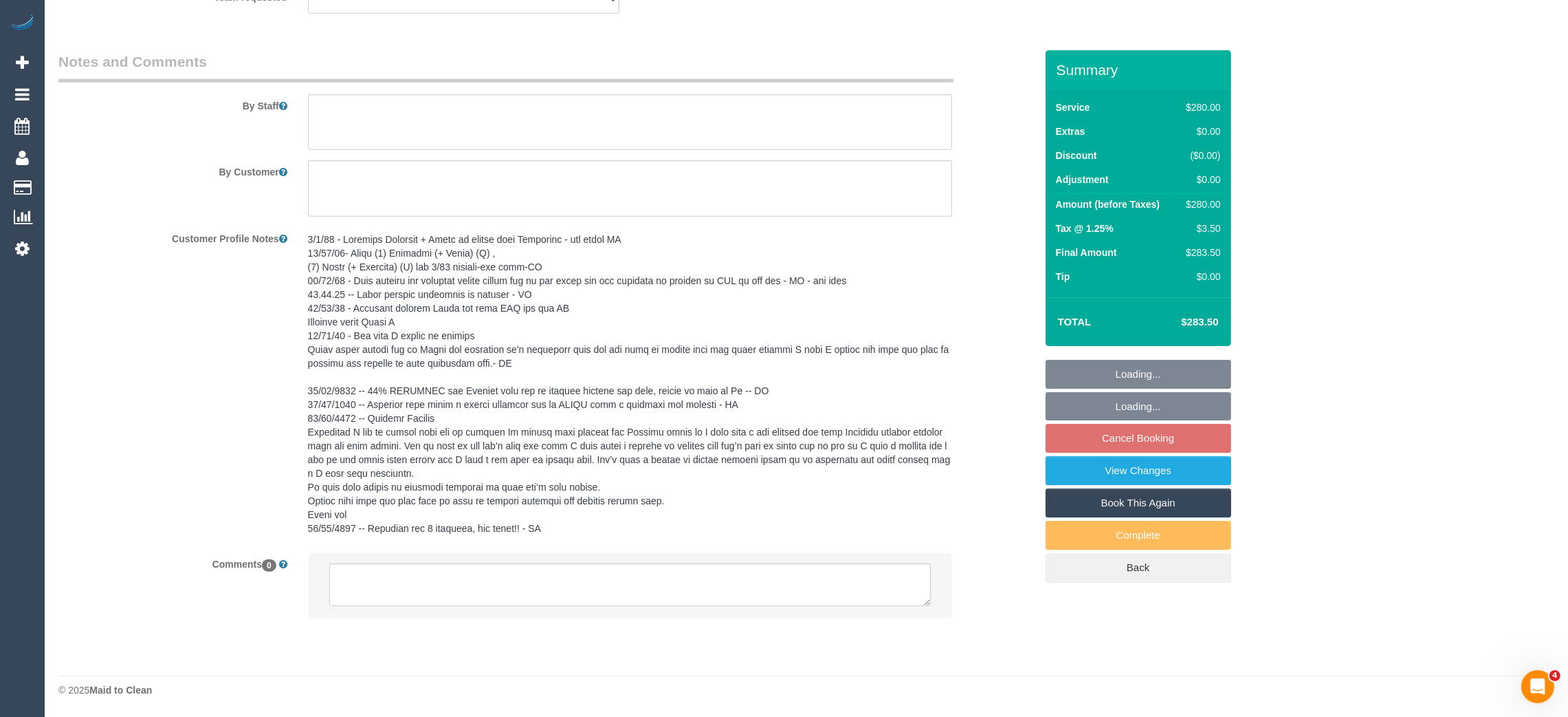
click at [809, 609] on li at bounding box center [630, 585] width 643 height 63
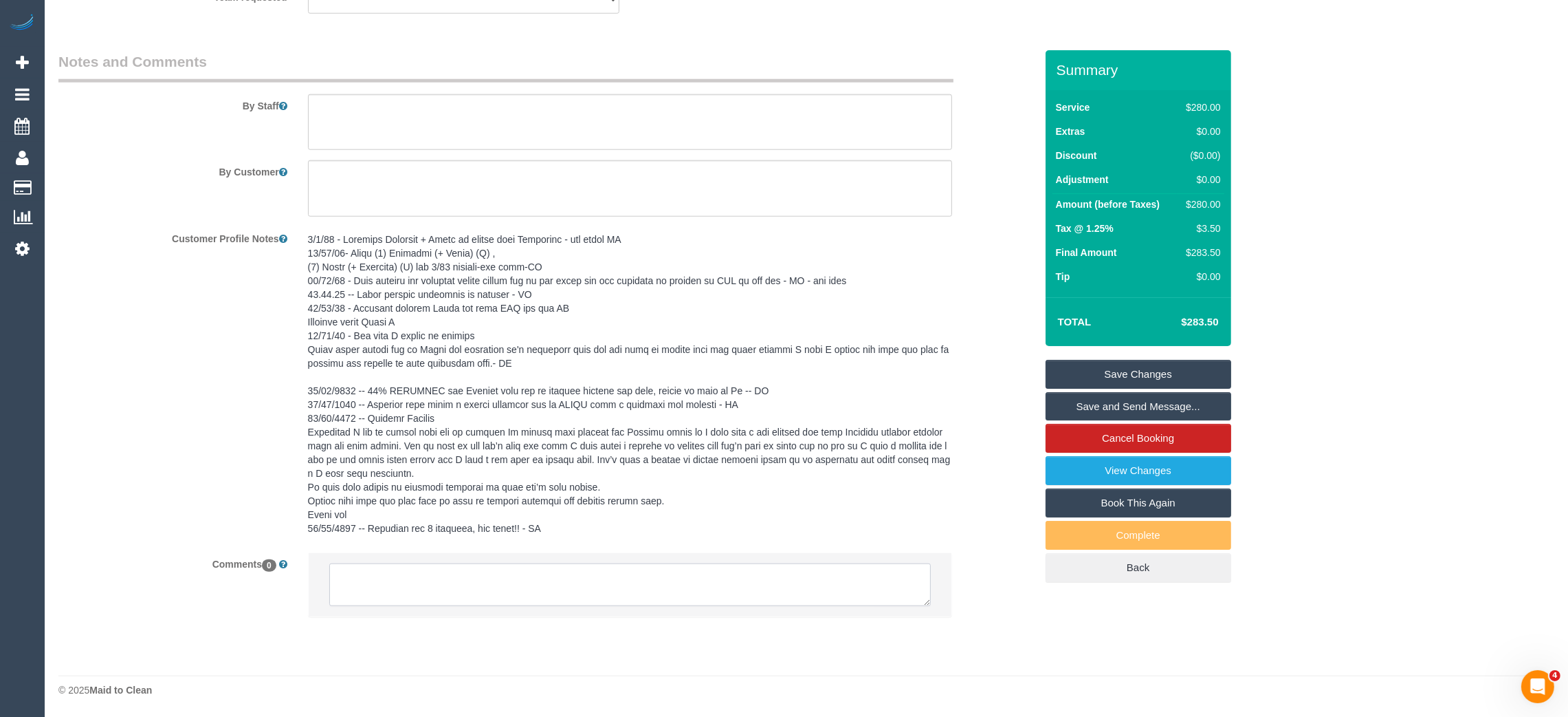
click at [810, 590] on textarea at bounding box center [630, 585] width 602 height 43
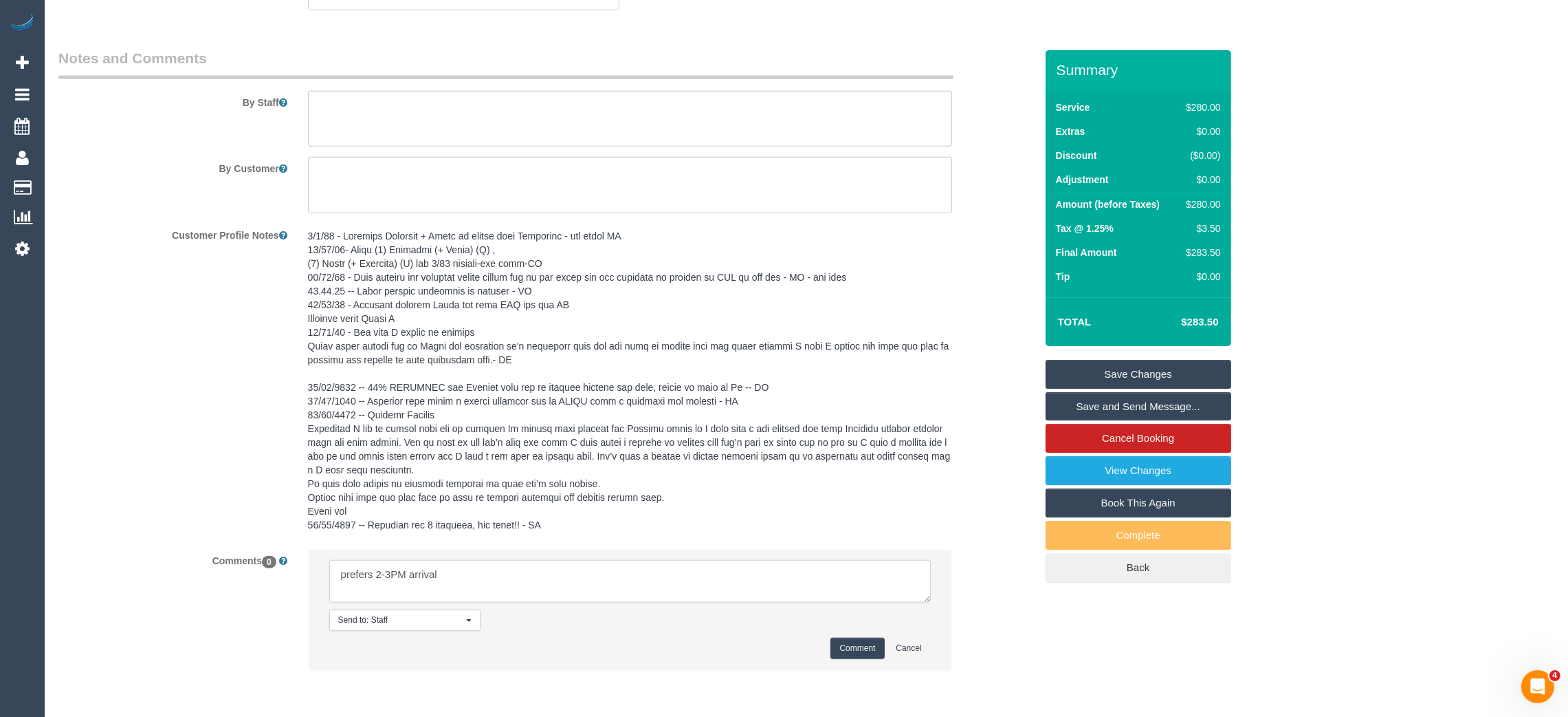
type textarea "prefers 2-3PM arrival"
click at [843, 645] on button "Comment" at bounding box center [857, 648] width 54 height 21
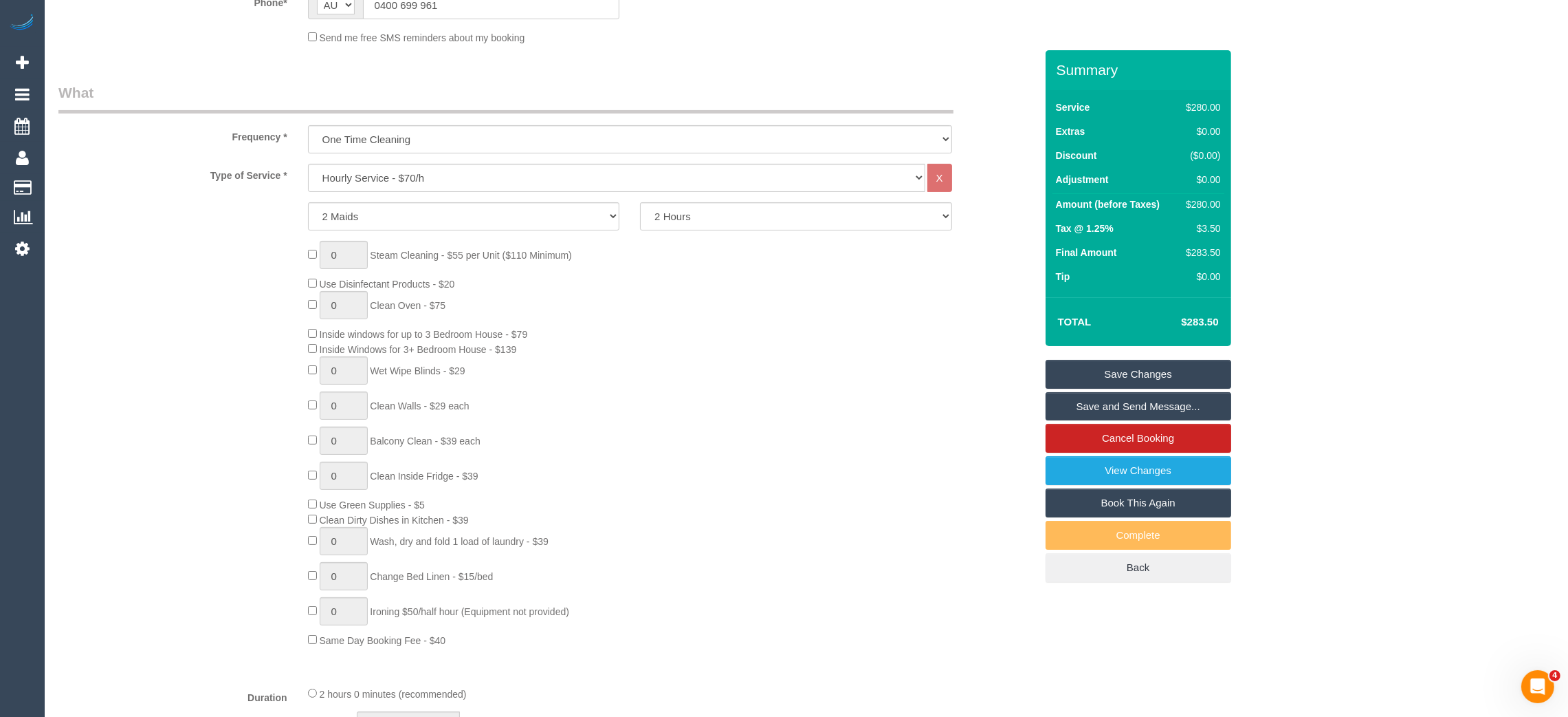
scroll to position [0, 0]
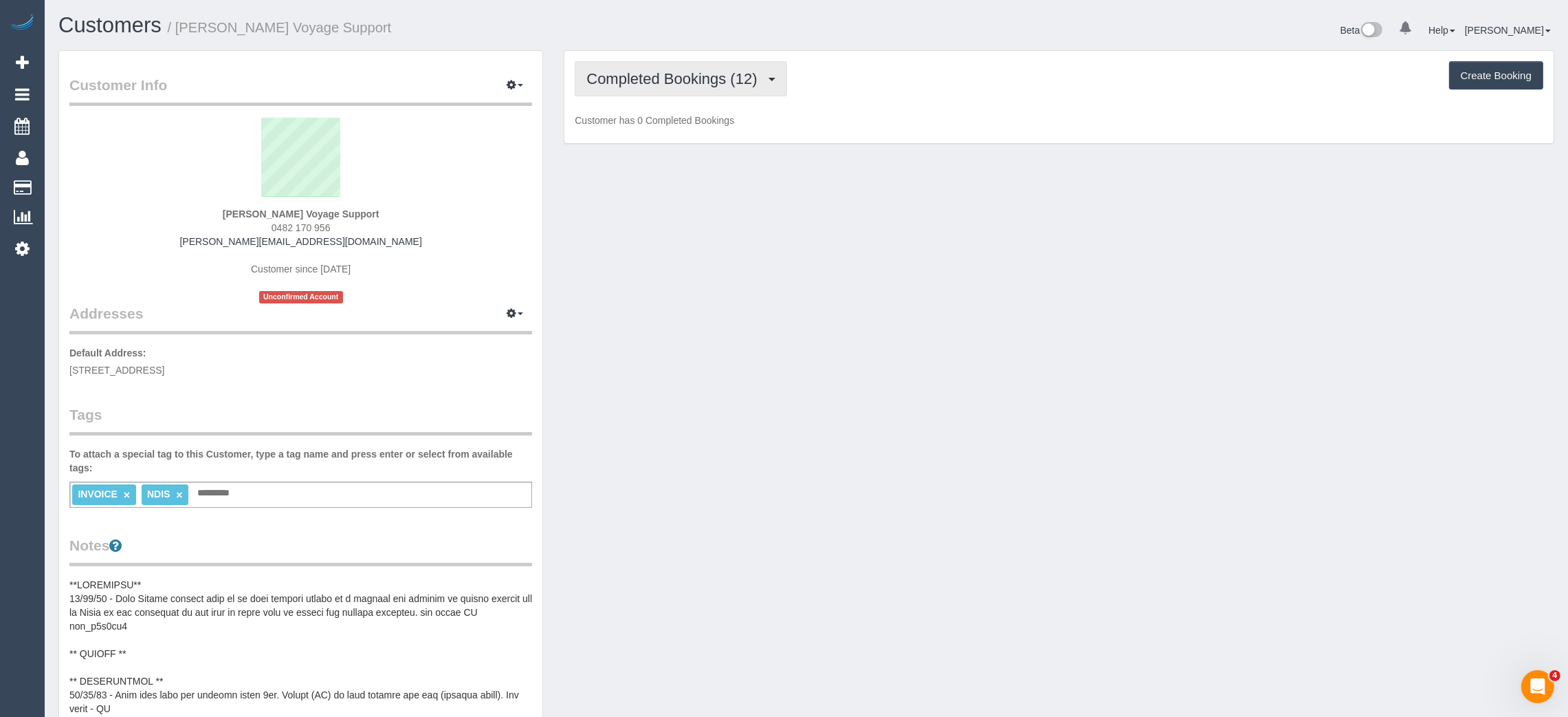
click at [717, 89] on button "Completed Bookings (12)" at bounding box center [680, 79] width 212 height 35
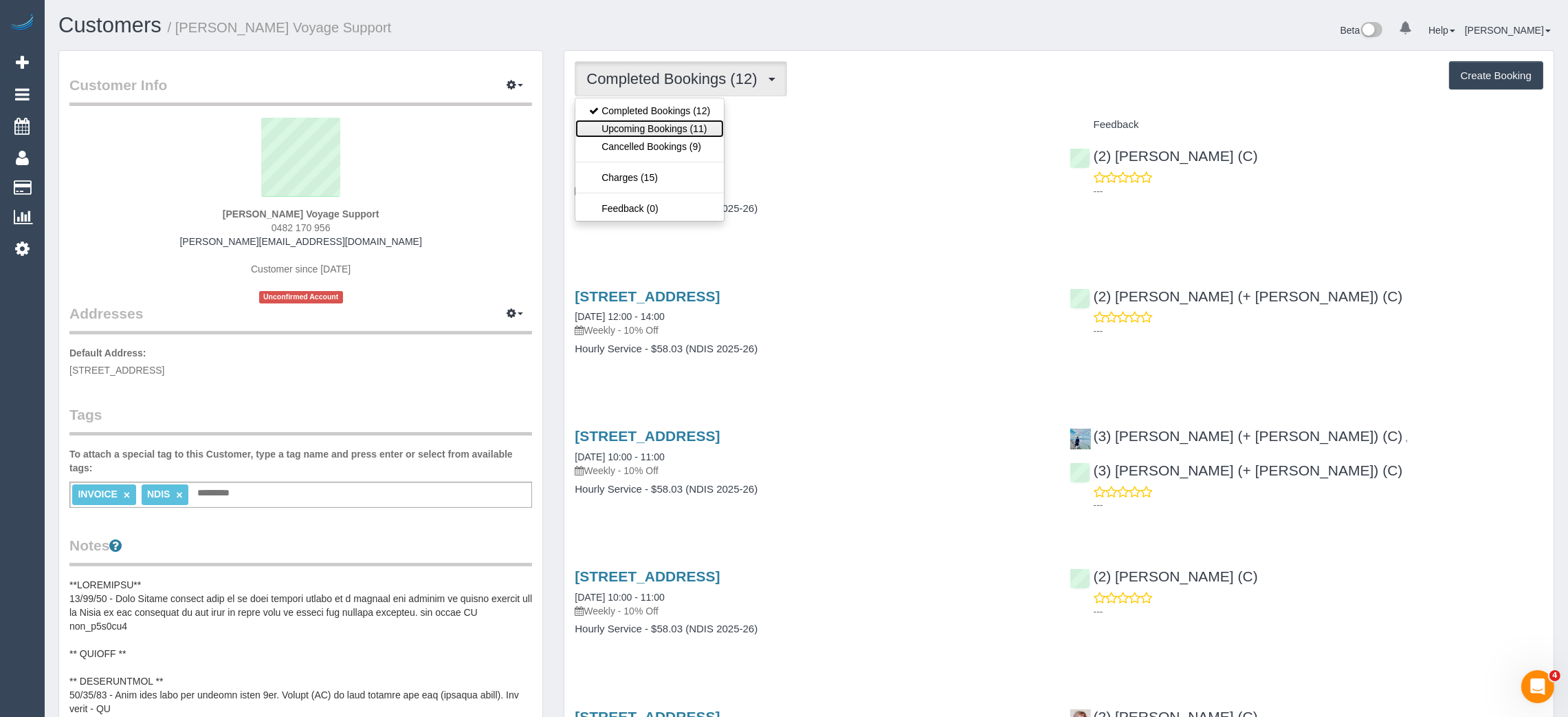
click at [690, 134] on link "Upcoming Bookings (11)" at bounding box center [649, 128] width 148 height 18
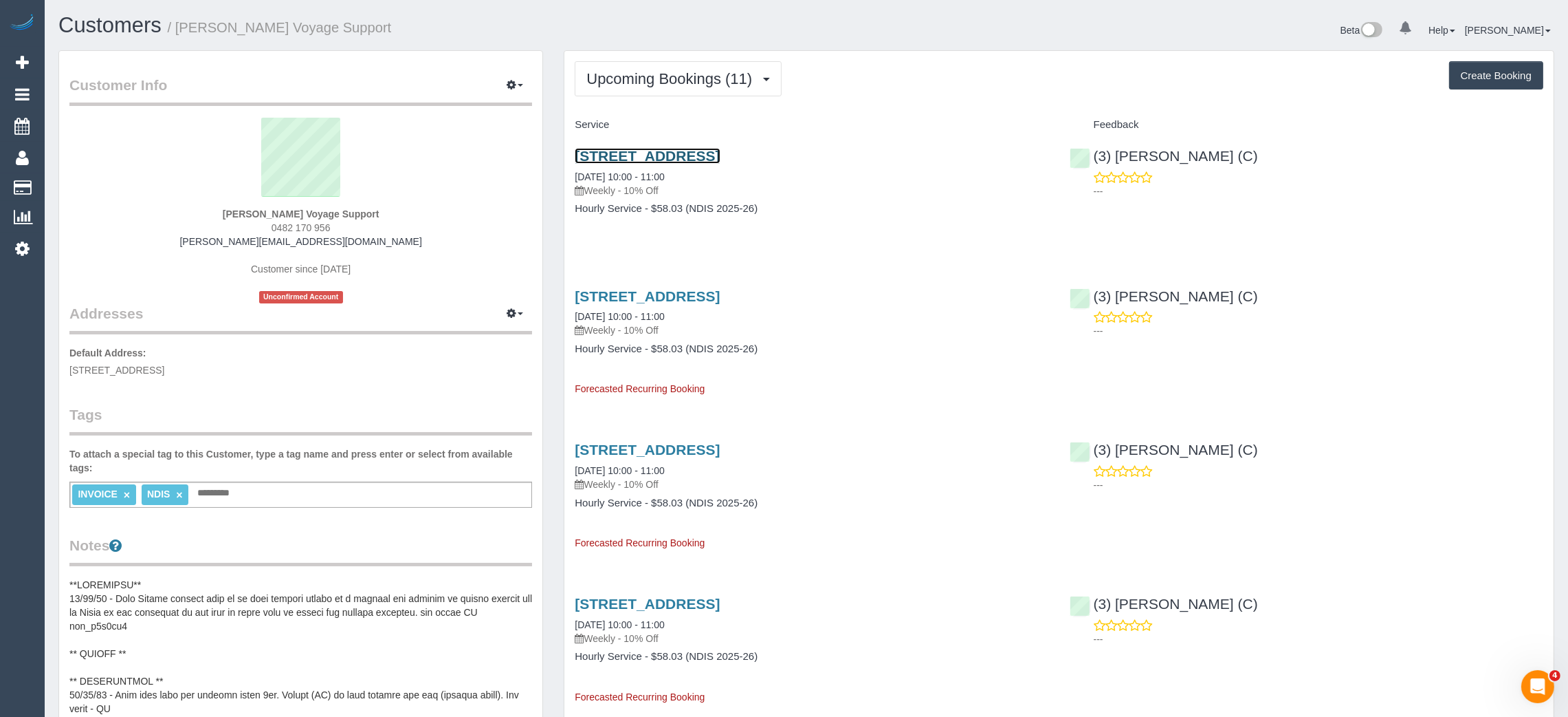
click at [635, 151] on link "179-191 Flemington Road, North Melbourne, VIC 3051" at bounding box center [647, 155] width 145 height 15
click at [646, 76] on span "Upcoming Bookings (11)" at bounding box center [672, 78] width 173 height 17
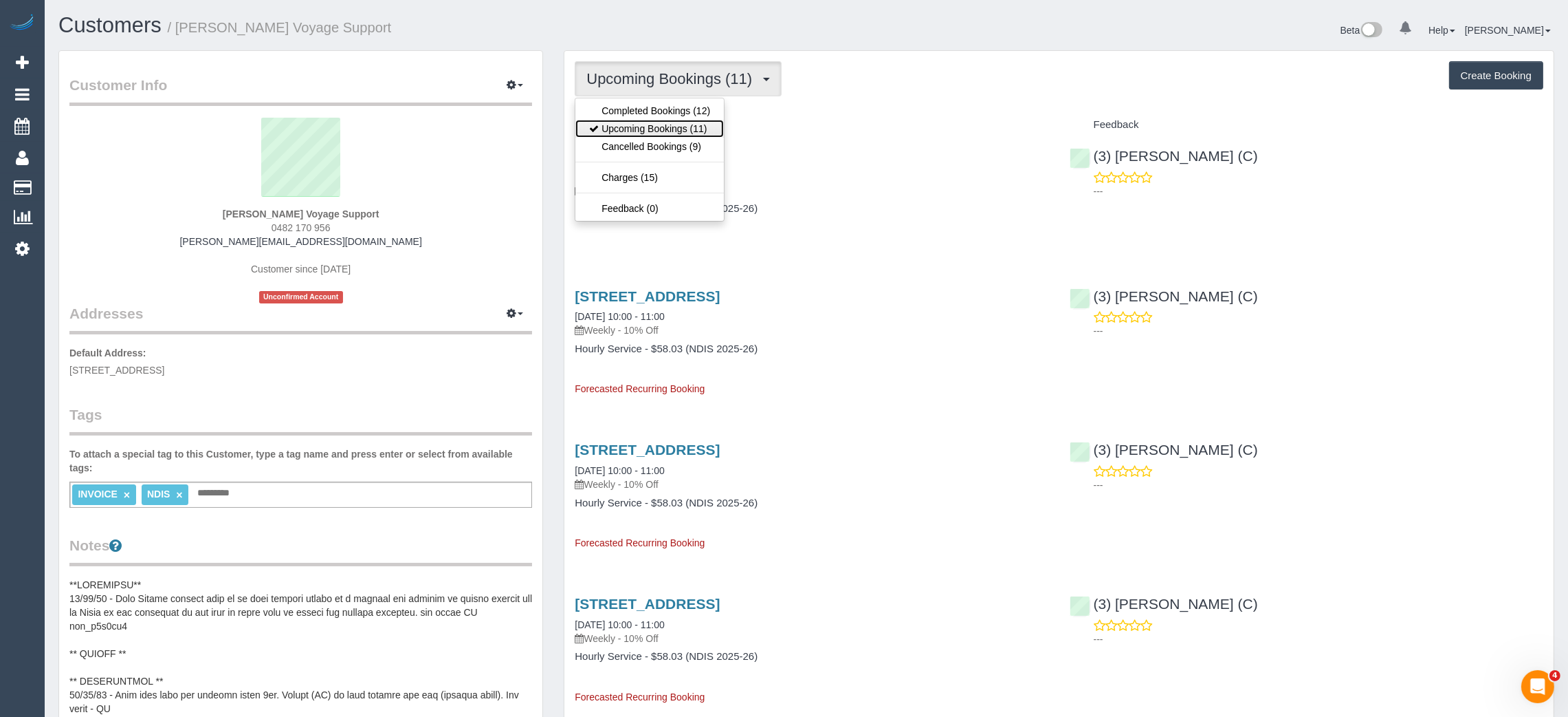
click at [650, 131] on link "Upcoming Bookings (11)" at bounding box center [649, 128] width 148 height 18
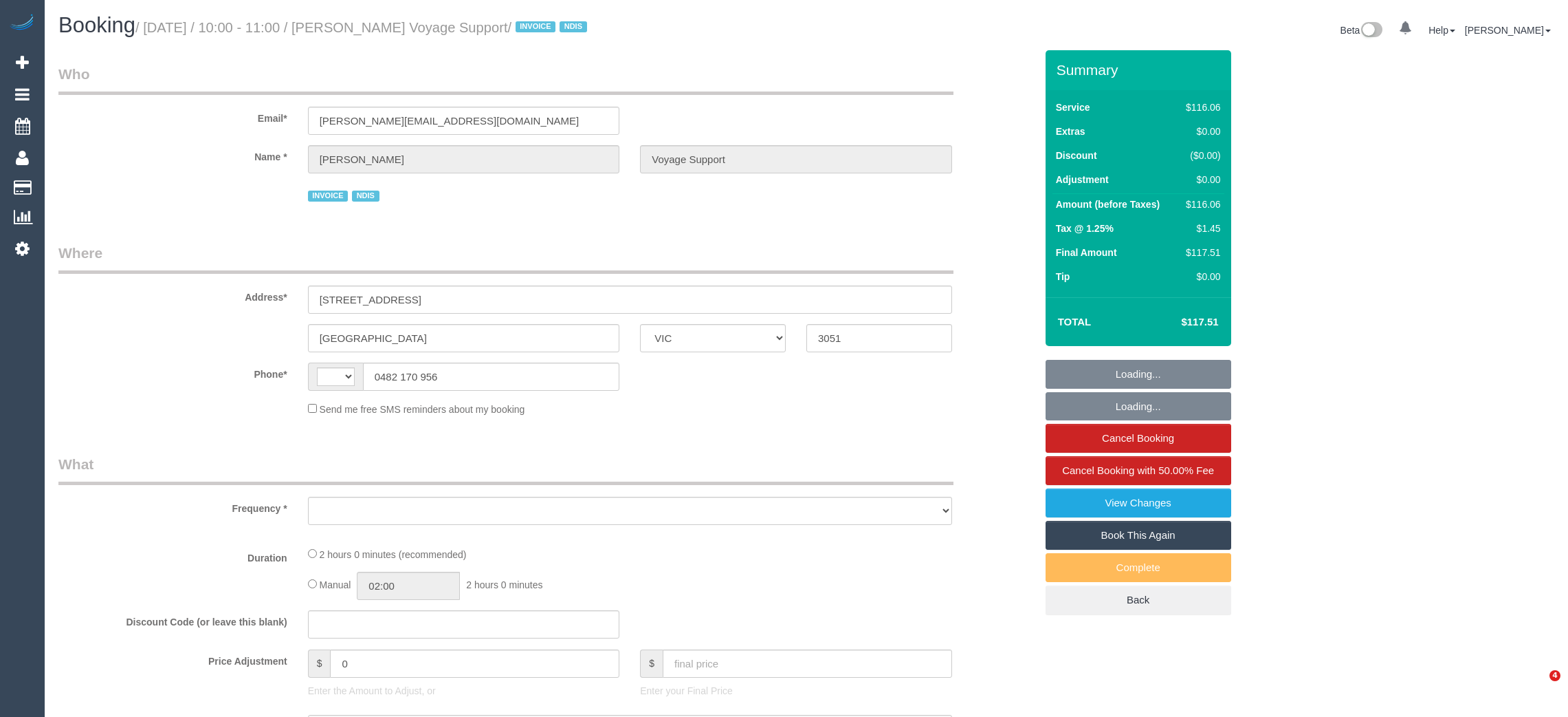
select select "VIC"
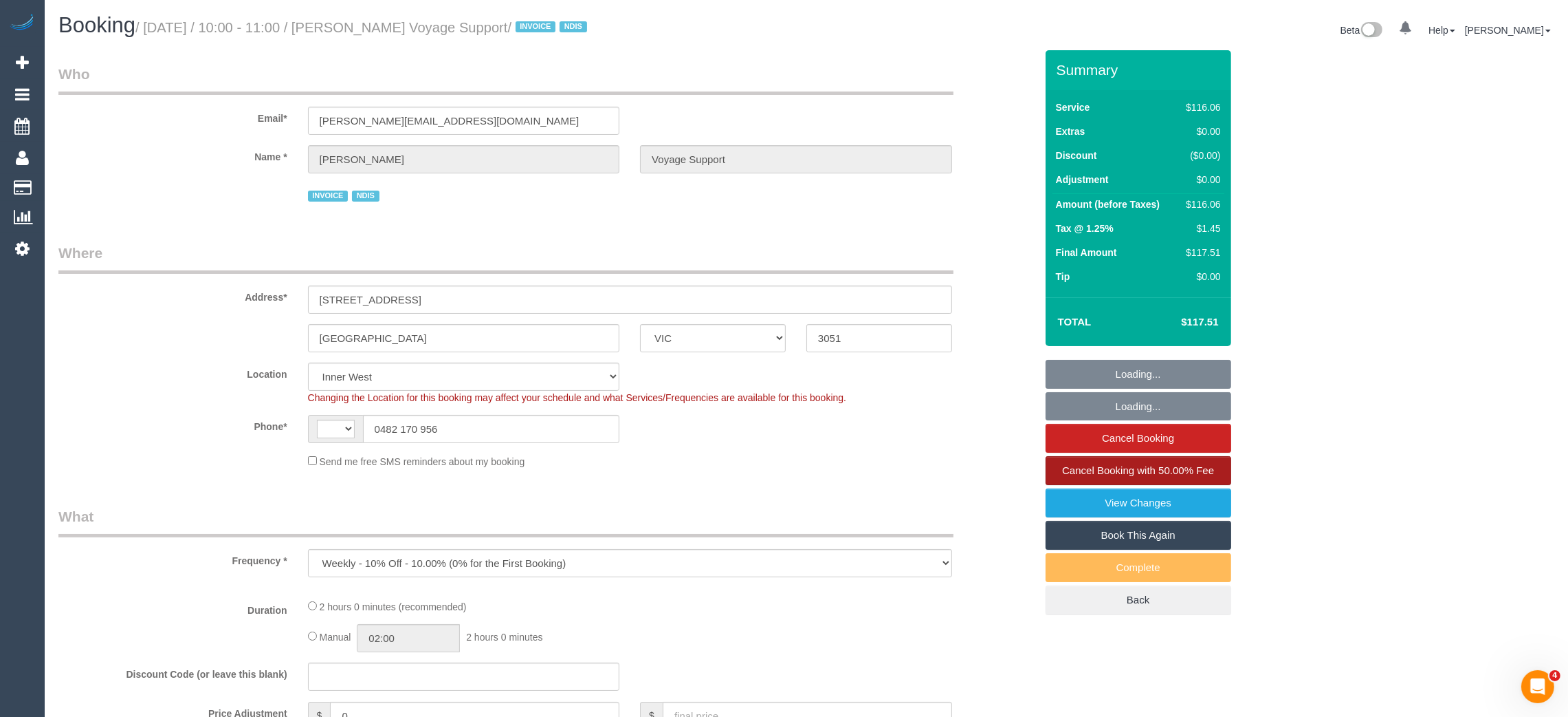
select select "object:289"
select select "string:AU"
click at [1135, 465] on span "Cancel Booking with 50.00% Fee" at bounding box center [1138, 470] width 152 height 12
select select "number:28"
select select "number:14"
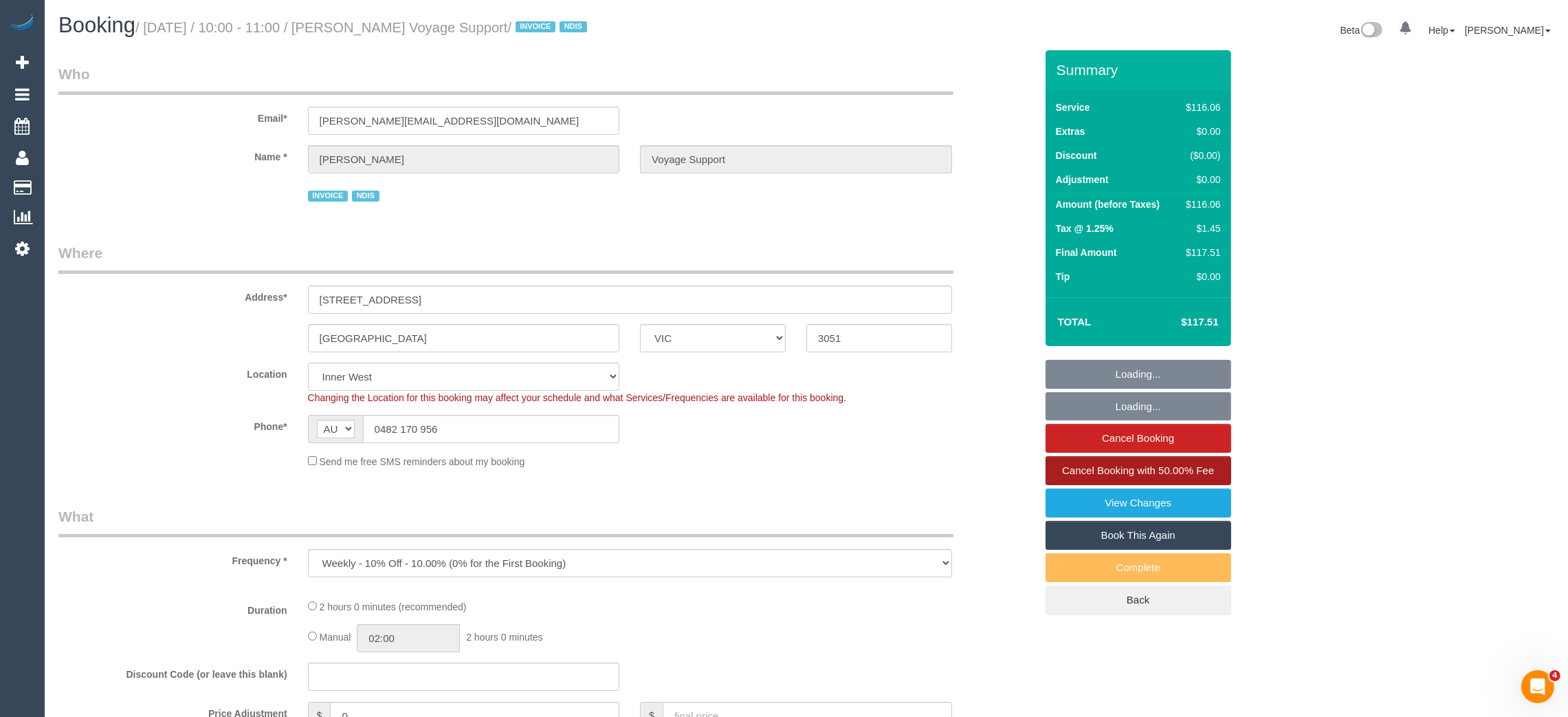
select select "number:19"
select select "number:36"
select select "number:33"
select select "number:12"
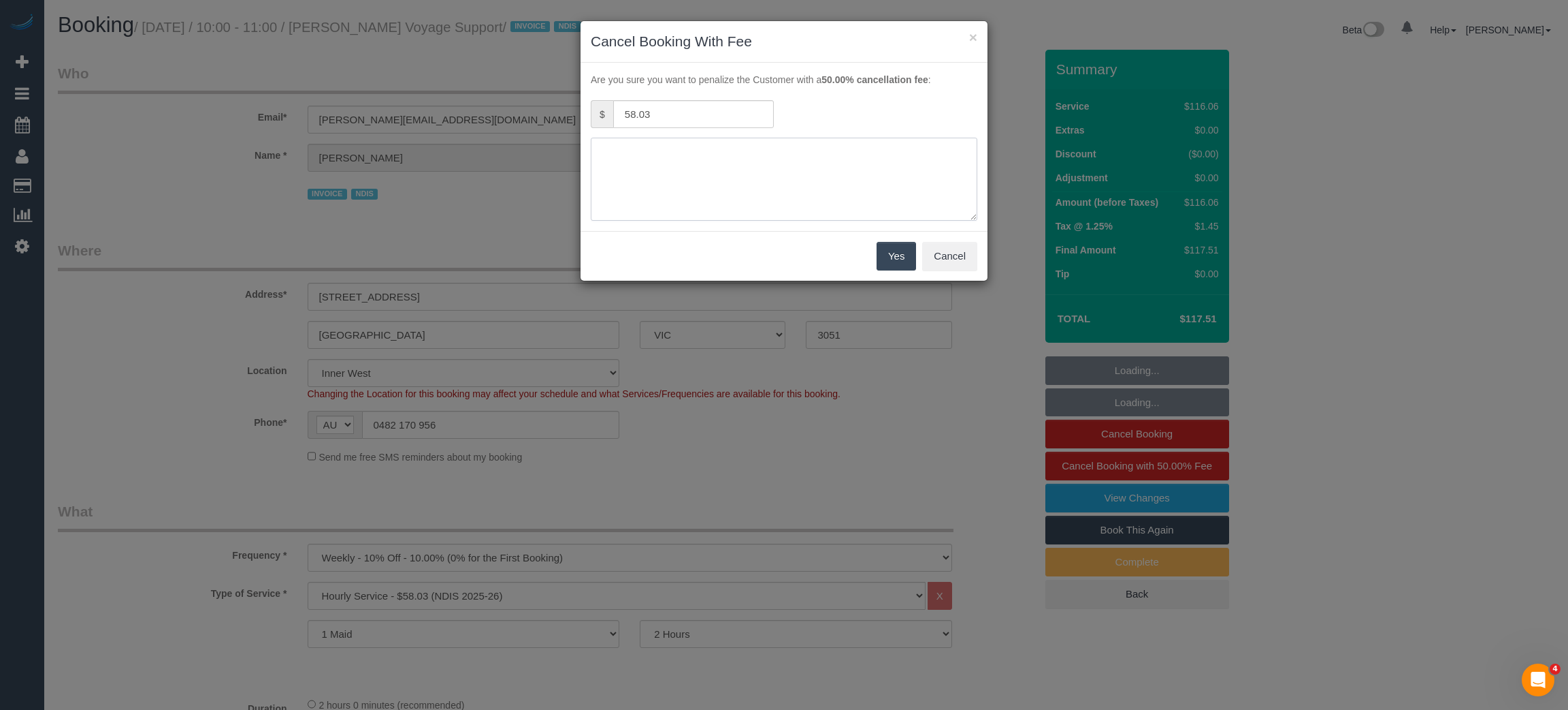
click at [676, 169] on textarea at bounding box center [784, 179] width 387 height 83
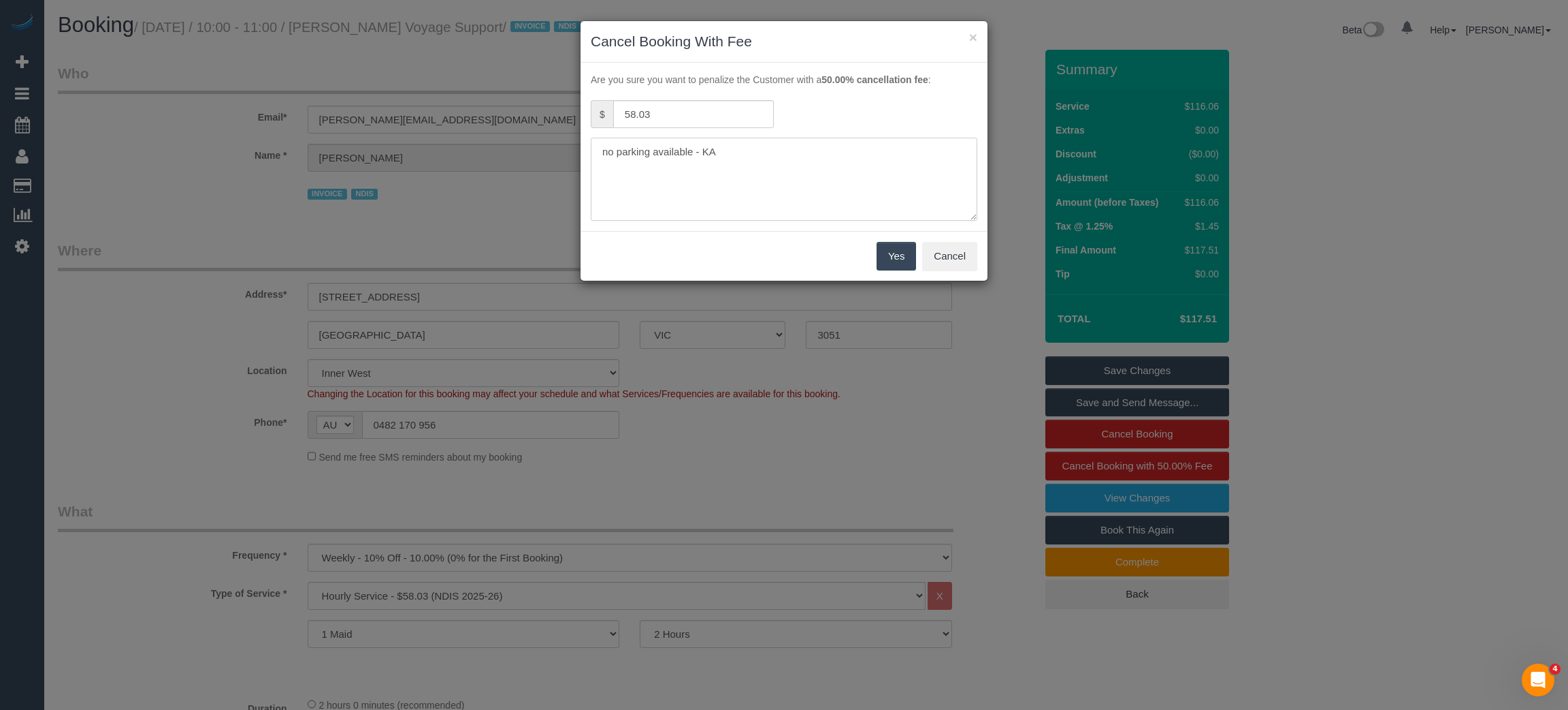
type textarea "no parking available - KA"
click at [879, 253] on button "Yes" at bounding box center [896, 256] width 39 height 28
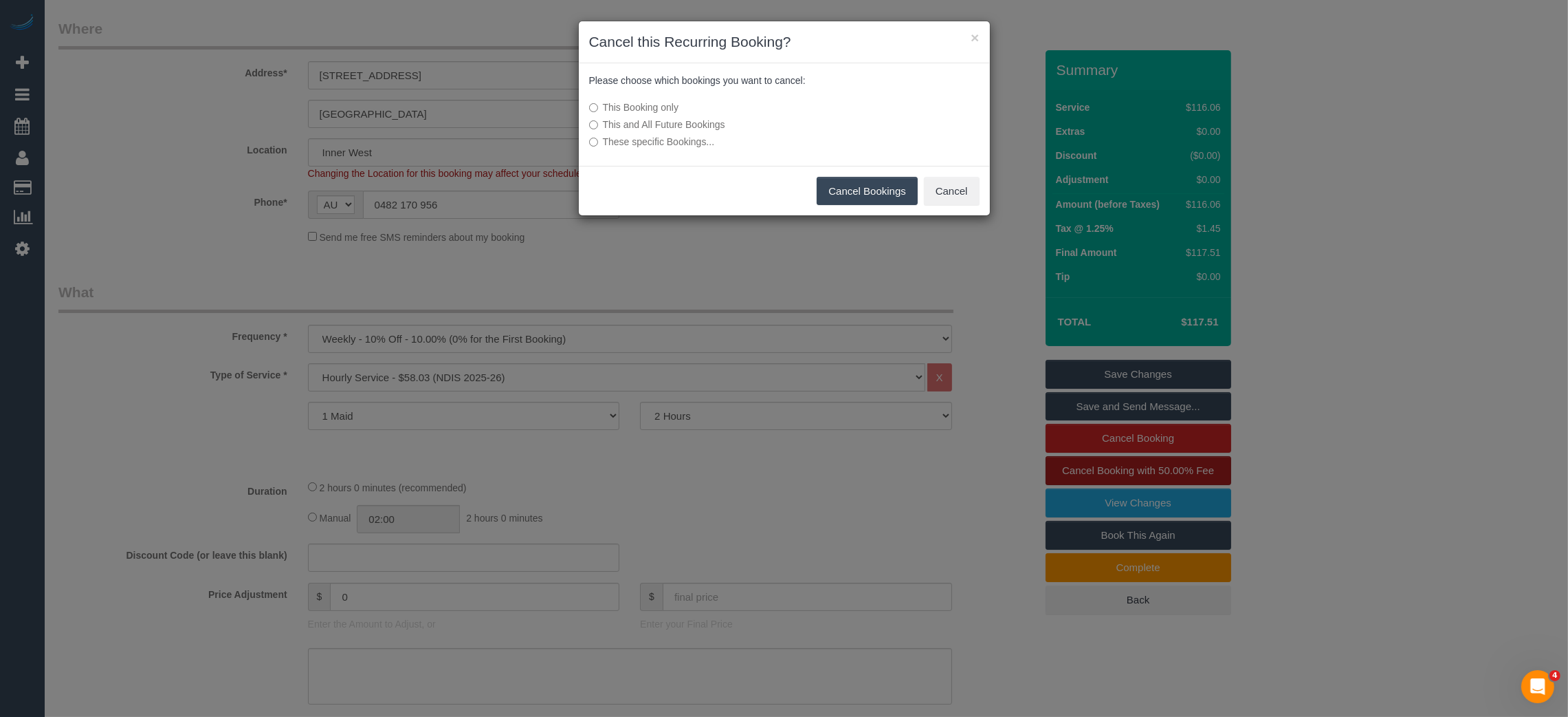
scroll to position [309, 0]
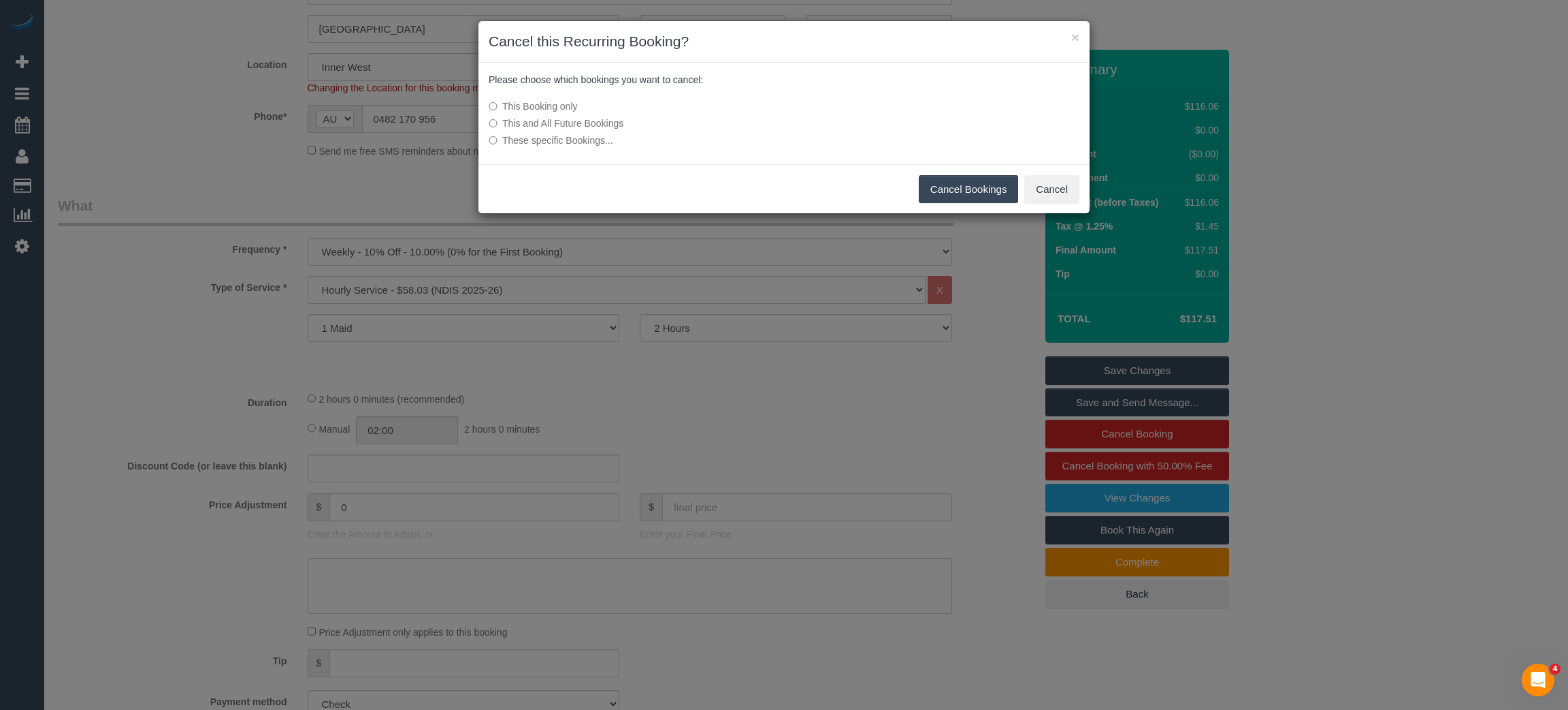
click at [973, 194] on button "Cancel Bookings" at bounding box center [969, 189] width 100 height 28
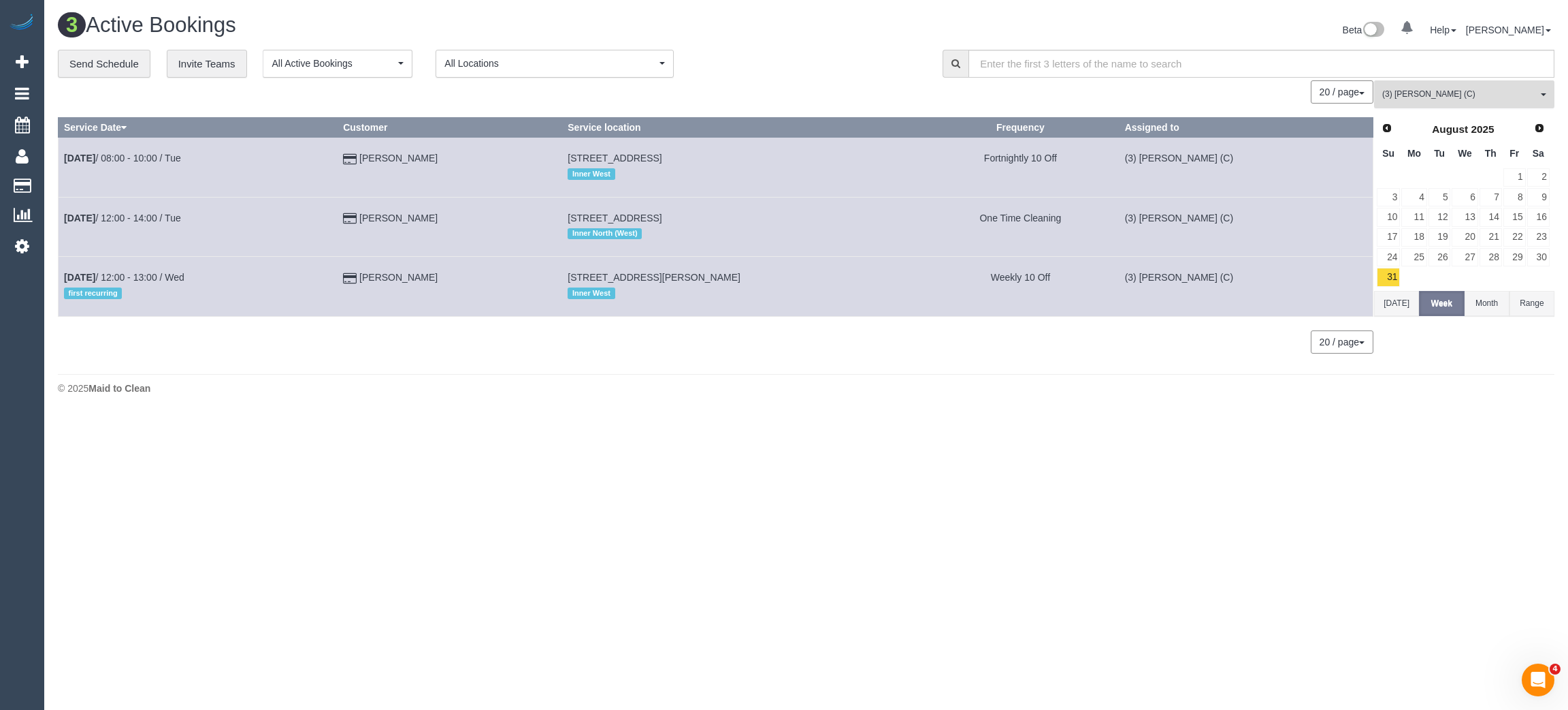
click at [1492, 93] on span "(3) John Maldeniya (C)" at bounding box center [1460, 94] width 155 height 12
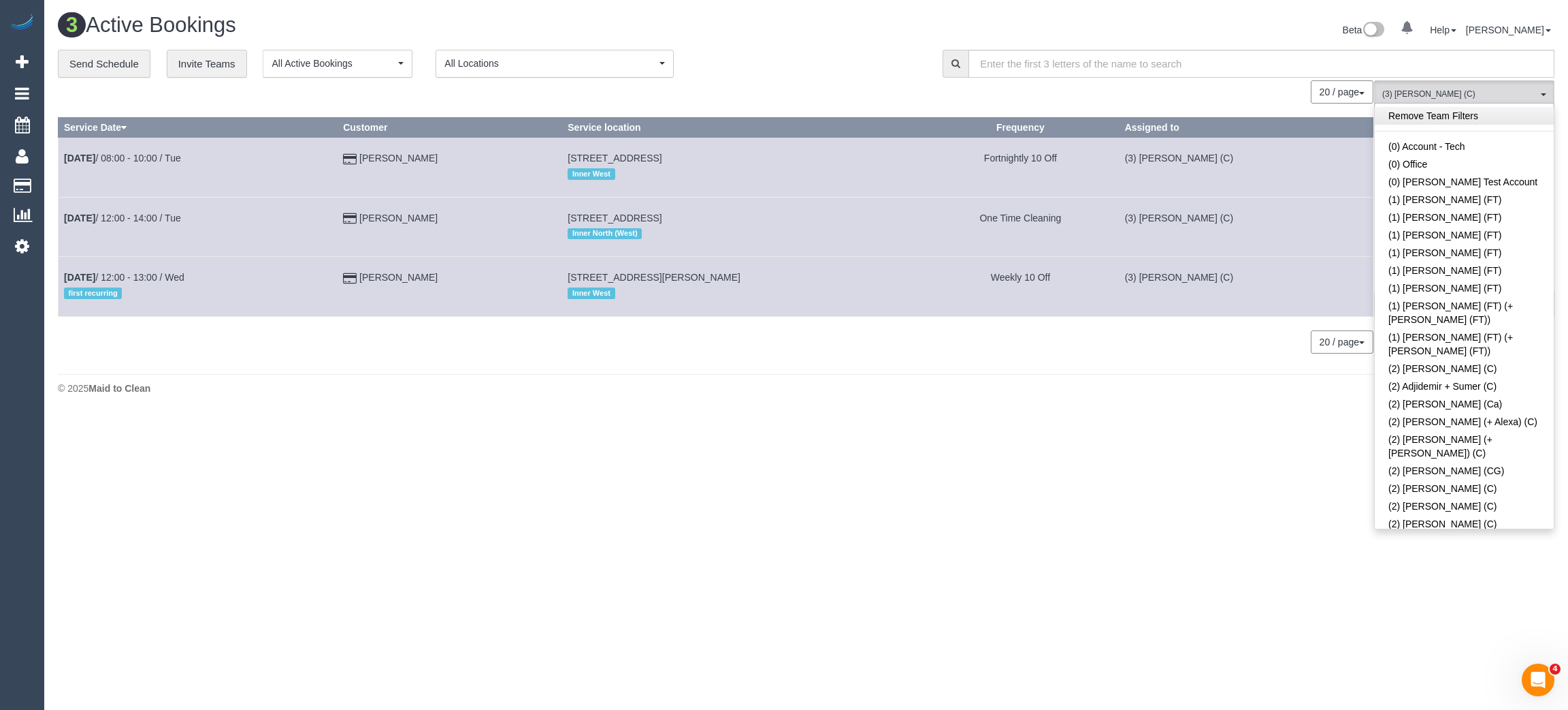
drag, startPoint x: 1506, startPoint y: 118, endPoint x: 1493, endPoint y: 116, distance: 13.2
click at [1505, 118] on link "Remove Team Filters" at bounding box center [1464, 115] width 179 height 18
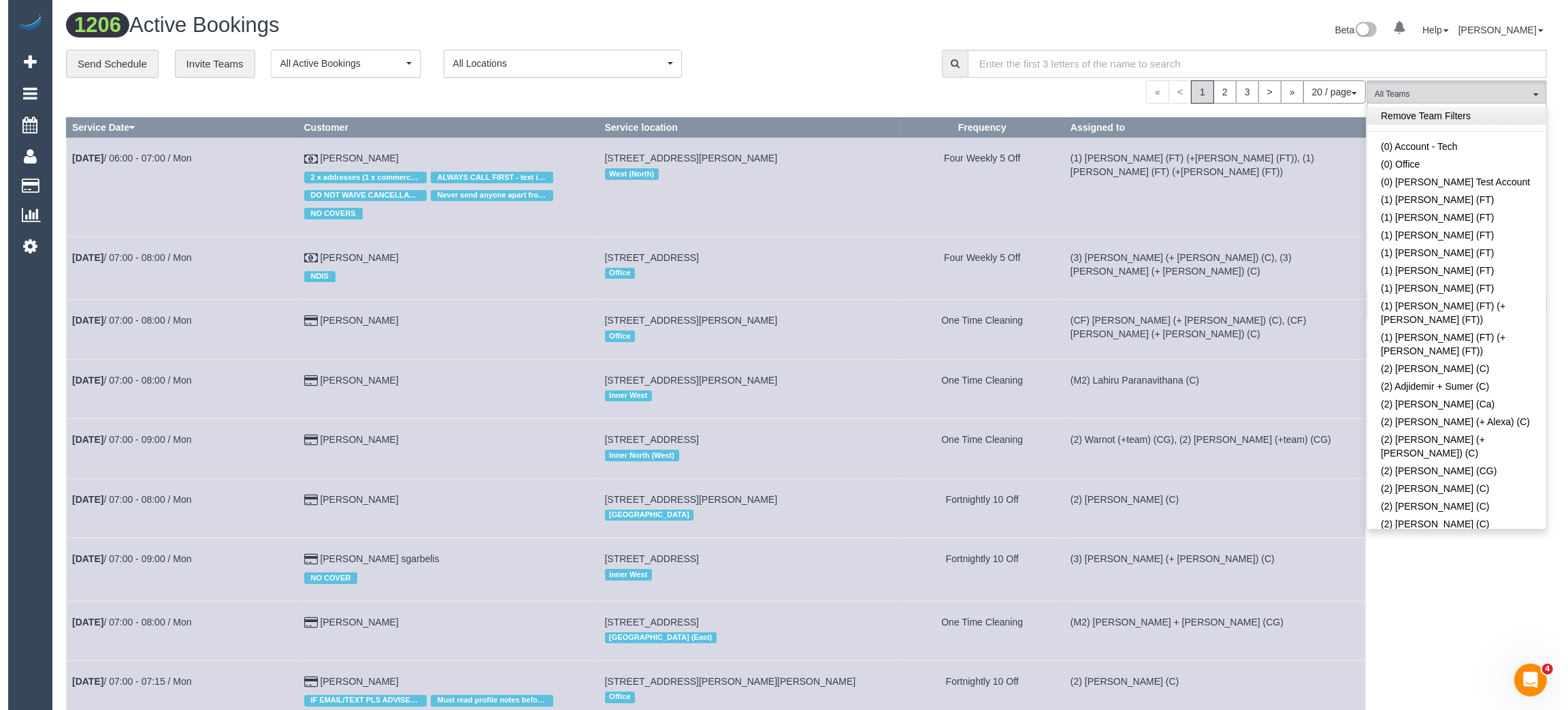
scroll to position [1016, 0]
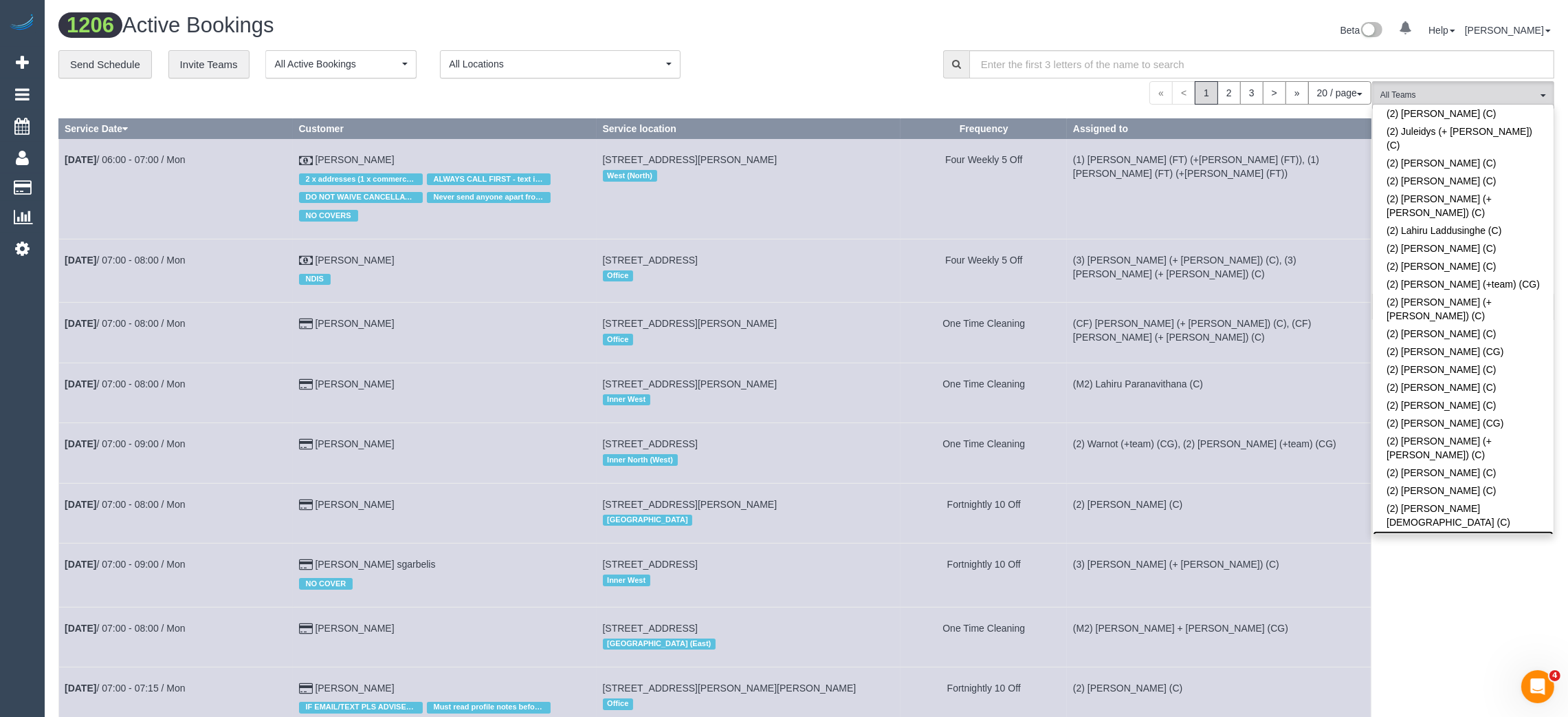
click at [1485, 531] on link "(2) Reggy Cogulet (PT)" at bounding box center [1463, 540] width 181 height 18
click at [815, 52] on div "**********" at bounding box center [490, 64] width 864 height 29
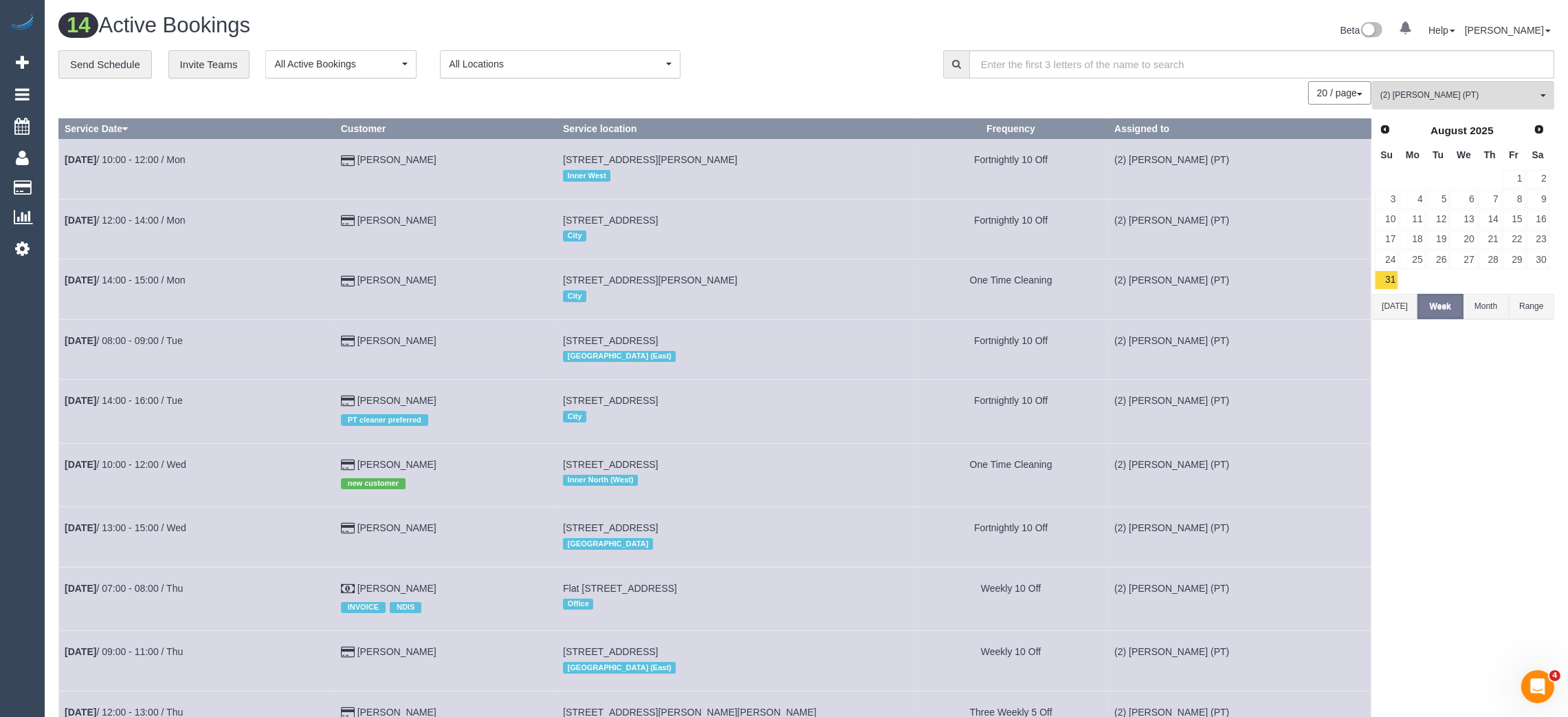
click at [834, 51] on div "**********" at bounding box center [490, 64] width 864 height 29
click at [1538, 126] on span "Next" at bounding box center [1539, 128] width 11 height 11
click at [1437, 173] on link "2" at bounding box center [1438, 179] width 23 height 18
click at [857, 62] on div "**********" at bounding box center [490, 64] width 864 height 29
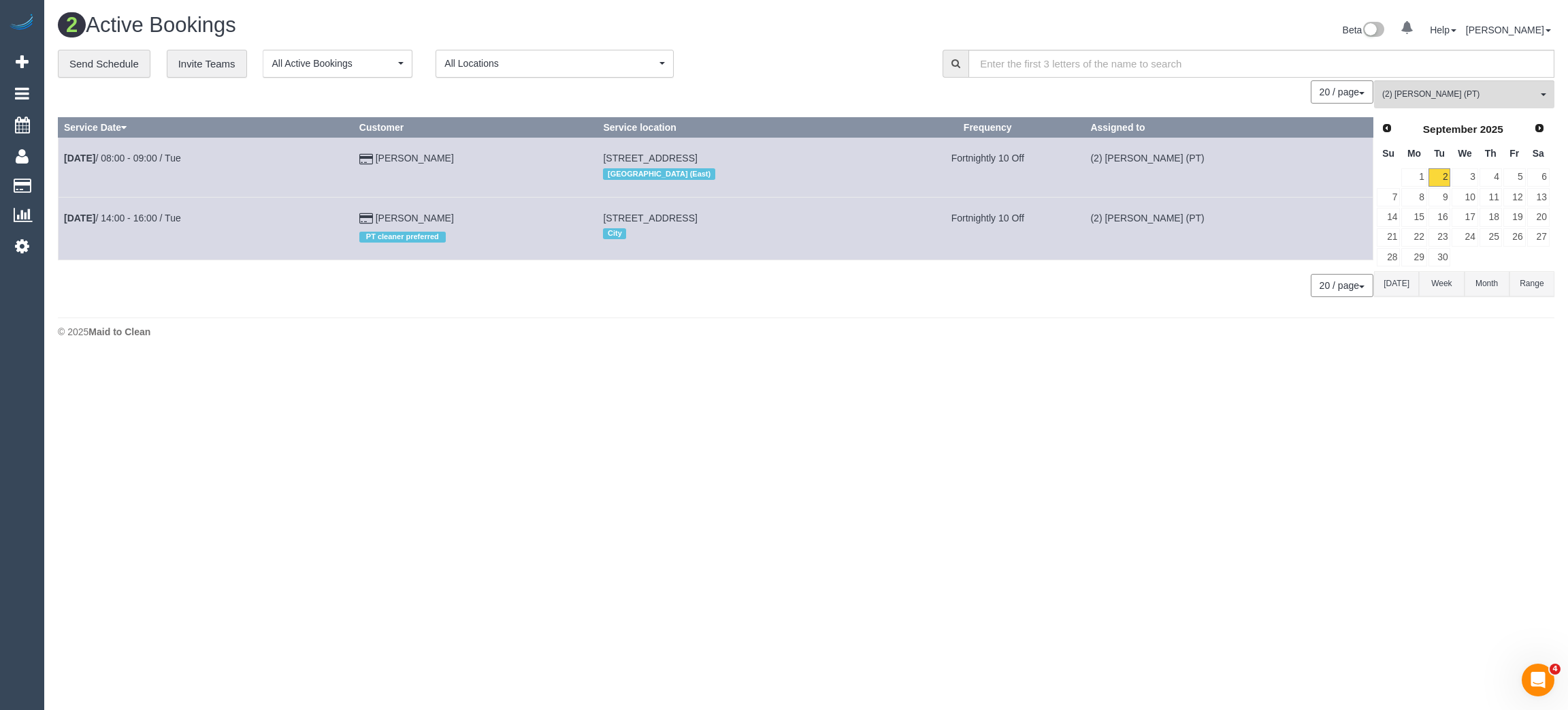
drag, startPoint x: 1136, startPoint y: 494, endPoint x: 1053, endPoint y: 455, distance: 91.7
click at [1134, 494] on body "0 Beta Your Notifications You have 0 alerts Add Booking Bookings Active Booking…" at bounding box center [784, 355] width 1568 height 710
drag, startPoint x: 464, startPoint y: 153, endPoint x: 62, endPoint y: 156, distance: 402.0
click at [62, 156] on tr "Sep 2nd / 08:00 - 09:00 / Tue Kolby Krook 36c Hotham St, Collingwood, VIC 3066 …" at bounding box center [716, 167] width 1315 height 59
copy tr "Sep 2nd / 08:00 - 09:00 / Tue Kolby Krook"
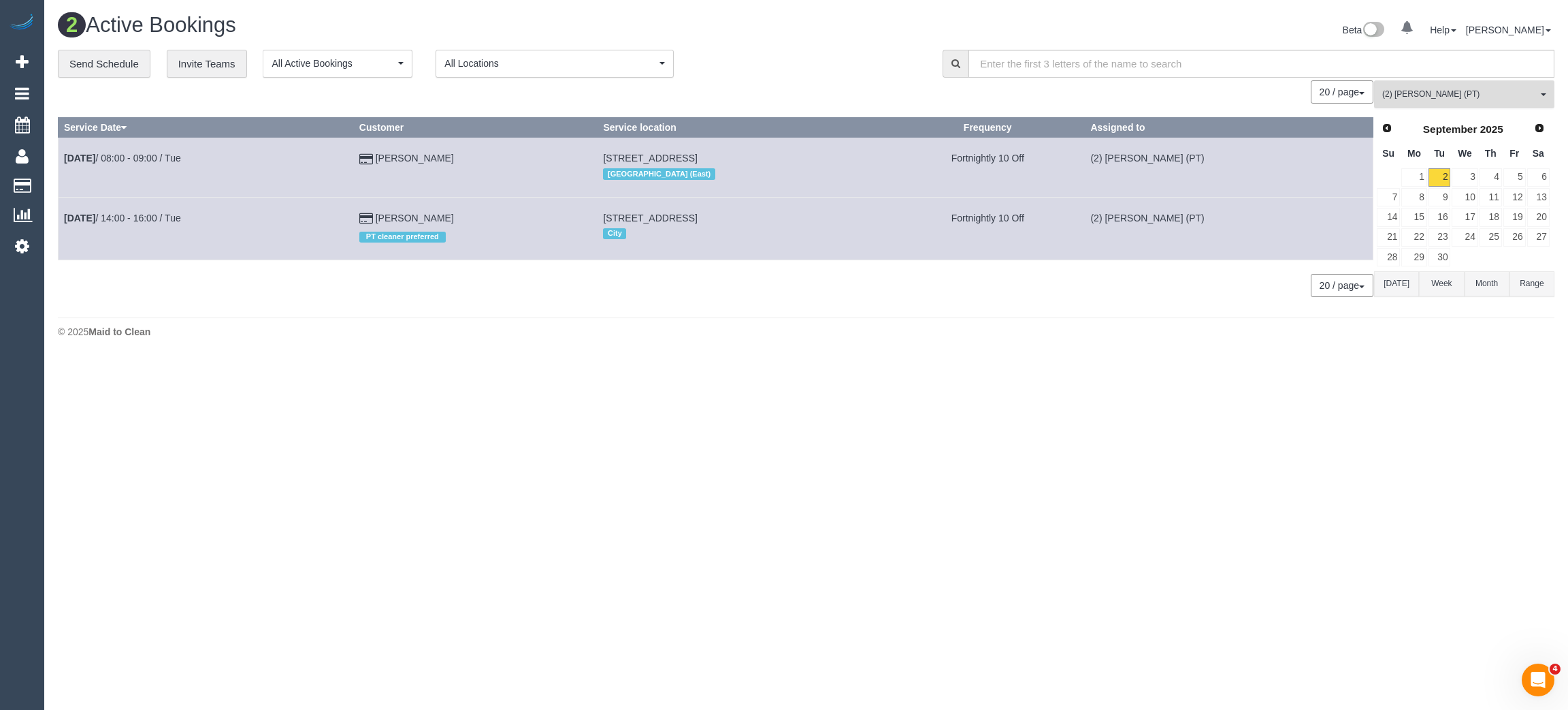
click at [1428, 93] on span "(2) Reggy Cogulet (PT)" at bounding box center [1460, 94] width 155 height 12
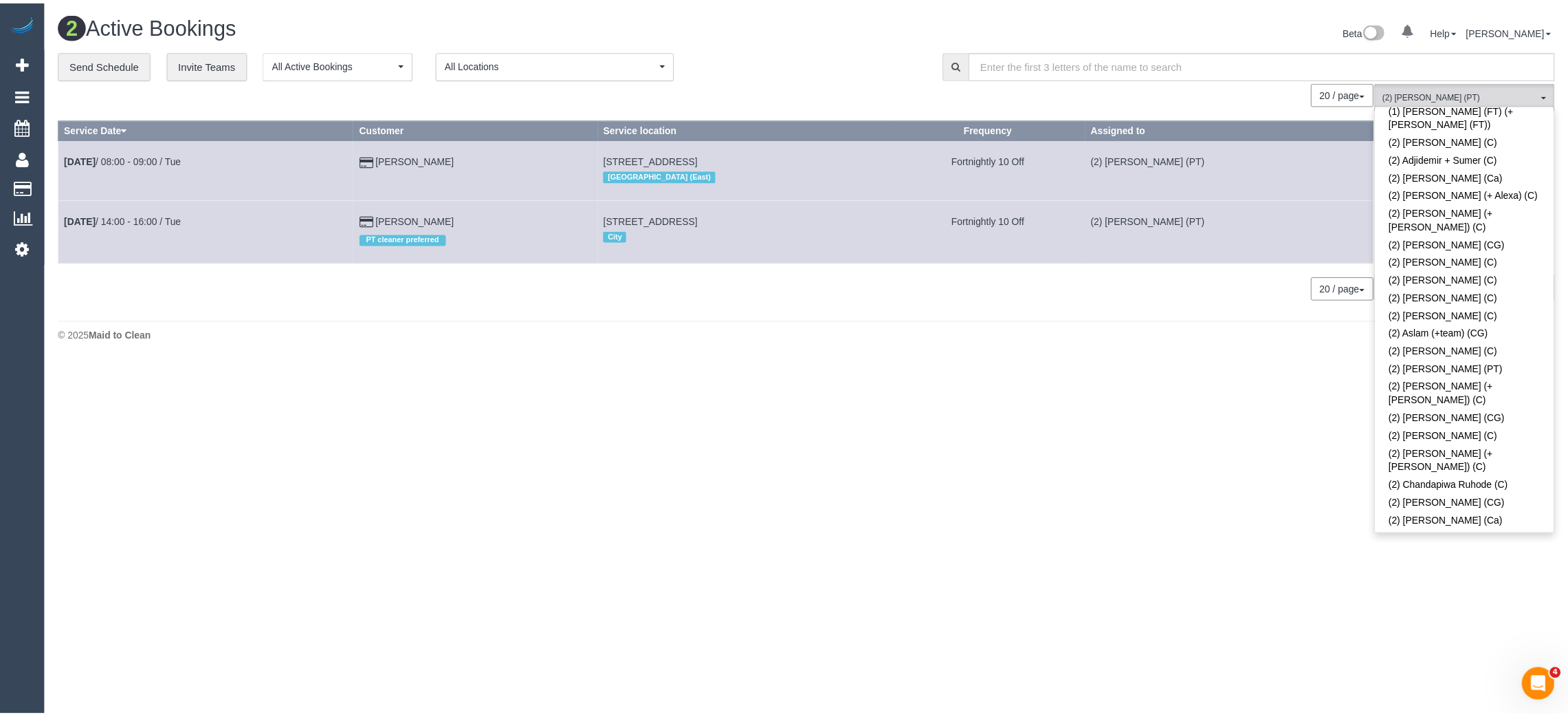
scroll to position [0, 0]
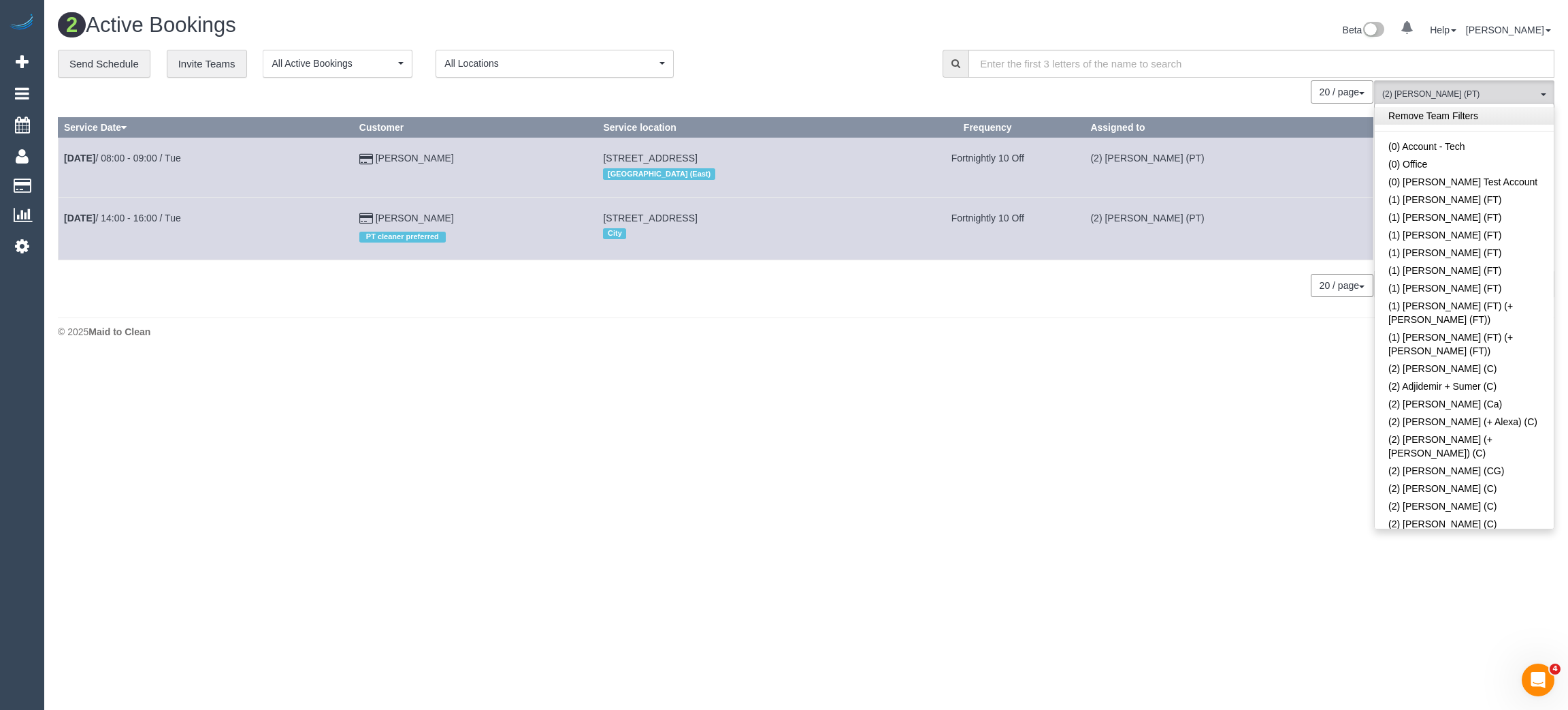
click at [1489, 118] on link "Remove Team Filters" at bounding box center [1464, 115] width 179 height 18
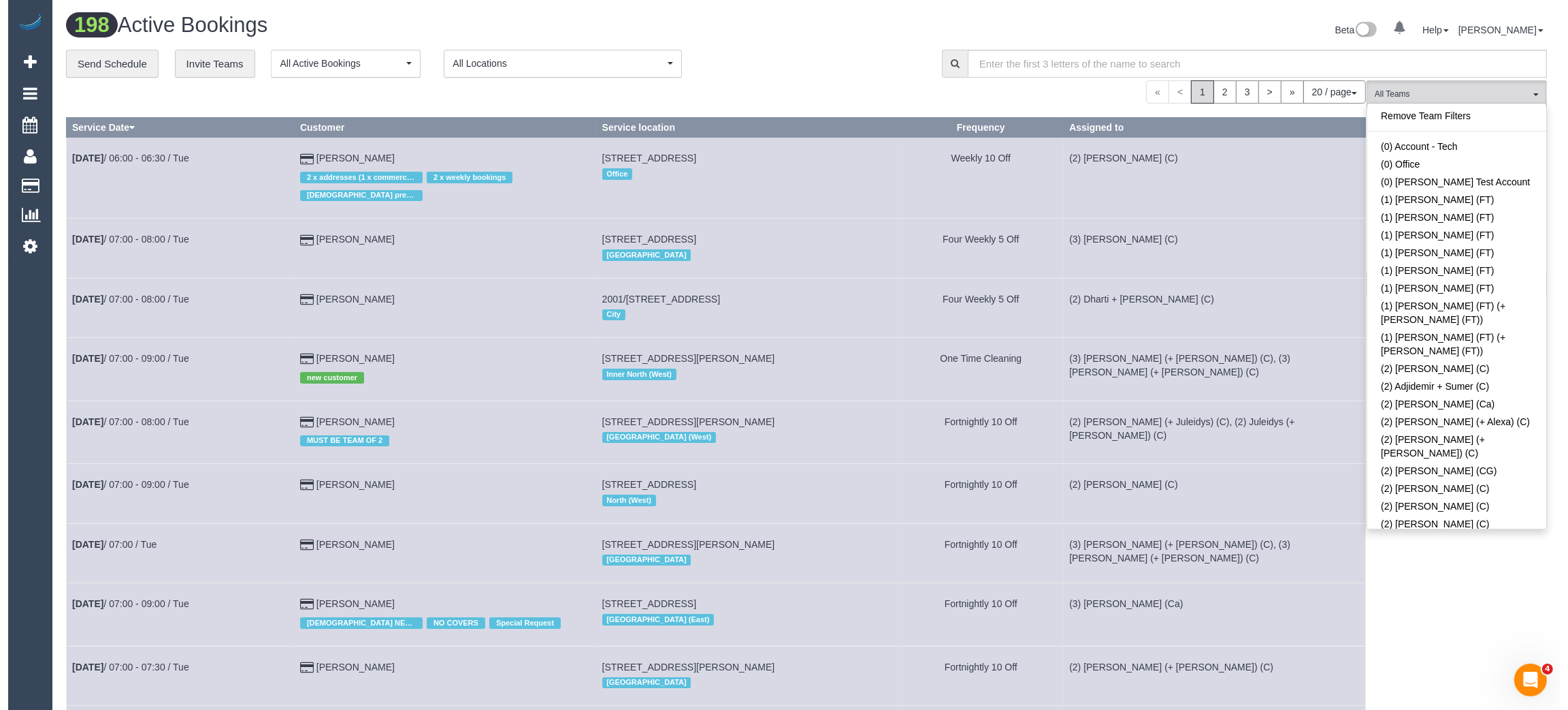
scroll to position [2128, 0]
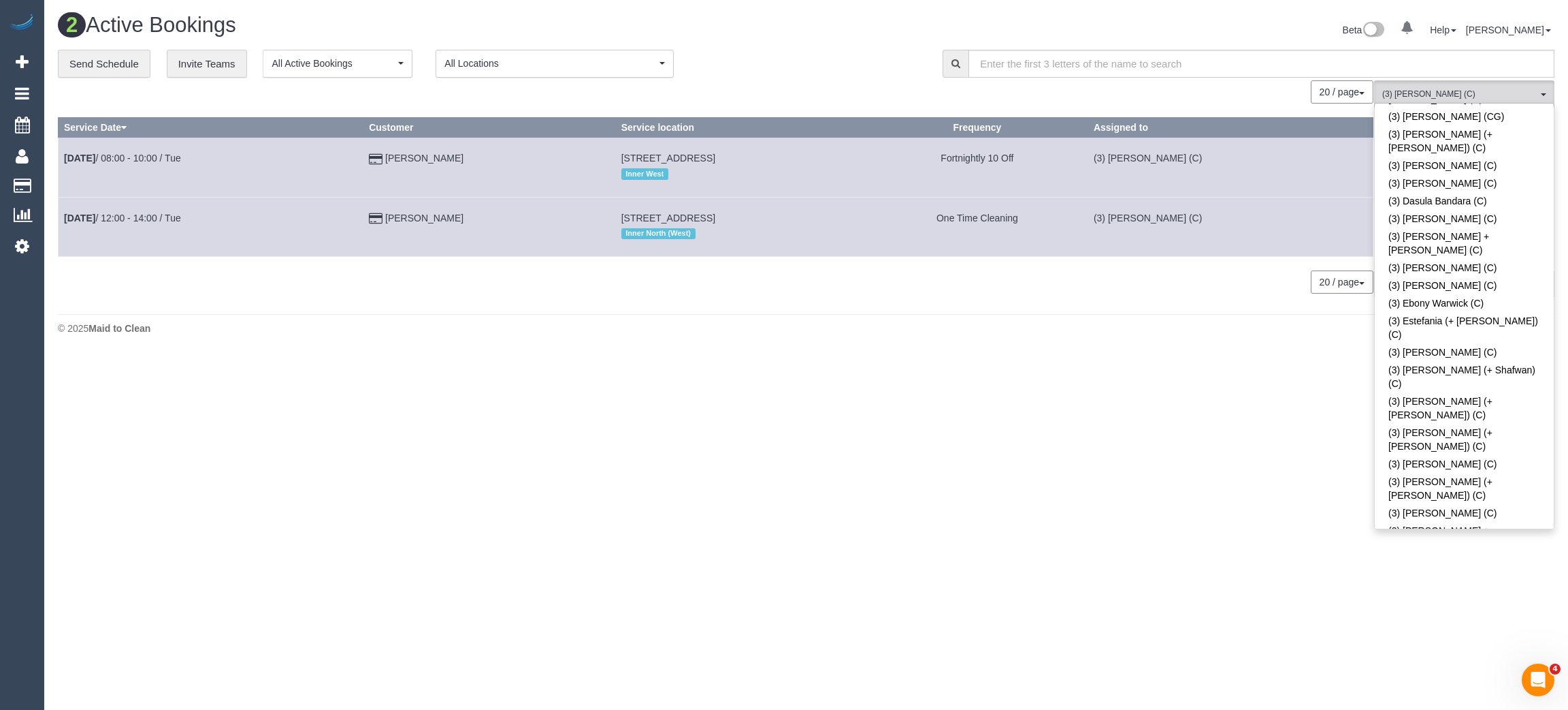
click at [734, 59] on div "**********" at bounding box center [490, 64] width 864 height 28
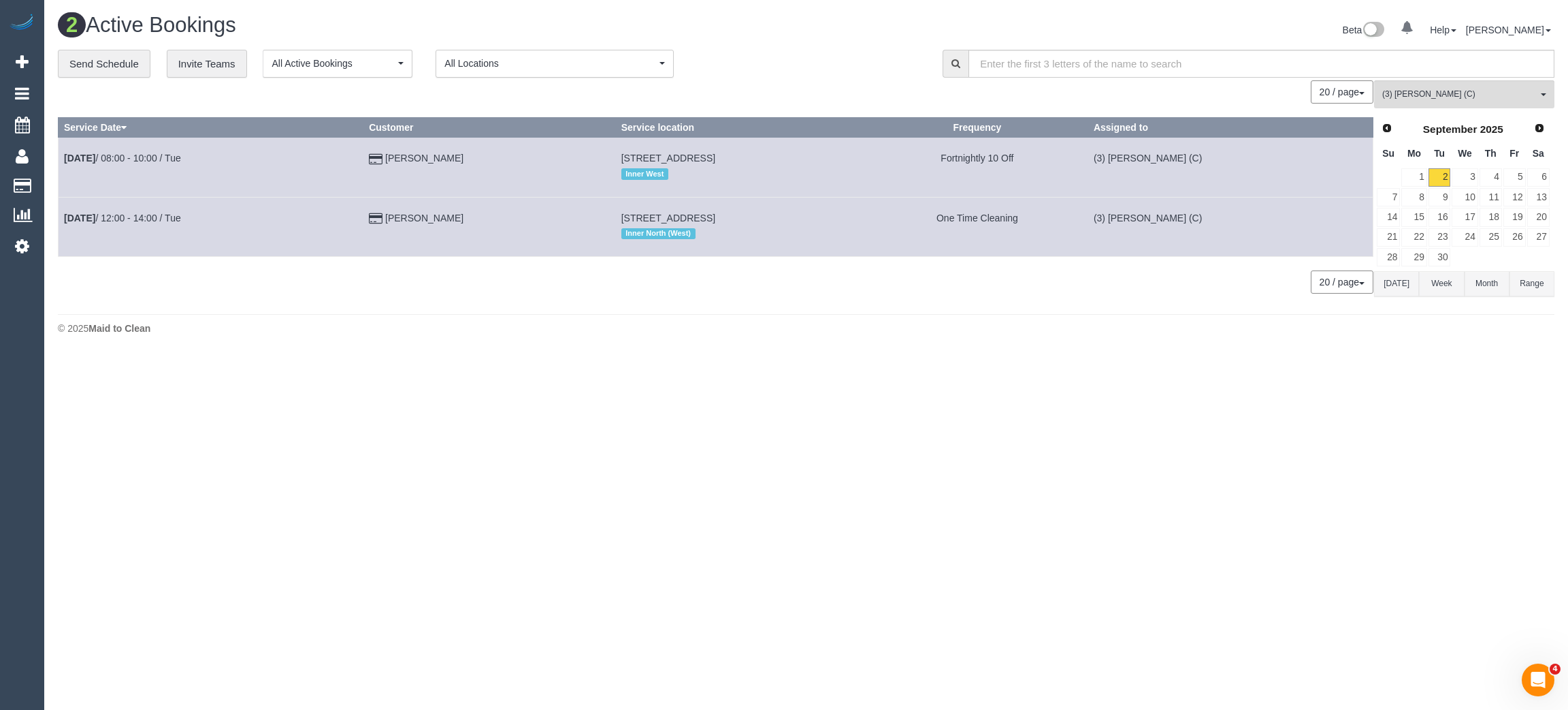
drag, startPoint x: 648, startPoint y: 318, endPoint x: 602, endPoint y: 307, distance: 47.3
click at [647, 318] on footer "© 2025 Maid to Clean" at bounding box center [806, 327] width 1497 height 27
drag, startPoint x: 461, startPoint y: 223, endPoint x: 65, endPoint y: 219, distance: 396.0
click at [65, 219] on tr "Sep 2nd / 12:00 - 14:00 / Tue Colomba Delrieu 23 Palmerston Street, Unit 603, C…" at bounding box center [716, 226] width 1315 height 59
copy tr "Sep 2nd / 12:00 - 14:00 / Tue Colomba Delrieu"
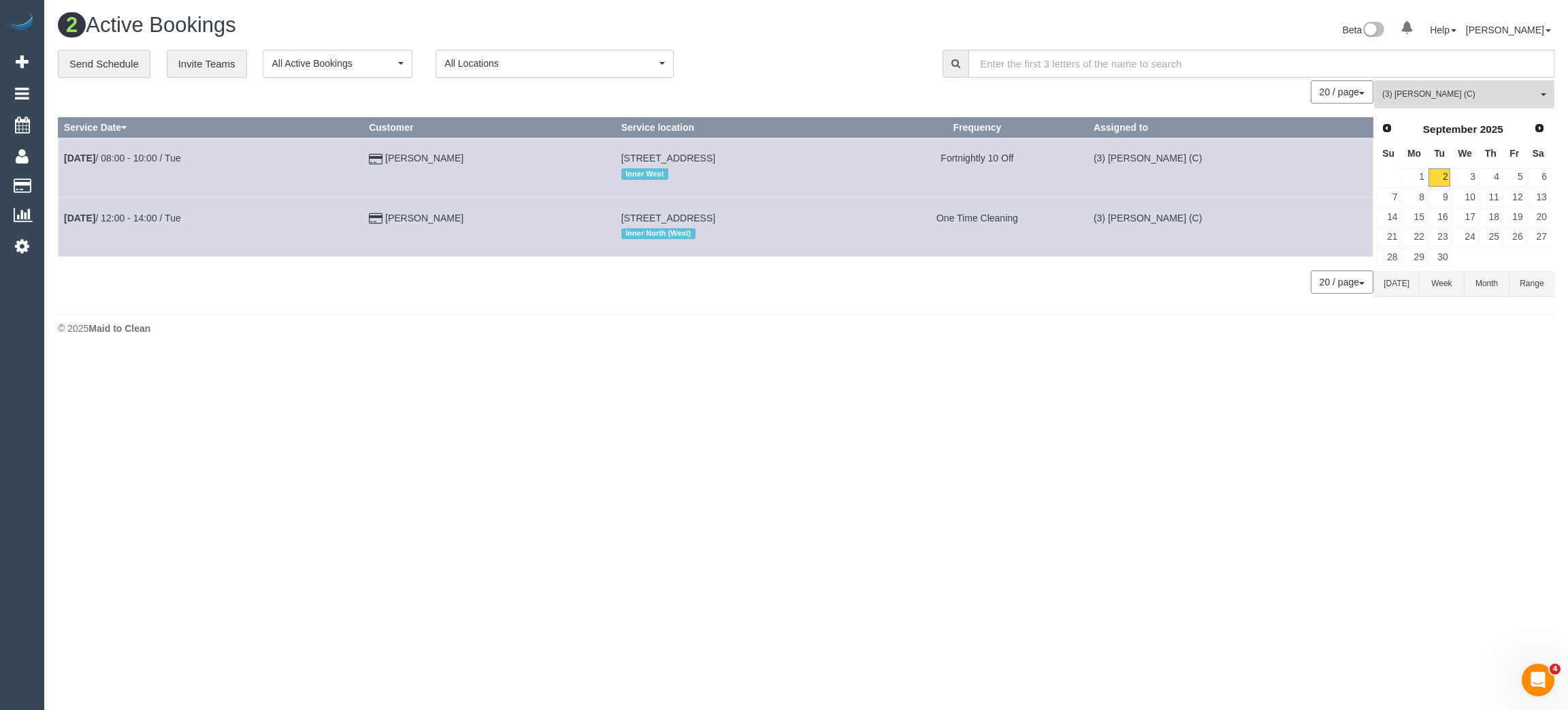
click at [1477, 96] on span "(3) John Maldeniya (C)" at bounding box center [1460, 94] width 155 height 12
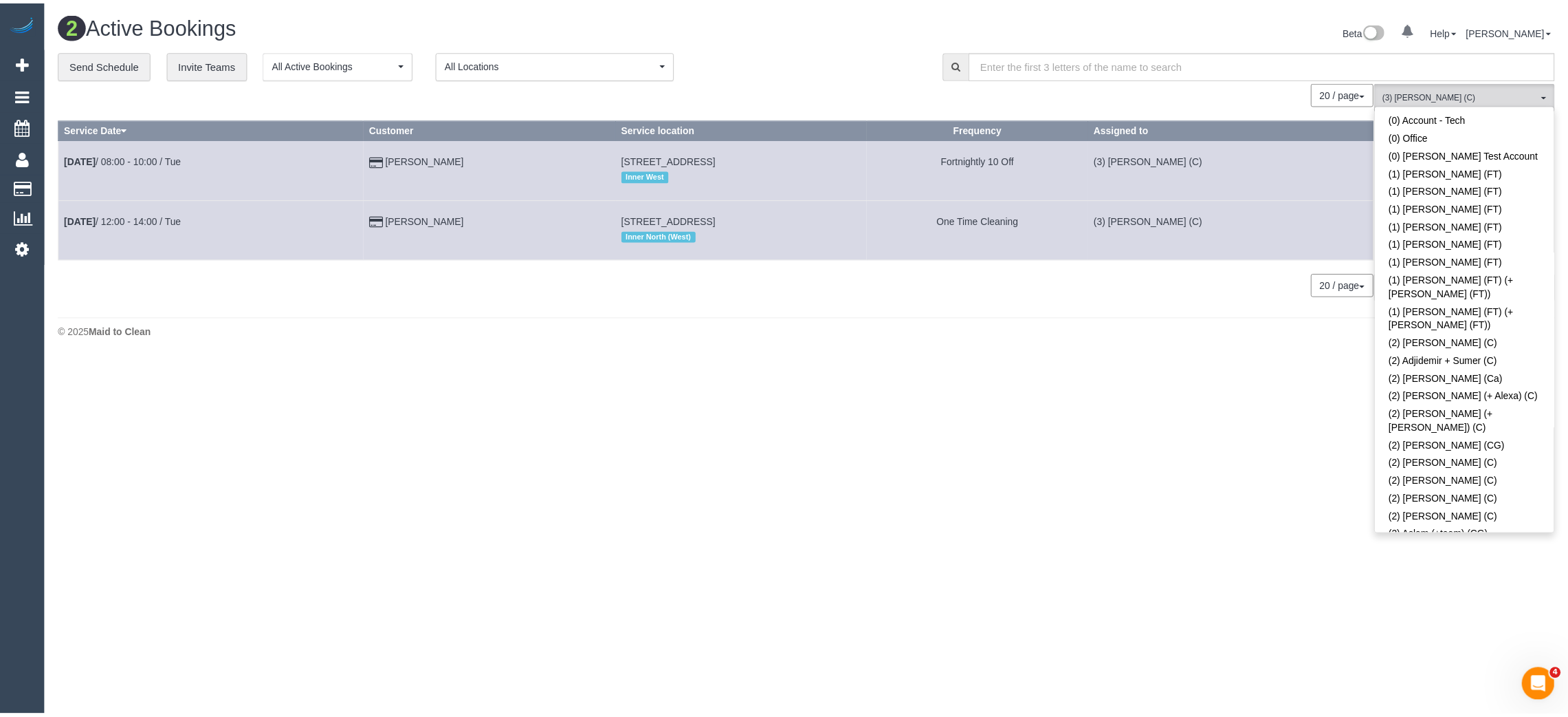
scroll to position [0, 0]
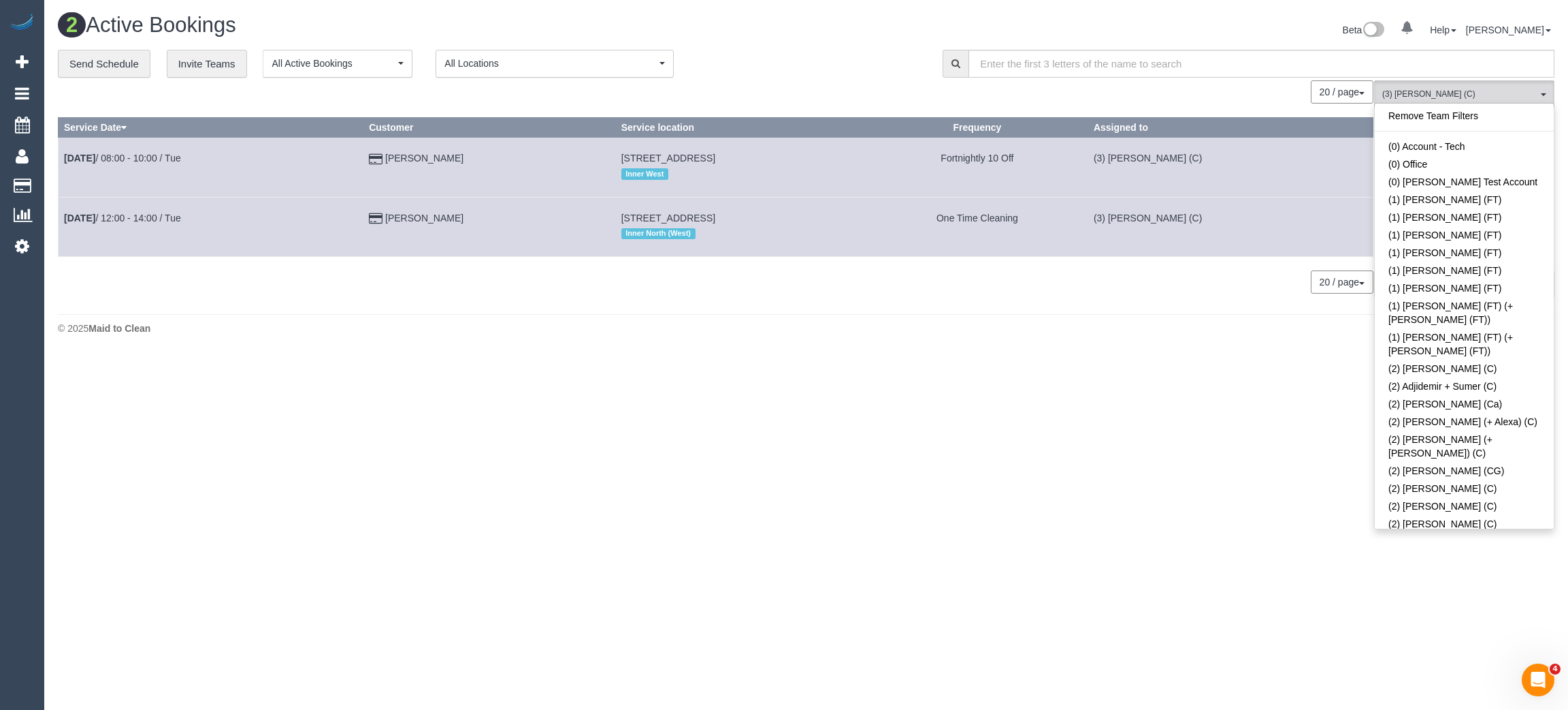
click at [1488, 106] on div "Remove Team Filters (0) Account - Tech (0) Office (0) Raunak Test Account (1) D…" at bounding box center [1464, 316] width 180 height 426
click at [1477, 117] on link "Remove Team Filters" at bounding box center [1464, 115] width 179 height 18
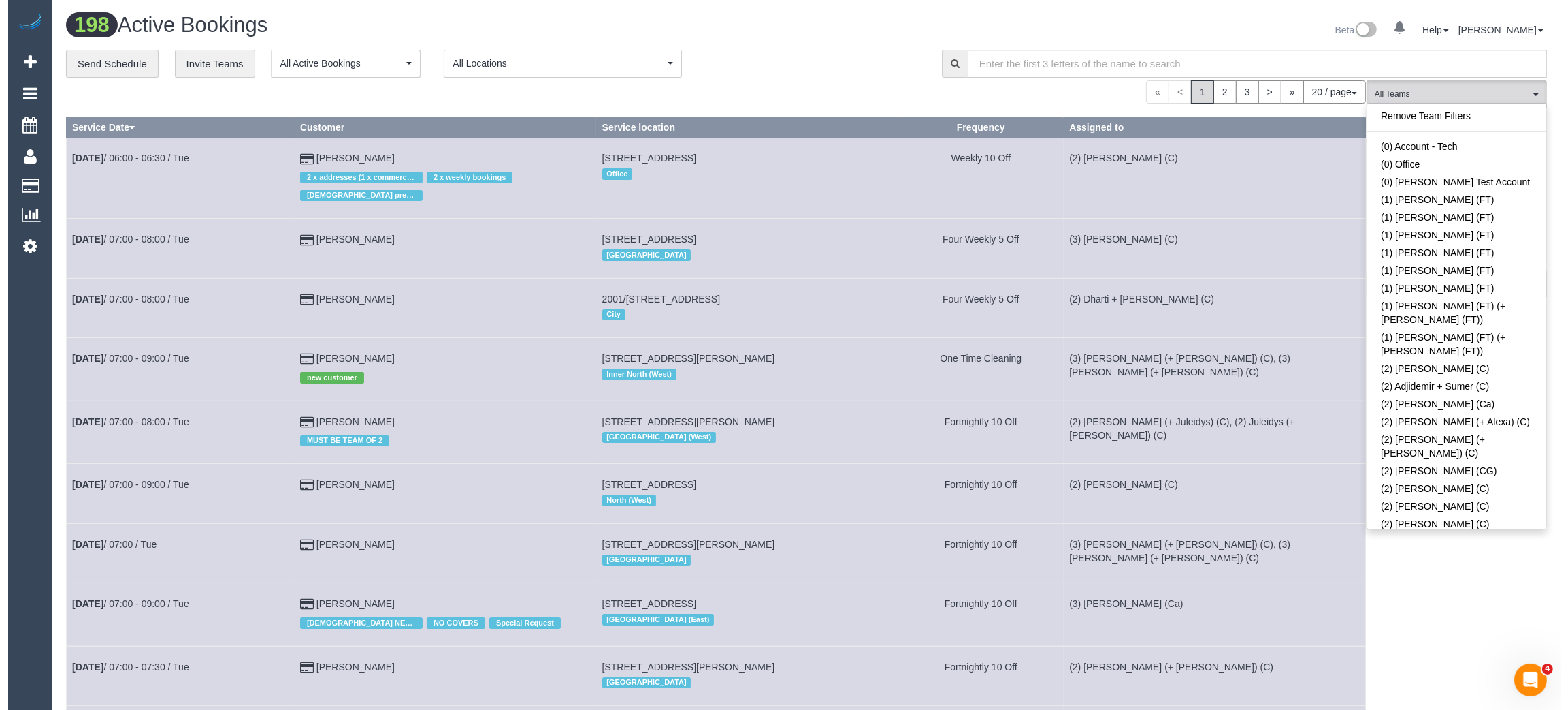
scroll to position [3102, 0]
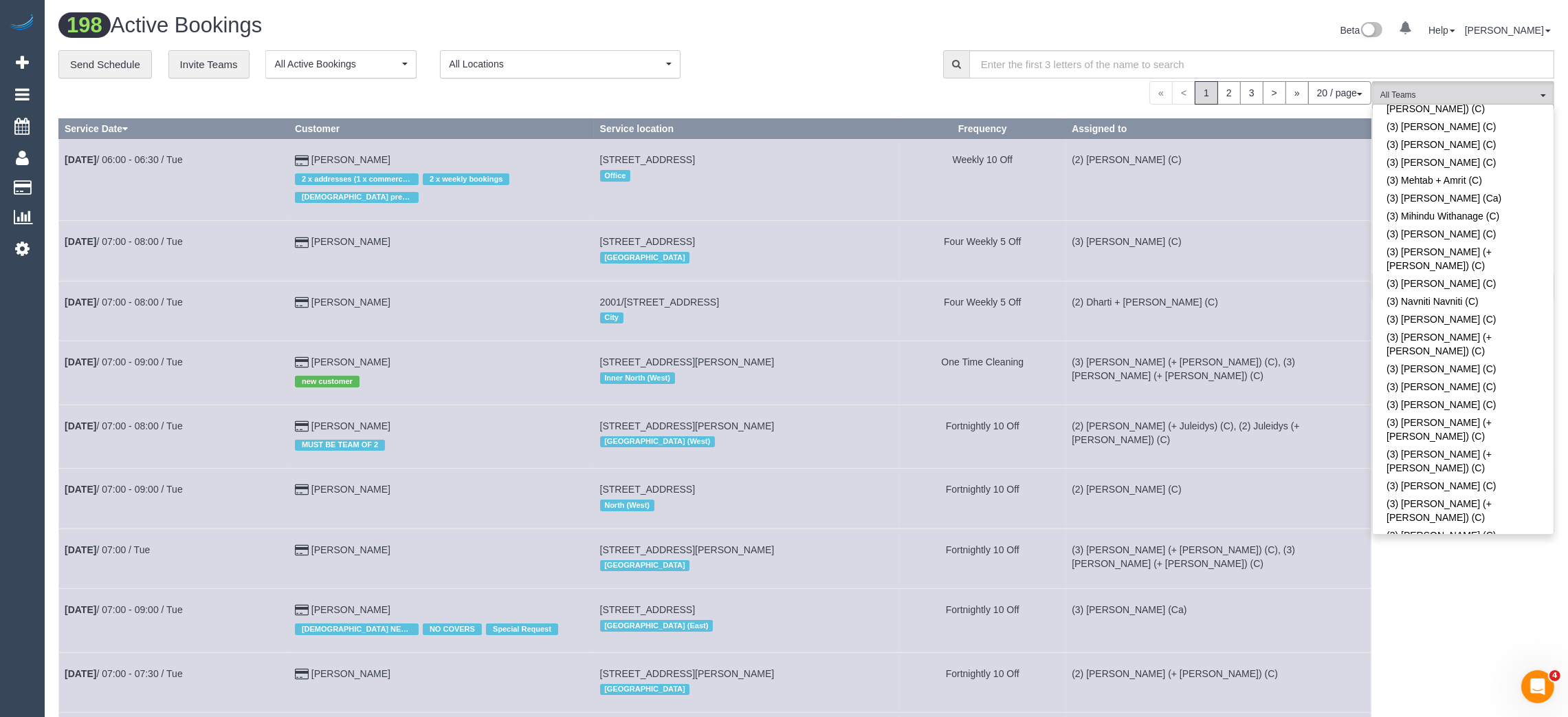
click at [868, 47] on div "Beta 0 Your Notifications You have 0 alerts Help Help Docs Take a Tour Contact …" at bounding box center [1185, 32] width 759 height 36
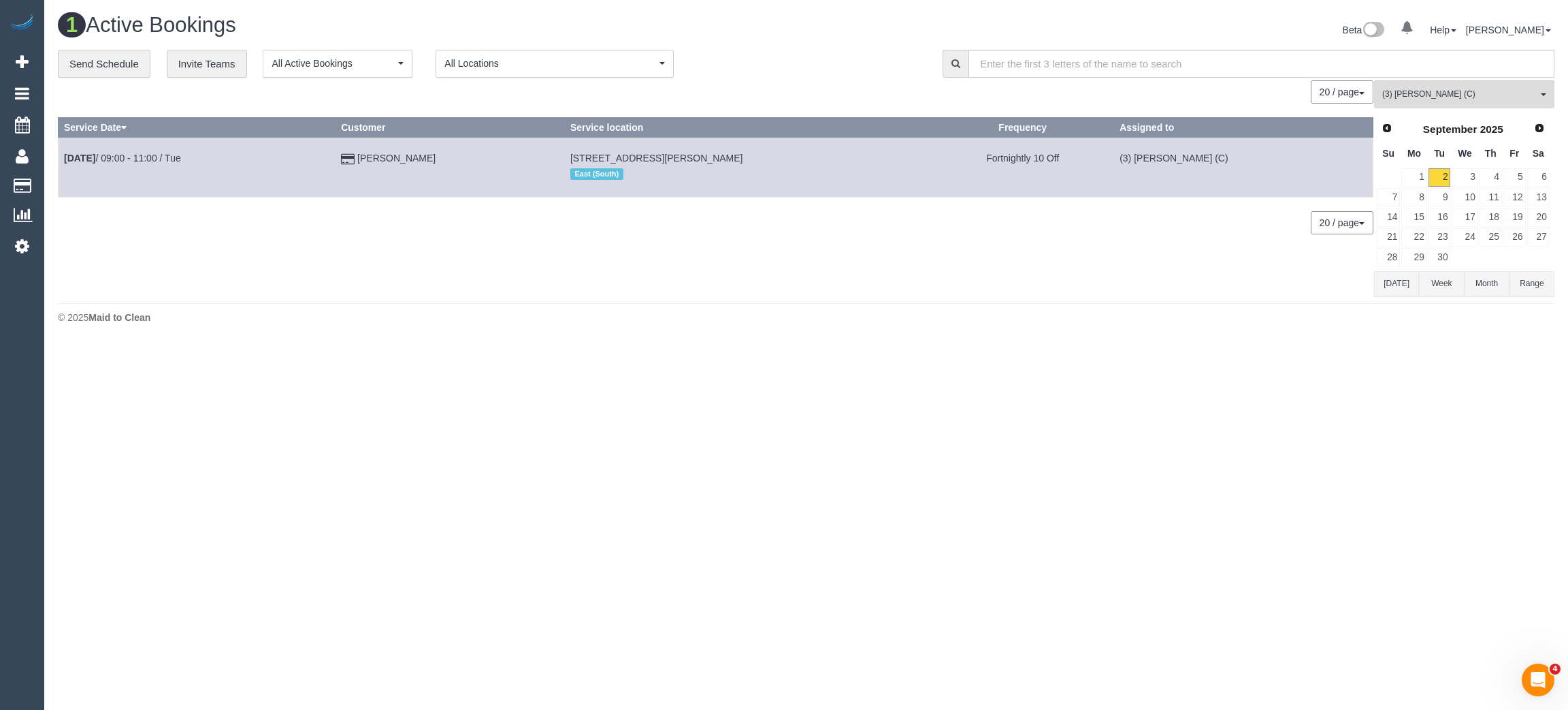
click at [1074, 341] on div "1 Active Bookings Beta 0 Your Notifications You have 0 alerts Help Help Docs Ta…" at bounding box center [807, 172] width 1524 height 344
drag, startPoint x: 424, startPoint y: 154, endPoint x: 374, endPoint y: 159, distance: 50.2
click at [374, 159] on td "Megan Liu" at bounding box center [450, 167] width 229 height 59
copy link "Megan Liu"
click at [1440, 94] on span "(3) Thidas Wickramasinghe (C)" at bounding box center [1460, 94] width 155 height 12
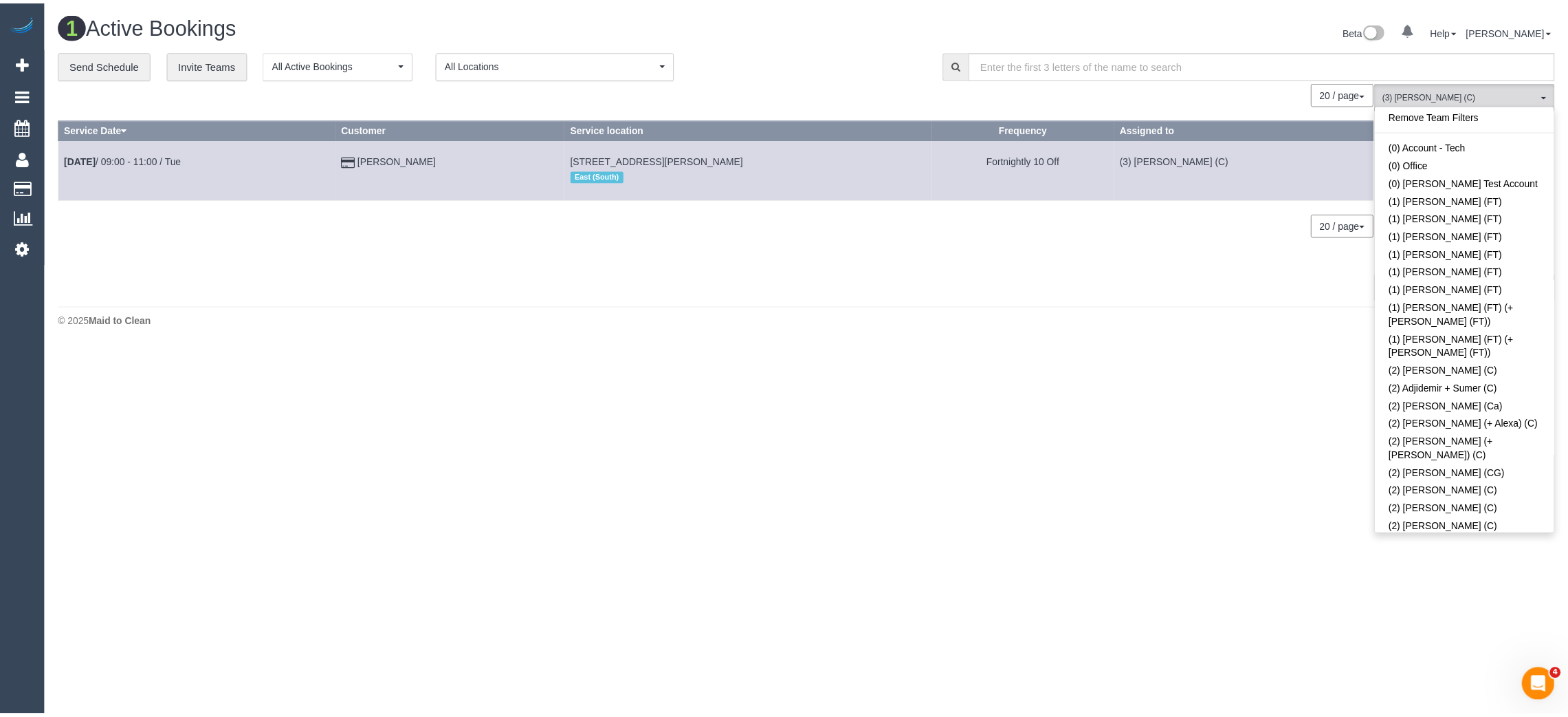
scroll to position [0, 0]
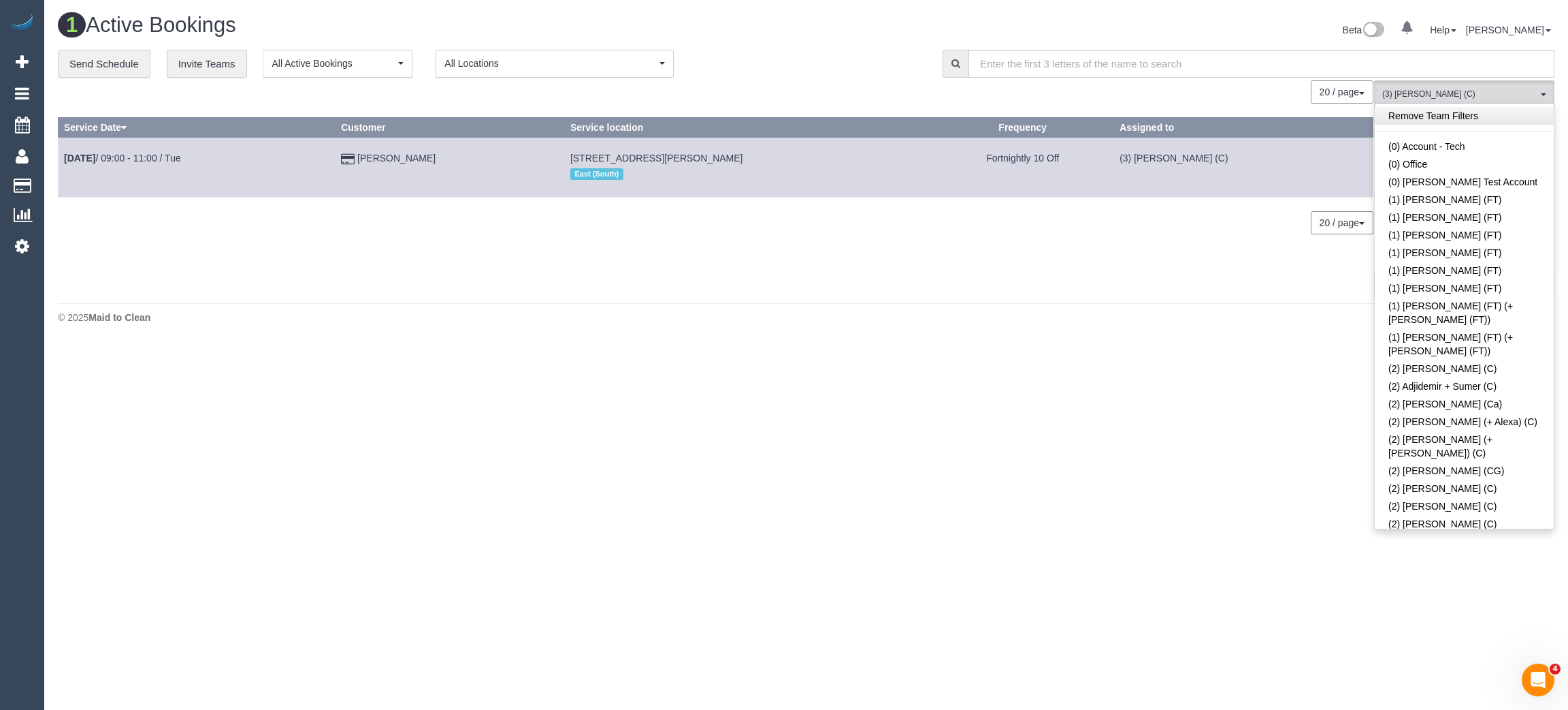
click at [1493, 112] on link "Remove Team Filters" at bounding box center [1464, 115] width 179 height 18
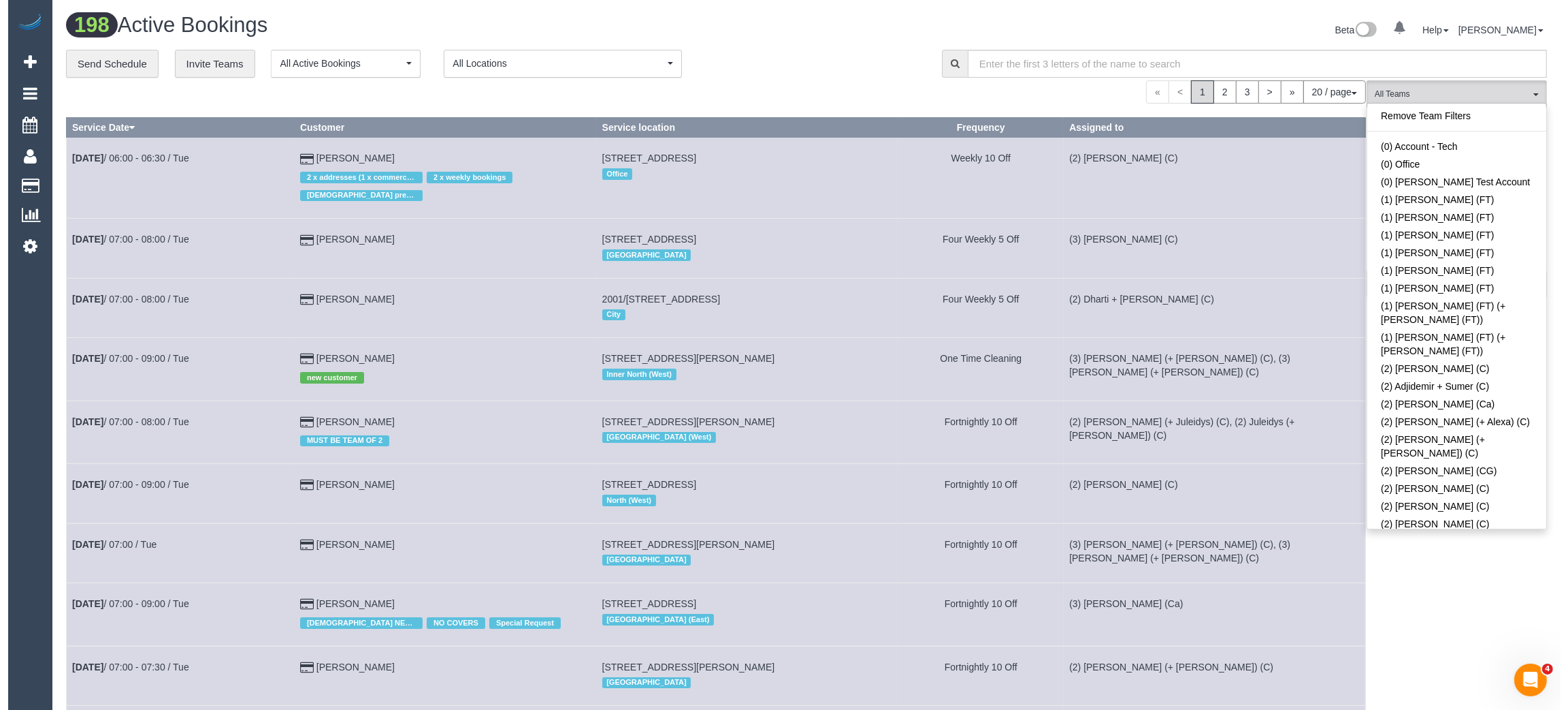
scroll to position [1987, 0]
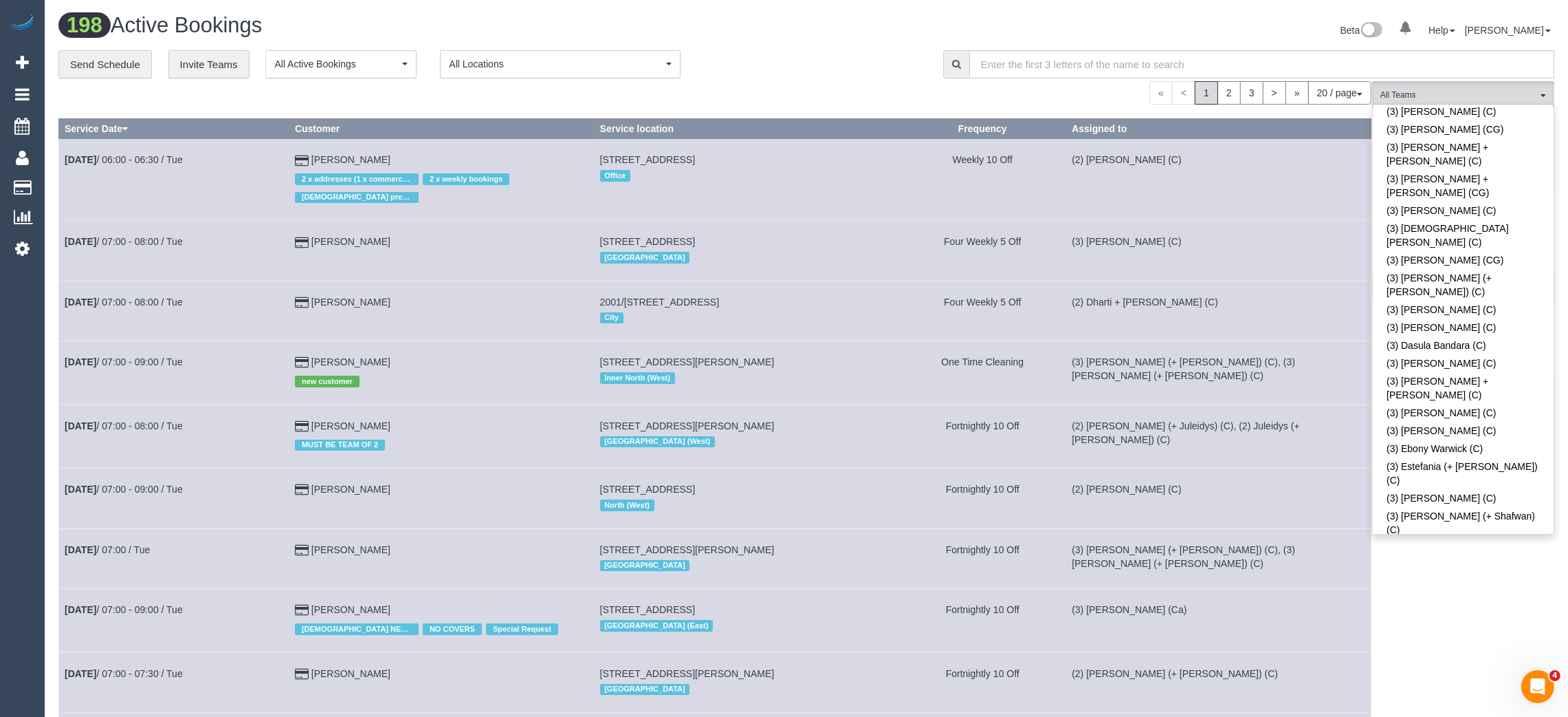
click at [746, 93] on div "« < 1 2 3 > » 20 / page 10 / page 20 / page 30 / page 40 / page 50 / page 100 /…" at bounding box center [714, 93] width 1313 height 24
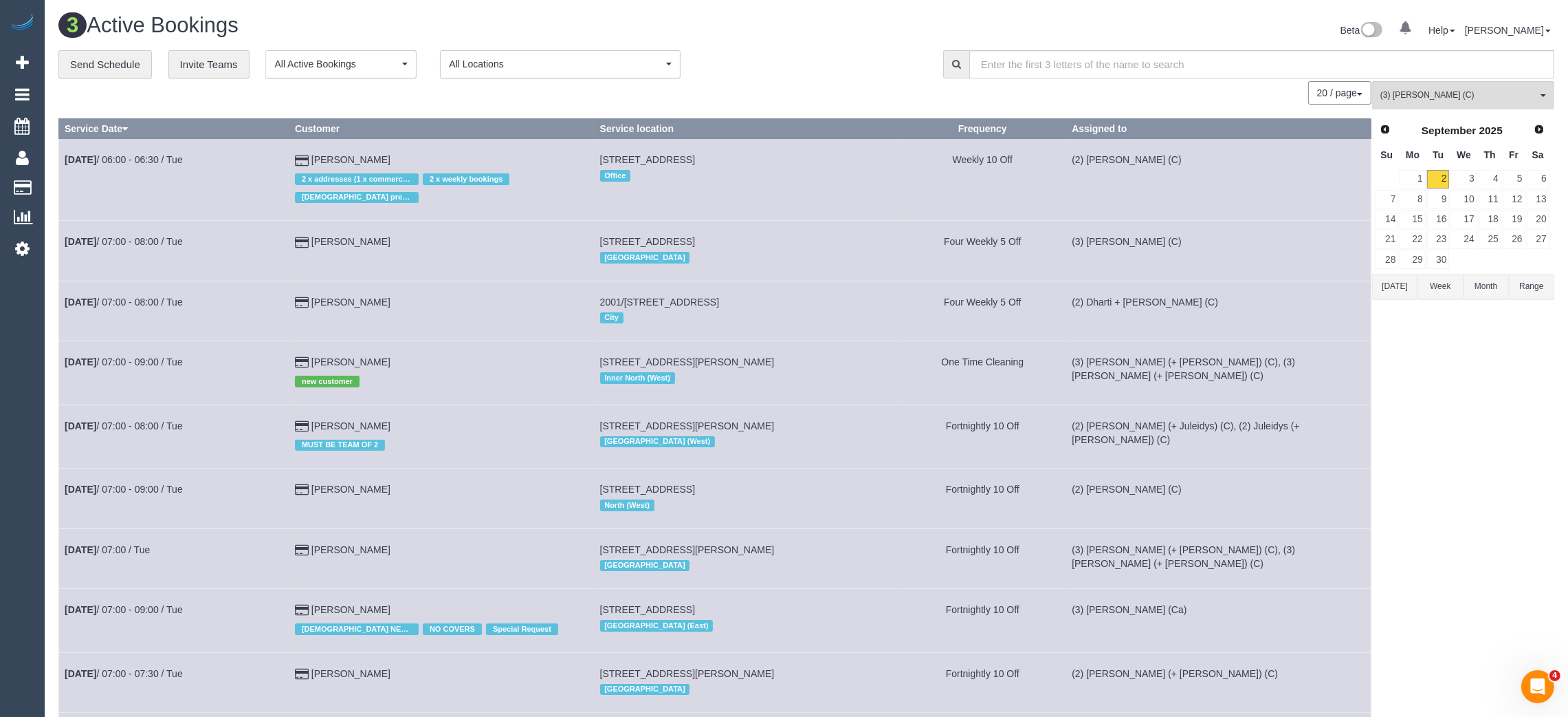
click at [1461, 429] on body "0 Beta Your Notifications You have 0 alerts Add Booking Bookings Active Booking…" at bounding box center [784, 358] width 1568 height 717
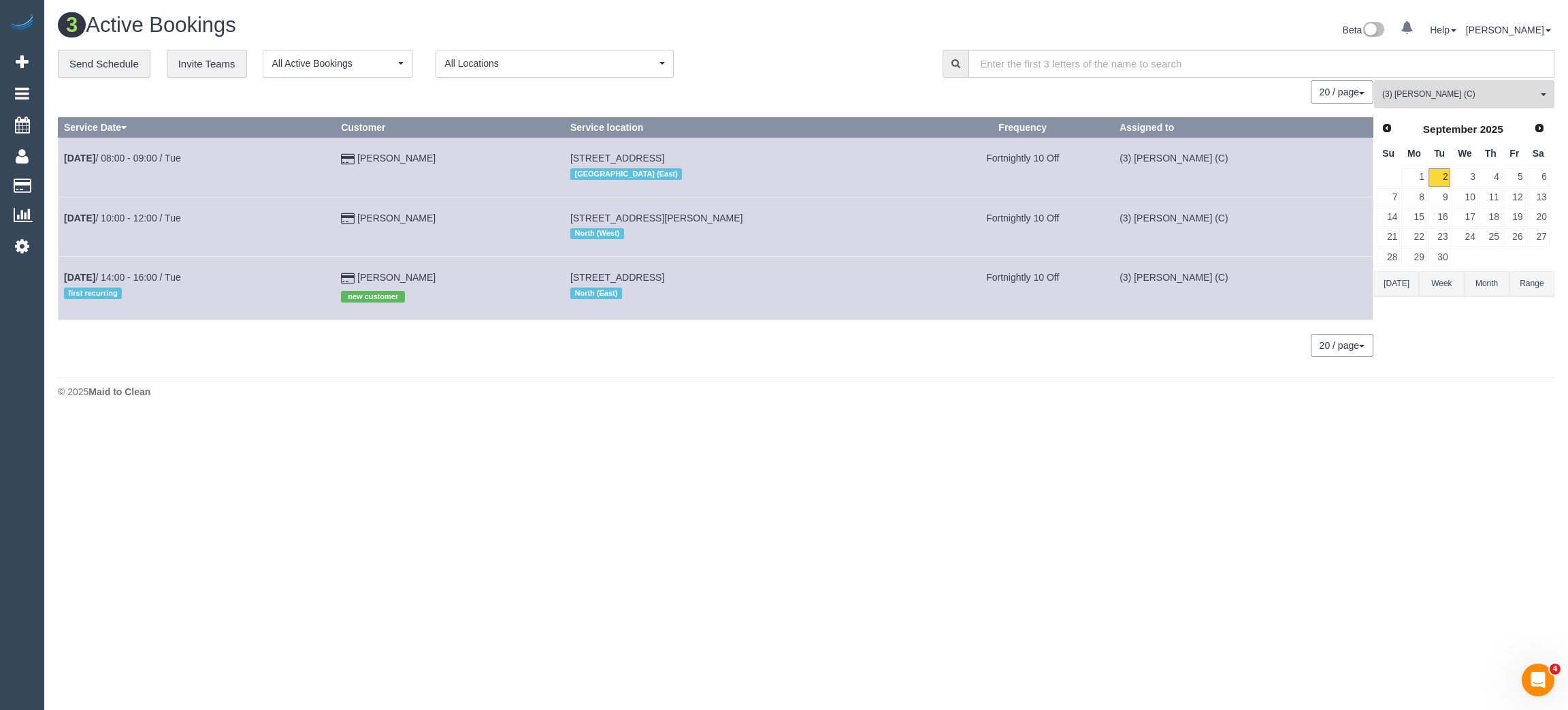
click at [944, 404] on footer "© 2025 Maid to Clean" at bounding box center [806, 391] width 1497 height 27
drag, startPoint x: 461, startPoint y: 272, endPoint x: 63, endPoint y: 278, distance: 398.0
click at [63, 278] on tr "Sep 2nd / 14:00 - 16:00 / Tue first recurring Erica Traicos new customer 4 West…" at bounding box center [716, 289] width 1315 height 63
copy tr "Sep 2nd / 14:00 - 16:00 / Tue first recurring Erica Traicos"
click at [1465, 96] on span "(3) Harry Dhasmana (C)" at bounding box center [1460, 94] width 155 height 12
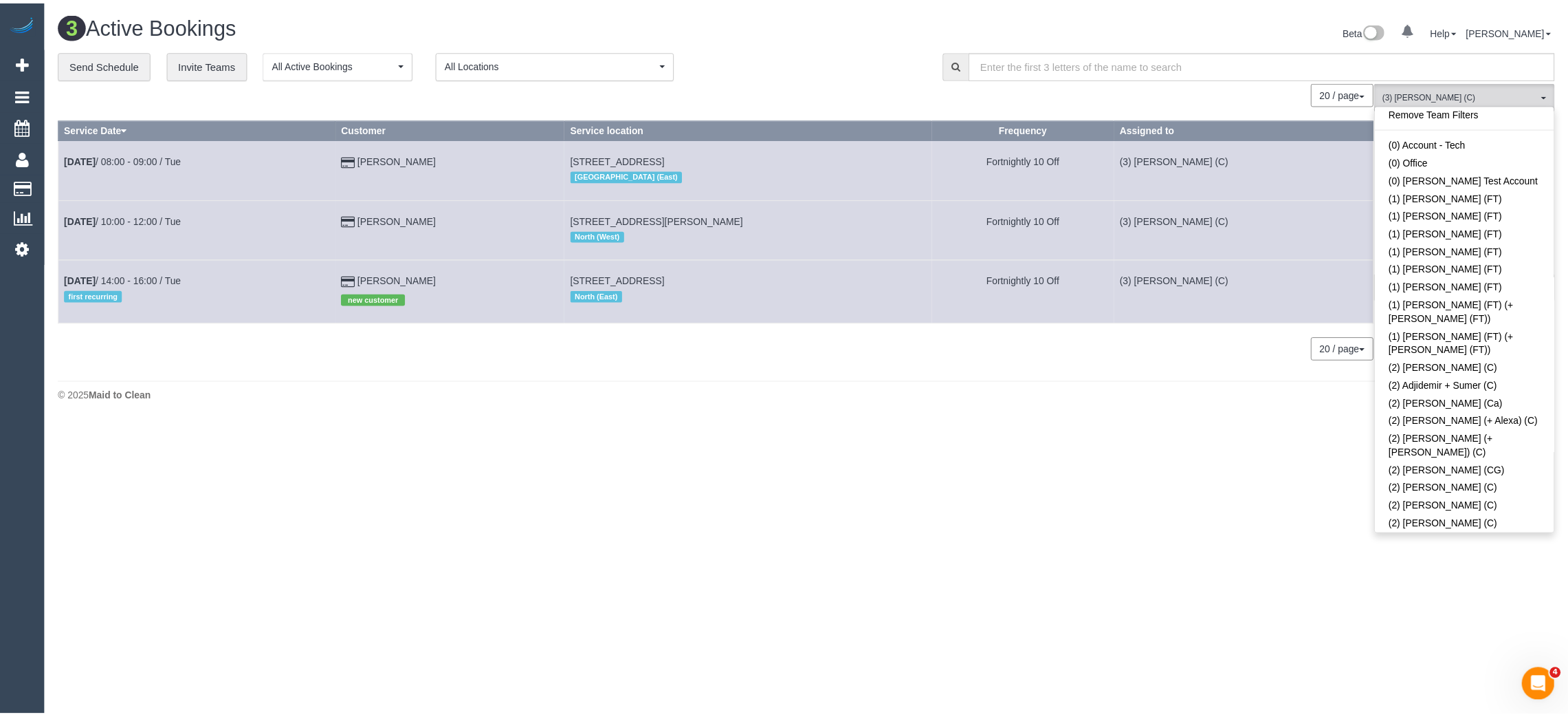
scroll to position [0, 0]
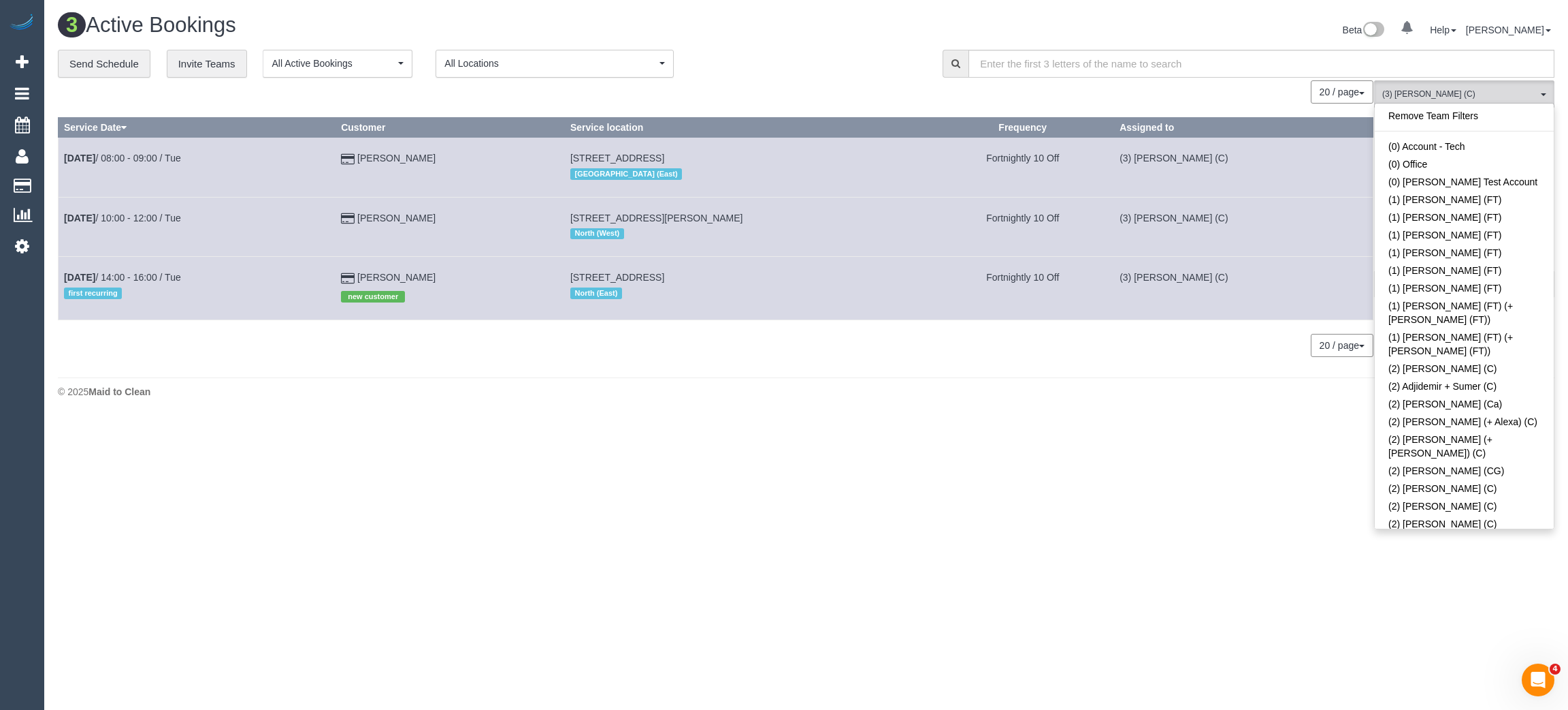
click at [1469, 105] on div "Remove Team Filters (0) Account - Tech (0) Office (0) Raunak Test Account (1) D…" at bounding box center [1464, 316] width 180 height 426
click at [1465, 110] on link "Remove Team Filters" at bounding box center [1464, 115] width 179 height 18
click at [802, 50] on div "**********" at bounding box center [490, 64] width 864 height 28
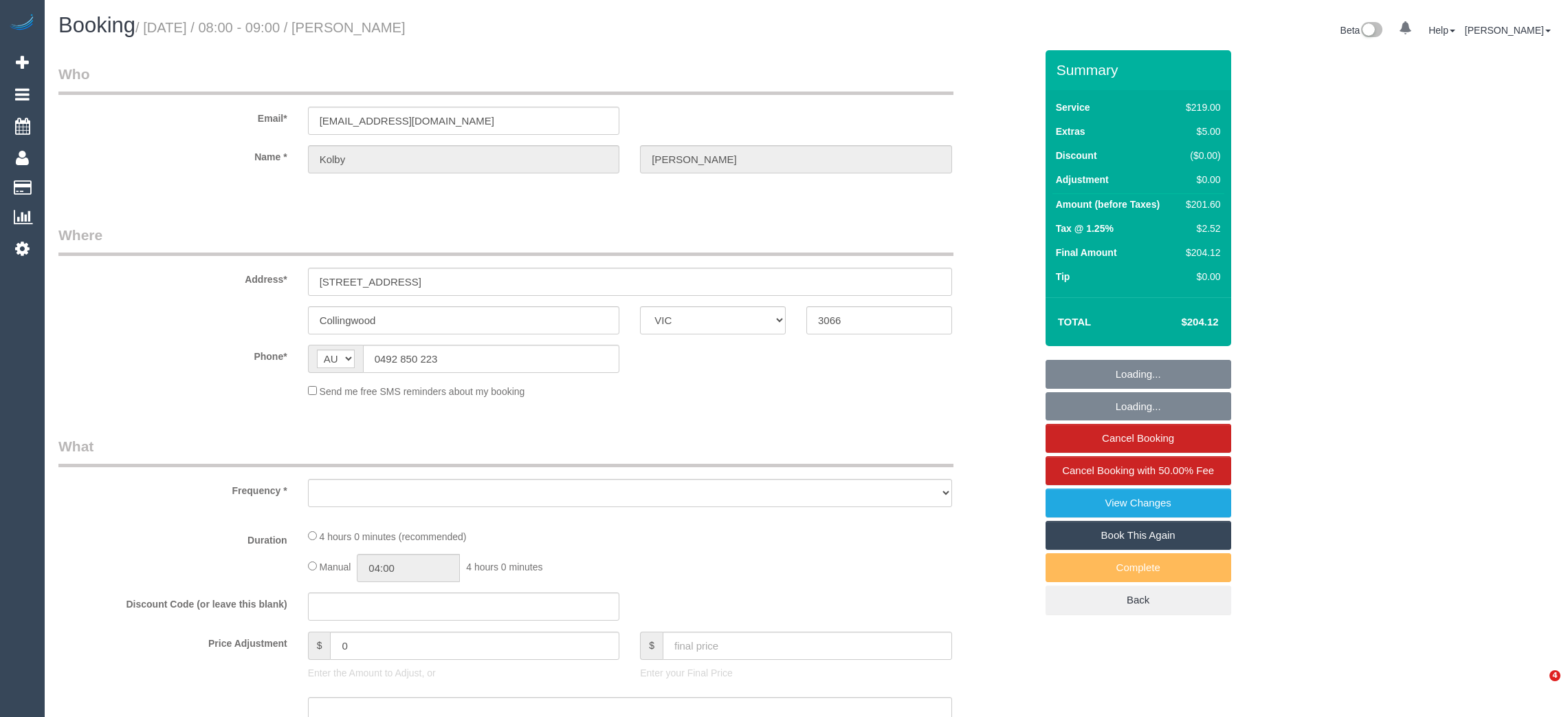
select select "VIC"
select select "string:stripe-pm_1RvVJM2GScqysDRVMx0vrAQq"
select select "number:29"
select select "number:14"
select select "number:19"
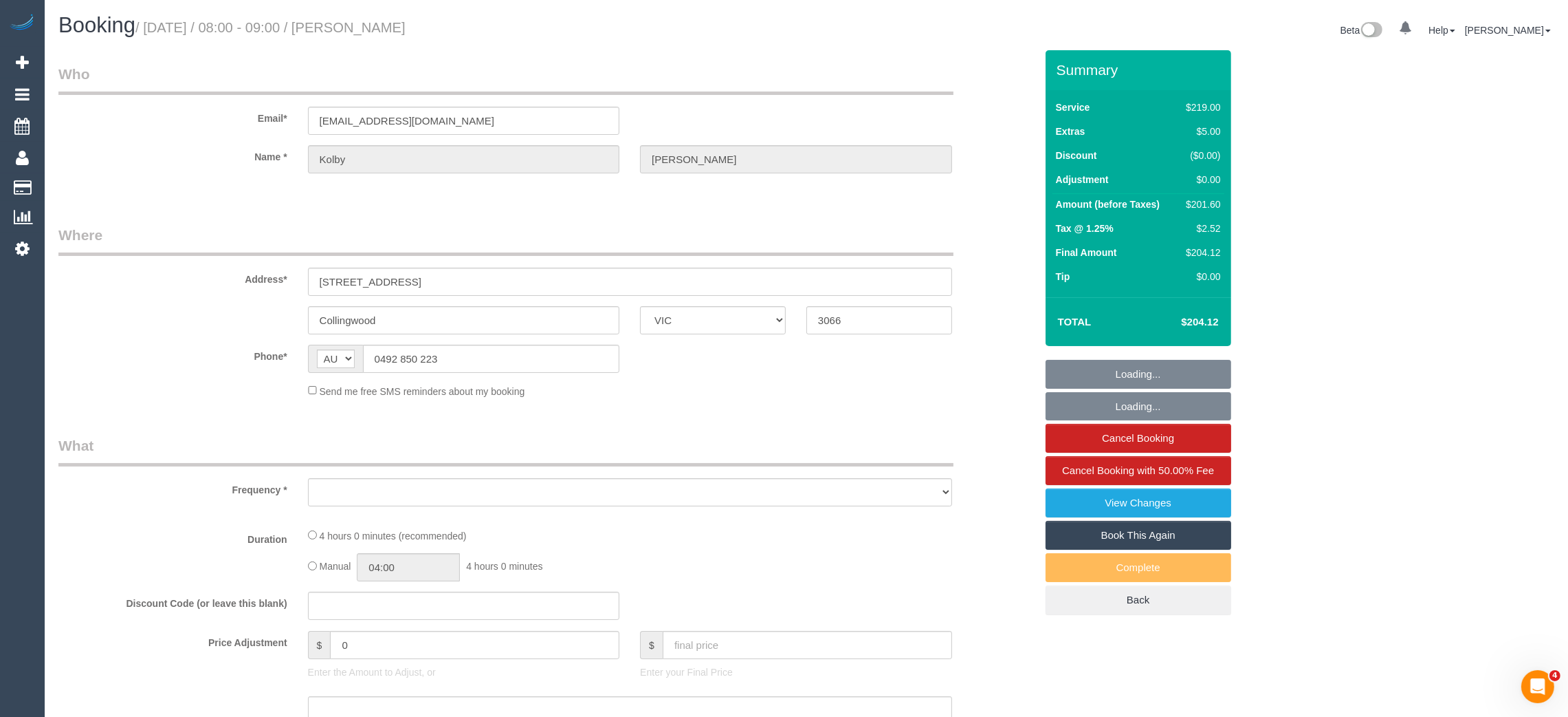
select select "number:25"
select select "number:33"
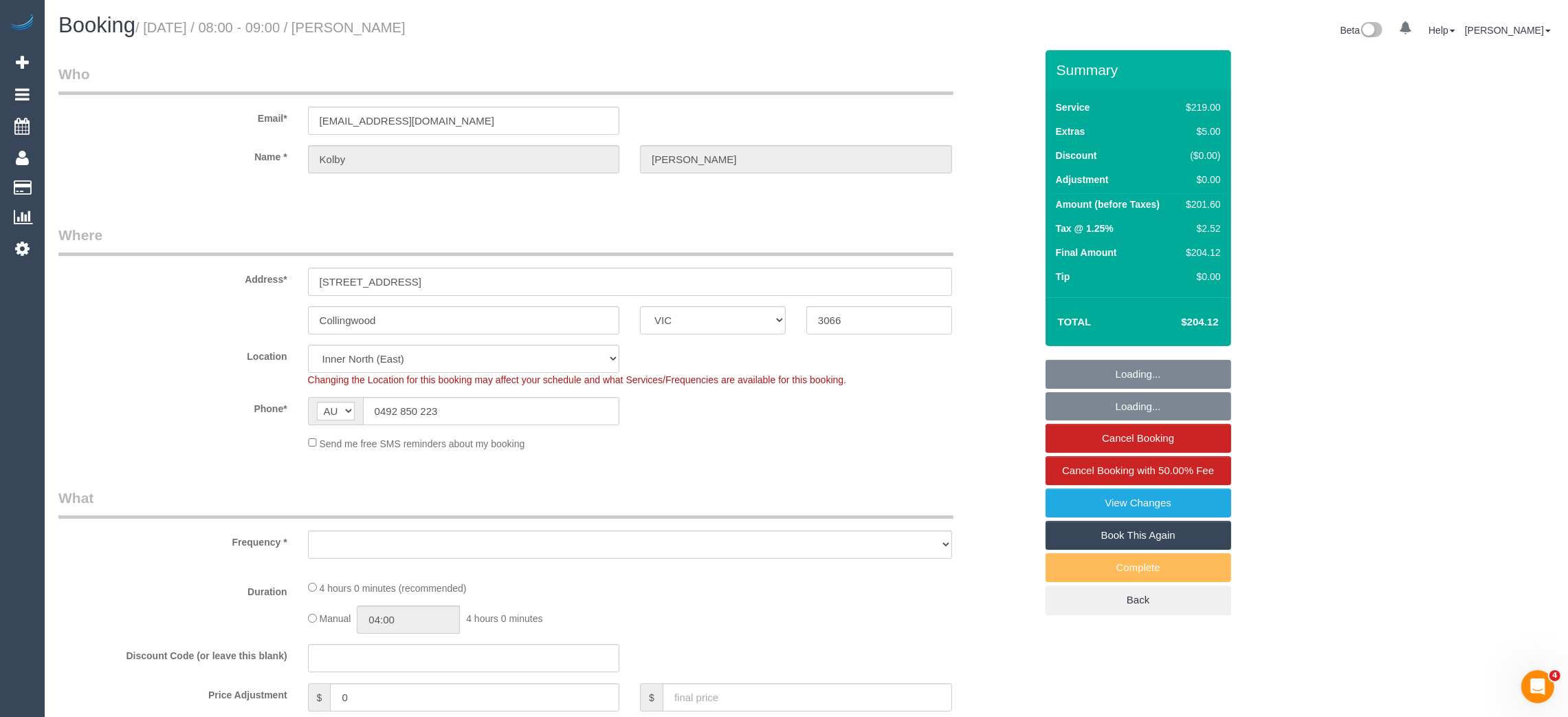
click at [510, 375] on span "Changing the Location for this booking may affect your schedule and what Servic…" at bounding box center [577, 379] width 538 height 11
select select "object:817"
click at [516, 415] on input "0492 850 223" at bounding box center [491, 411] width 257 height 28
select select "VIC"
select select "string:stripe-pm_1S2Bbl2GScqysDRVtmbVRs5r"
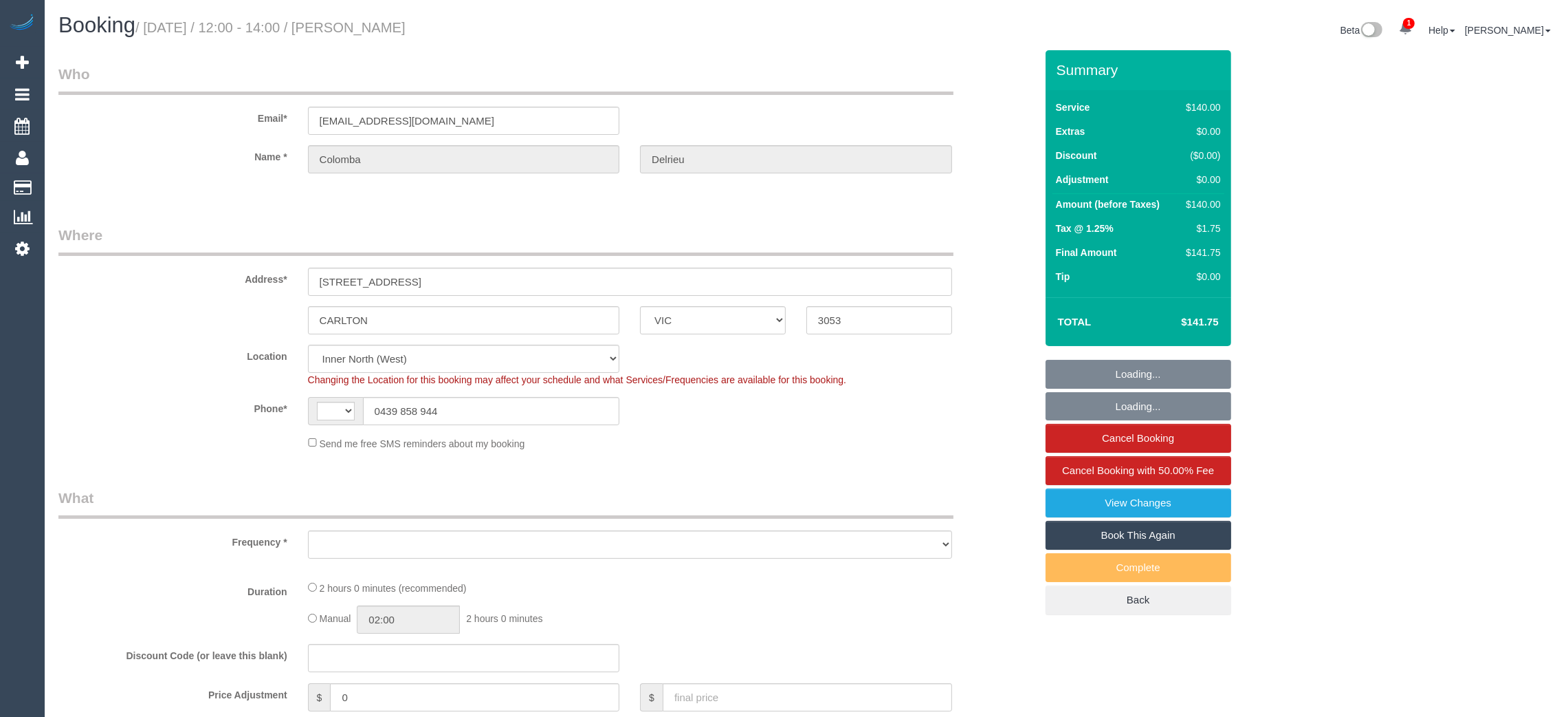
select select "string:AU"
select select "object:543"
select select "number:28"
select select "number:14"
select select "number:19"
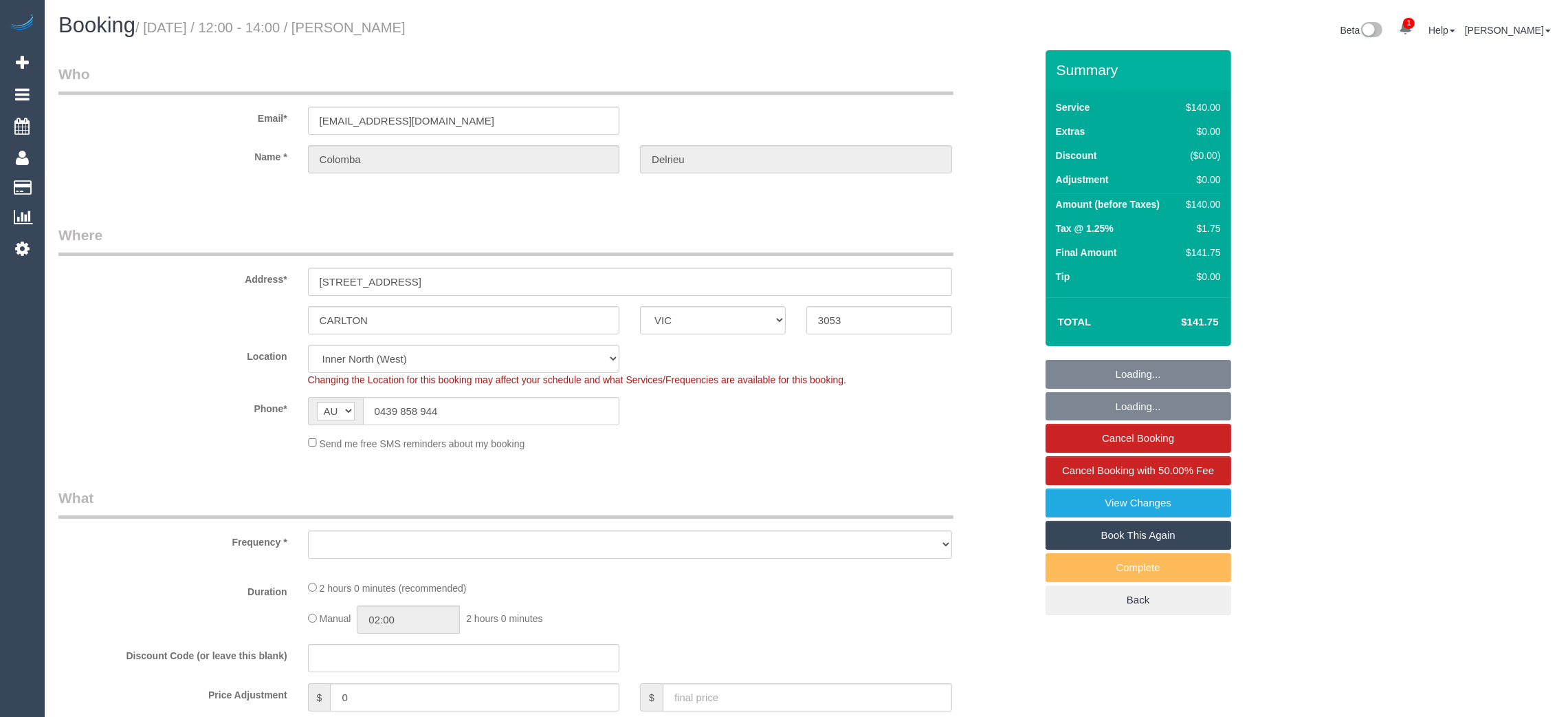
select select "number:25"
select select "number:12"
select select "object:858"
click at [510, 407] on input "0439 858 944" at bounding box center [491, 411] width 257 height 28
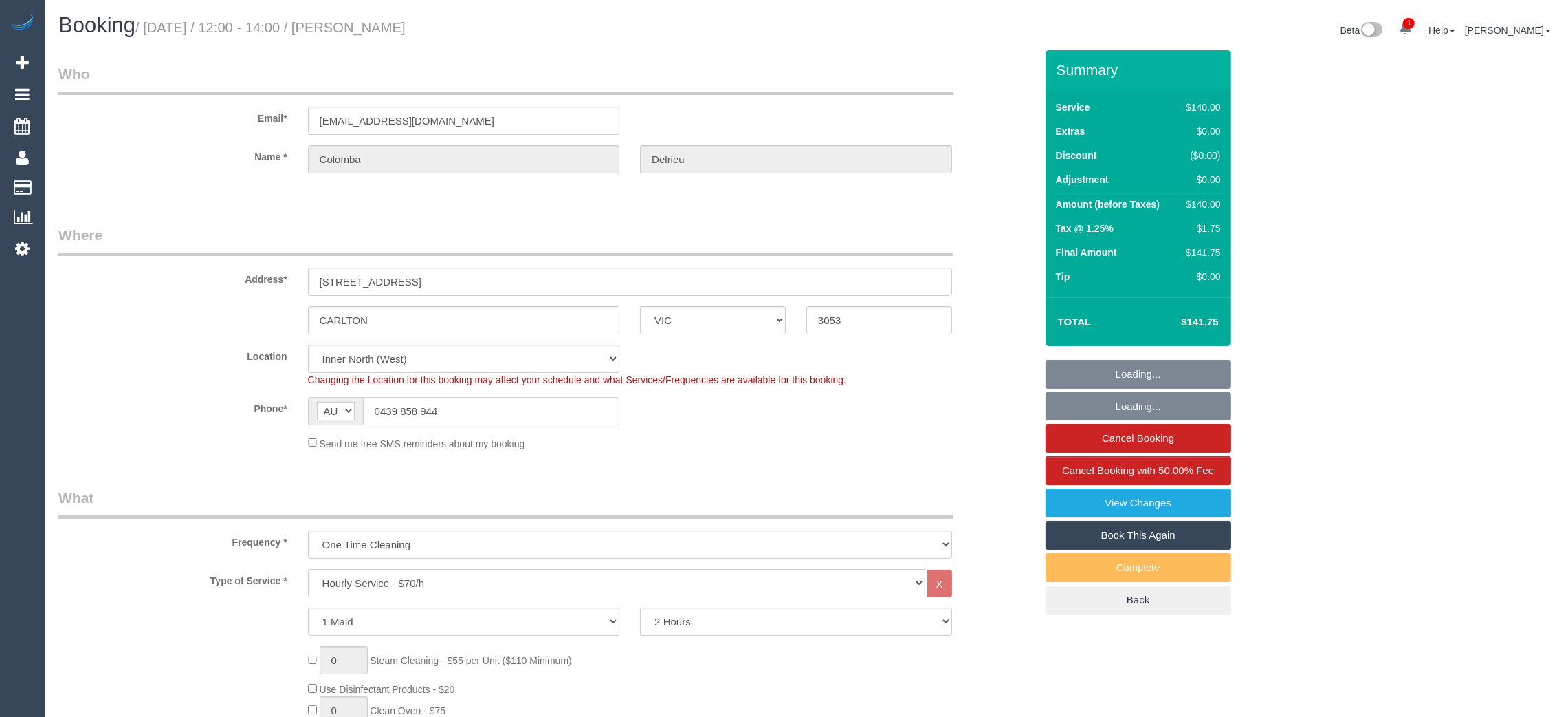
select select "spot1"
click at [510, 407] on input "0439 858 944" at bounding box center [491, 411] width 257 height 28
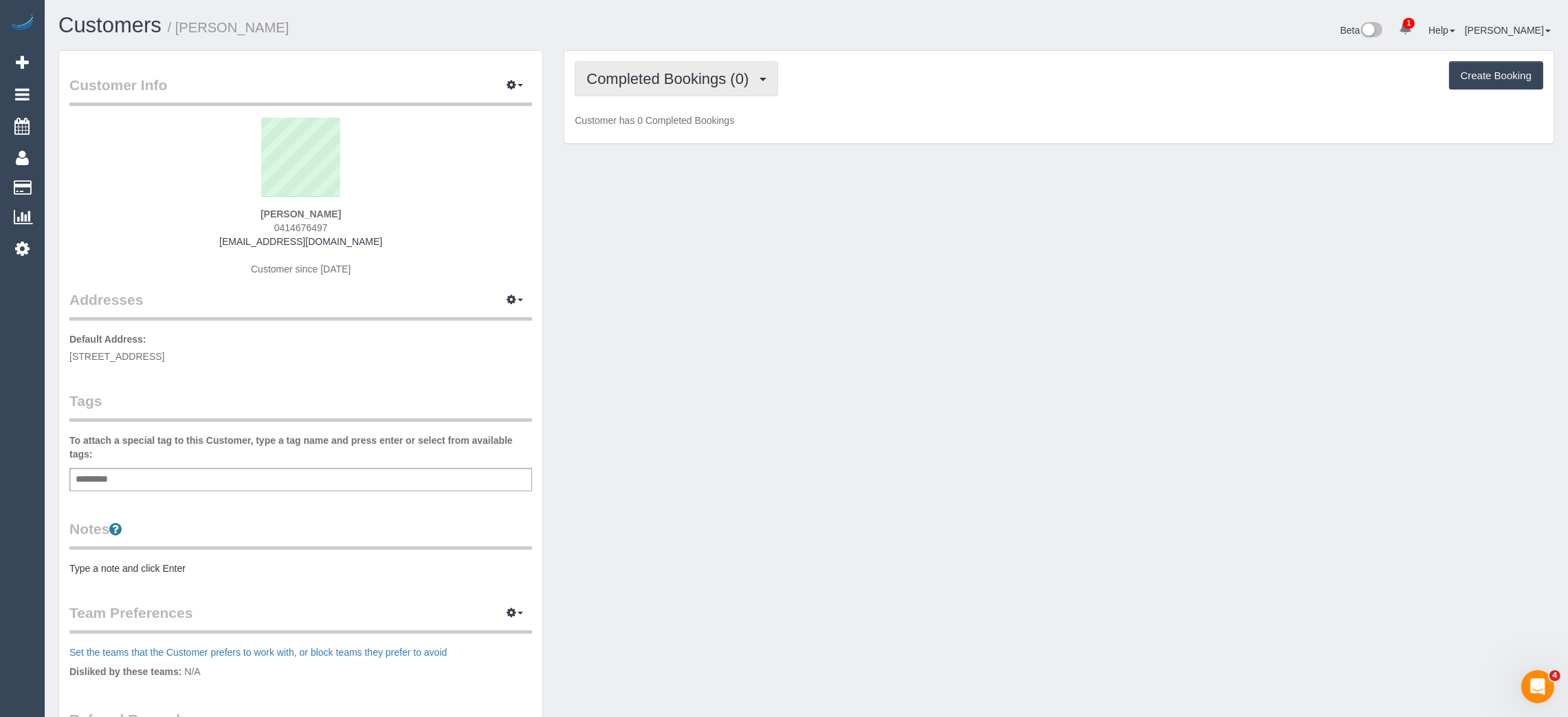
click at [700, 75] on span "Completed Bookings (0)" at bounding box center [670, 78] width 169 height 17
click at [666, 124] on link "Upcoming Bookings (11)" at bounding box center [647, 128] width 145 height 18
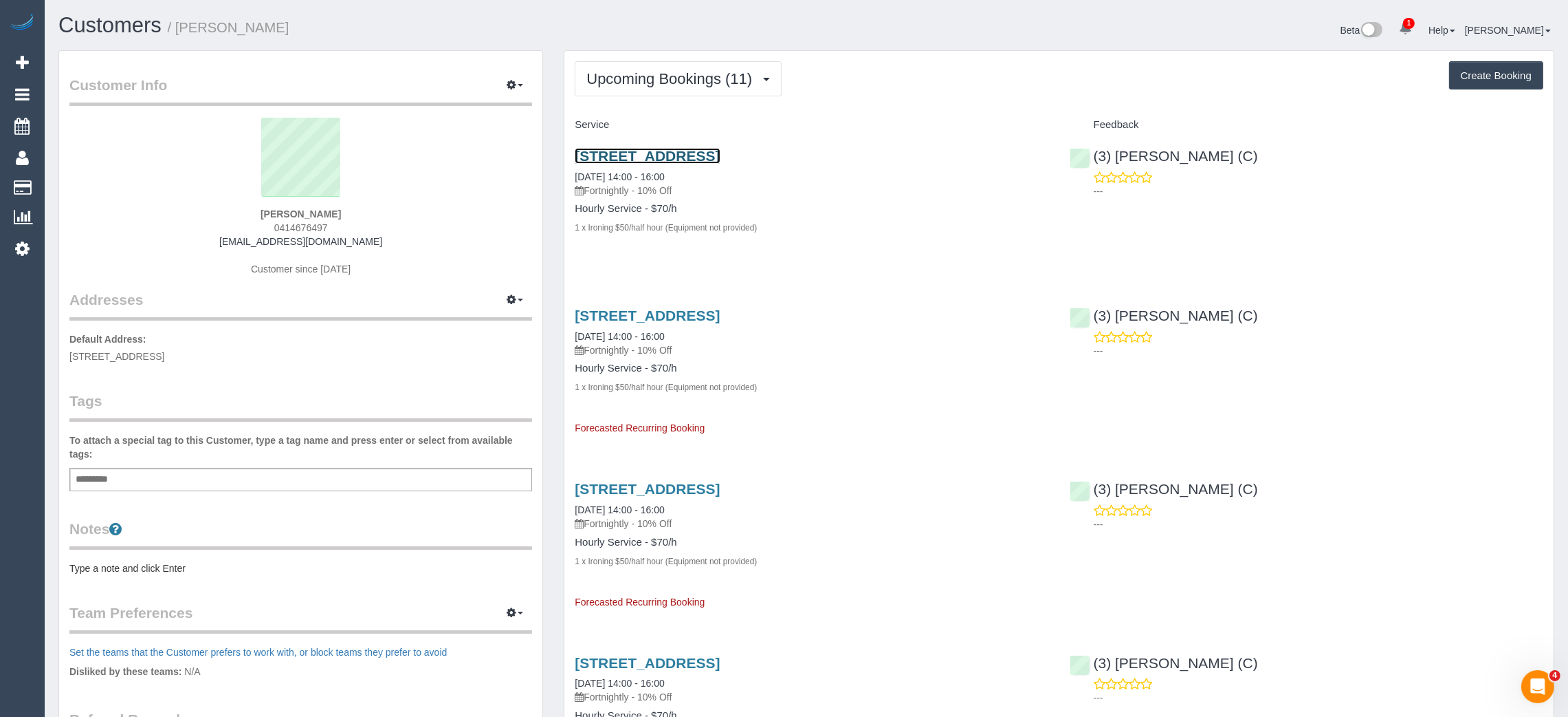
click at [658, 156] on link "4 Westwood Drive, Mill Park, VIC 3082" at bounding box center [647, 155] width 145 height 15
drag, startPoint x: 647, startPoint y: 69, endPoint x: 681, endPoint y: 83, distance: 36.8
click at [649, 70] on span "Upcoming Bookings (11)" at bounding box center [672, 78] width 173 height 17
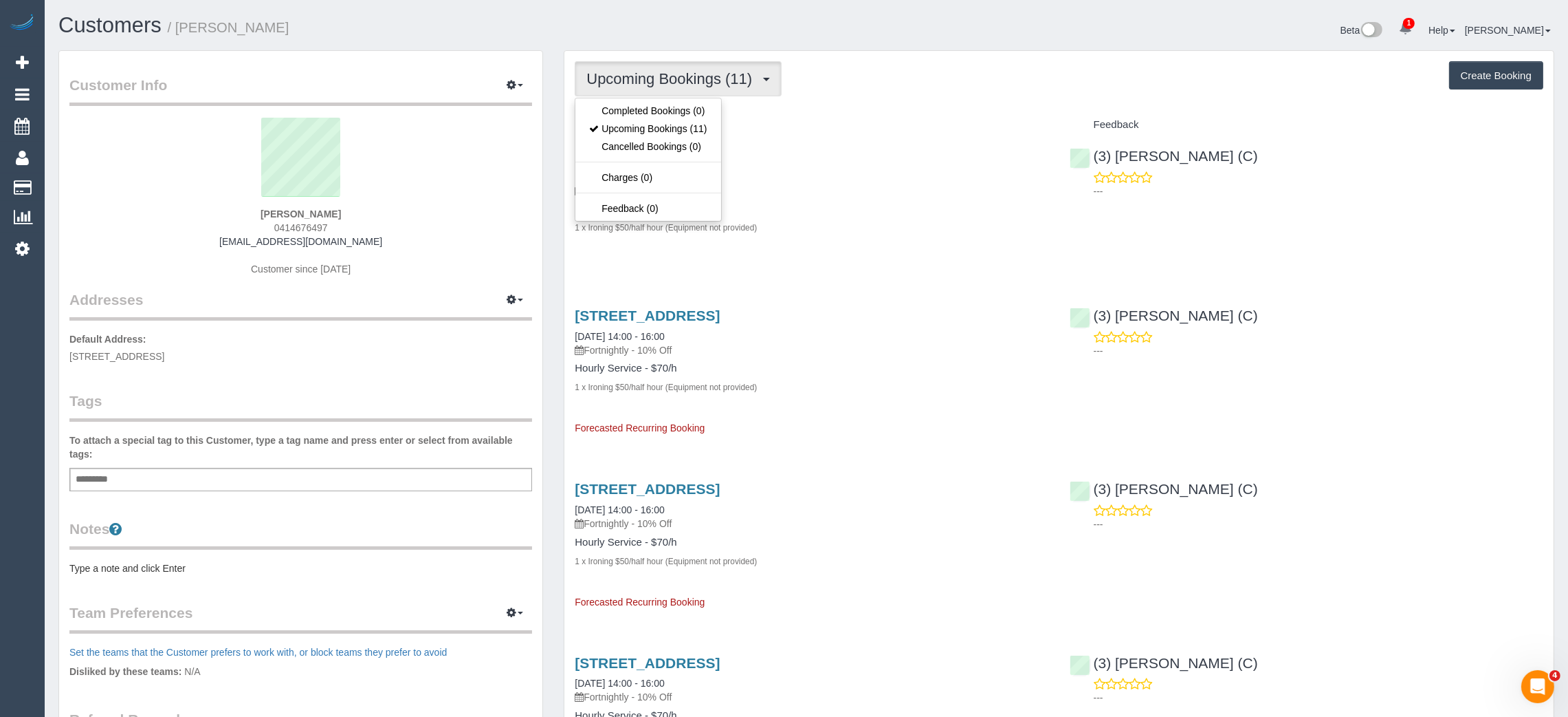
click at [649, 31] on h1 "Customers / Erica Traicos" at bounding box center [427, 26] width 738 height 24
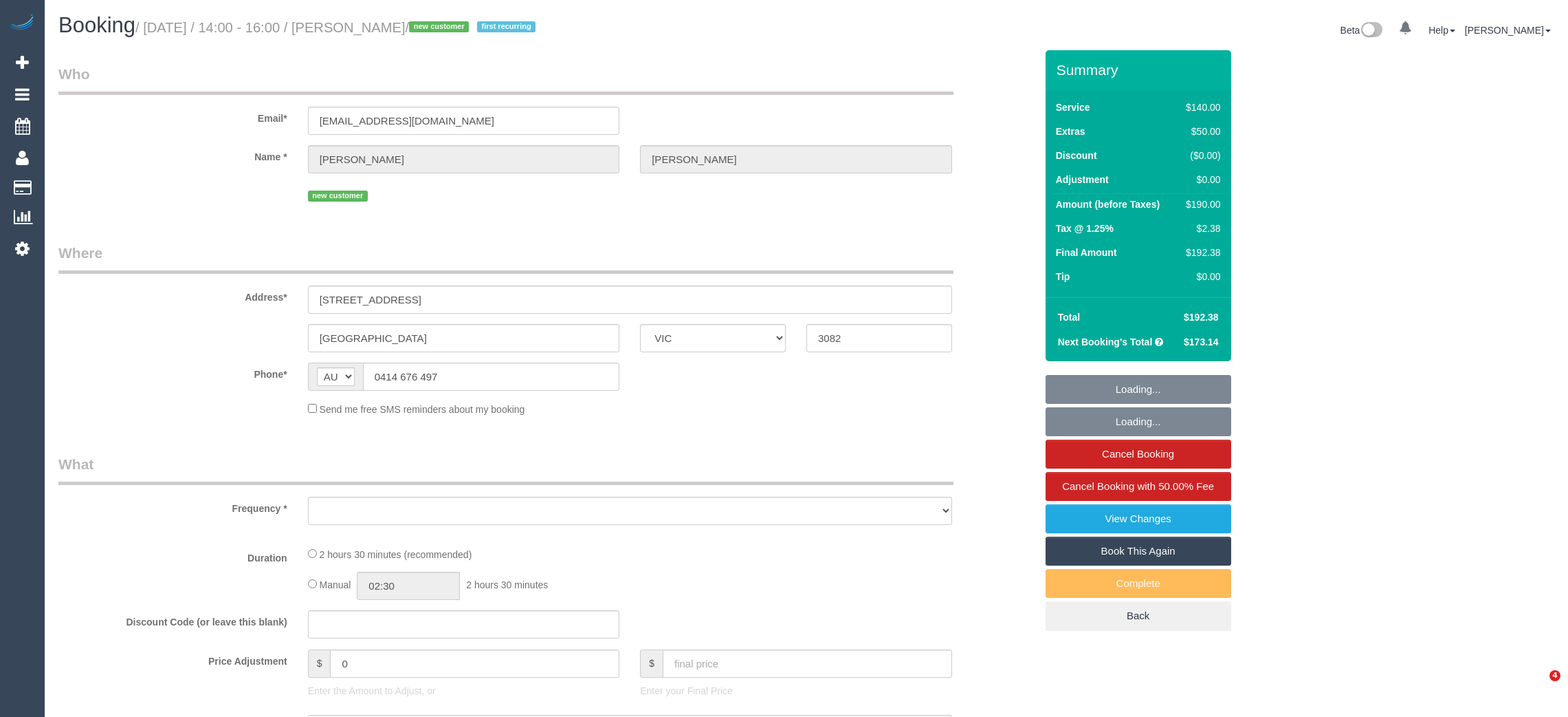
select select "VIC"
select select "object:552"
select select "string:stripe-pm_1S1zGV2GScqysDRVY2obFQDu"
select select "number:28"
select select "number:14"
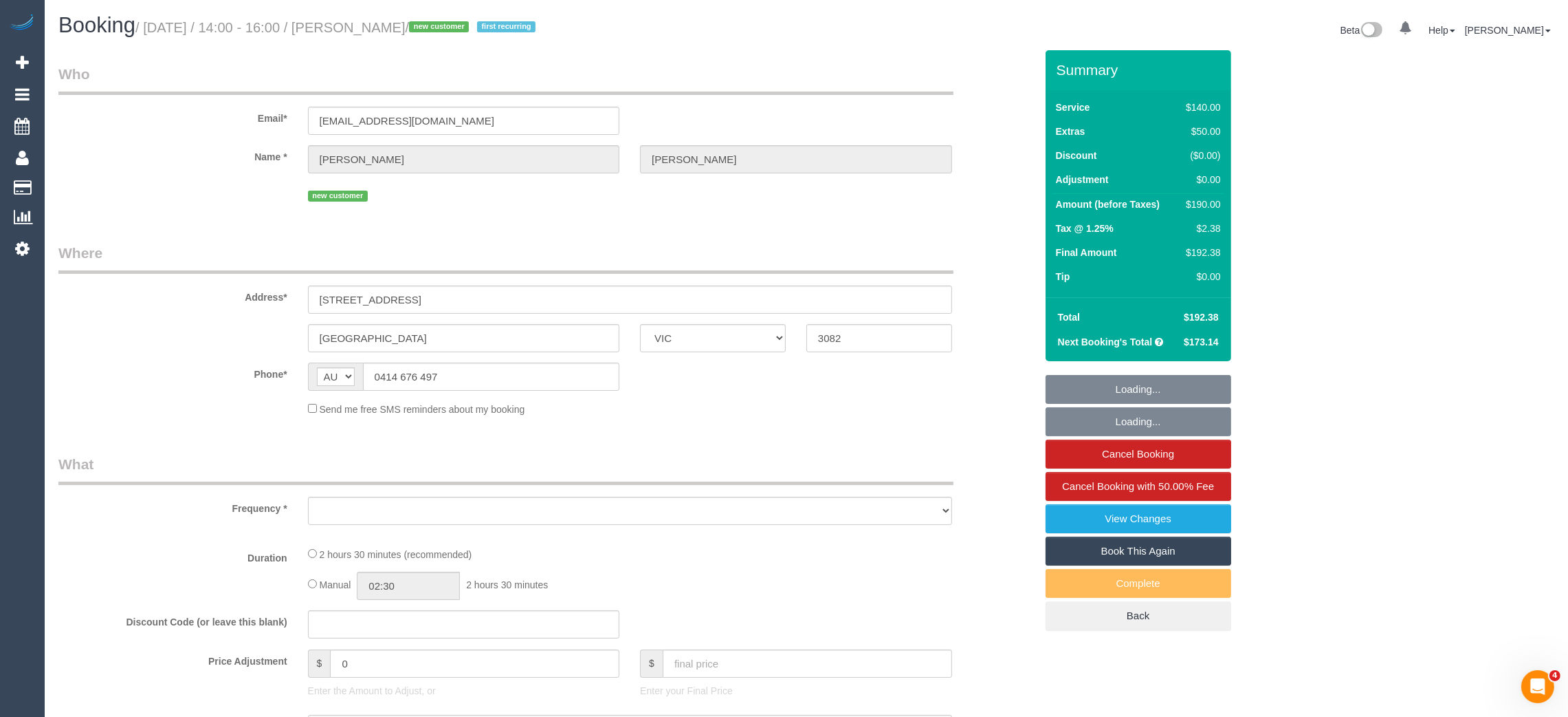
select select "number:19"
select select "number:22"
select select "number:34"
select select "number:26"
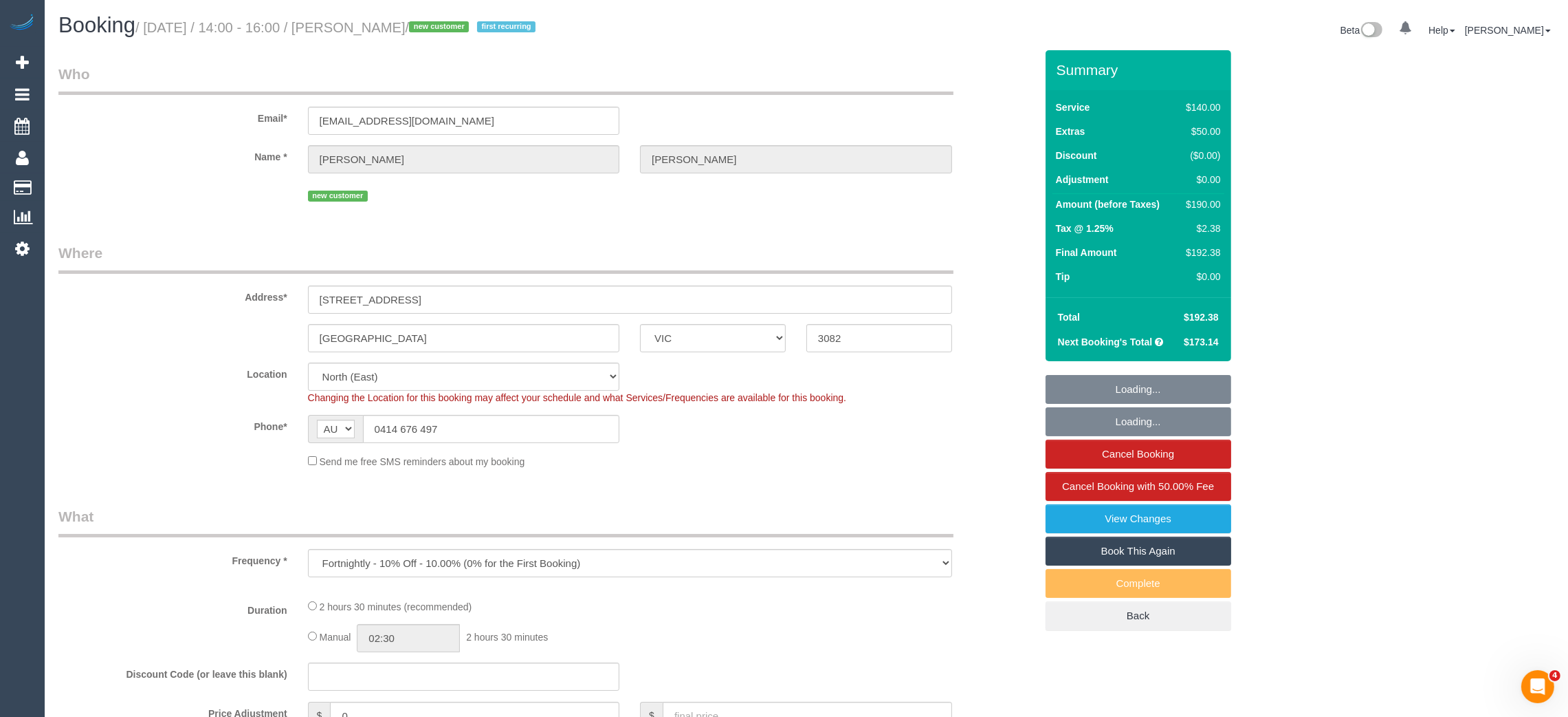
select select "object:708"
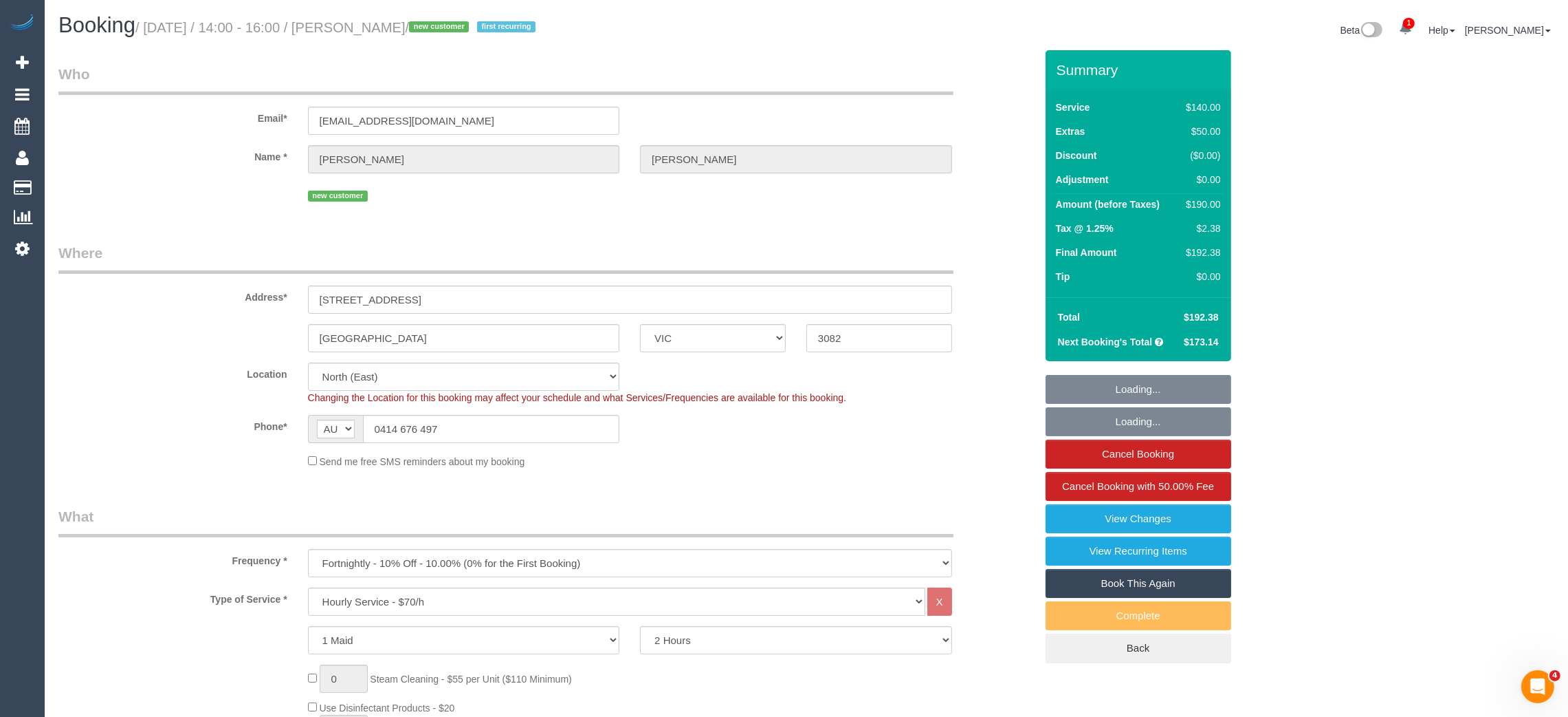
select select "spot1"
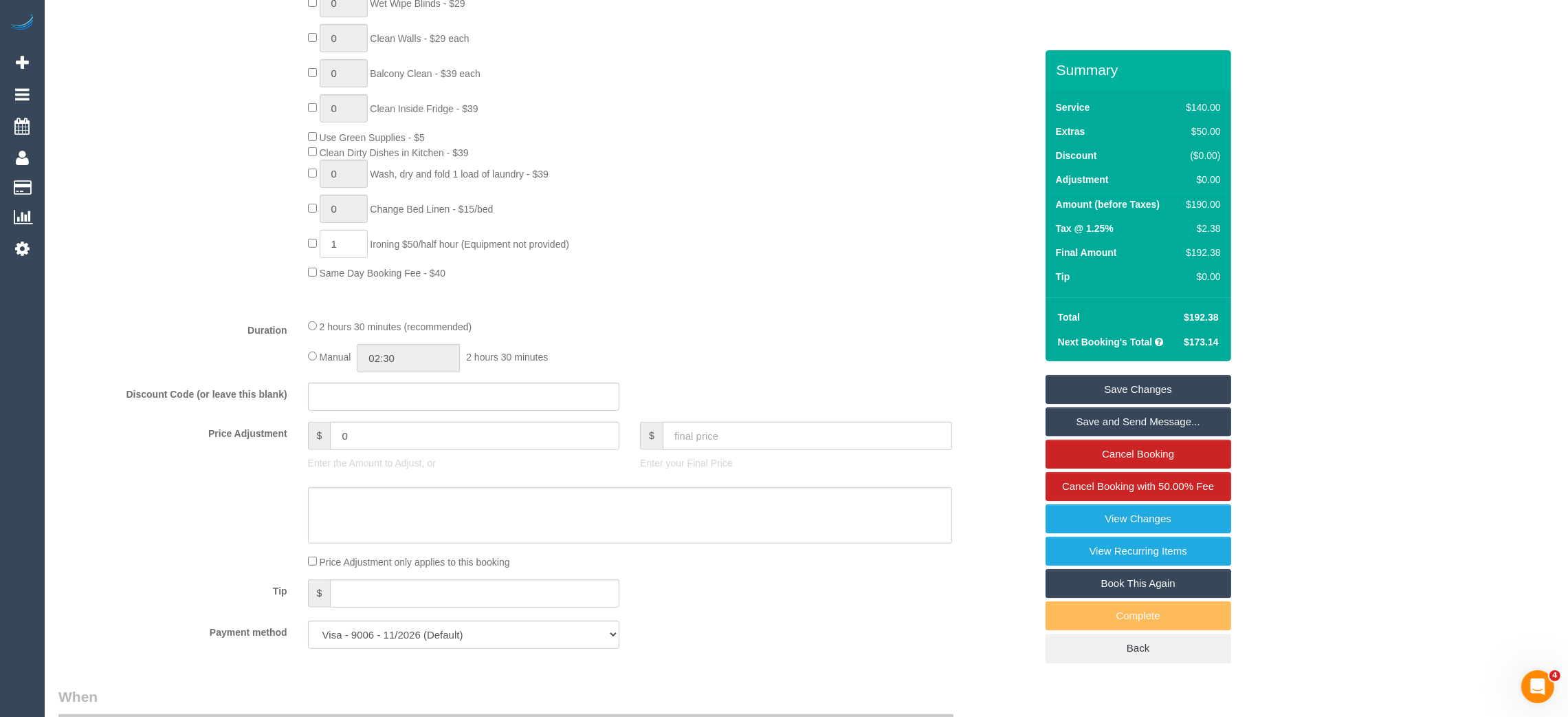
scroll to position [748, 0]
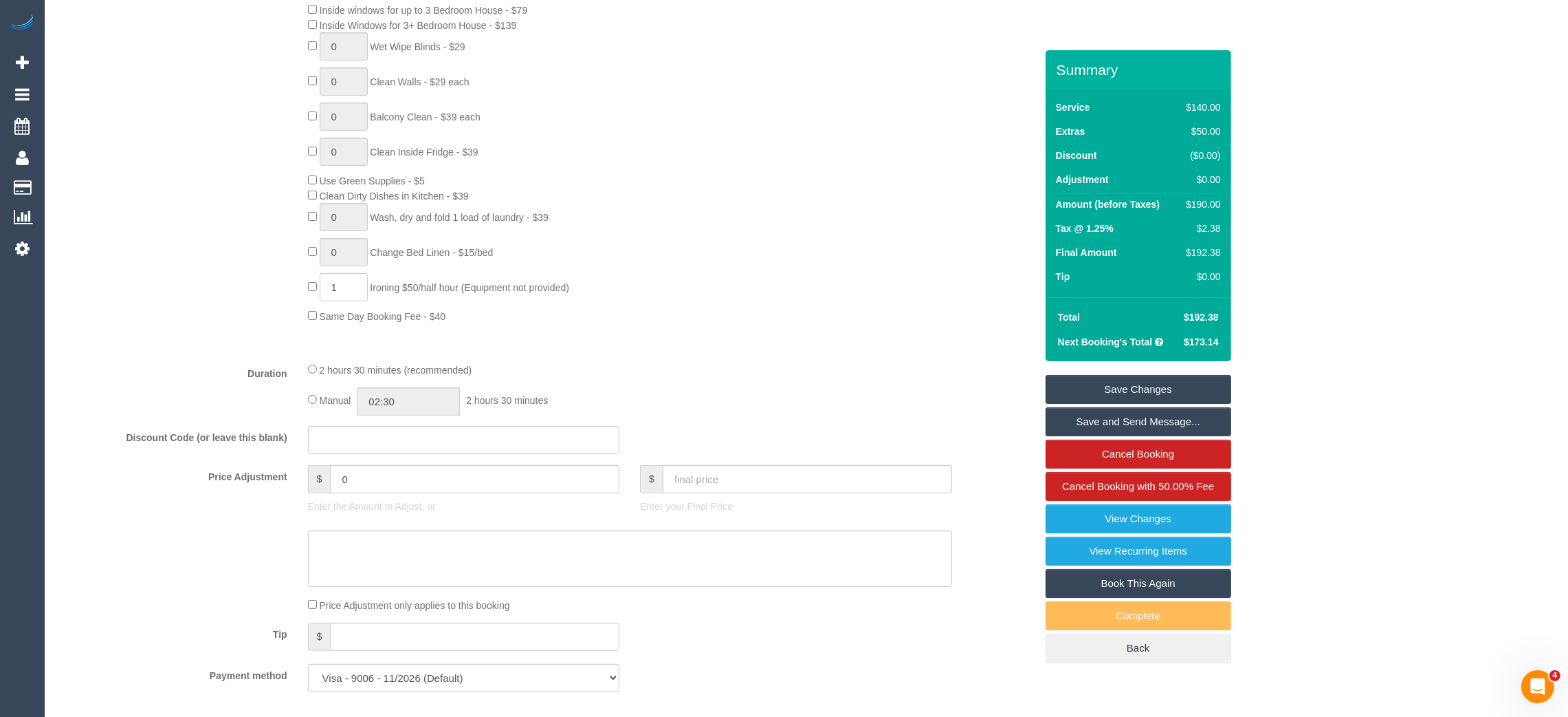
drag, startPoint x: 599, startPoint y: 296, endPoint x: 374, endPoint y: 292, distance: 225.0
click at [374, 292] on div "0 Steam Cleaning - $55 per Unit ($110 Minimum) Use Disinfectant Products - $20 …" at bounding box center [672, 119] width 748 height 406
copy span "Ironing $50/half hour (Equipment not provided)"
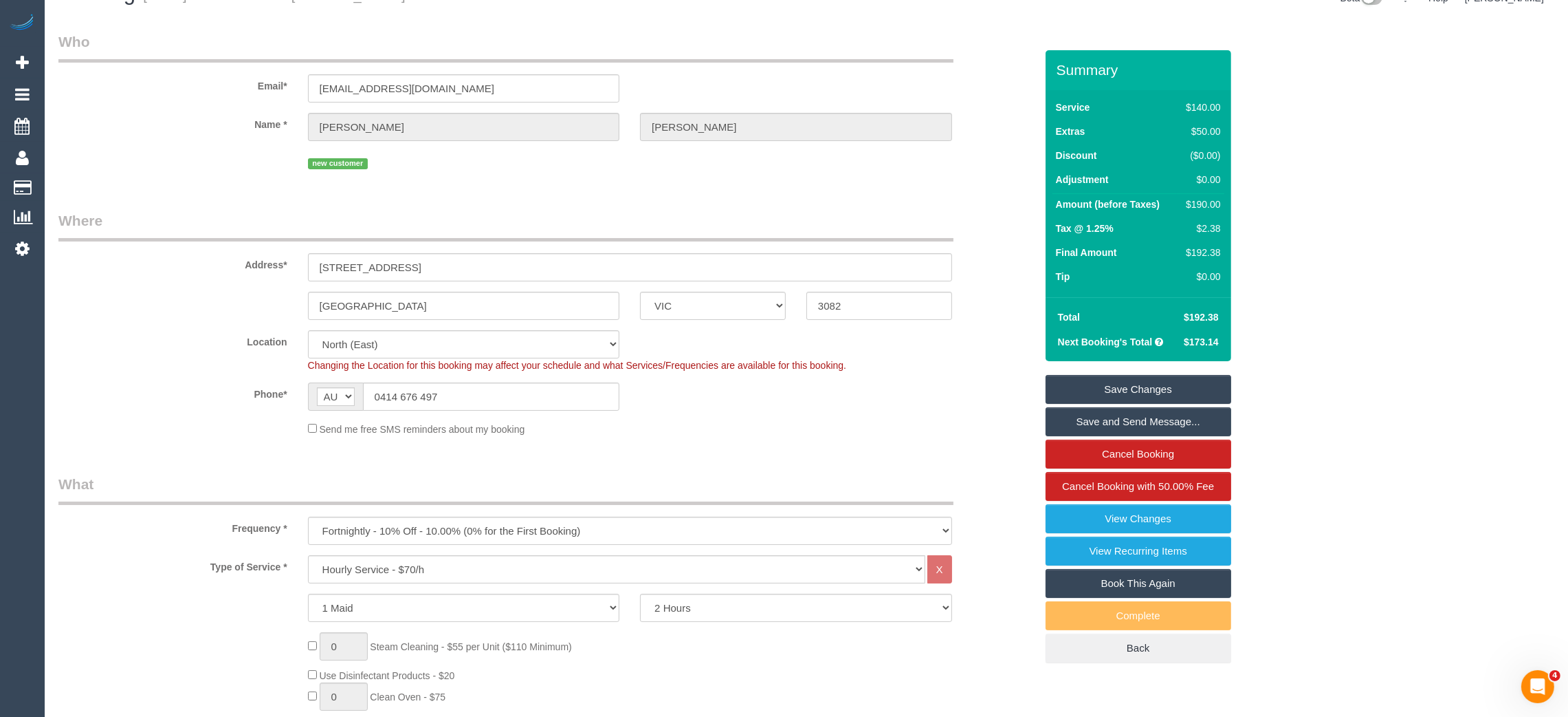
scroll to position [0, 0]
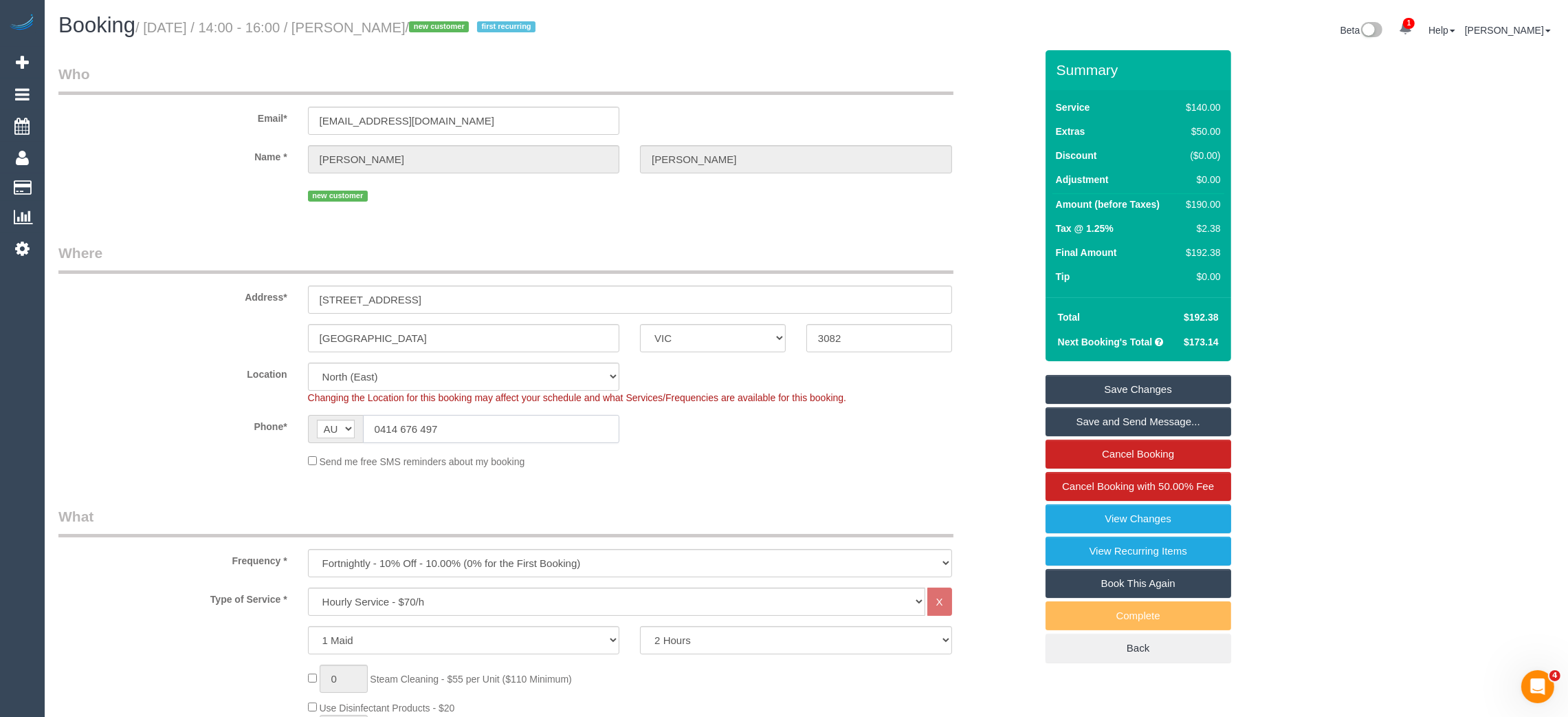
click at [476, 419] on input "0414 676 497" at bounding box center [491, 429] width 257 height 28
click at [478, 419] on input "0414 676 497" at bounding box center [491, 429] width 257 height 28
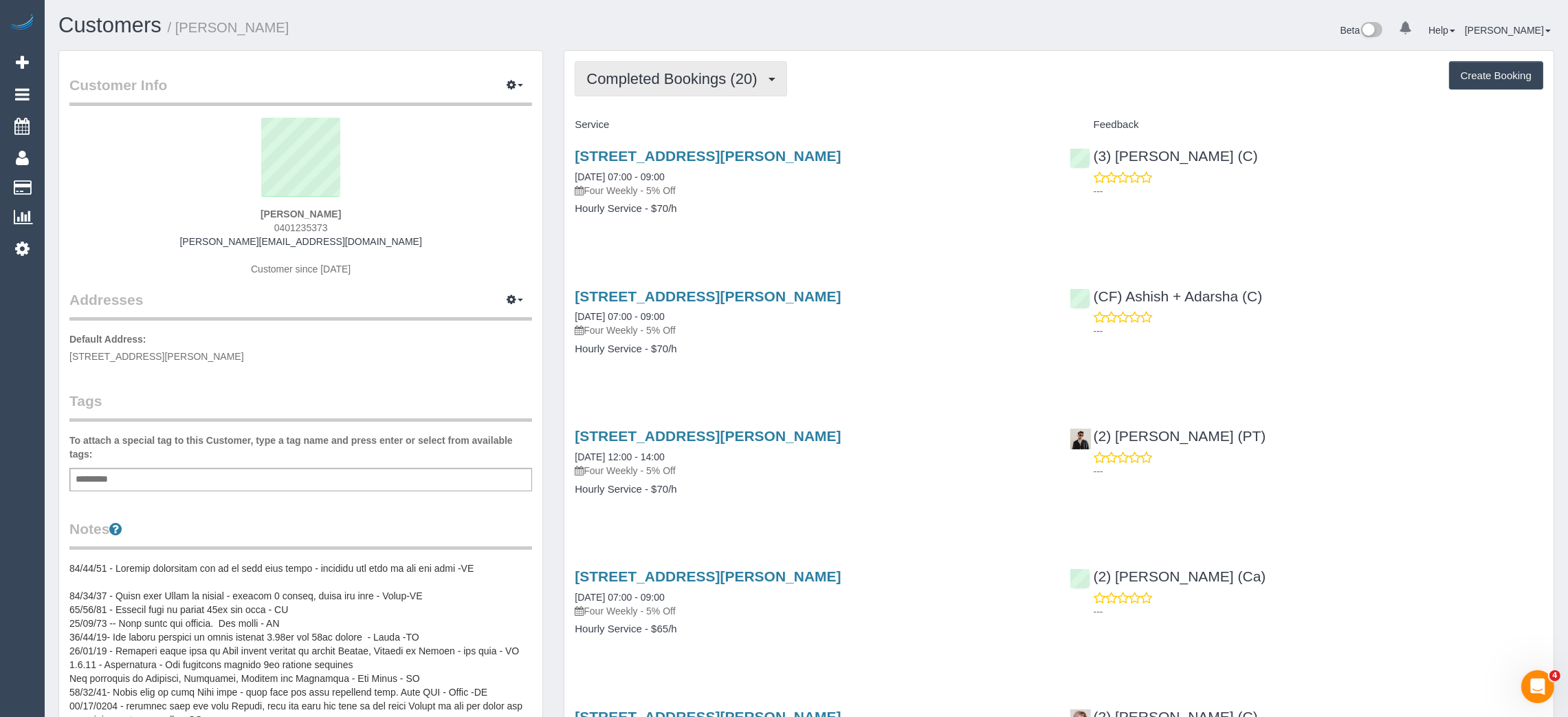
click at [708, 72] on span "Completed Bookings (20)" at bounding box center [675, 78] width 178 height 17
click at [666, 127] on link "Upcoming Bookings (13)" at bounding box center [649, 128] width 148 height 18
